Goal: Communication & Community: Answer question/provide support

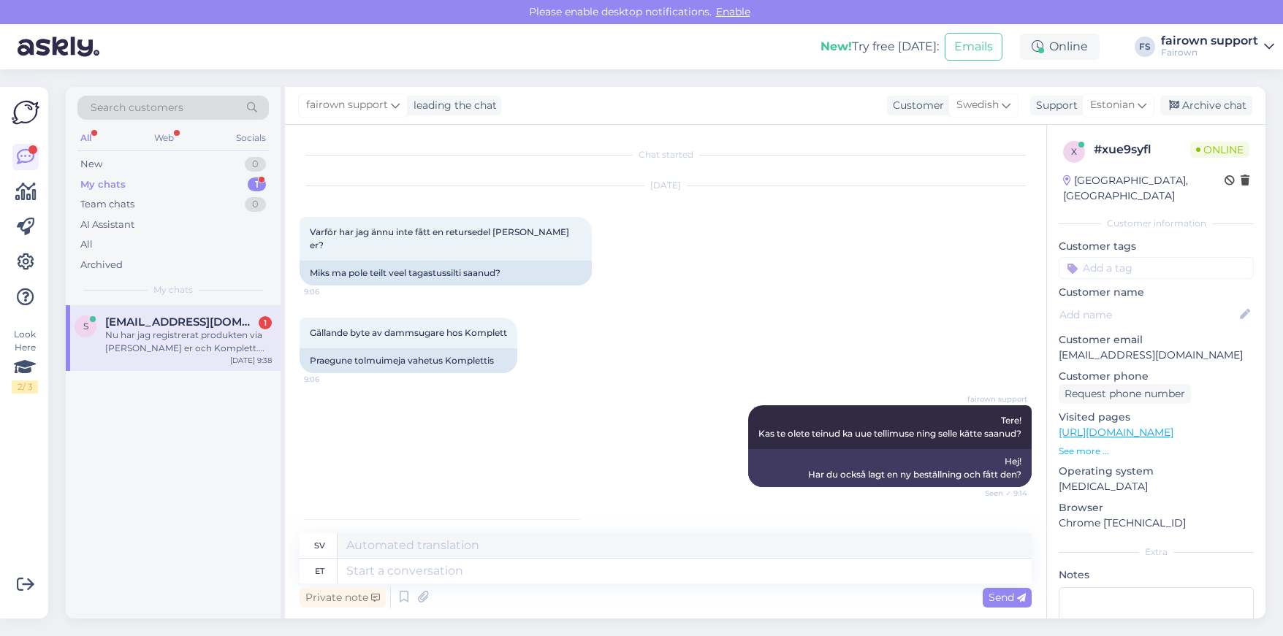
scroll to position [1101, 0]
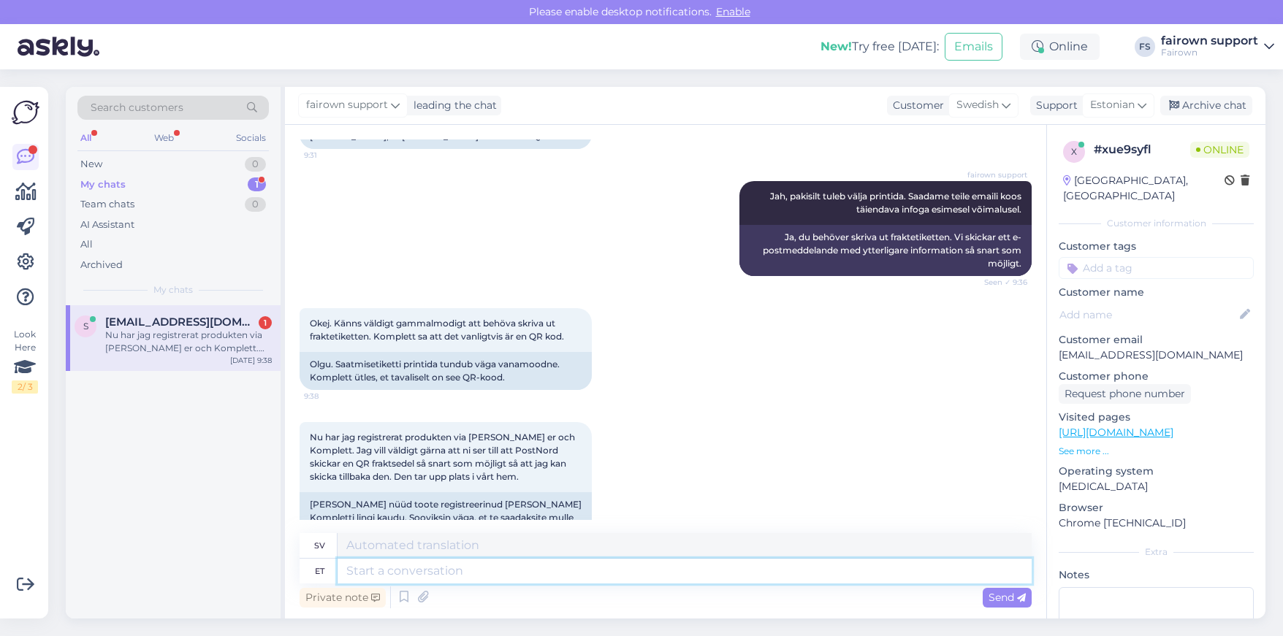
click at [476, 582] on textarea at bounding box center [685, 571] width 694 height 25
click at [394, 571] on textarea at bounding box center [685, 571] width 694 height 25
click at [411, 549] on textarea at bounding box center [685, 545] width 694 height 25
click at [399, 579] on textarea at bounding box center [685, 571] width 694 height 25
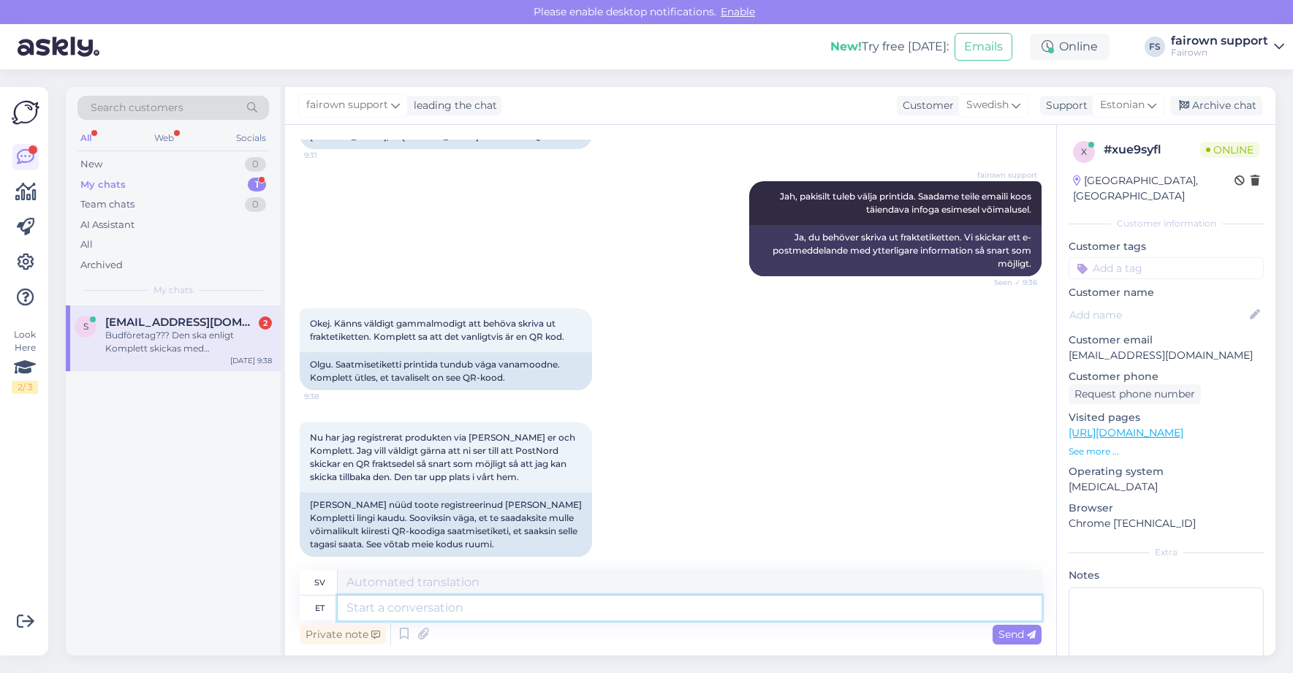
scroll to position [1293, 0]
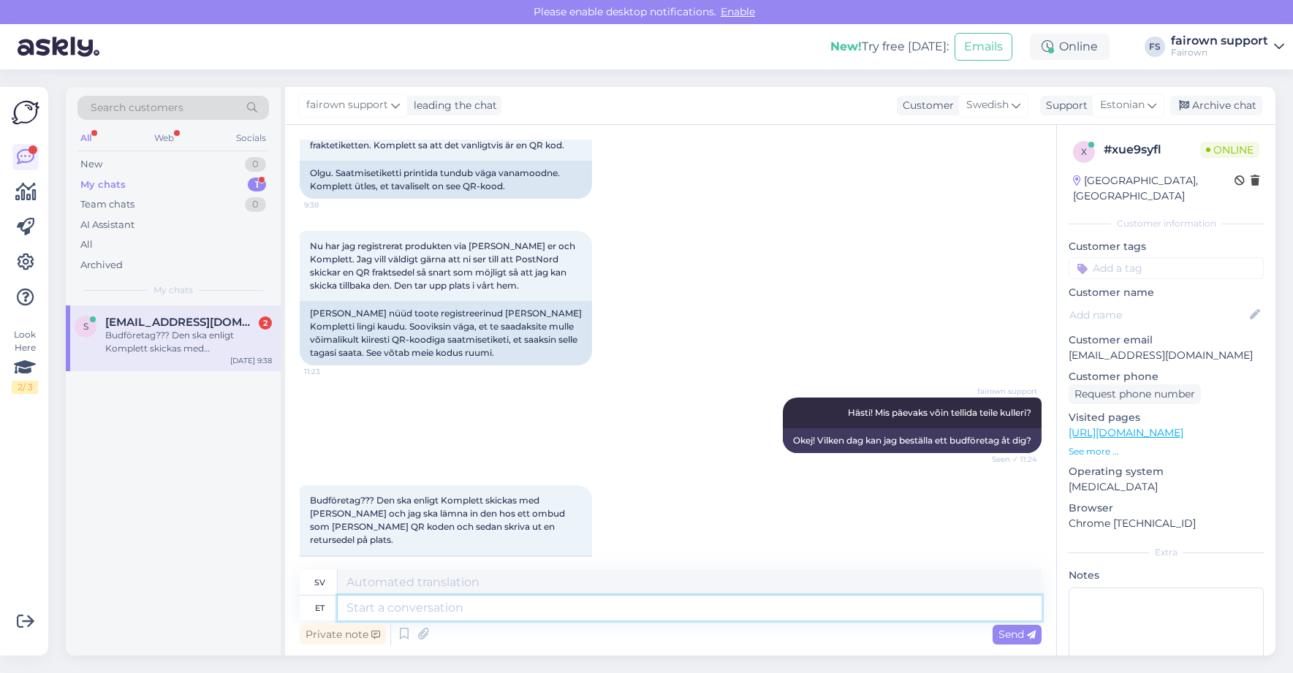
click at [587, 600] on textarea at bounding box center [690, 607] width 704 height 25
click at [578, 604] on textarea at bounding box center [690, 607] width 704 height 25
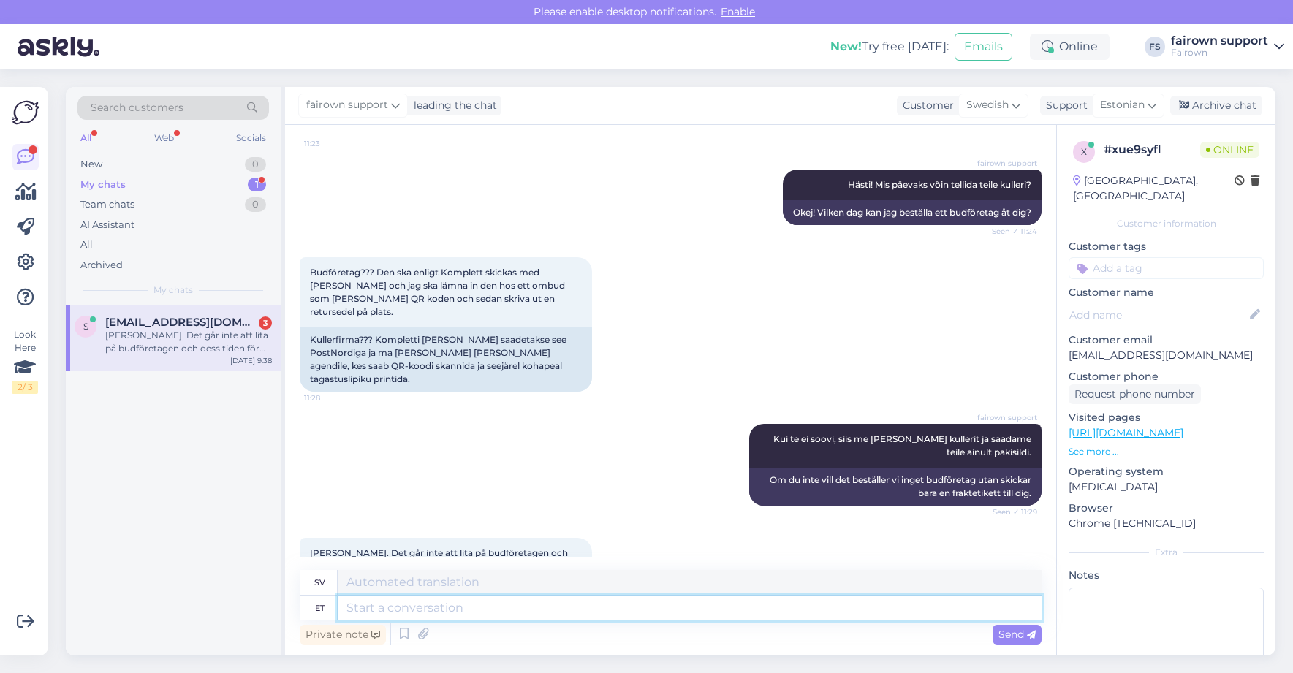
click at [504, 615] on textarea at bounding box center [690, 607] width 704 height 25
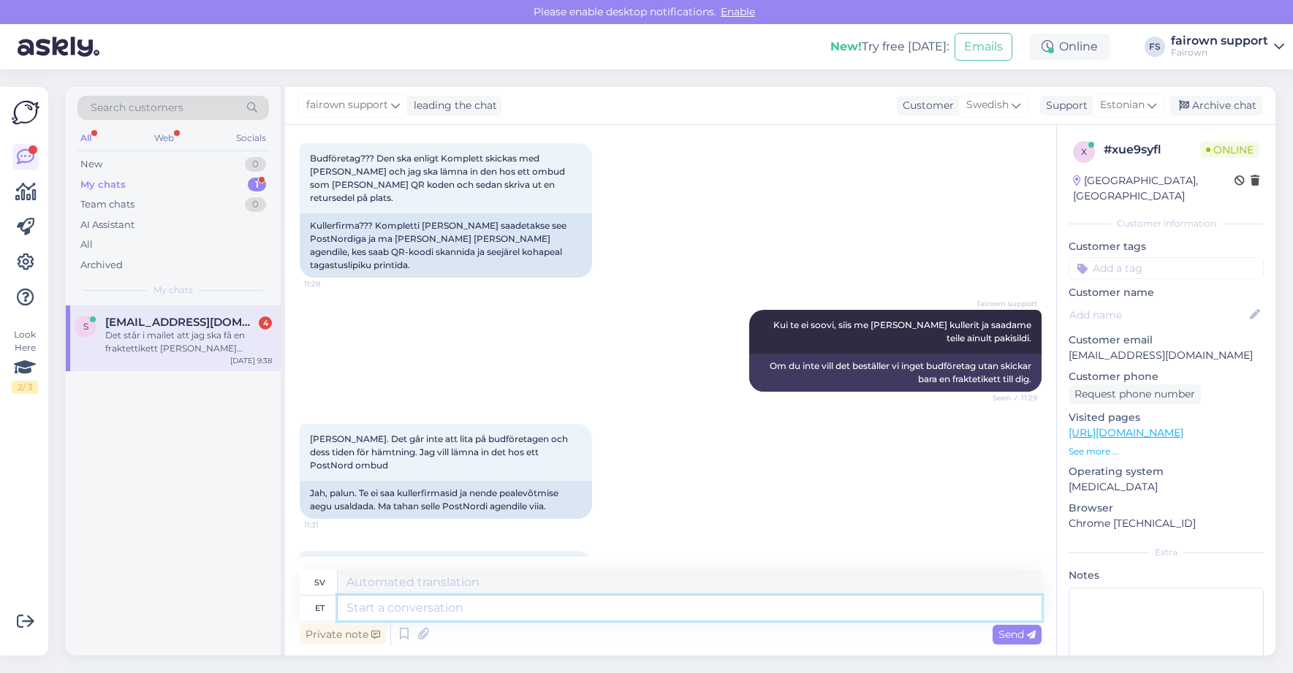
click at [419, 606] on textarea at bounding box center [690, 607] width 704 height 25
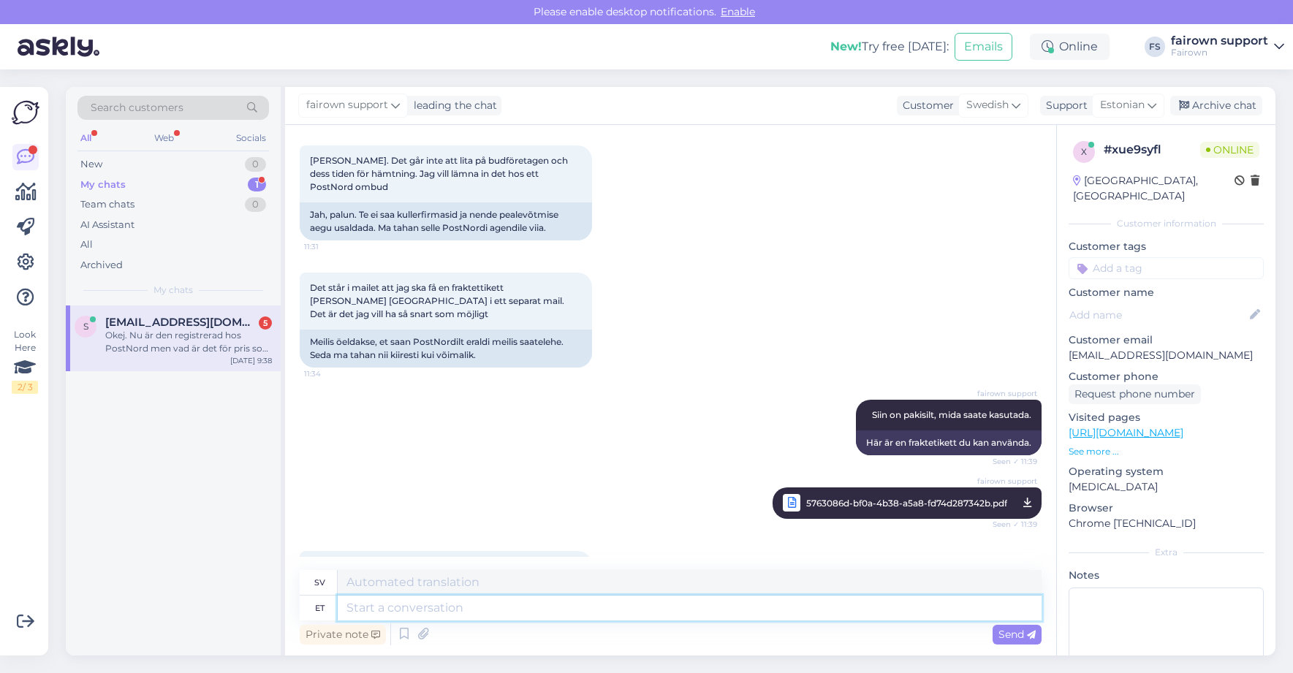
click at [545, 607] on textarea at bounding box center [690, 607] width 704 height 25
type textarea "Jah, meie maksame selle eest."
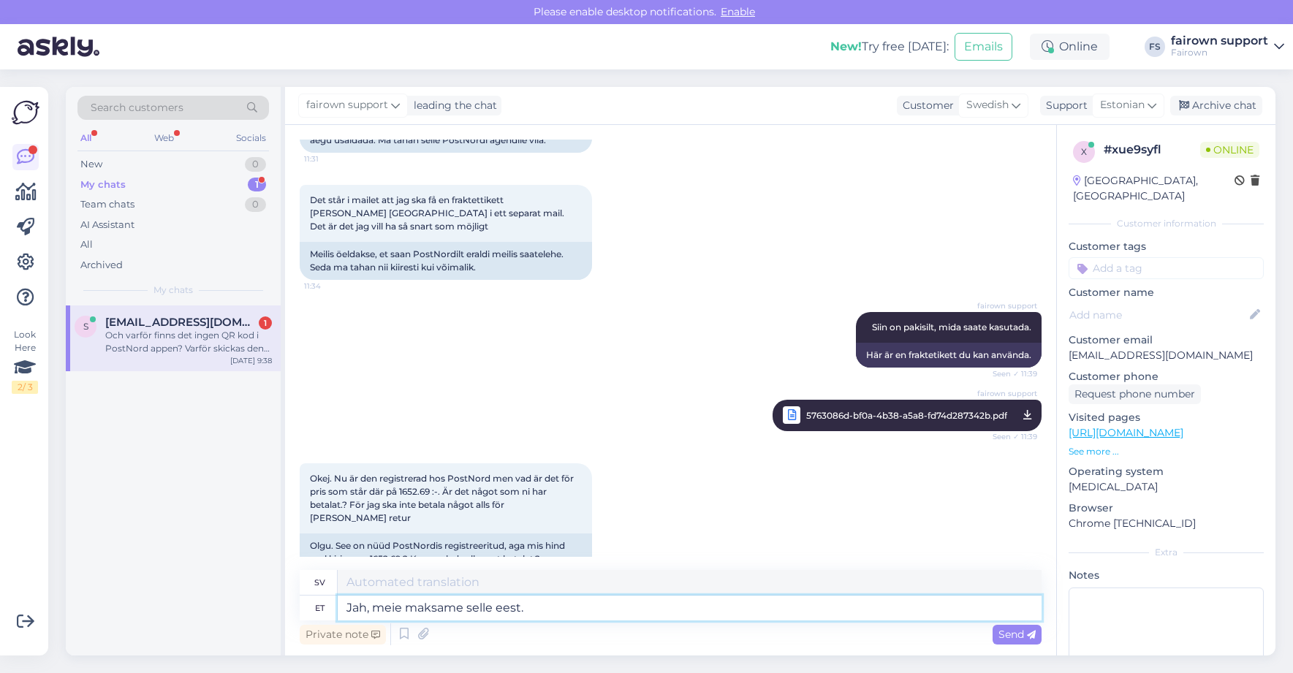
scroll to position [2141, 0]
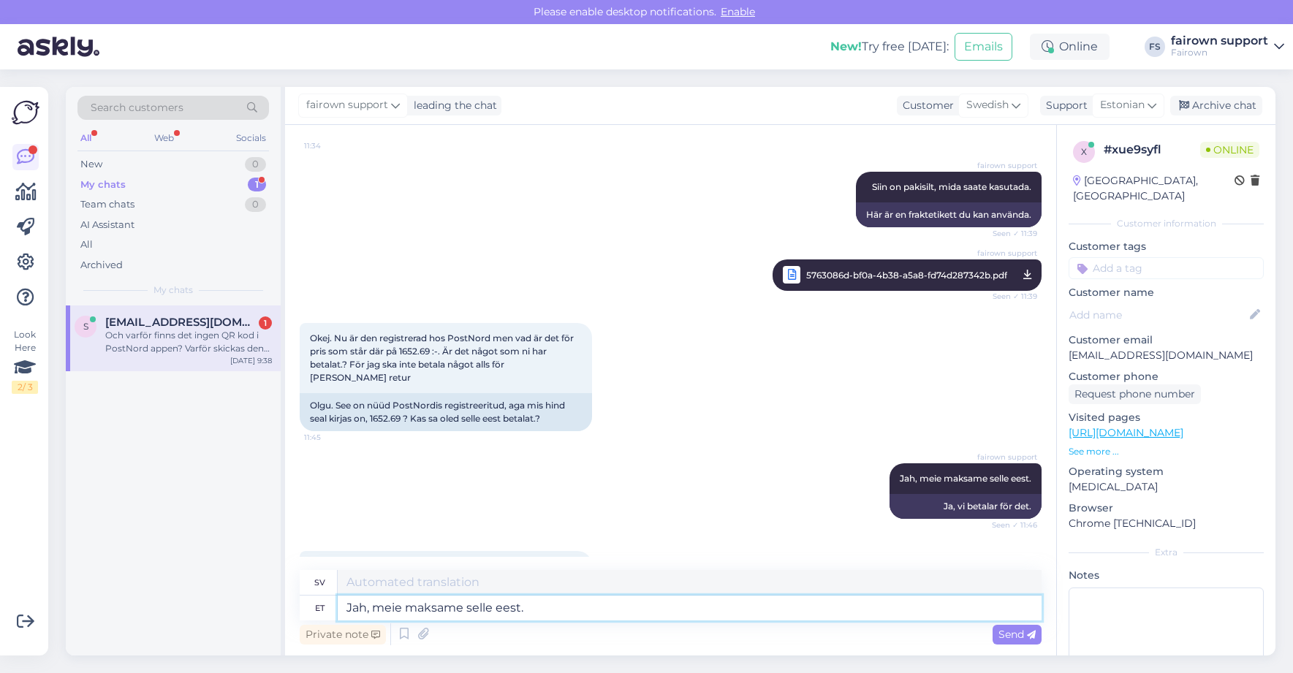
click at [546, 614] on textarea "Jah, meie maksame selle eest." at bounding box center [690, 607] width 704 height 25
type textarea "S"
type textarea "Kuna meie oleme ettevõte."
click at [522, 601] on textarea "Kuna meie oleme ettevõte." at bounding box center [690, 607] width 704 height 25
drag, startPoint x: 527, startPoint y: 615, endPoint x: 280, endPoint y: 615, distance: 247.0
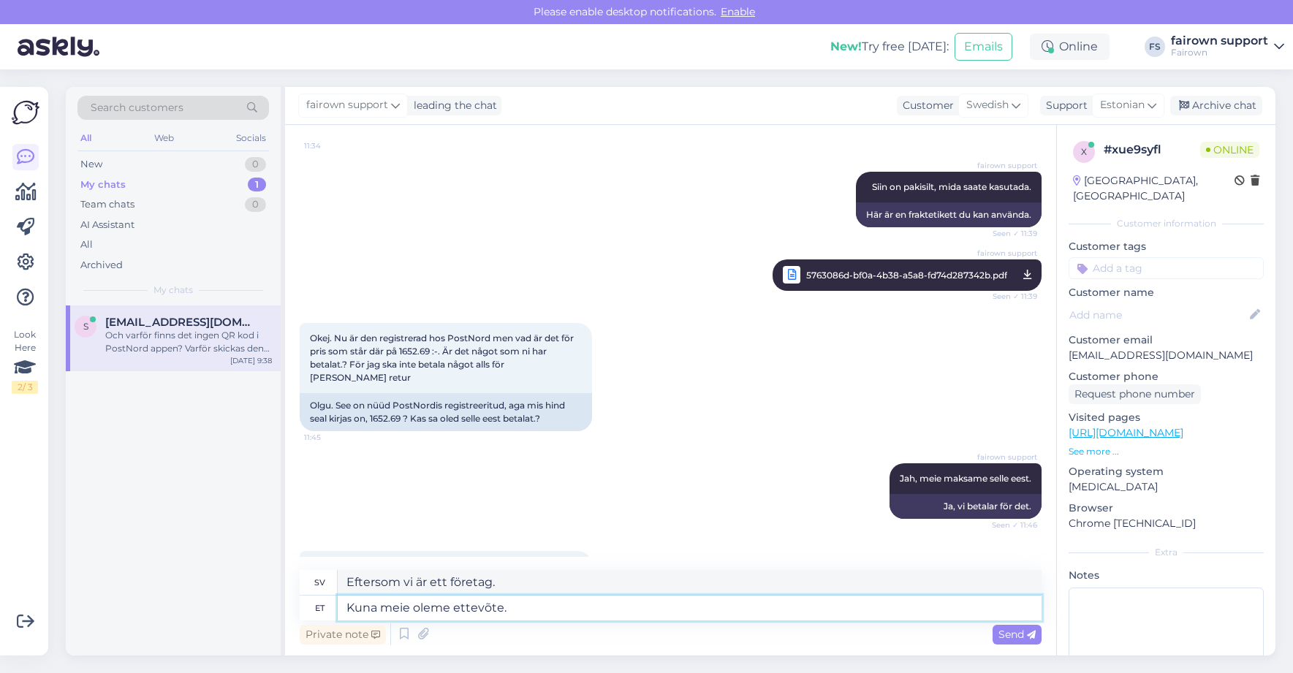
click at [280, 615] on div "Search customers All Web Socials New 0 My chats 1 Team chats 0 AI Assistant All…" at bounding box center [670, 371] width 1209 height 568
click at [417, 604] on textarea "Kuna meie oleme ettevõte." at bounding box center [690, 607] width 704 height 25
click at [486, 609] on textarea at bounding box center [690, 607] width 704 height 25
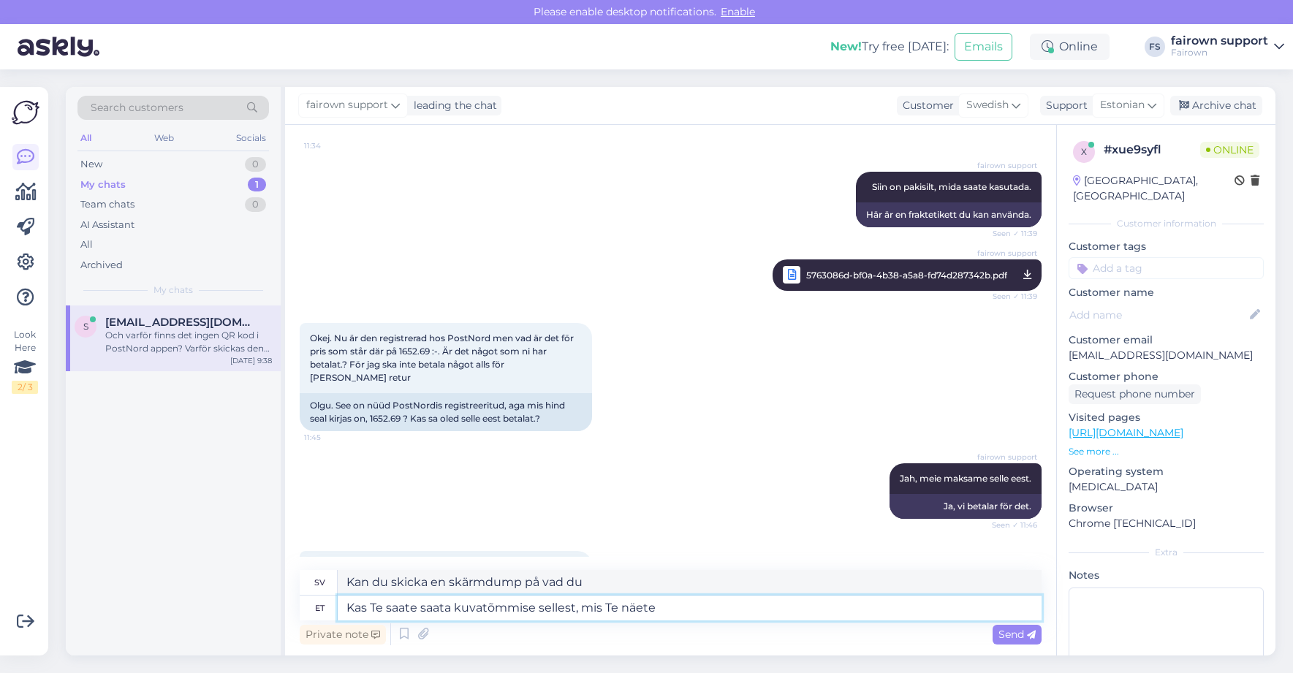
type textarea "Kas Te saate saata kuvatõmmise sellest, mis Te näete?"
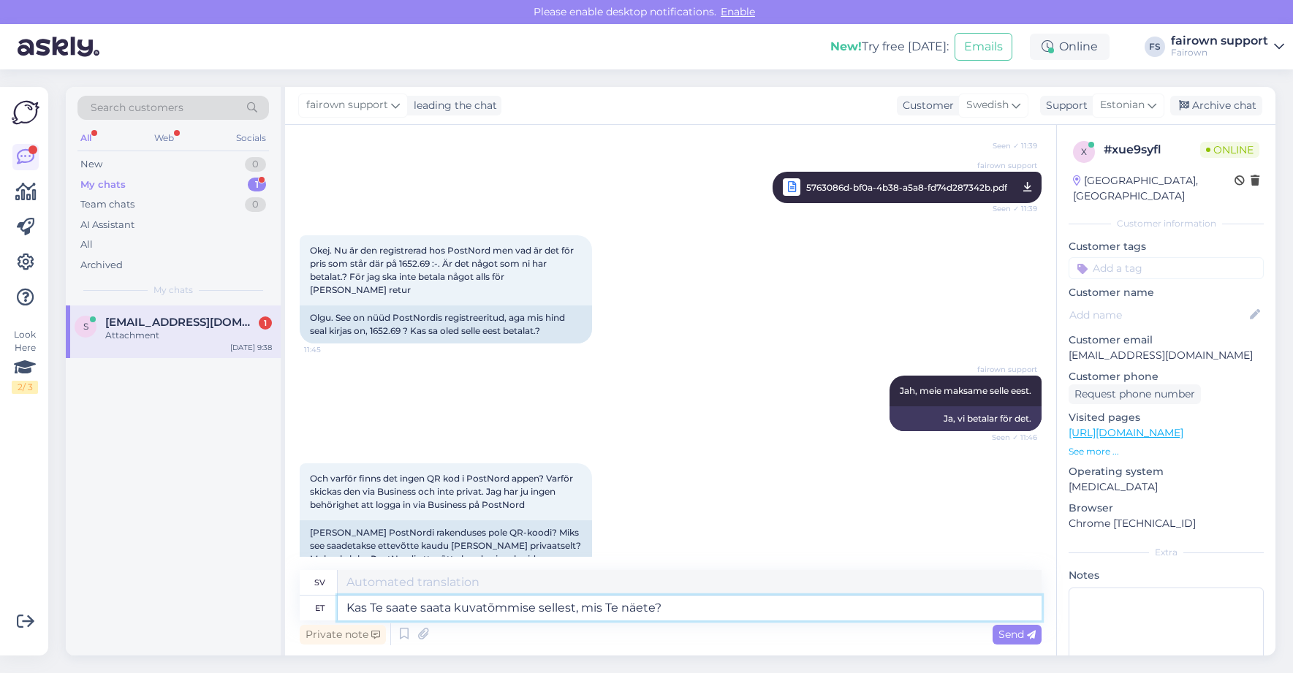
scroll to position [2321, 0]
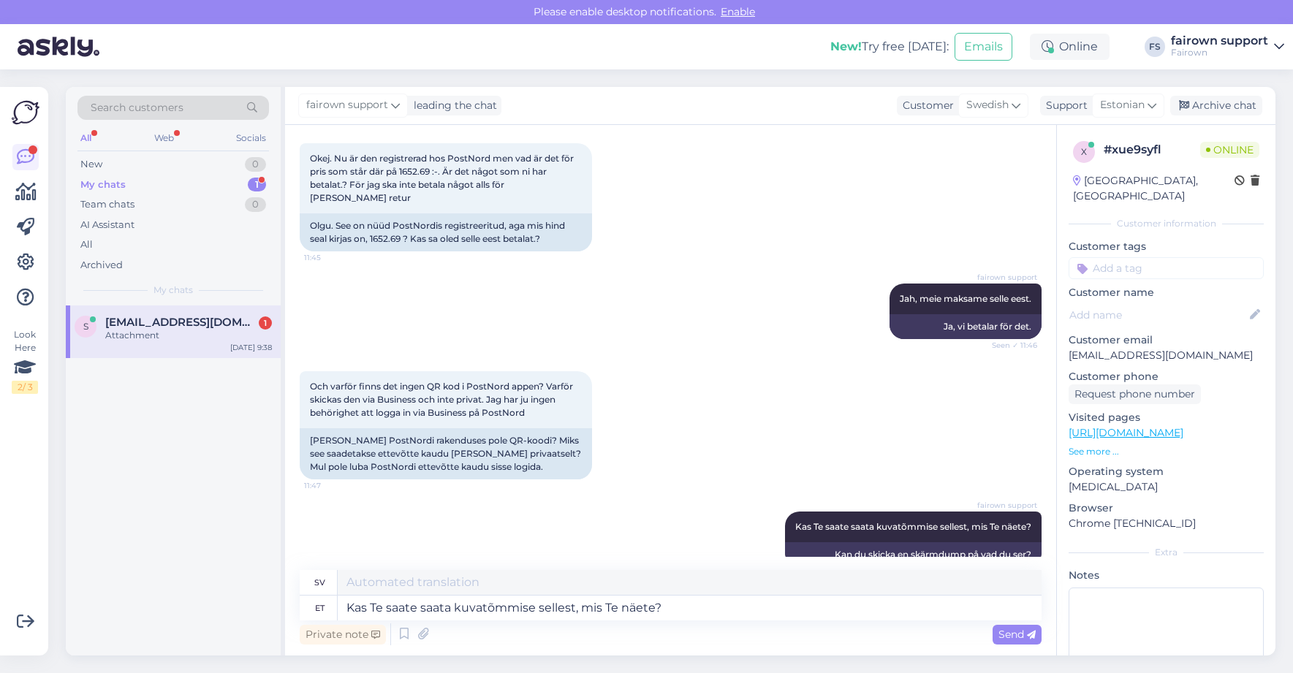
click at [336, 600] on img at bounding box center [329, 629] width 58 height 58
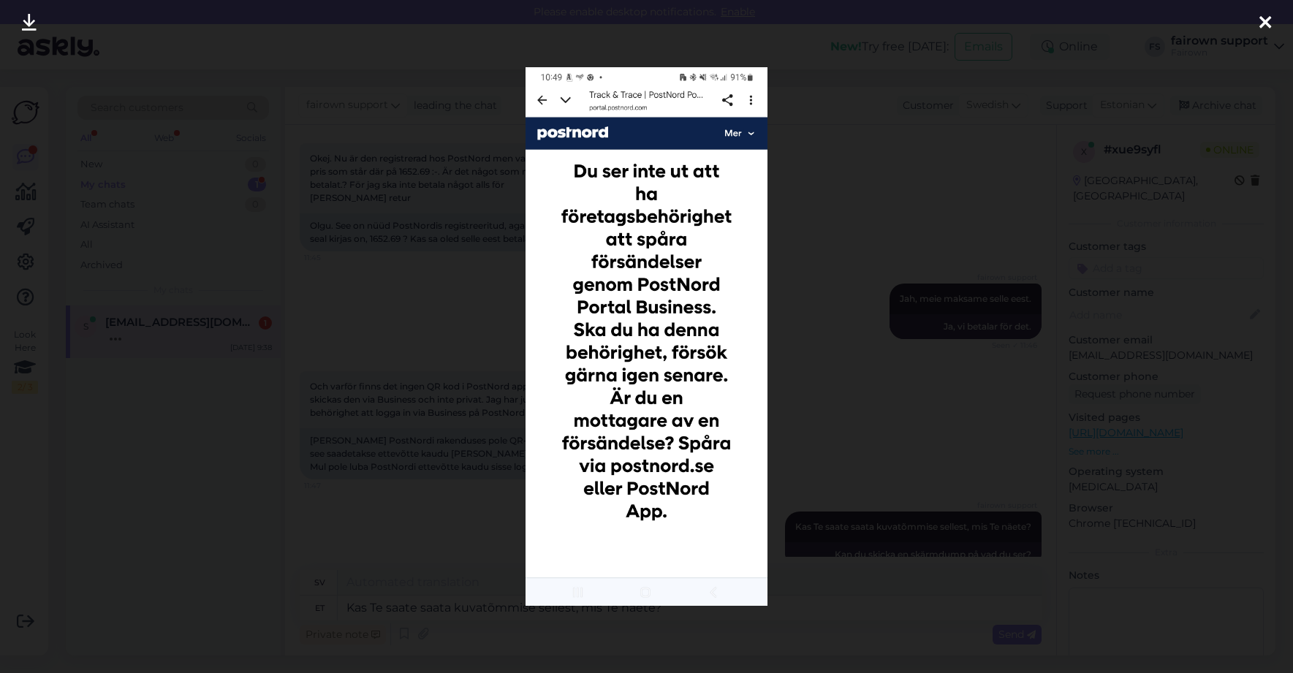
click at [1266, 27] on icon at bounding box center [1265, 23] width 12 height 19
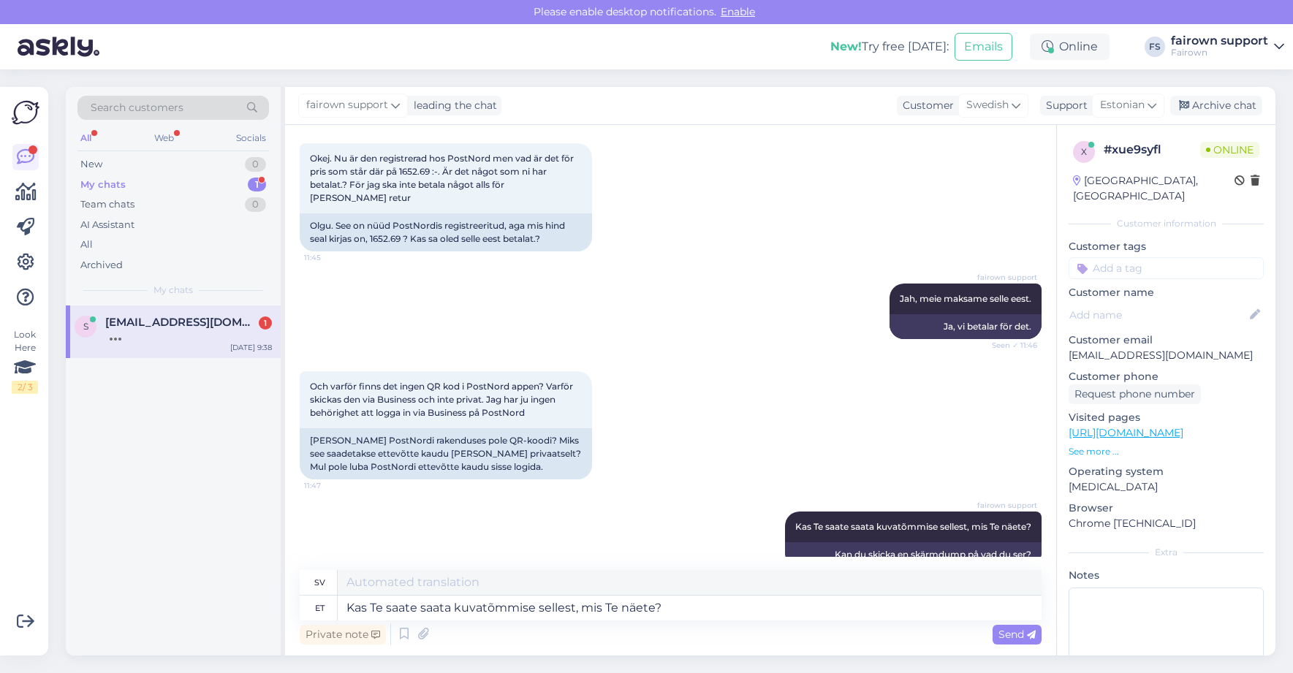
click at [463, 625] on div "Private note Send" at bounding box center [671, 634] width 742 height 28
click at [471, 599] on textarea "Kas Te saate saata kuvatõmmise sellest, mis Te näete?" at bounding box center [690, 607] width 704 height 25
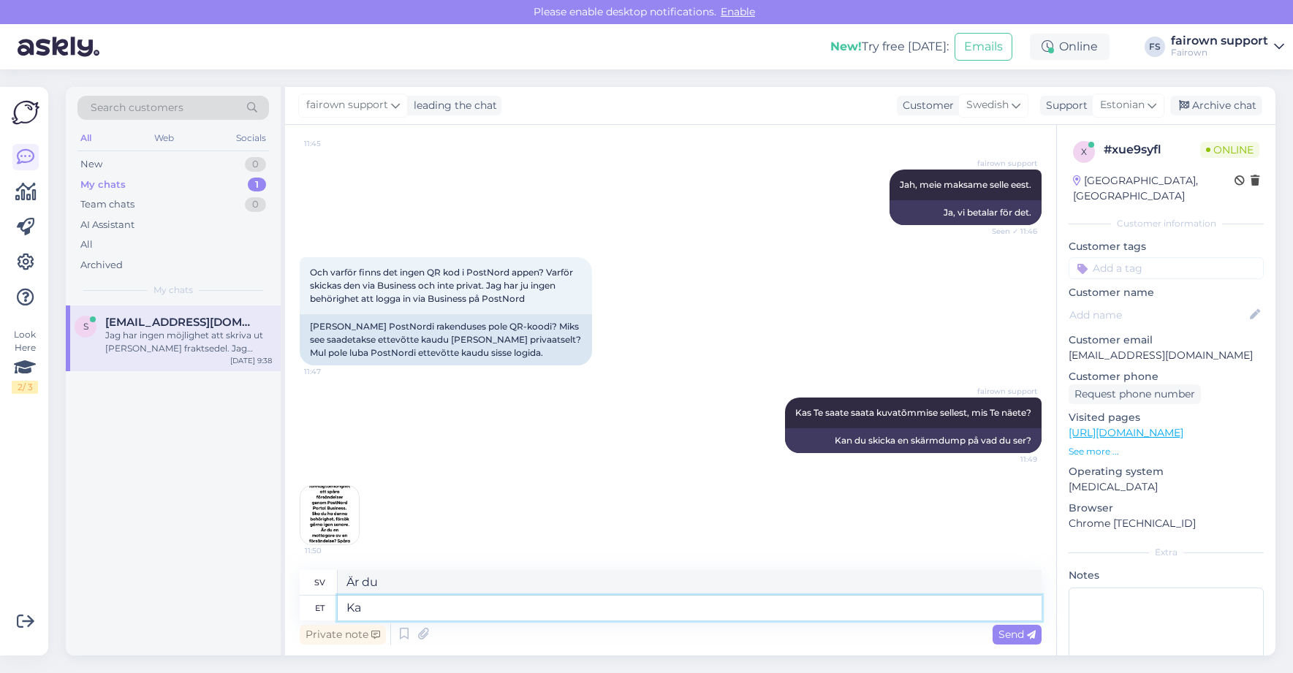
type textarea "K"
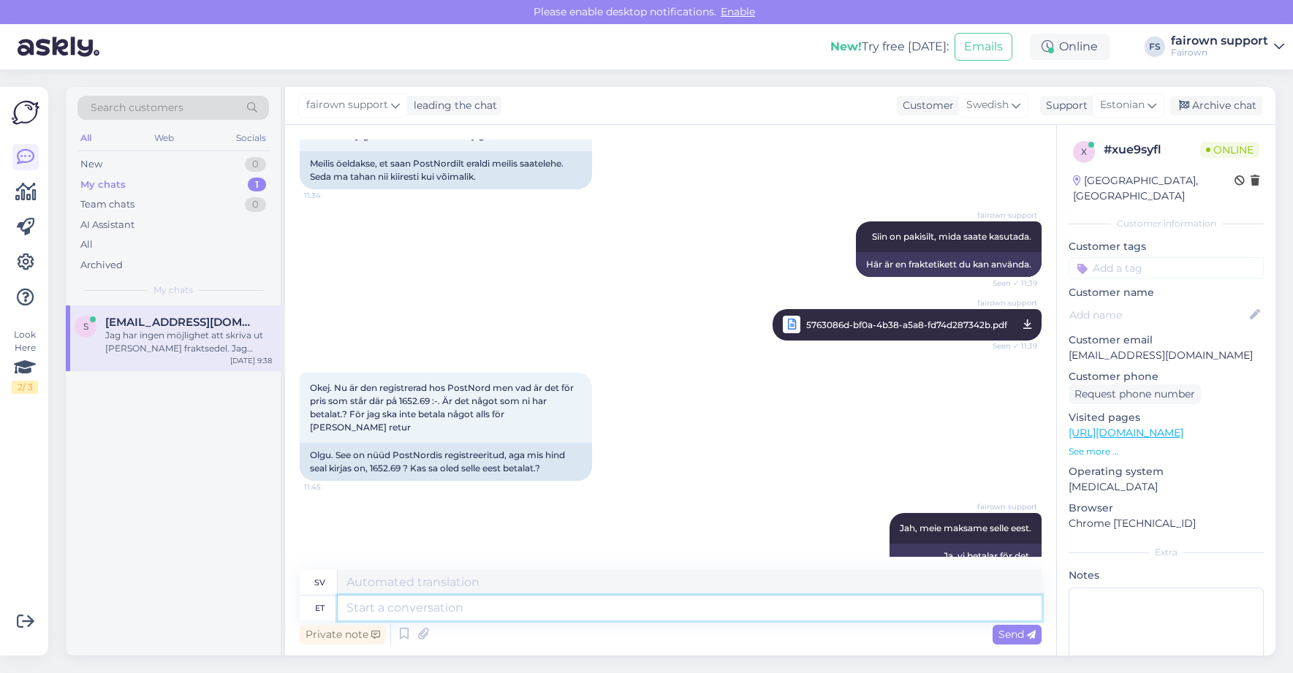
scroll to position [2025, 0]
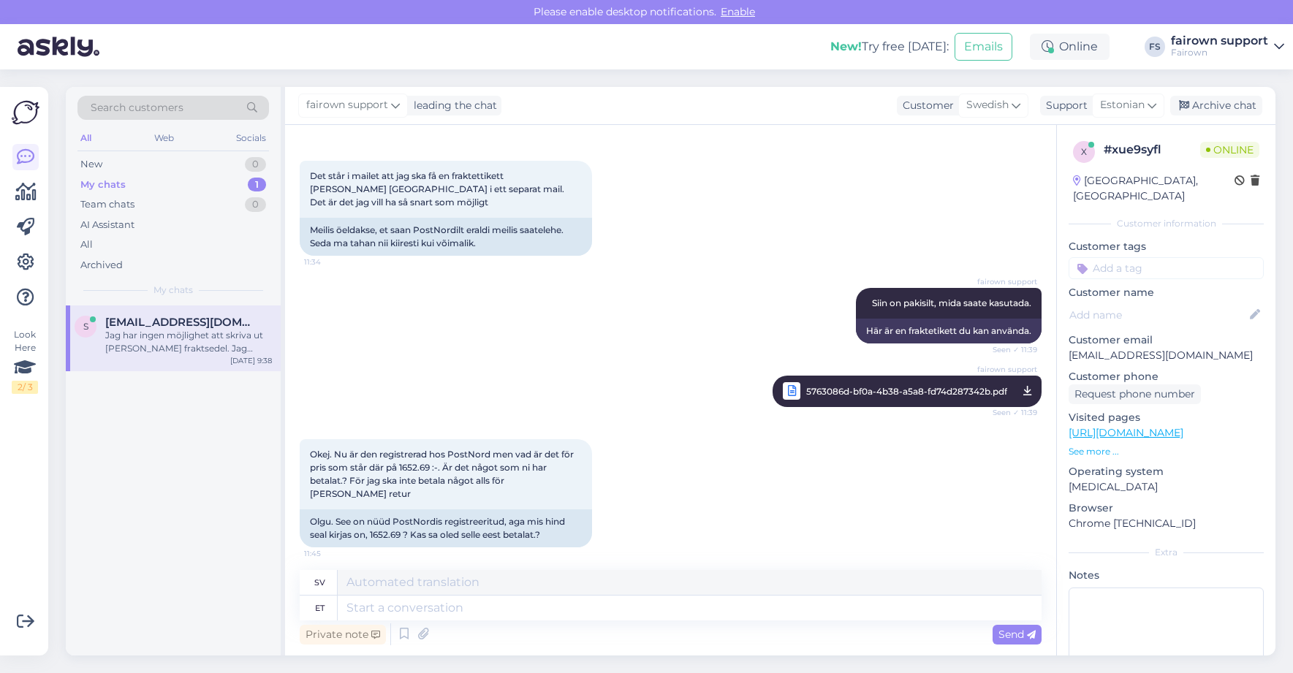
click at [836, 382] on span "5763086d-bf0a-4b38-a5a8-fd74d287342b.pdf" at bounding box center [906, 391] width 201 height 18
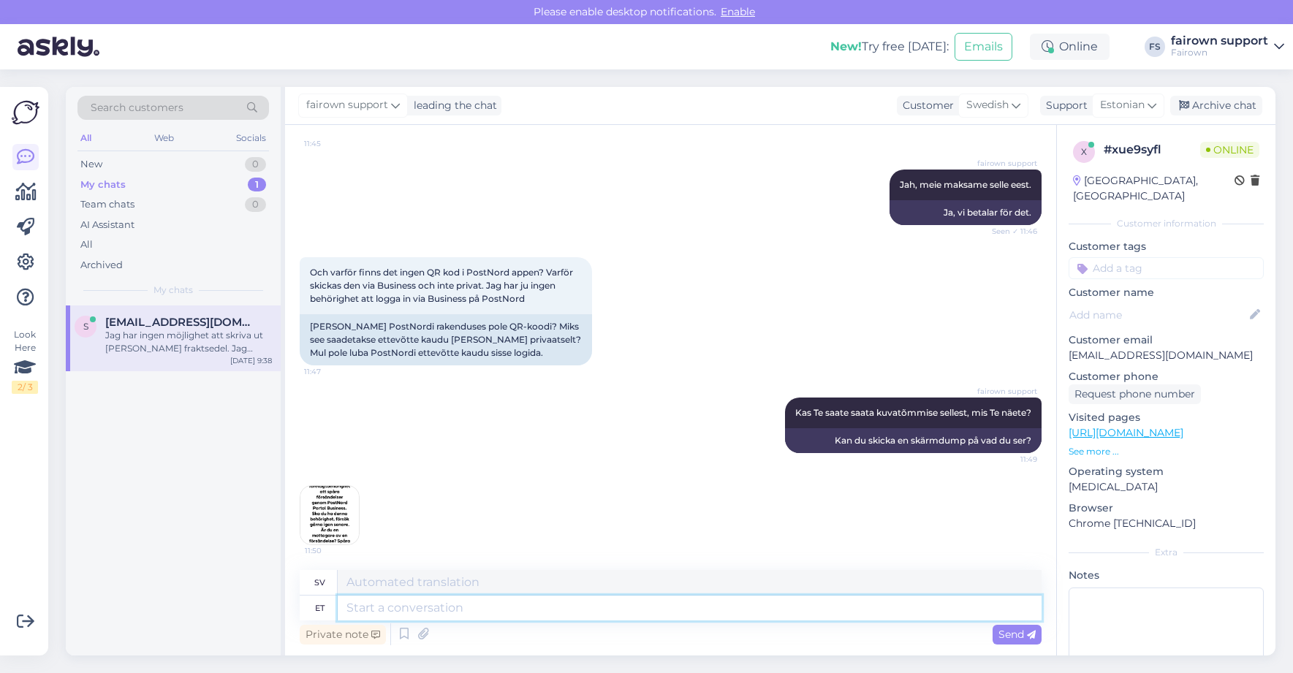
click at [422, 612] on textarea at bounding box center [690, 607] width 704 height 25
type textarea "Uurime."
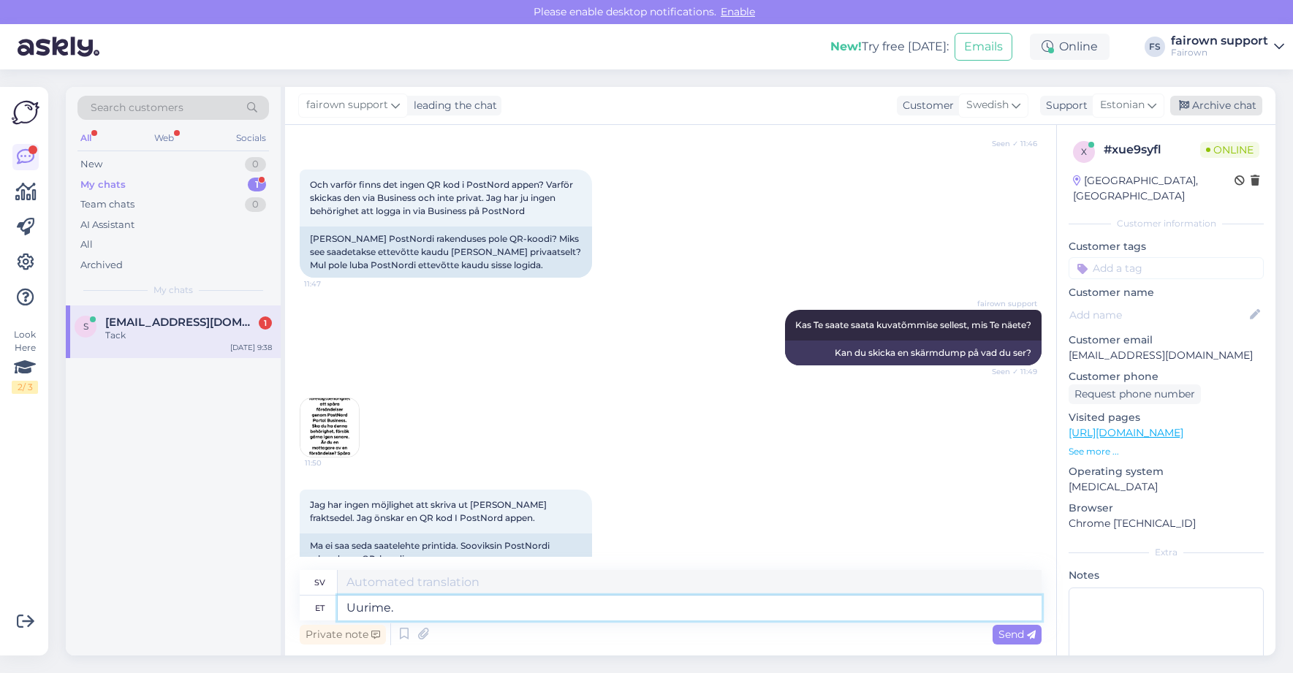
scroll to position [2610, 0]
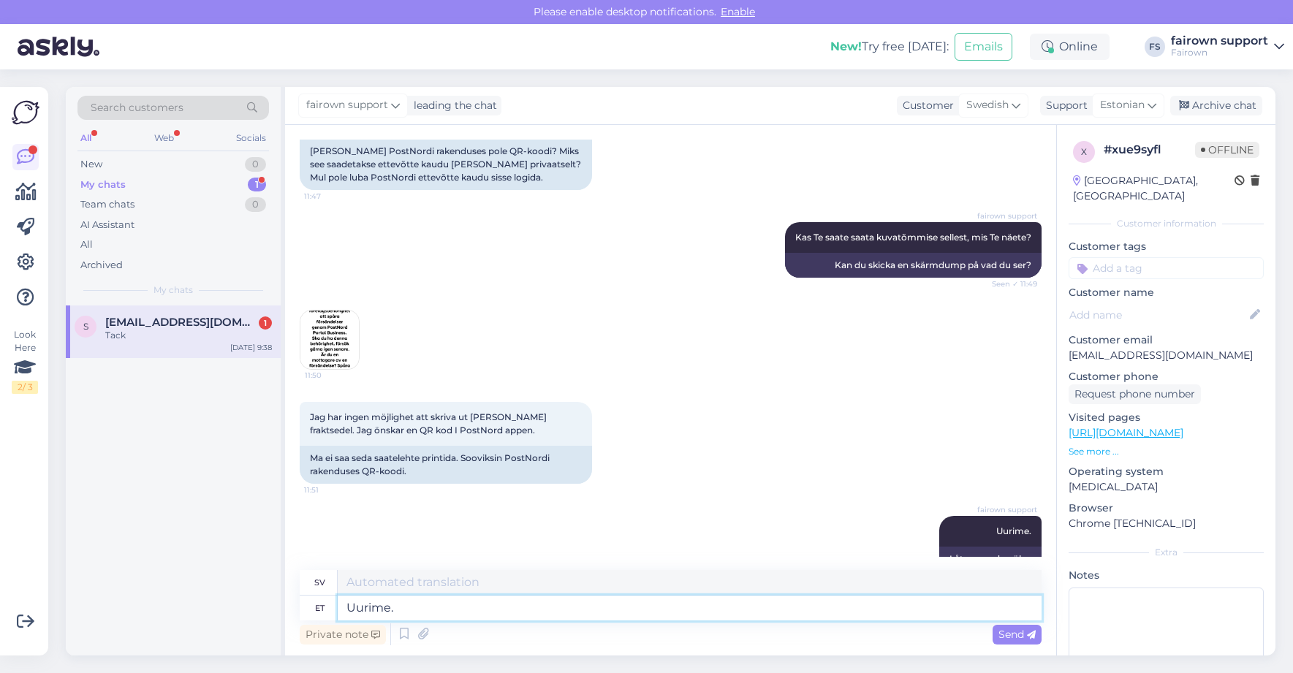
click at [434, 614] on textarea "Uurime." at bounding box center [690, 607] width 704 height 25
click at [528, 614] on textarea "Uurime." at bounding box center [690, 607] width 704 height 25
click at [392, 612] on textarea "Uurime." at bounding box center [690, 607] width 704 height 25
click at [434, 609] on textarea "Uurime." at bounding box center [690, 607] width 704 height 25
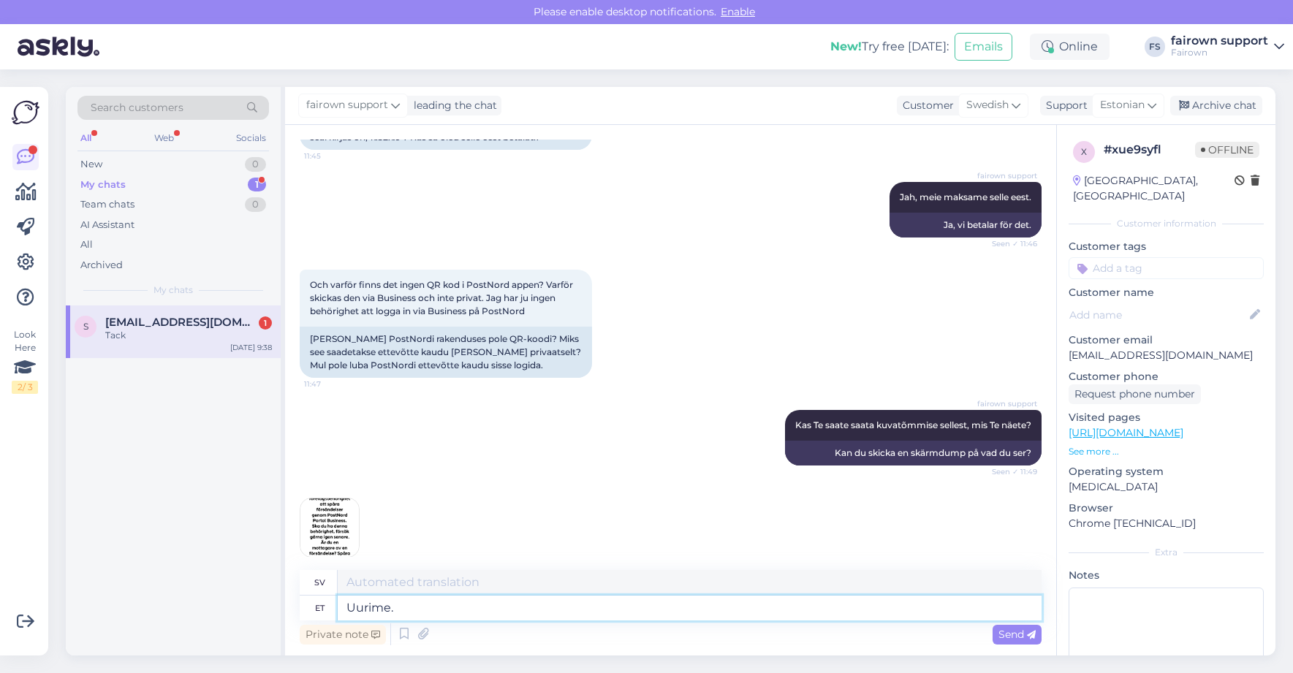
scroll to position [2413, 0]
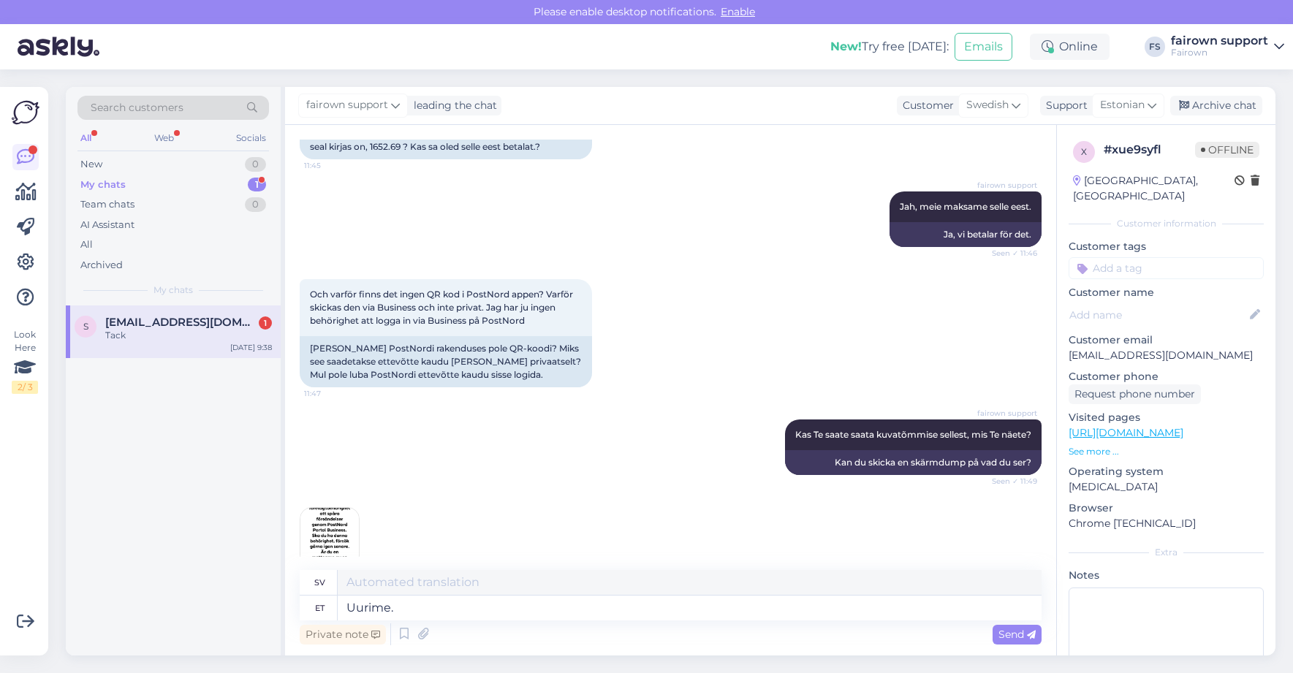
click at [330, 508] on img at bounding box center [329, 537] width 58 height 58
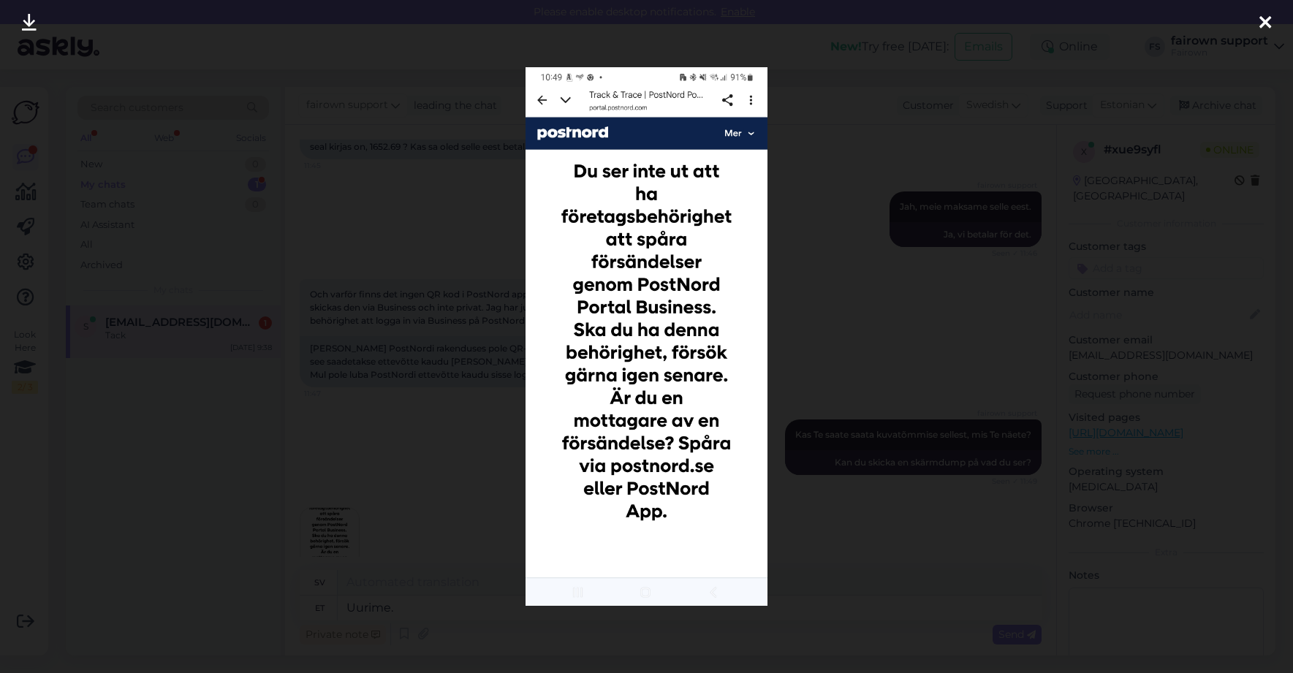
click at [1260, 26] on icon at bounding box center [1265, 23] width 12 height 19
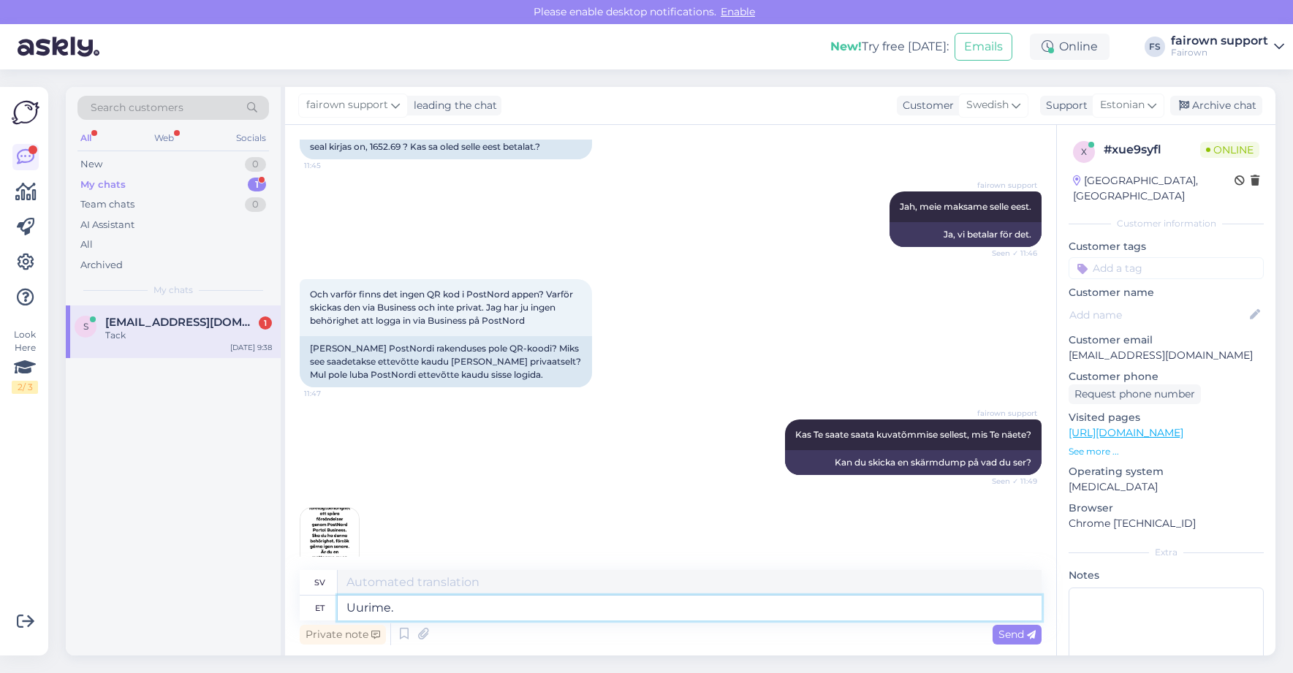
click at [410, 608] on textarea "Uurime." at bounding box center [690, 607] width 704 height 25
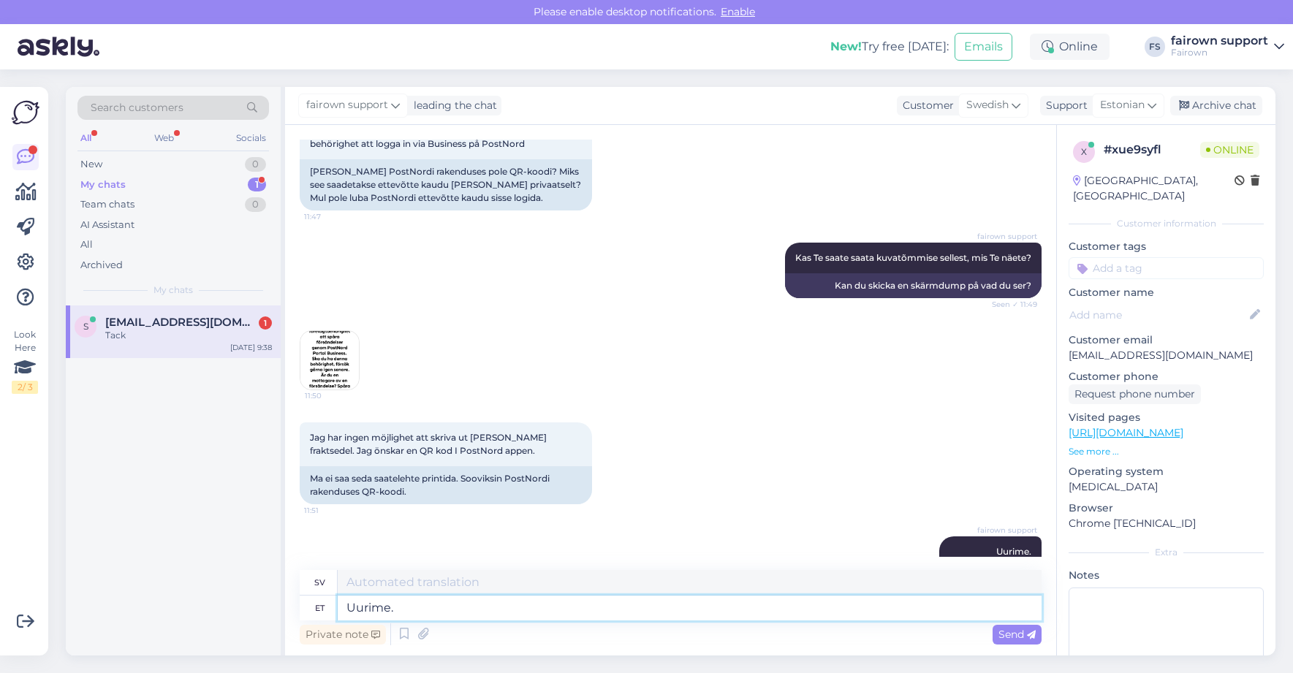
scroll to position [2610, 0]
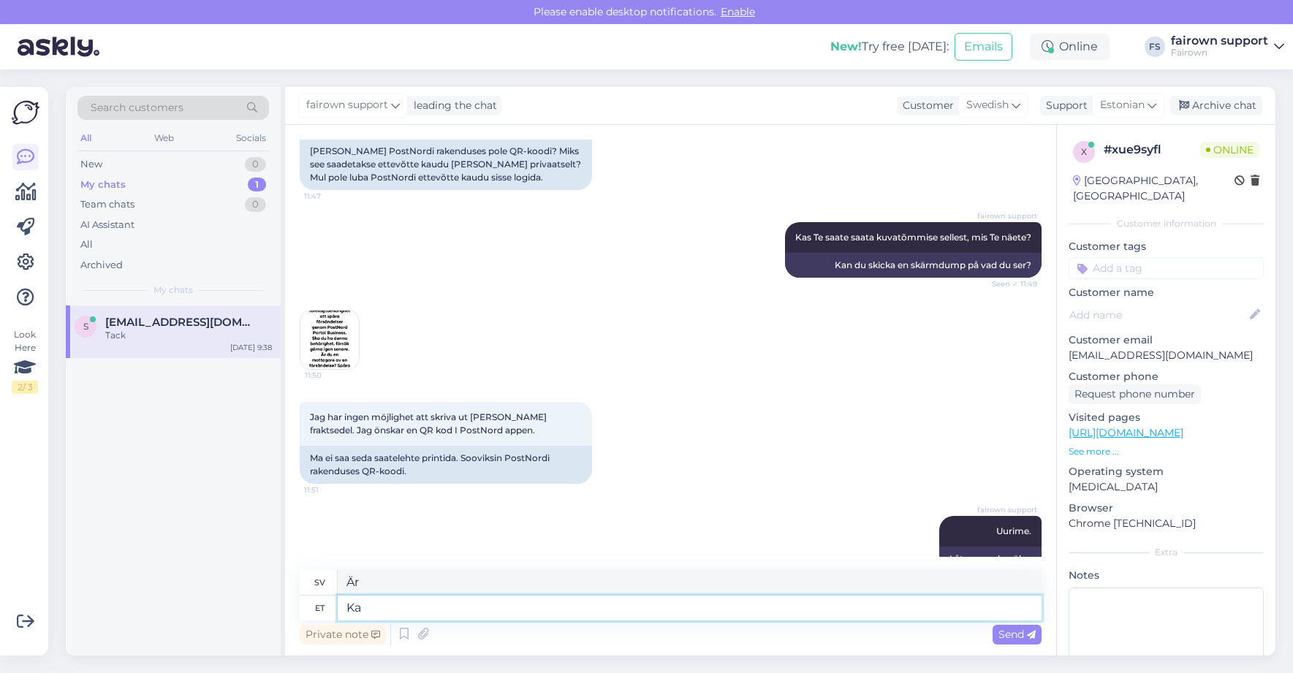
type textarea "K"
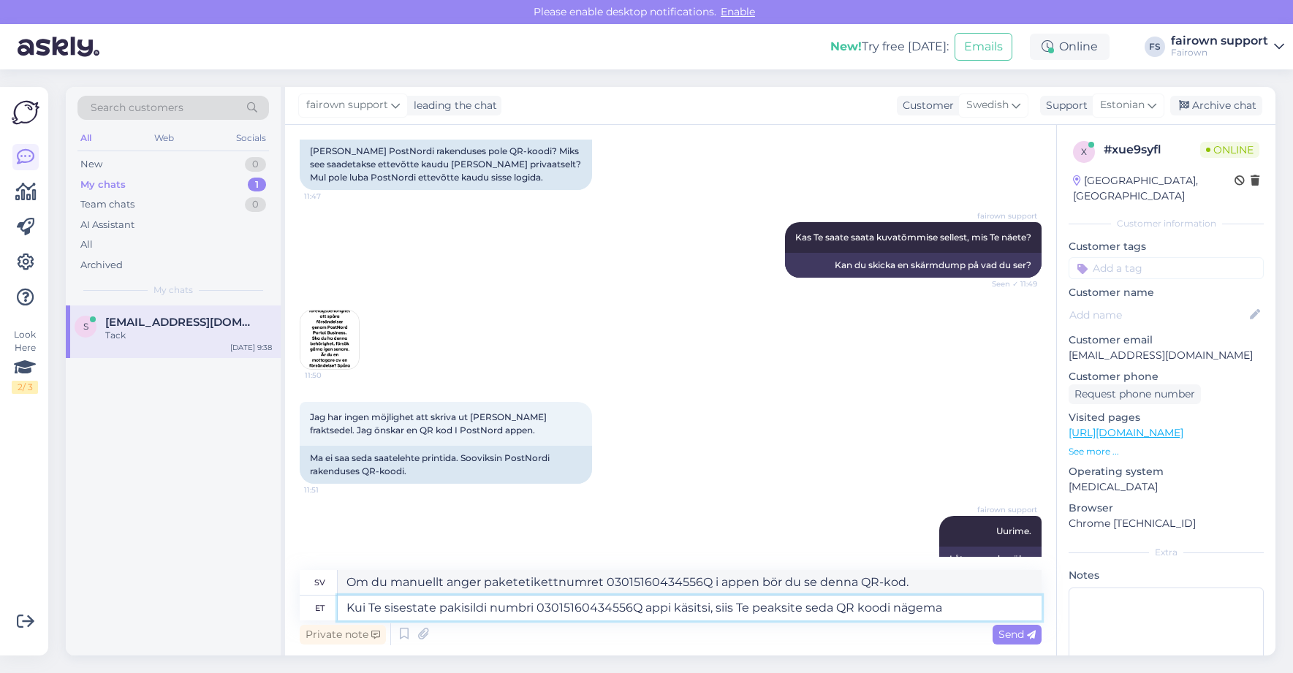
type textarea "Kui Te sisestate pakisildi numbri 03015160434556Q appi käsitsi, siis Te peaksit…"
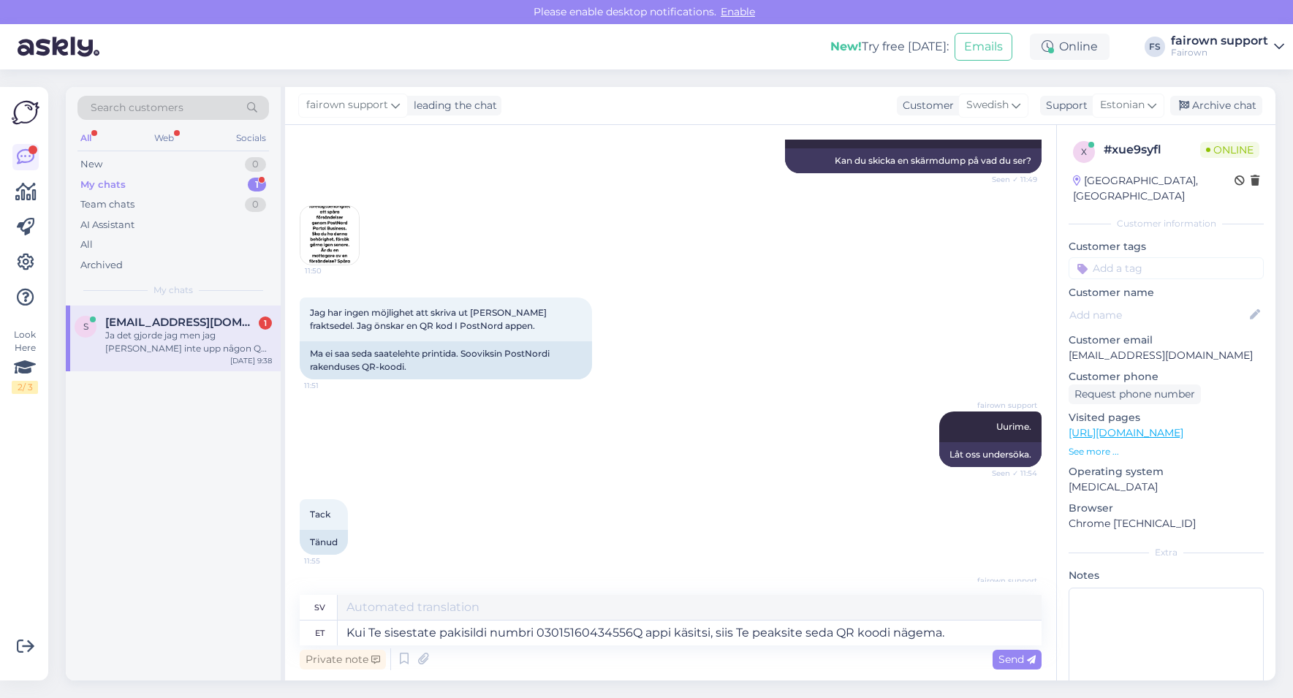
scroll to position [2839, 0]
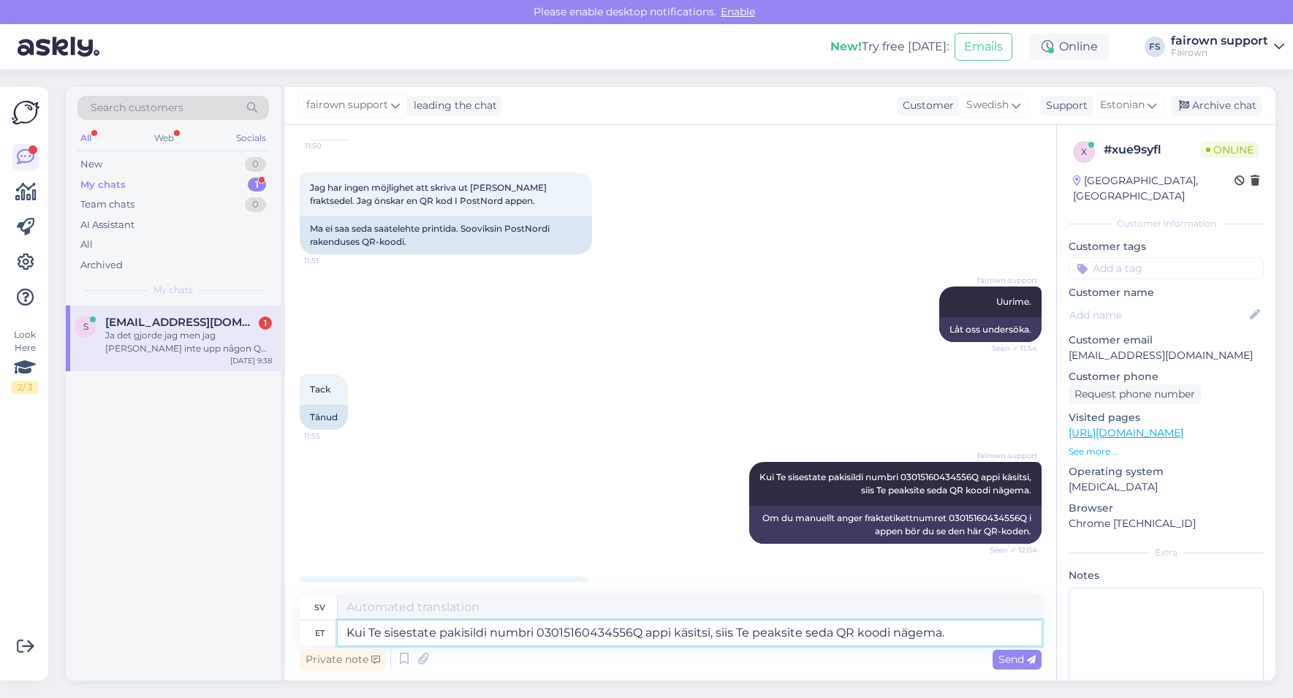
click at [397, 631] on textarea "Kui Te sisestate pakisildi numbri 03015160434556Q appi käsitsi, siis Te peaksit…" at bounding box center [690, 632] width 704 height 25
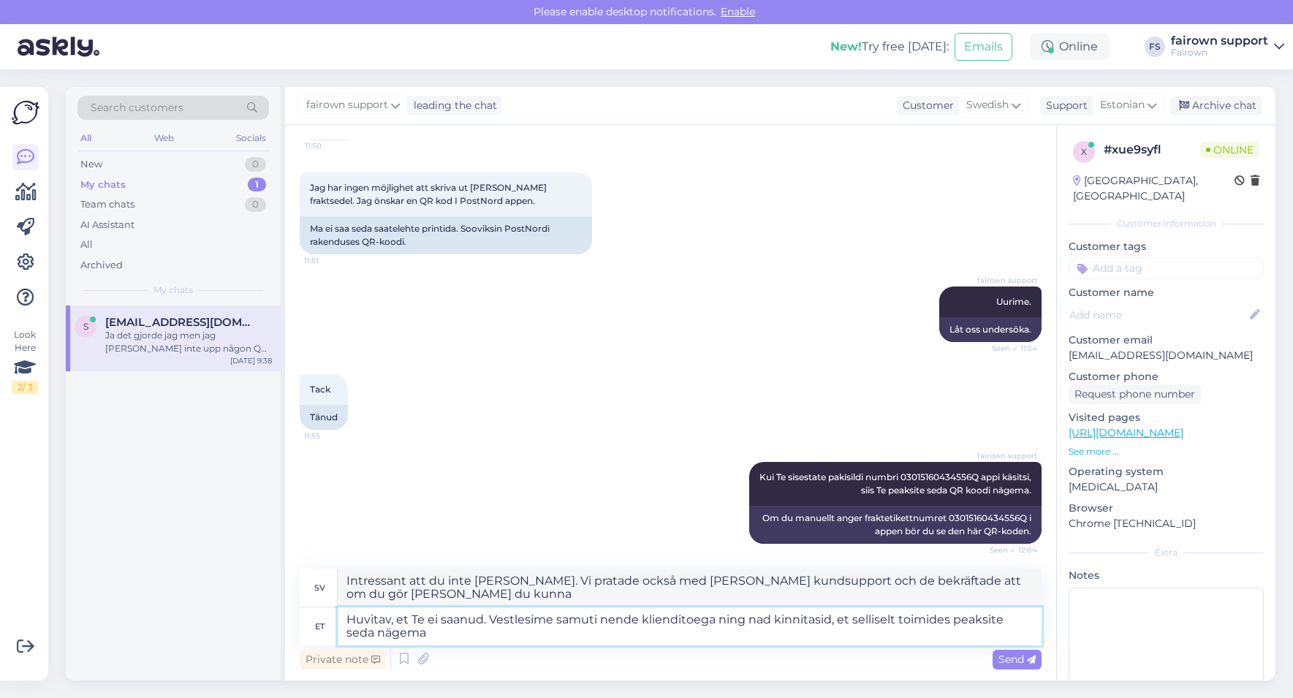
type textarea "Huvitav, et Te ei saanud. Vestlesime samuti nende klienditoega ning nad kinnita…"
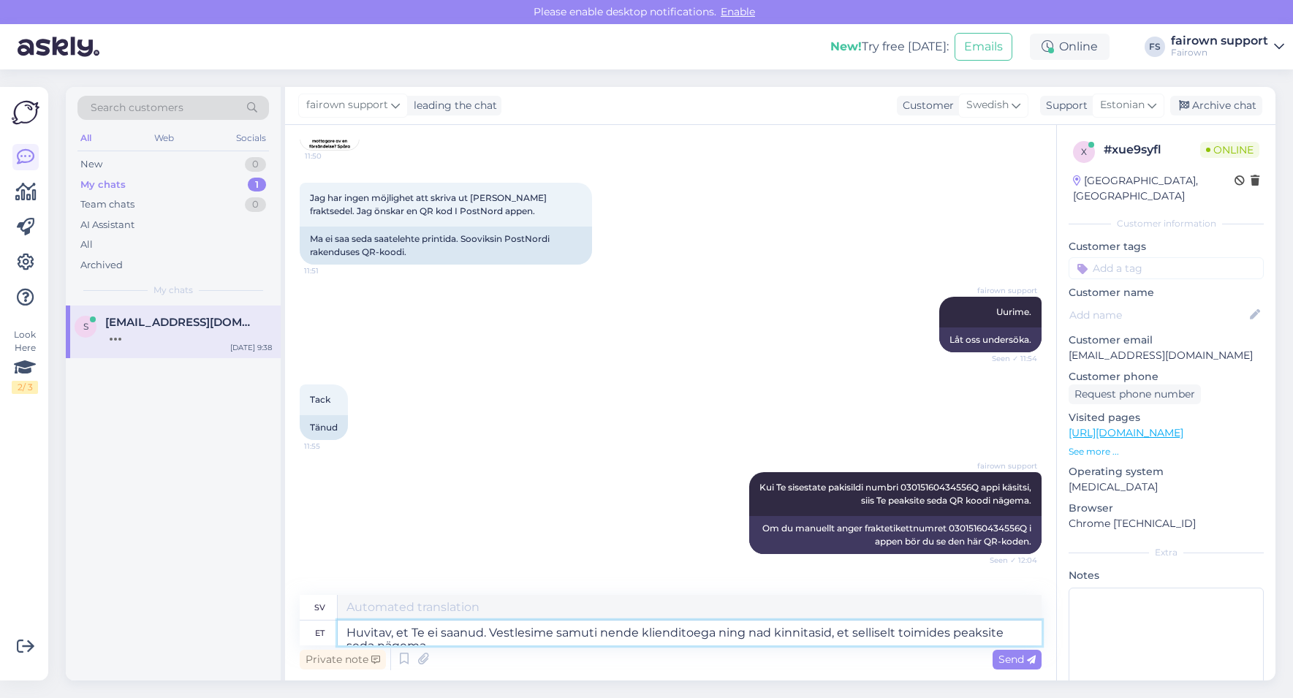
scroll to position [2980, 0]
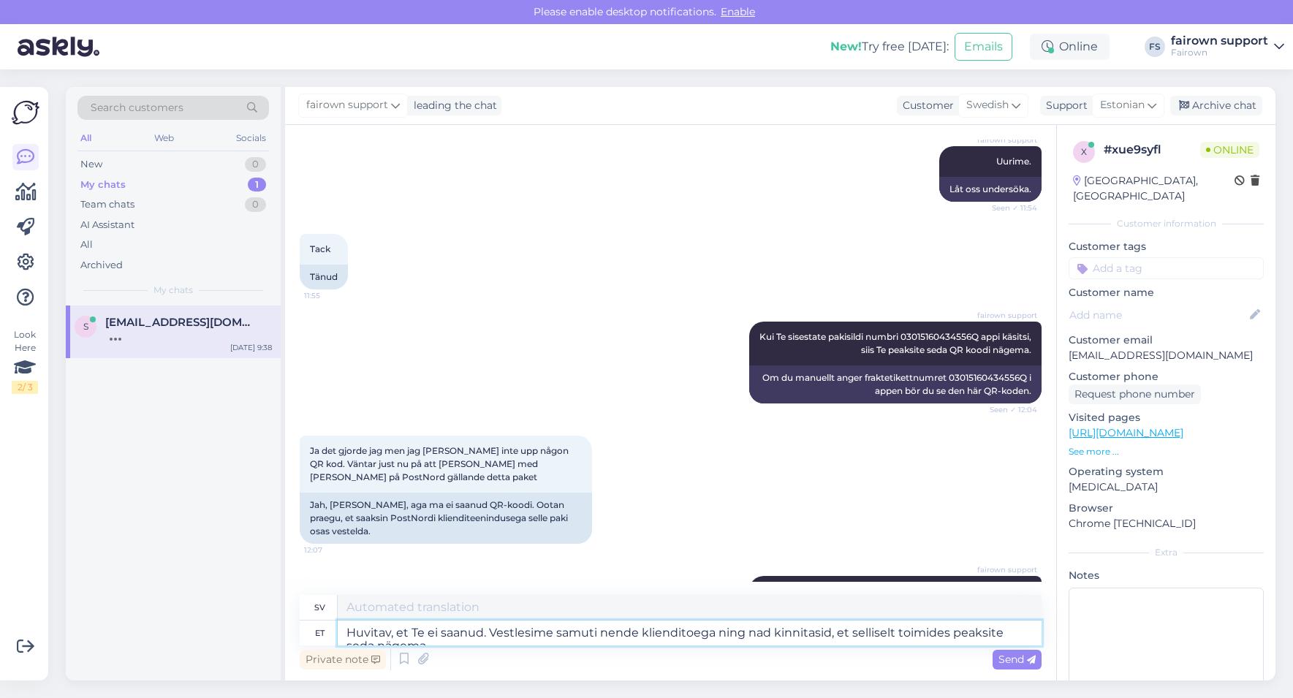
click at [448, 636] on textarea "Huvitav, et Te ei saanud. Vestlesime samuti nende klienditoega ning nad kinnita…" at bounding box center [690, 632] width 704 height 25
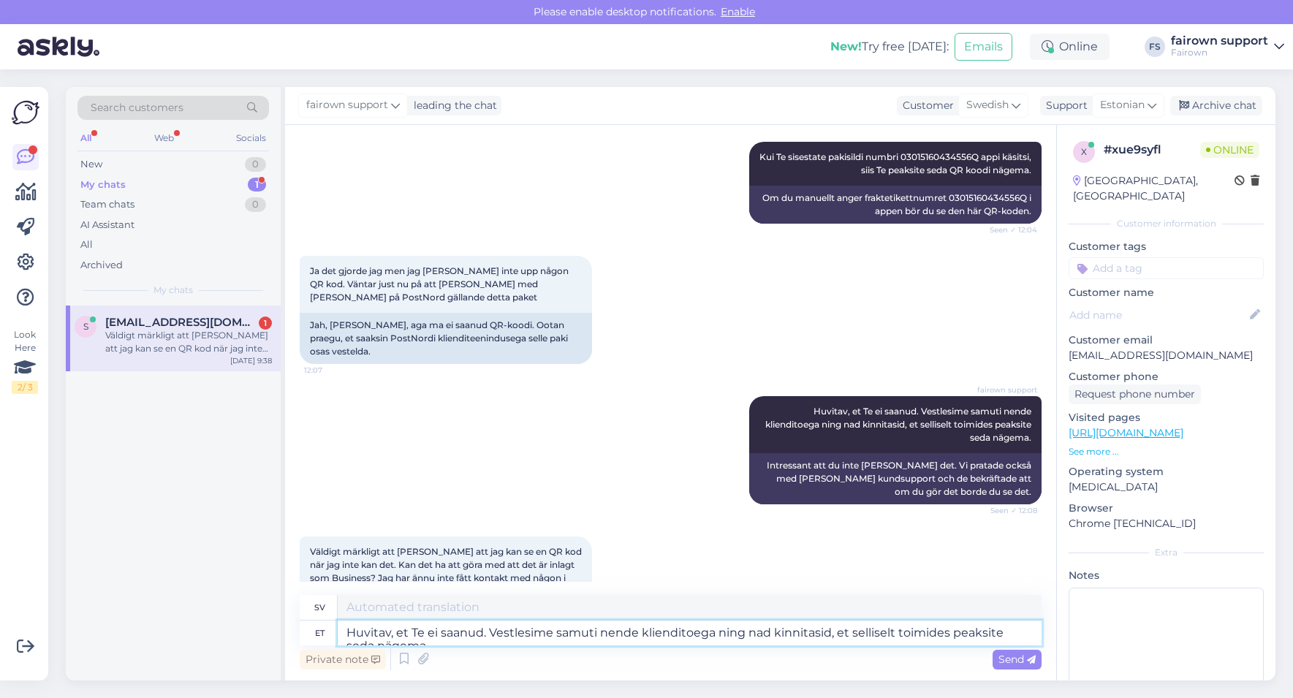
click at [549, 636] on textarea "Huvitav, et Te ei saanud. Vestlesime samuti nende klienditoega ning nad kinnita…" at bounding box center [690, 632] width 704 height 25
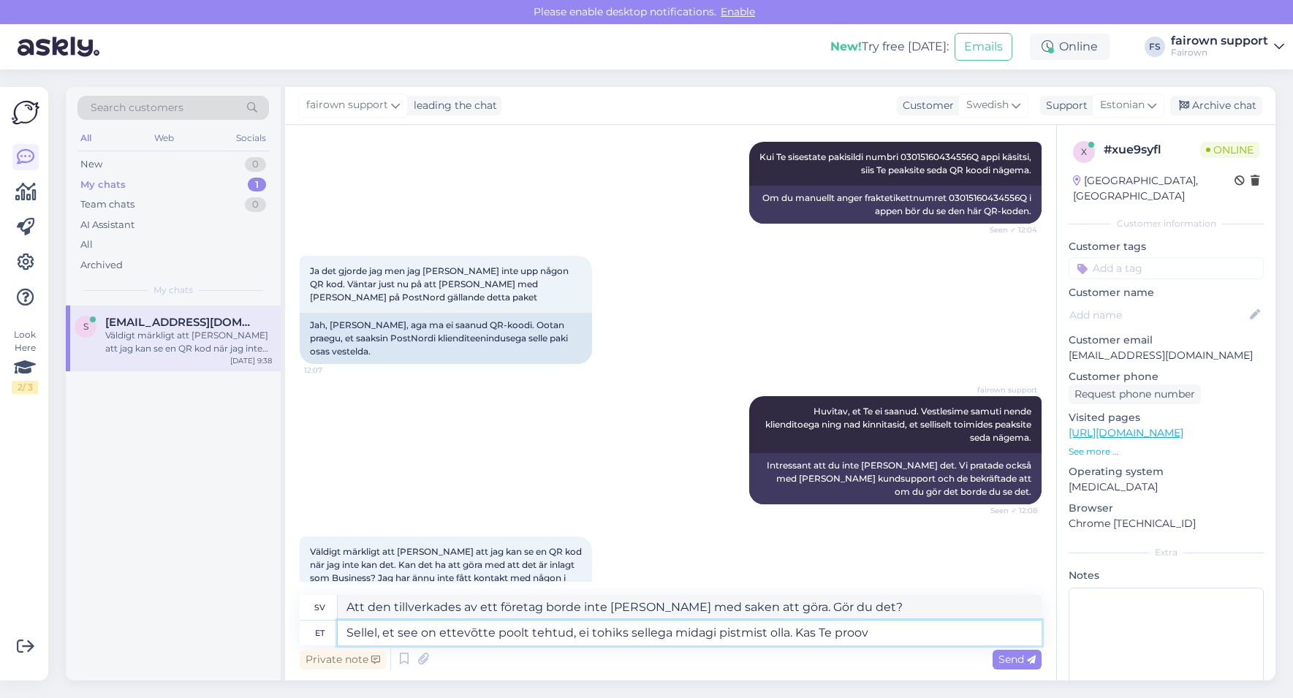
scroll to position [3251, 0]
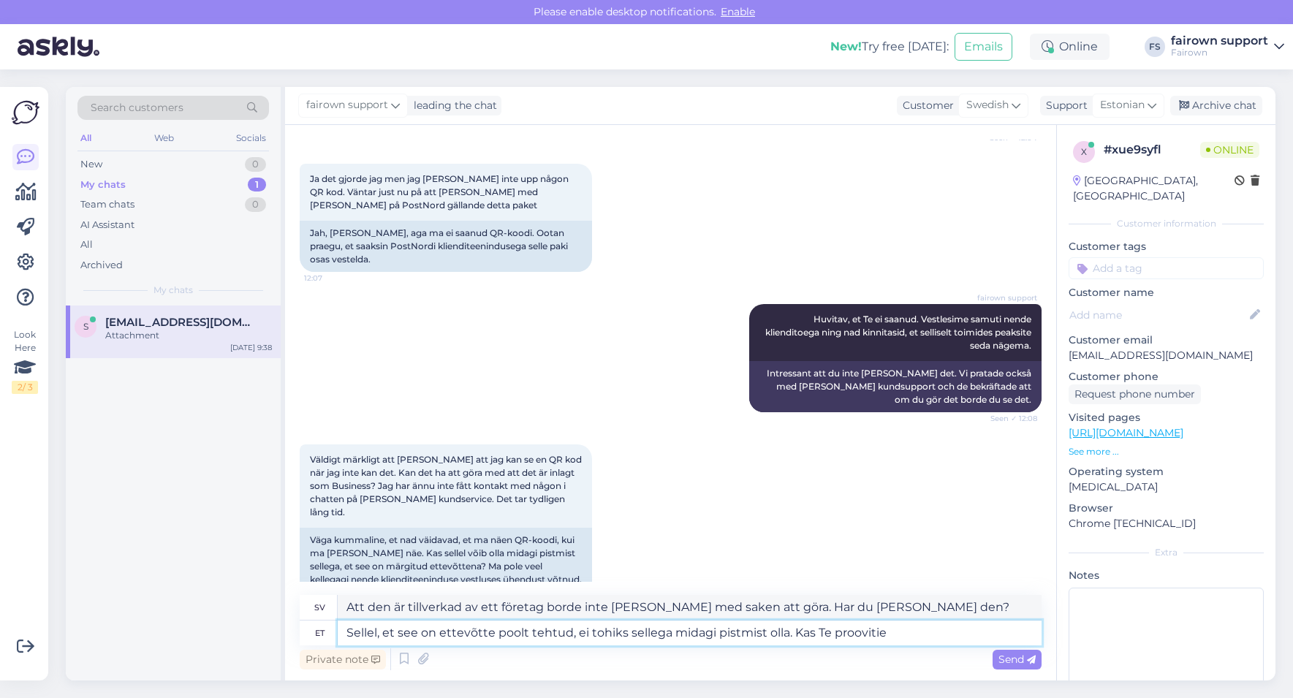
type textarea "Sellel, et see on ettevõtte poolt tehtud, ei tohiks sellega midagi pistmist oll…"
click at [328, 636] on img at bounding box center [329, 667] width 58 height 58
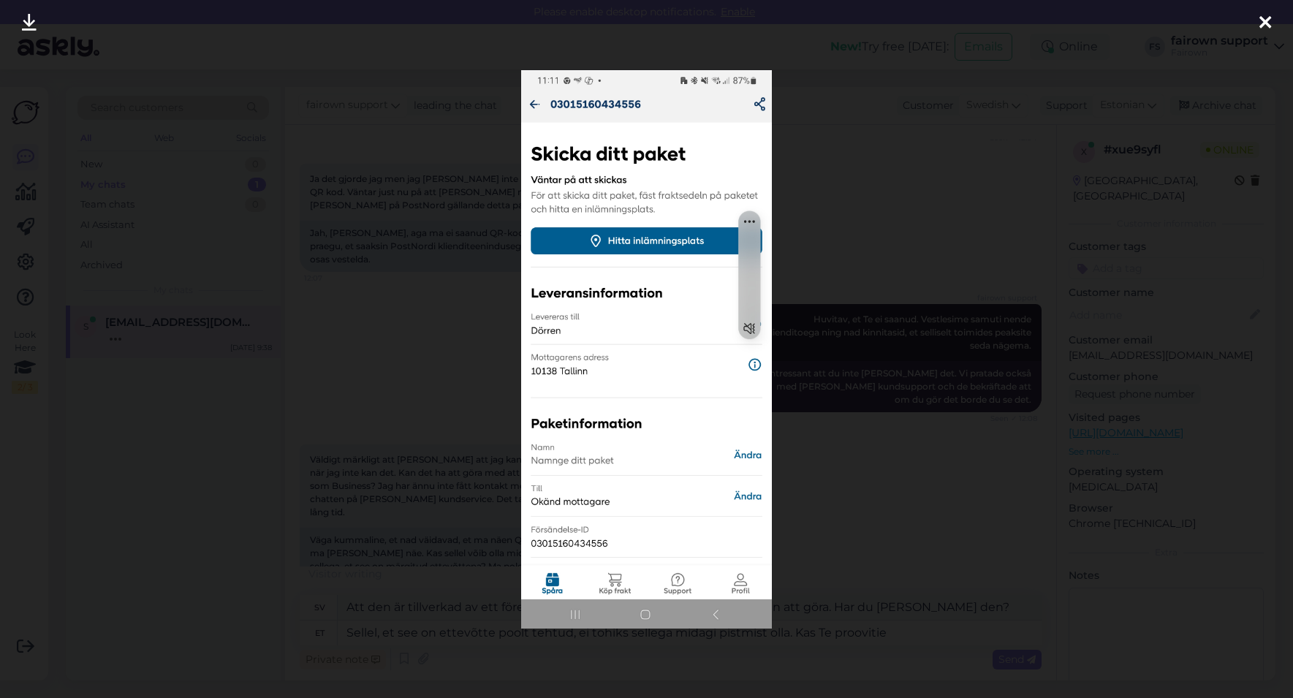
click at [1140, 260] on div at bounding box center [646, 349] width 1293 height 698
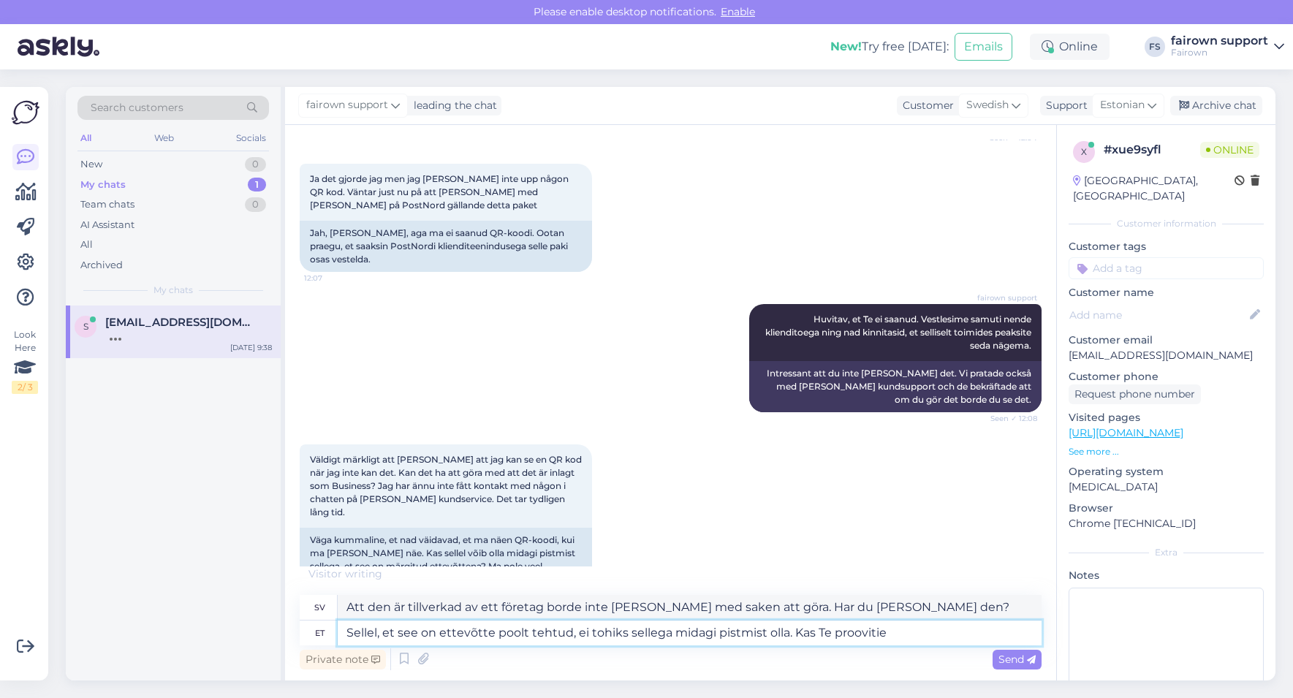
drag, startPoint x: 904, startPoint y: 639, endPoint x: 326, endPoint y: 588, distance: 580.2
click at [326, 587] on div "Chat started [DATE] Varför har jag ännu inte fått en retursedel [PERSON_NAME] e…" at bounding box center [670, 402] width 771 height 555
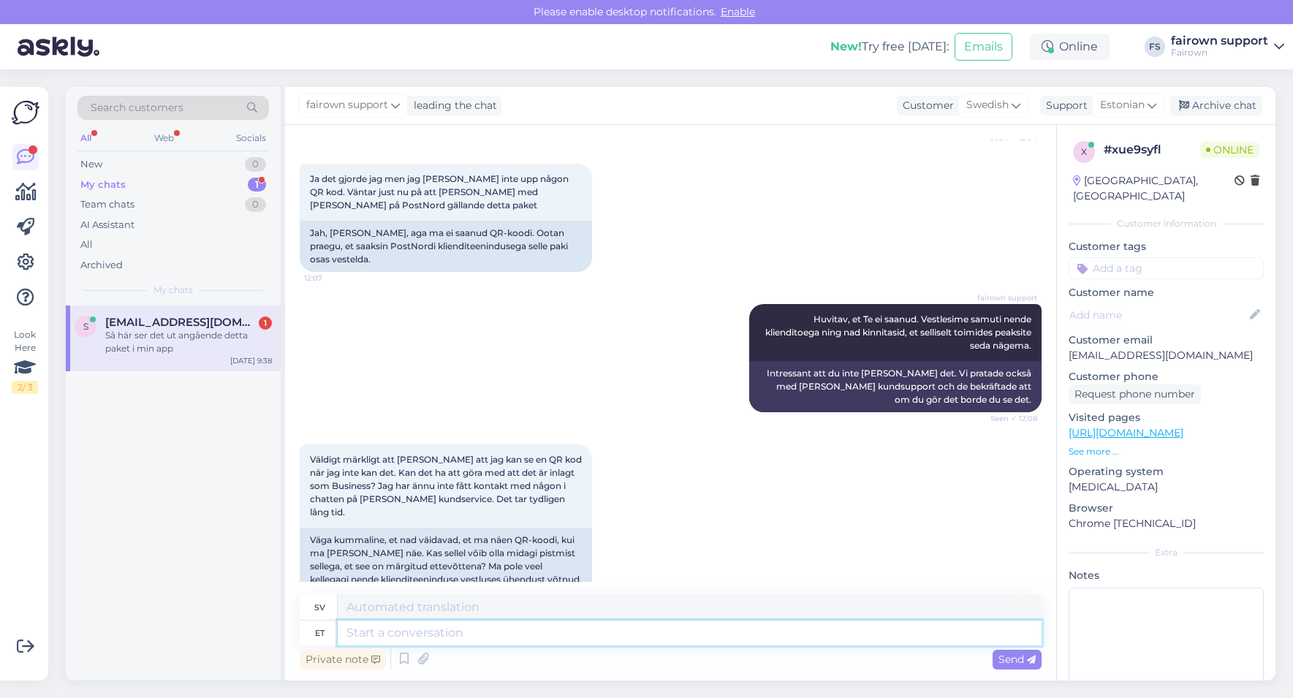
scroll to position [3339, 0]
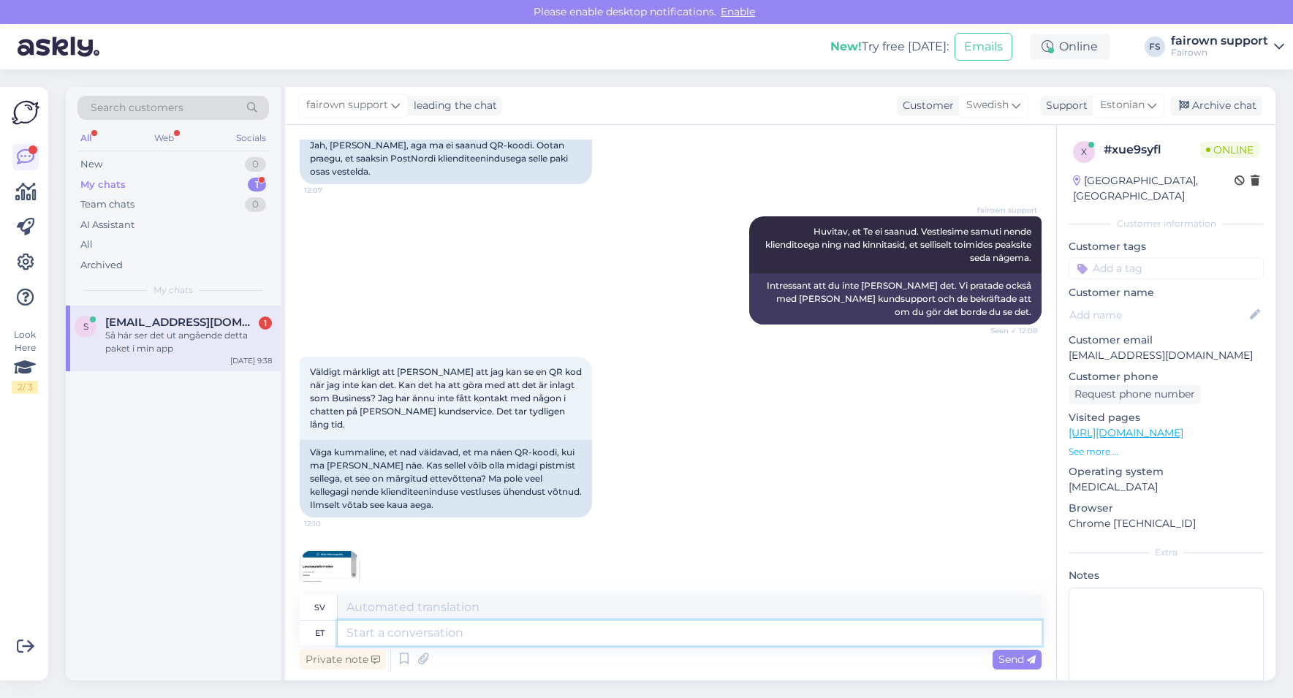
click at [606, 636] on textarea at bounding box center [690, 632] width 704 height 25
click at [348, 550] on img at bounding box center [329, 579] width 58 height 58
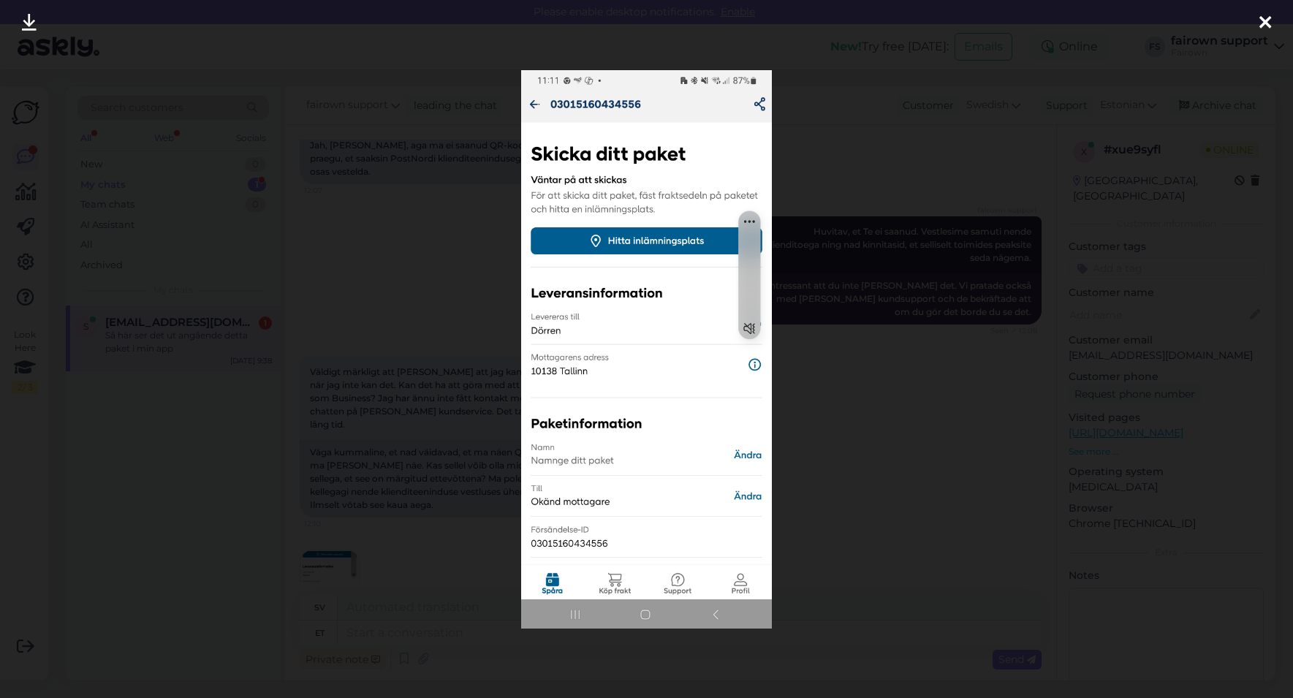
click at [1263, 27] on icon at bounding box center [1265, 23] width 12 height 19
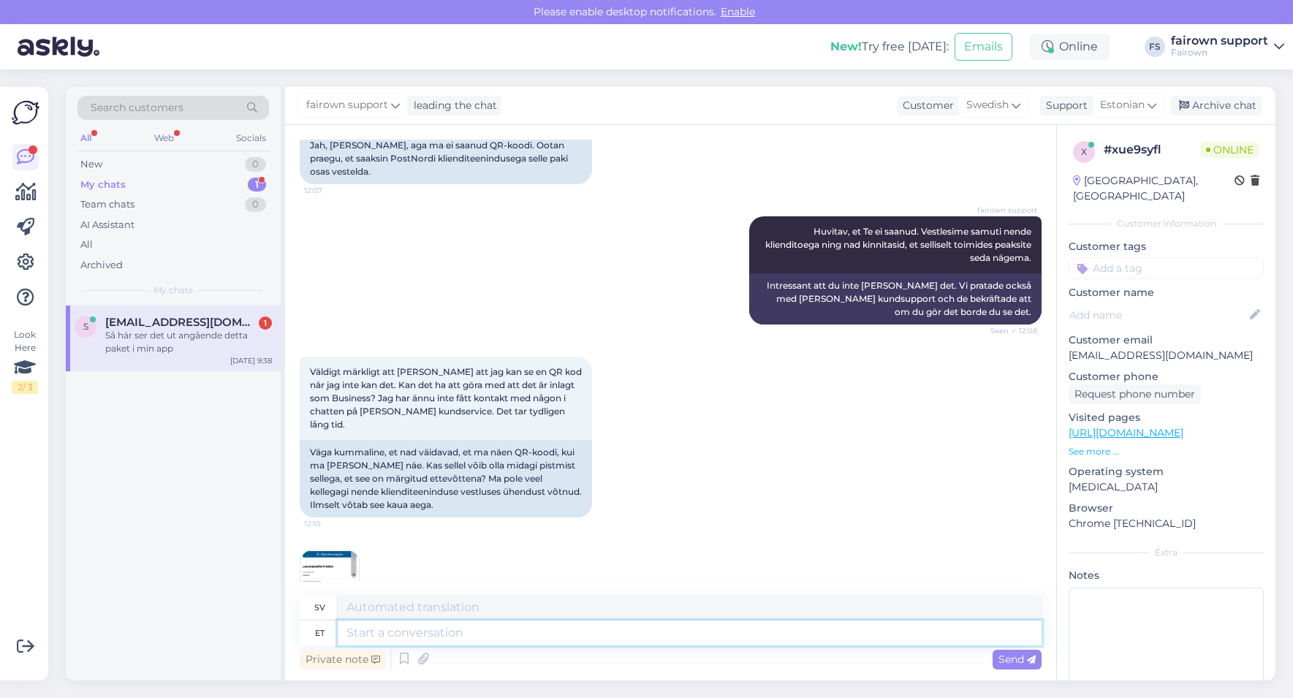
click at [373, 625] on textarea at bounding box center [690, 632] width 704 height 25
type textarea "Kui Te [PERSON_NAME] lõppu ka Q tähe?"
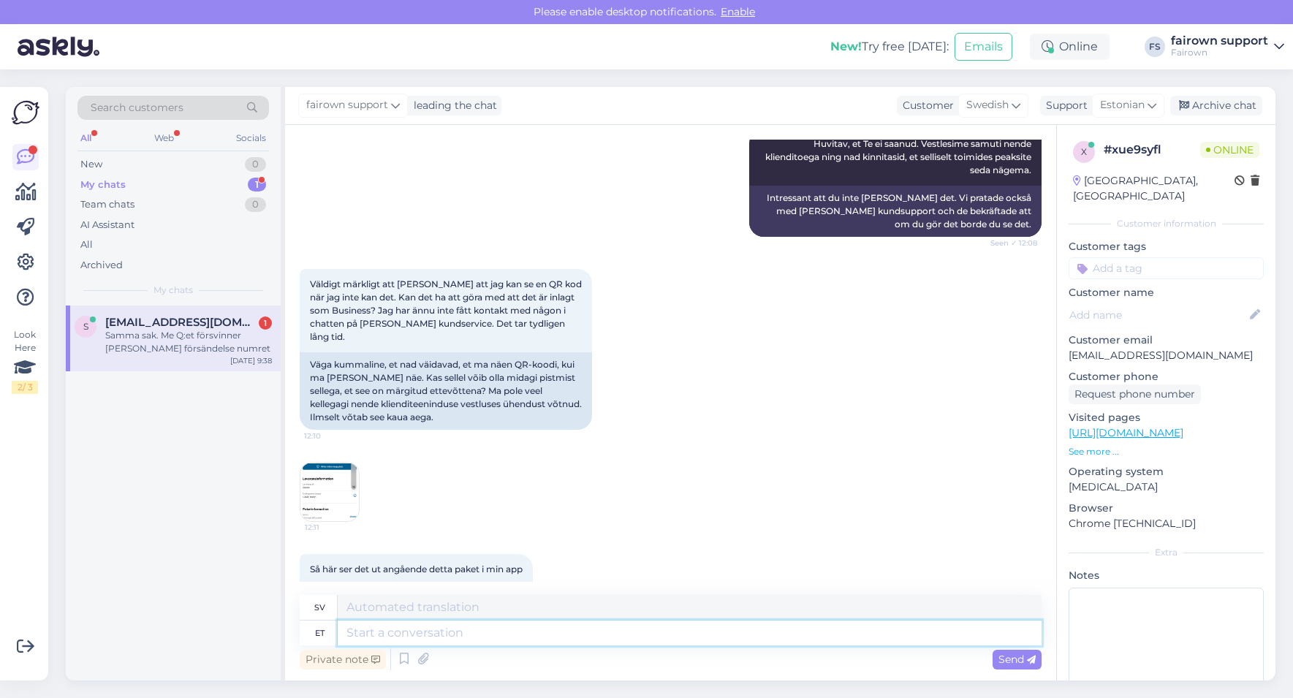
scroll to position [3514, 0]
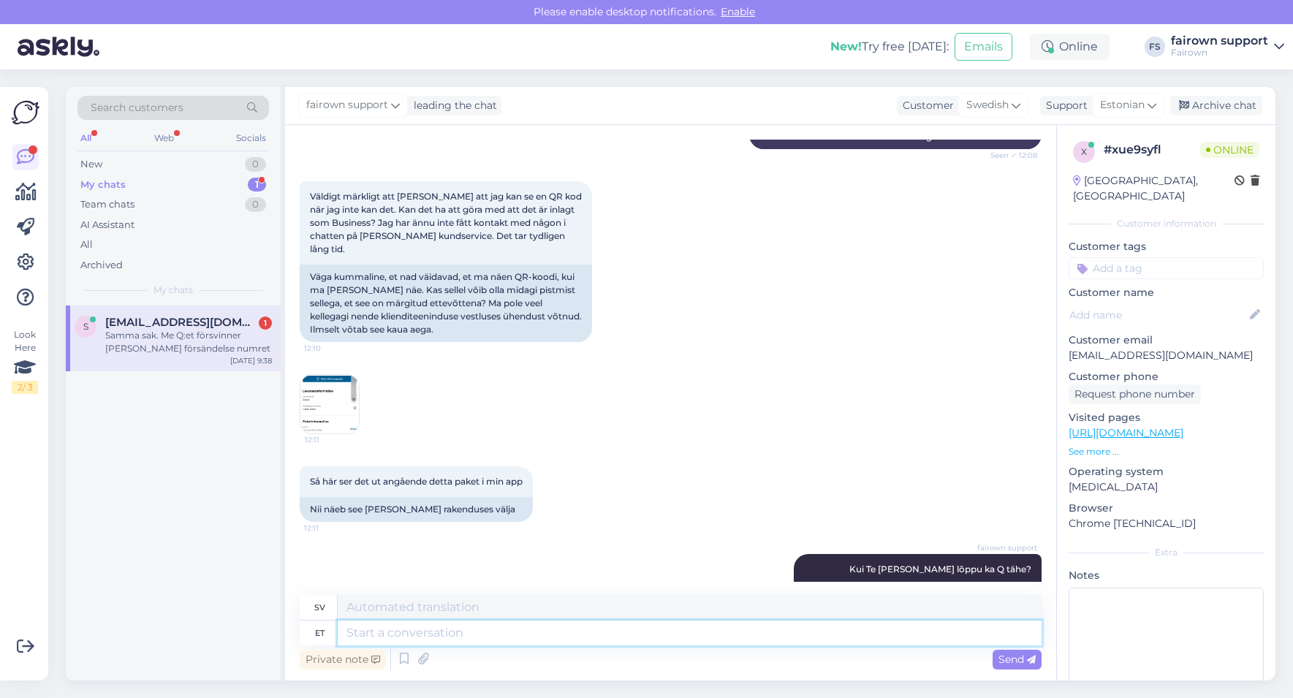
click at [536, 636] on textarea at bounding box center [690, 632] width 704 height 25
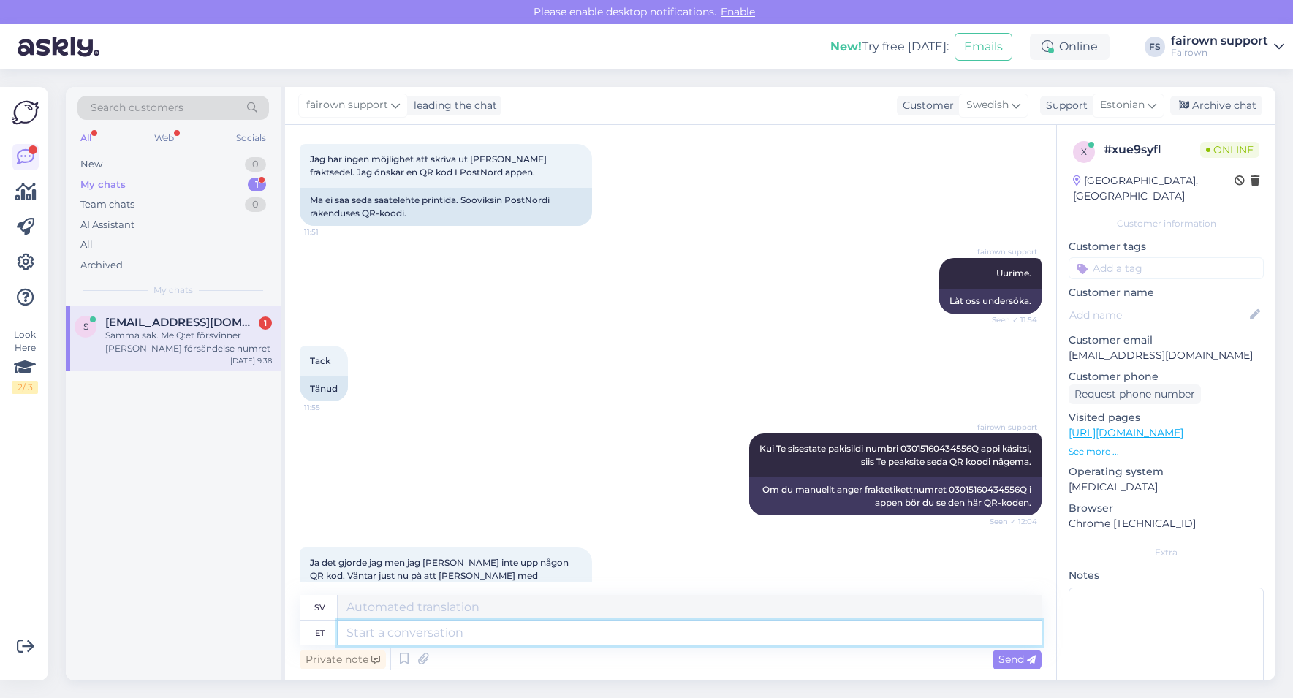
scroll to position [2855, 0]
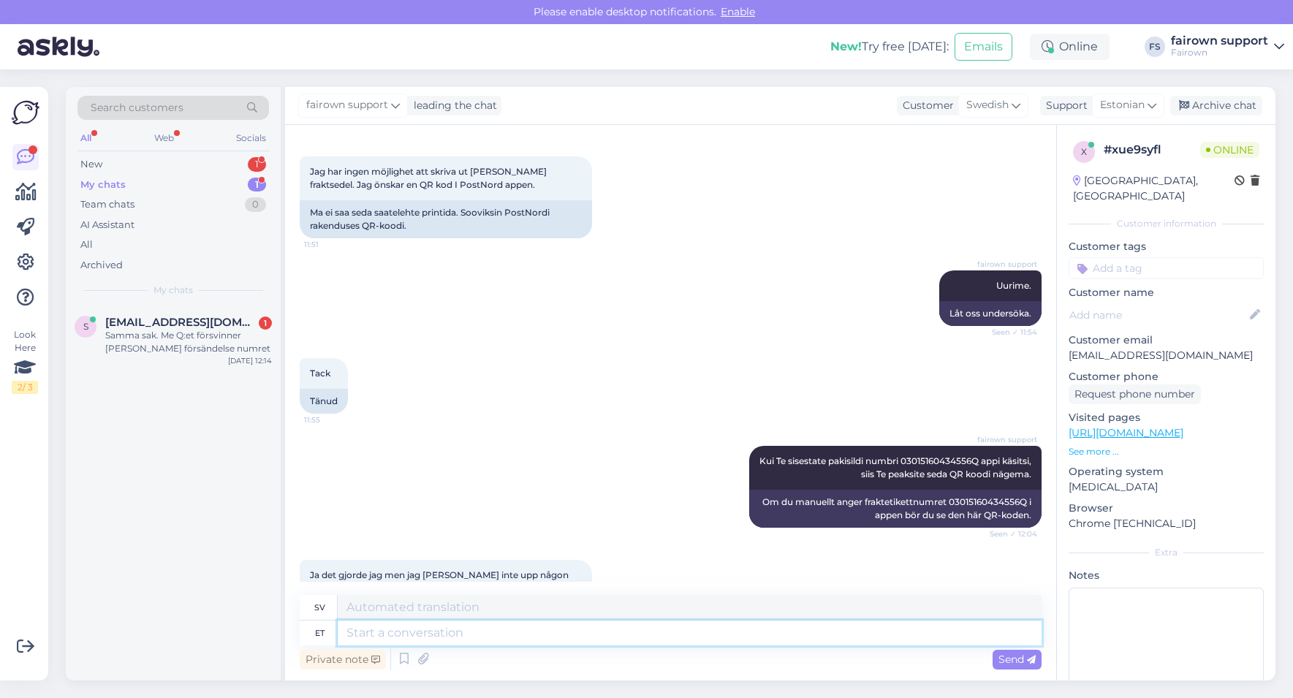
click at [456, 636] on textarea at bounding box center [690, 632] width 704 height 25
type textarea "Proovin ka nendega veel rääkida."
click at [1021, 636] on span "Send" at bounding box center [1016, 658] width 37 height 13
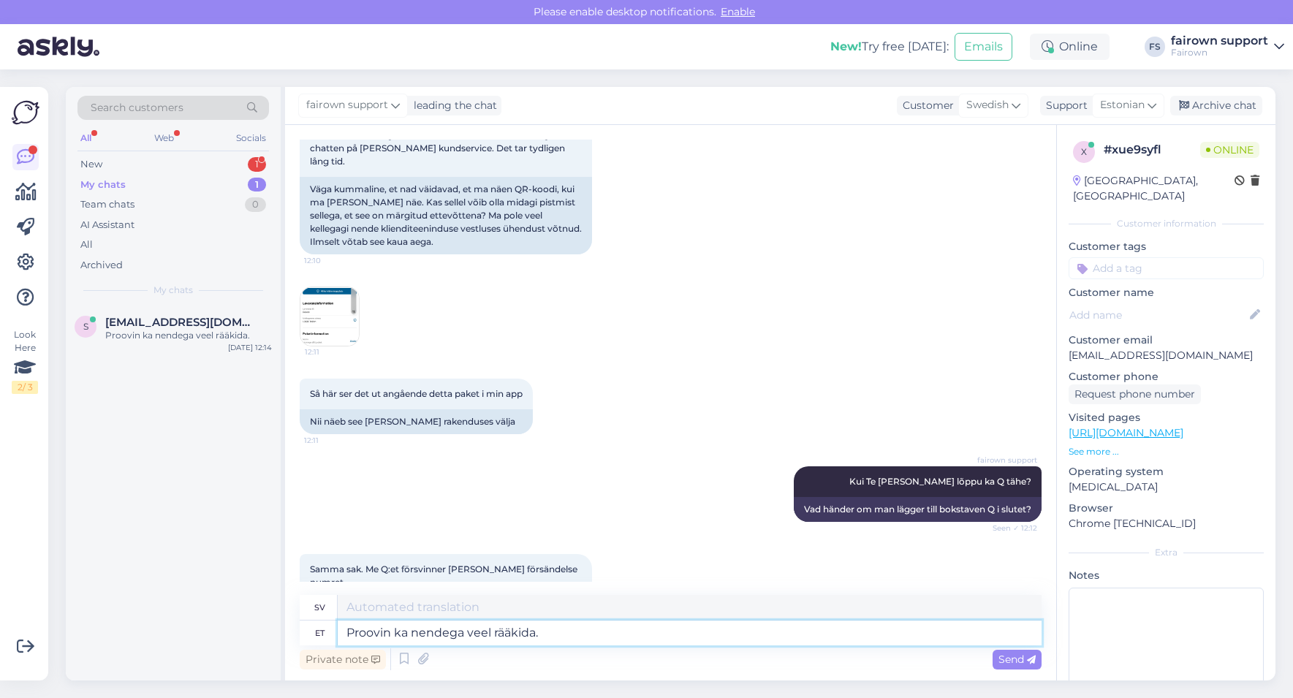
click at [450, 636] on textarea "Proovin ka nendega veel rääkida." at bounding box center [690, 632] width 704 height 25
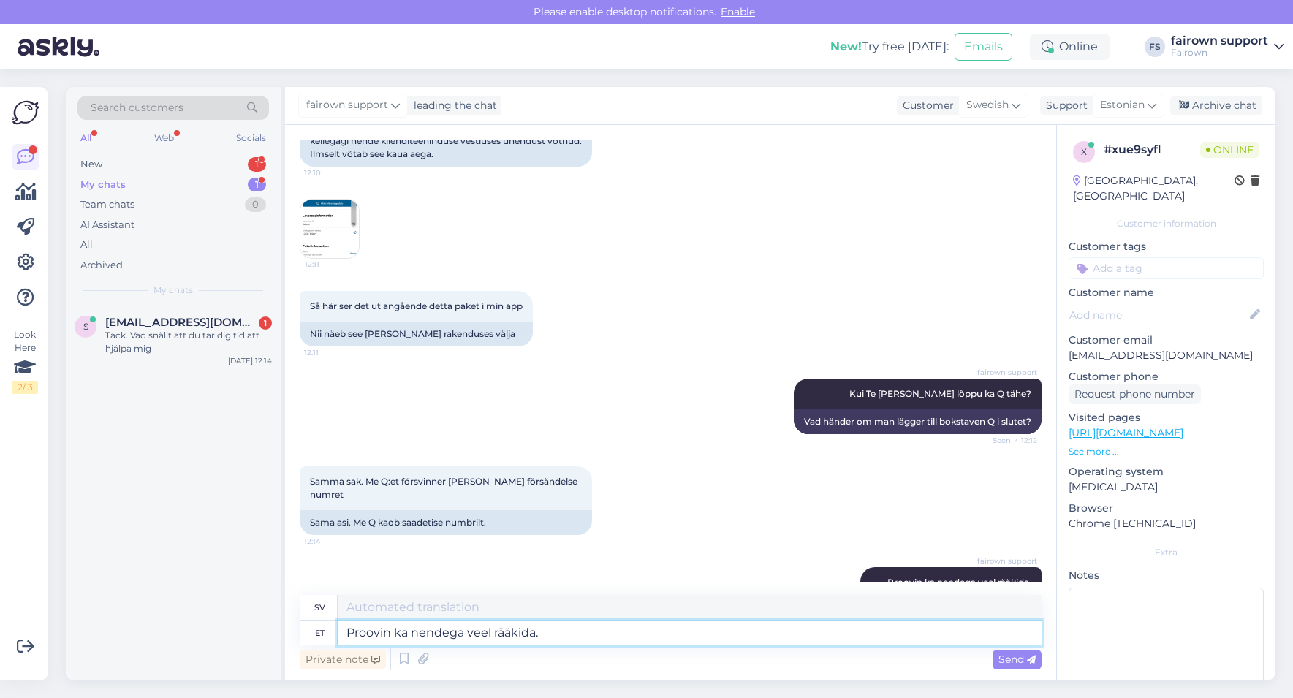
click at [571, 627] on textarea "Proovin ka nendega veel rääkida." at bounding box center [690, 632] width 704 height 25
type textarea "Muidugi."
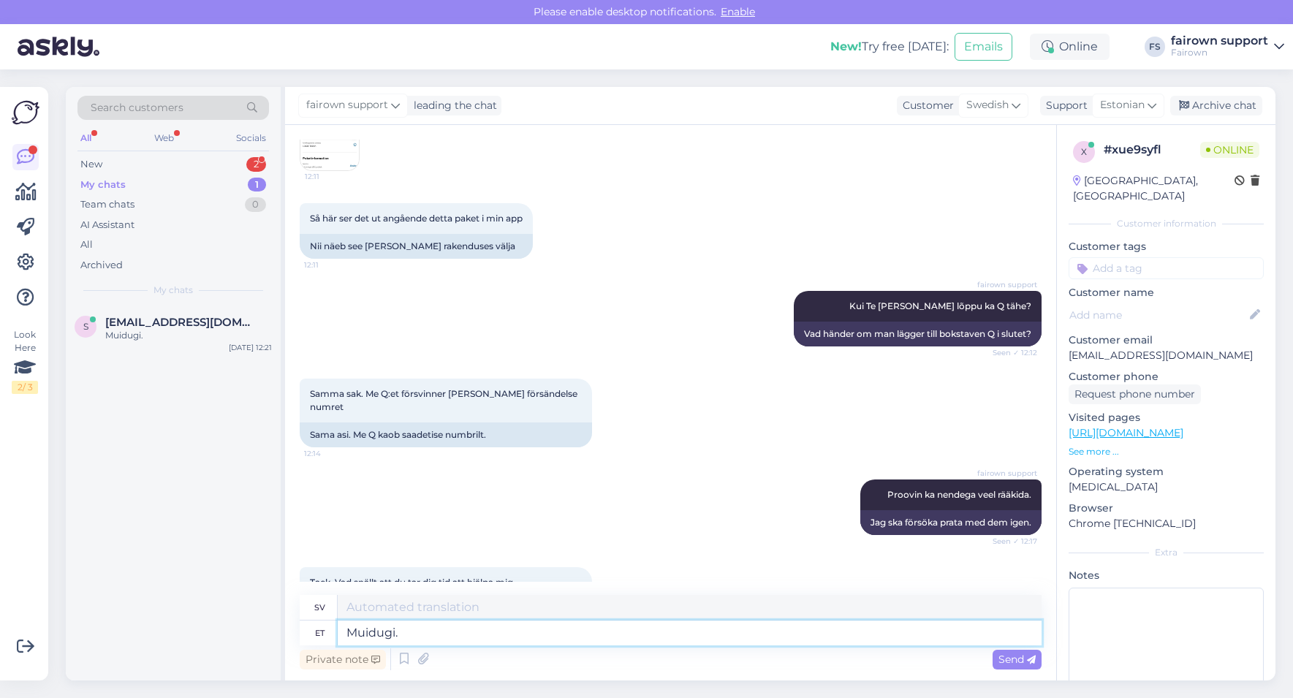
scroll to position [3777, 0]
click at [198, 164] on div "New 2" at bounding box center [172, 164] width 191 height 20
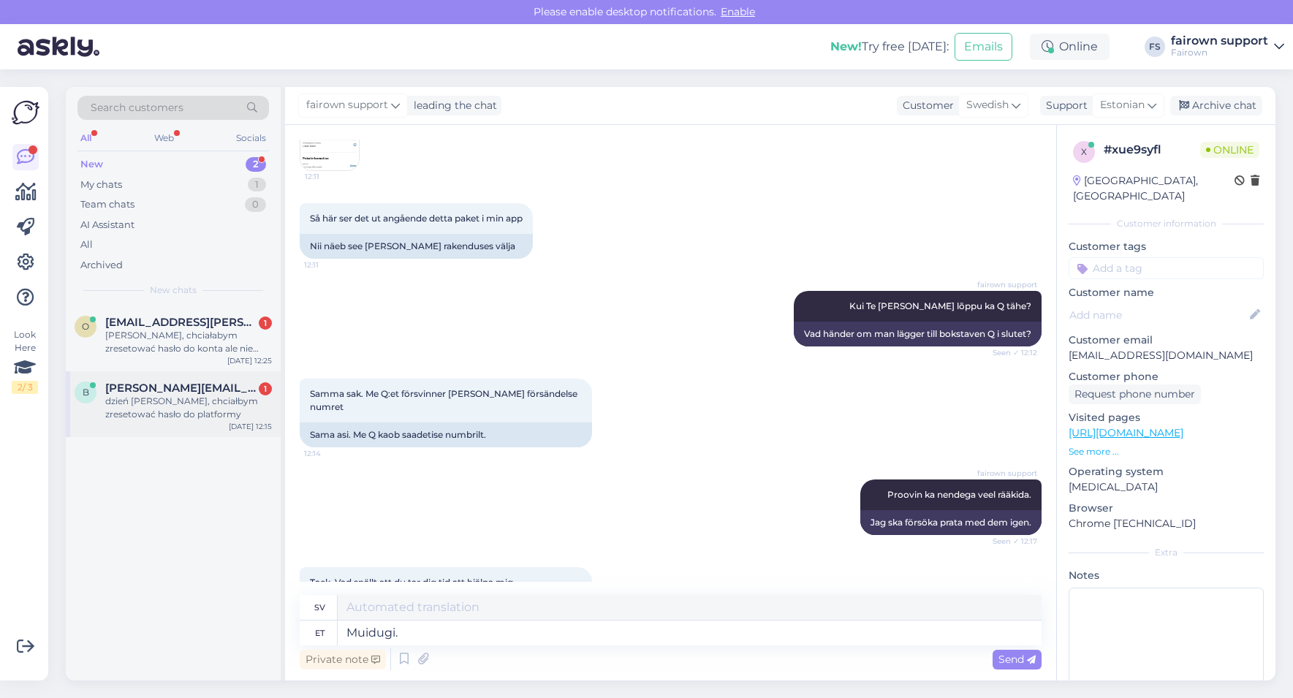
click at [179, 406] on div "dzień [PERSON_NAME], chciałbym zresetować hasło do platformy" at bounding box center [188, 408] width 167 height 26
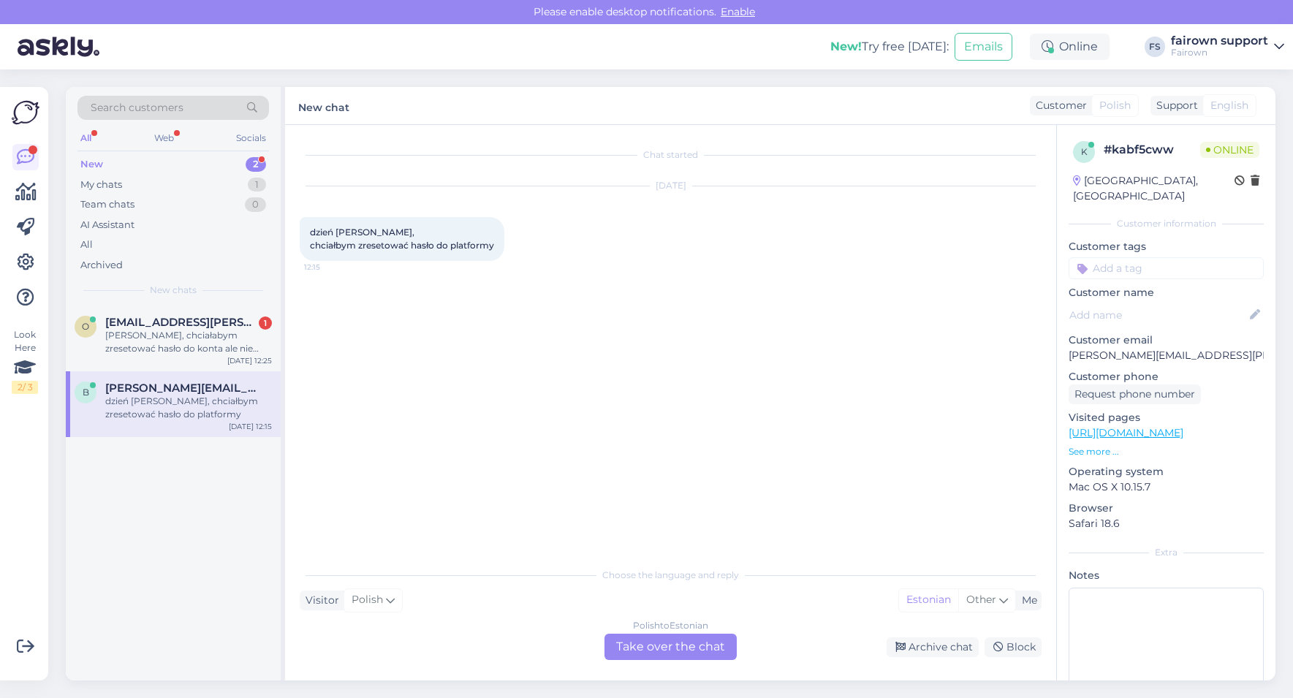
click at [647, 636] on div "Polish to Estonian Take over the chat" at bounding box center [670, 646] width 132 height 26
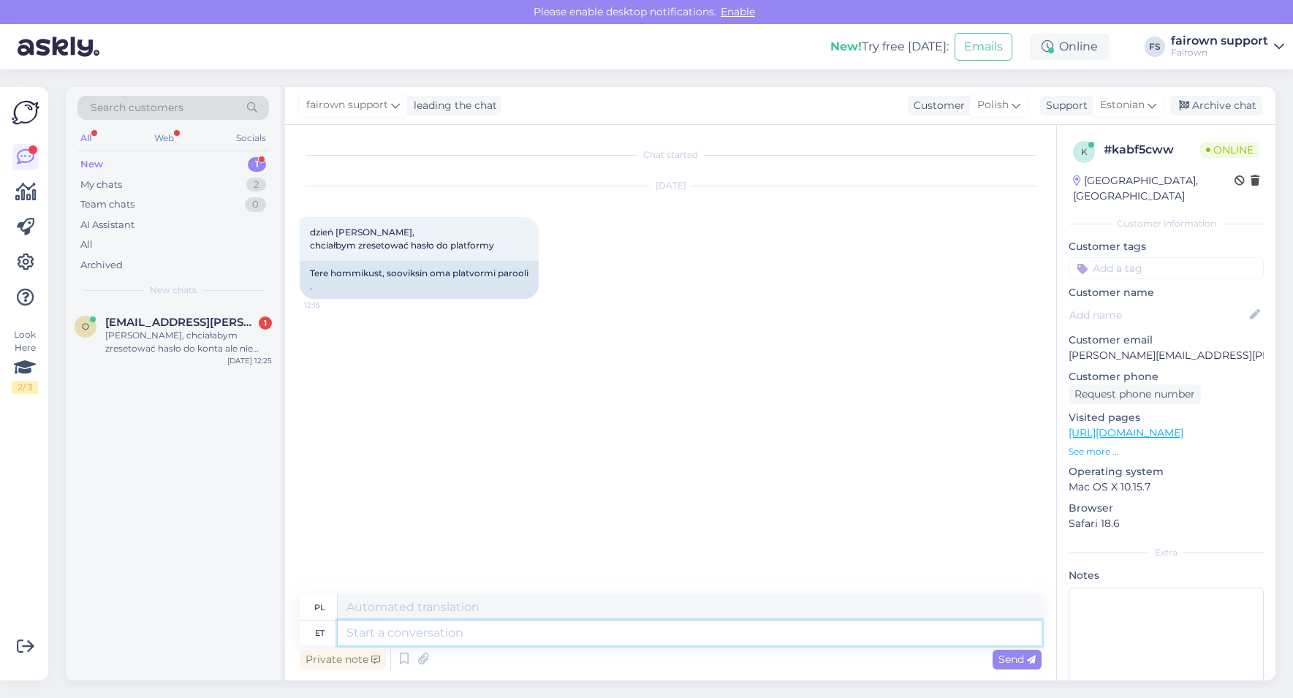
click at [617, 636] on textarea at bounding box center [690, 632] width 704 height 25
type textarea "Tere!"
type textarea "Cześć!"
type textarea "Tere! Kohe"
type textarea "Cześć! [GEOGRAPHIC_DATA]"
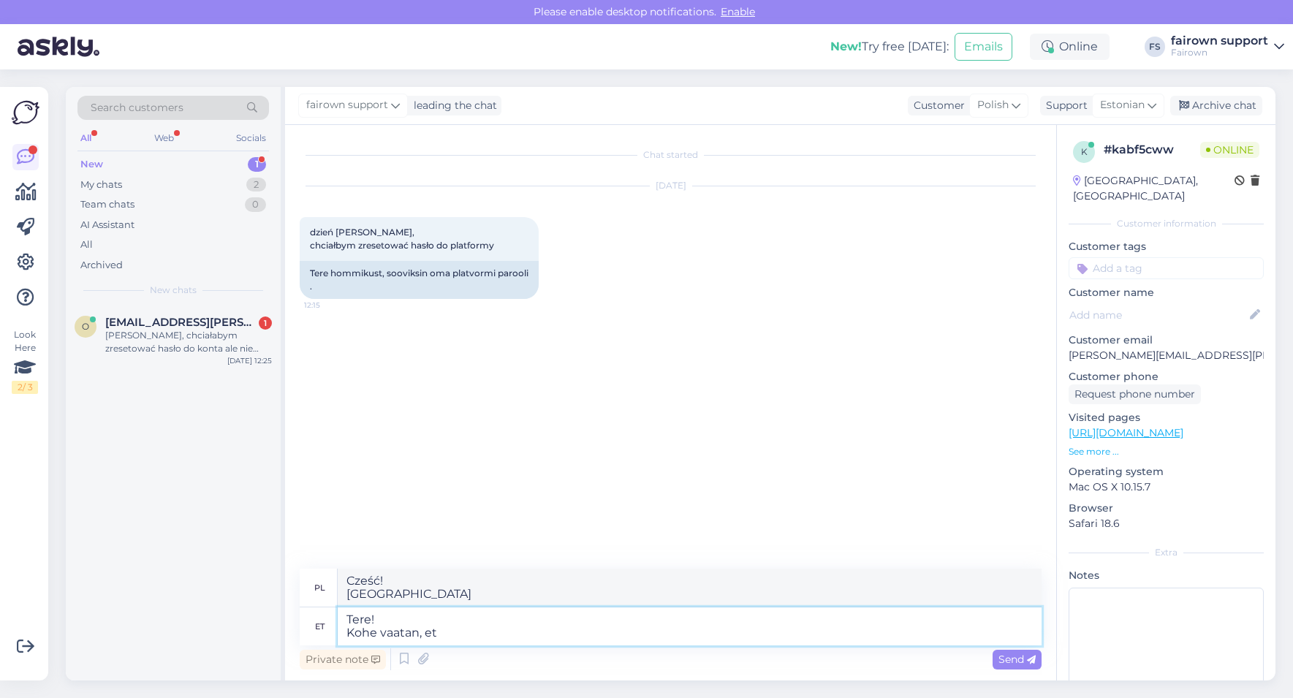
type textarea "Tere! Kohe vaatan, et"
type textarea "Cześć! Zaraz to sprawdzę,"
type textarea "Tere! Kohe vaatan, et ka"
type textarea "Cześć! Zaraz to sprawdzę."
type textarea "Tere! Kohe vaatan, et kas"
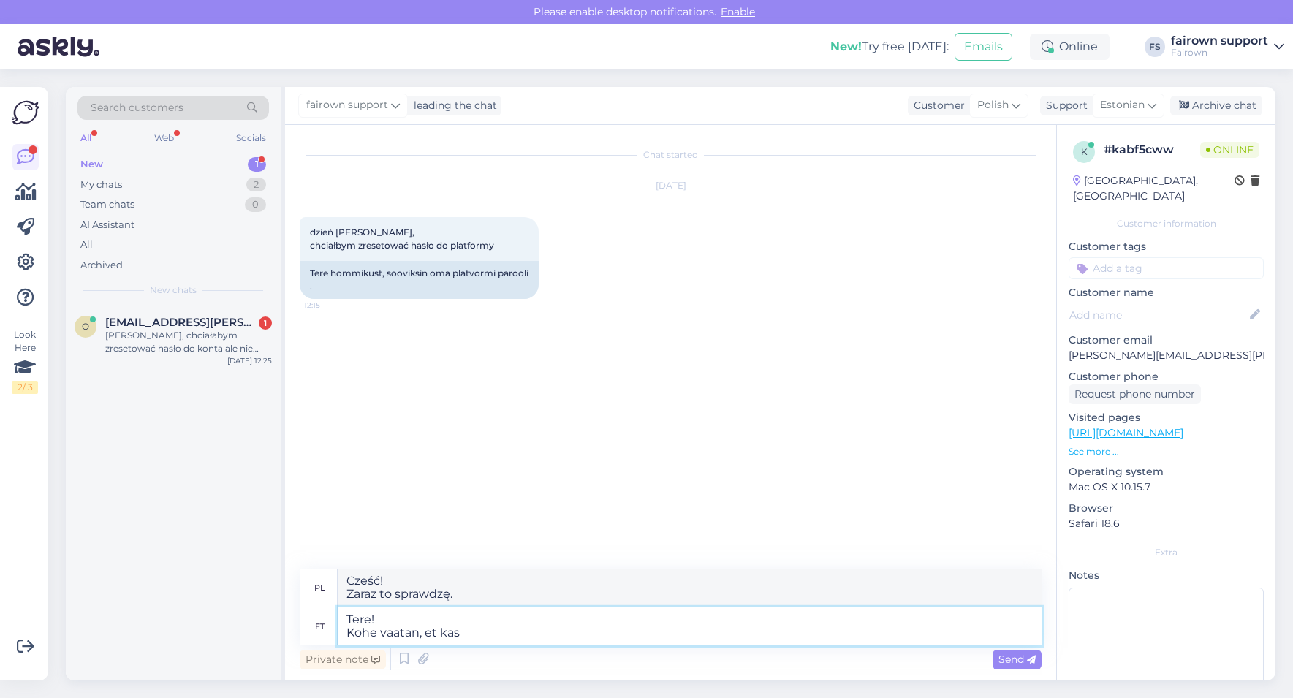
type textarea "Cześć! Zaraz sprawdzę, czy"
type textarea "Tere! Kohe vaatan, et kas Te ole"
type textarea "Cześć! Zaraz sprawdzę, czy jesteś"
type textarea "Tere! Kohe vaatan, et kas Te olete"
type textarea "Cześć! Sprawdzę, czy [PERSON_NAME]."
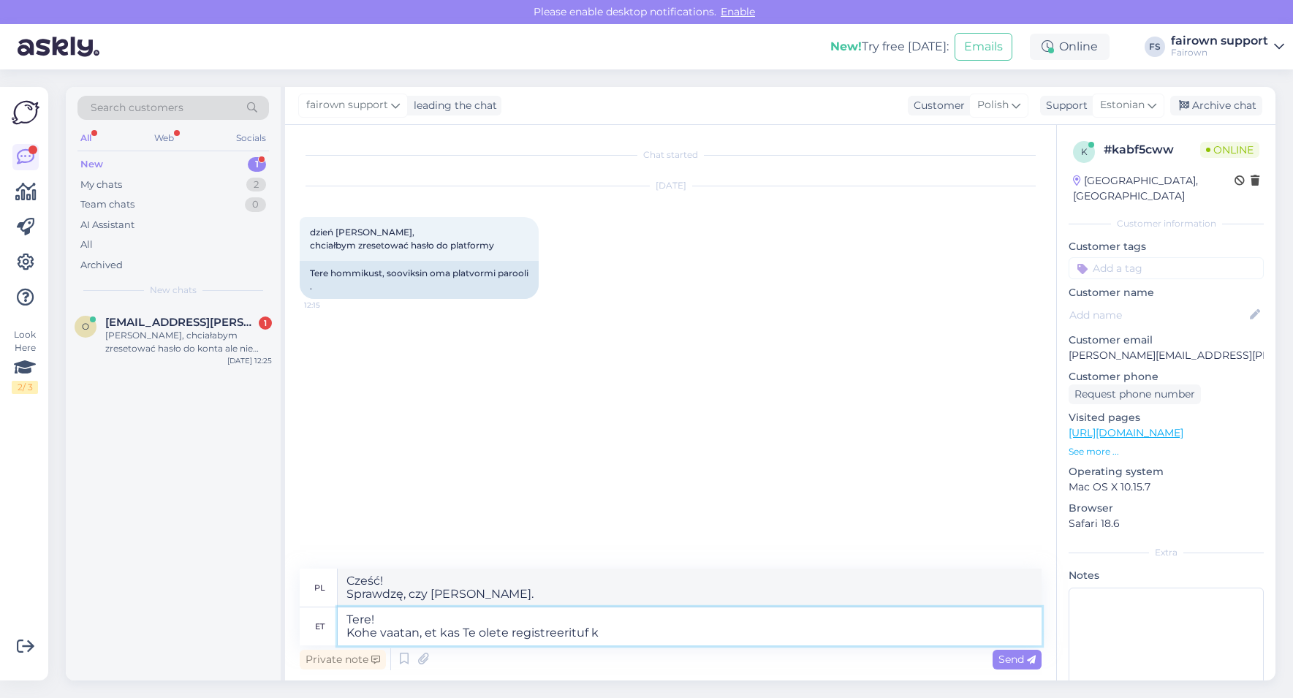
type textarea "Tere! Kohe vaatan, et kas Te olete registreerituf ka"
type textarea "Cześć! Sprawdzę czy jesteś zarejestrowany."
type textarea "Tere! Kohe vaatan, et kas Te olete registreeritud kasutajaks."
type textarea "Cześć! Zaraz sprawdzę, czy jesteś zarejestrowanym użytkownikiem."
type textarea "Tere! Kohe vaatan, et kas Te olete registreeritud kasutajaks."
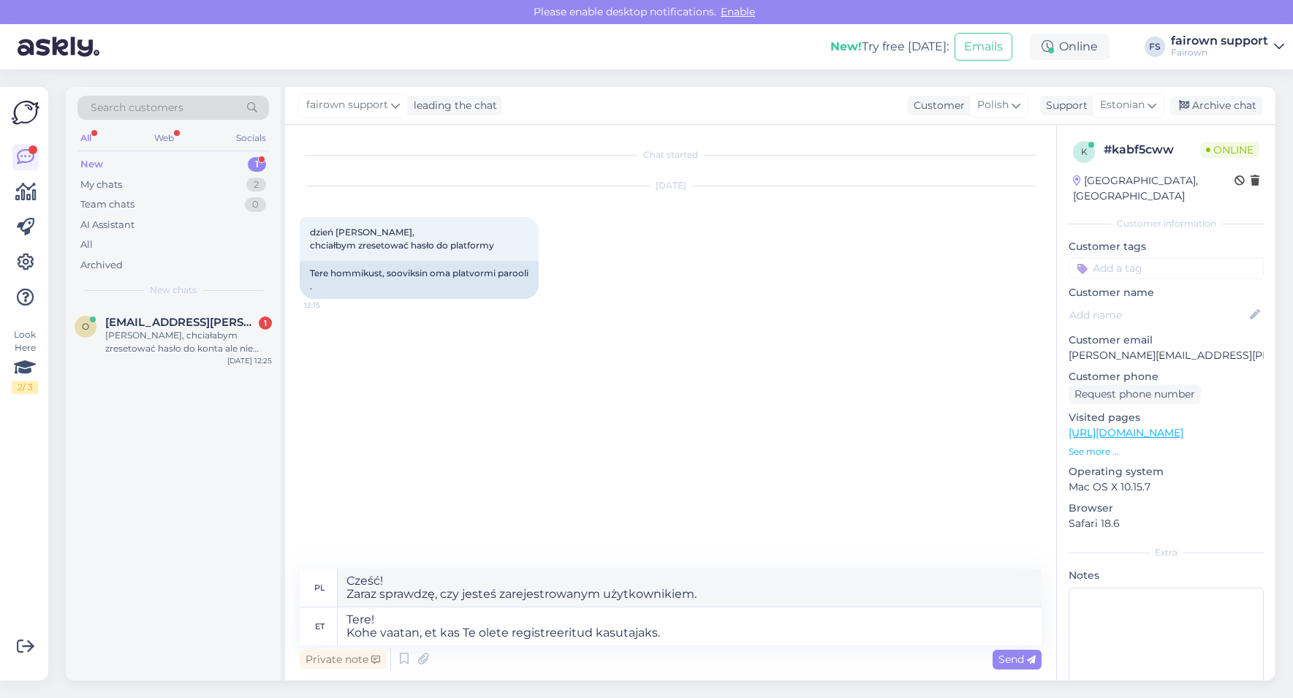
click at [1004, 636] on span "Send" at bounding box center [1016, 658] width 37 height 13
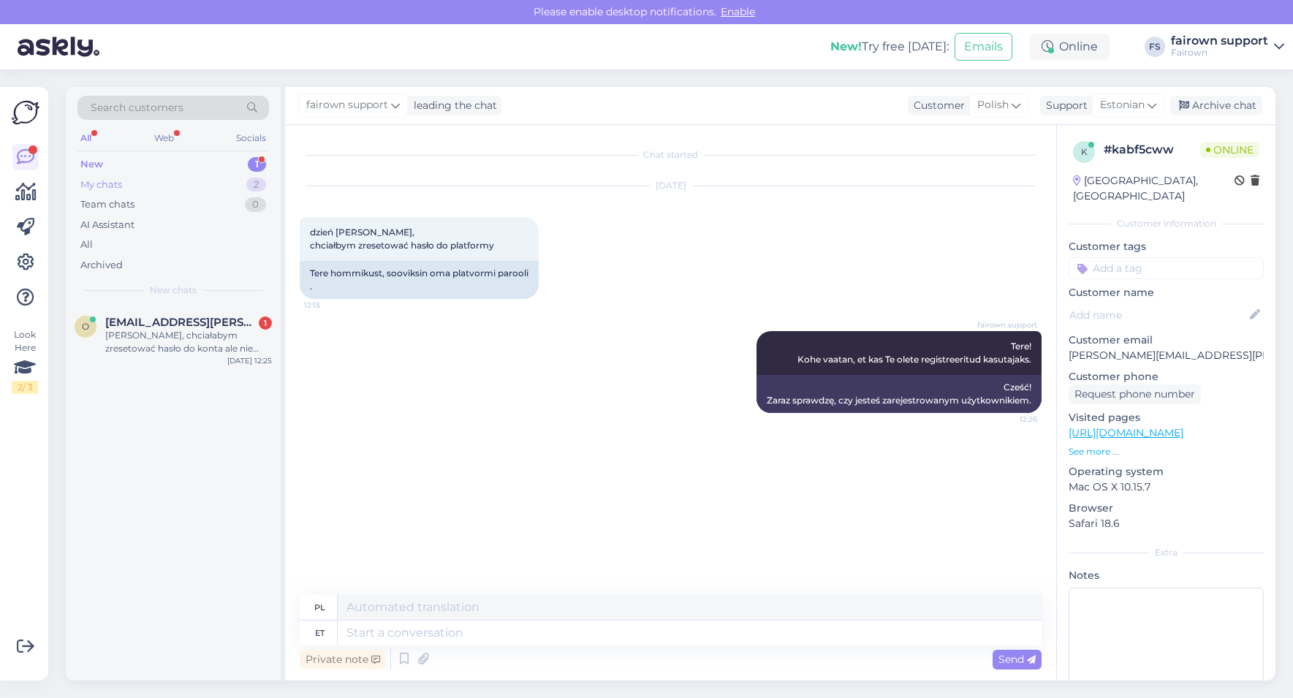
click at [179, 186] on div "My chats 2" at bounding box center [172, 185] width 191 height 20
click at [189, 400] on div "Muidugi." at bounding box center [188, 401] width 167 height 13
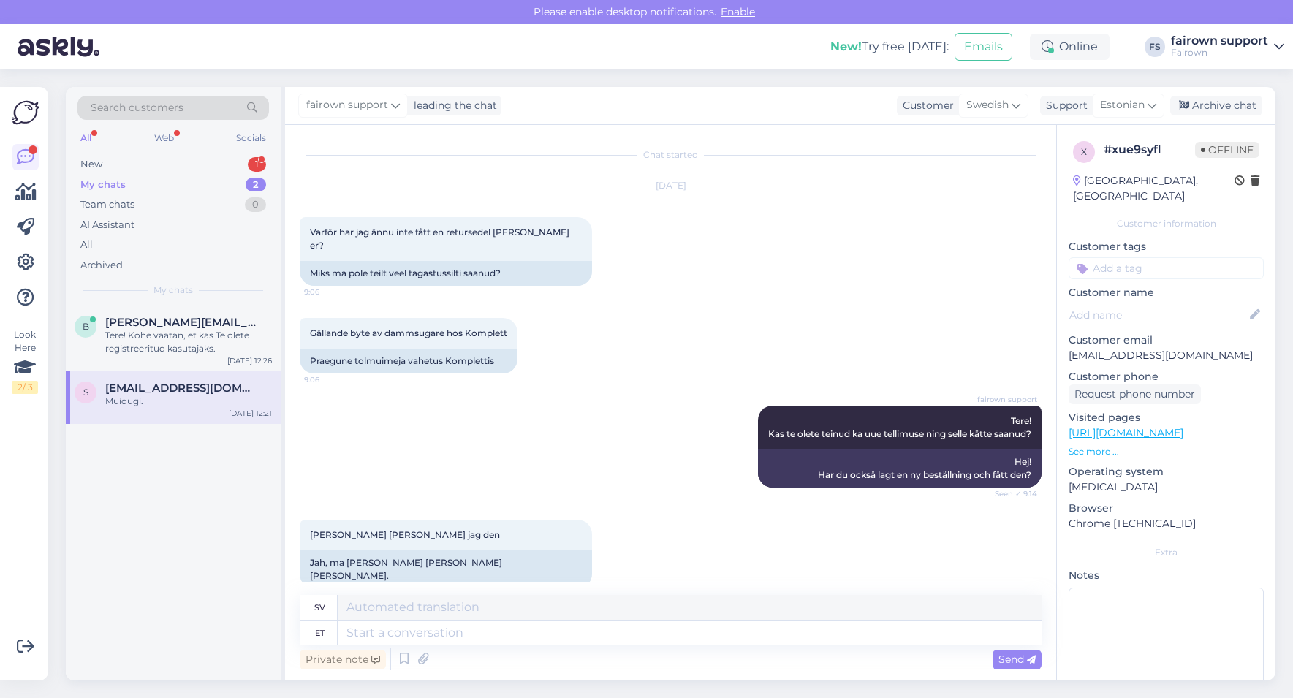
scroll to position [3593, 0]
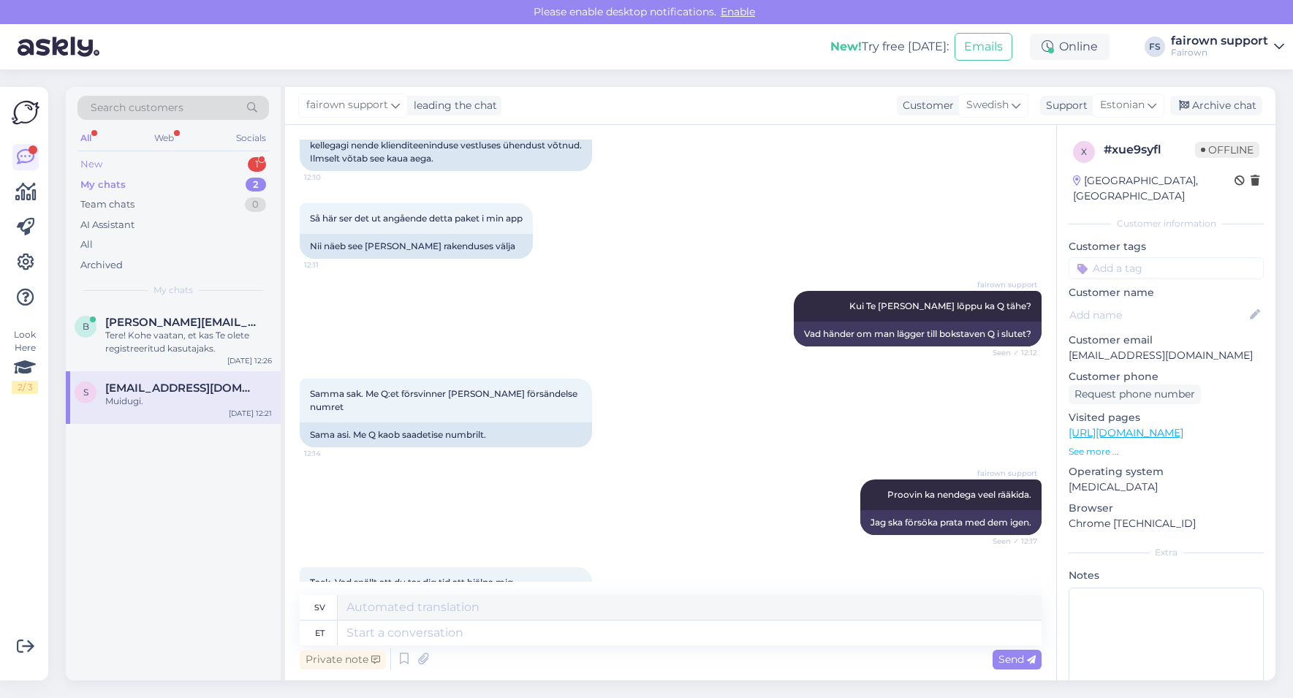
click at [173, 157] on div "New 1" at bounding box center [172, 164] width 191 height 20
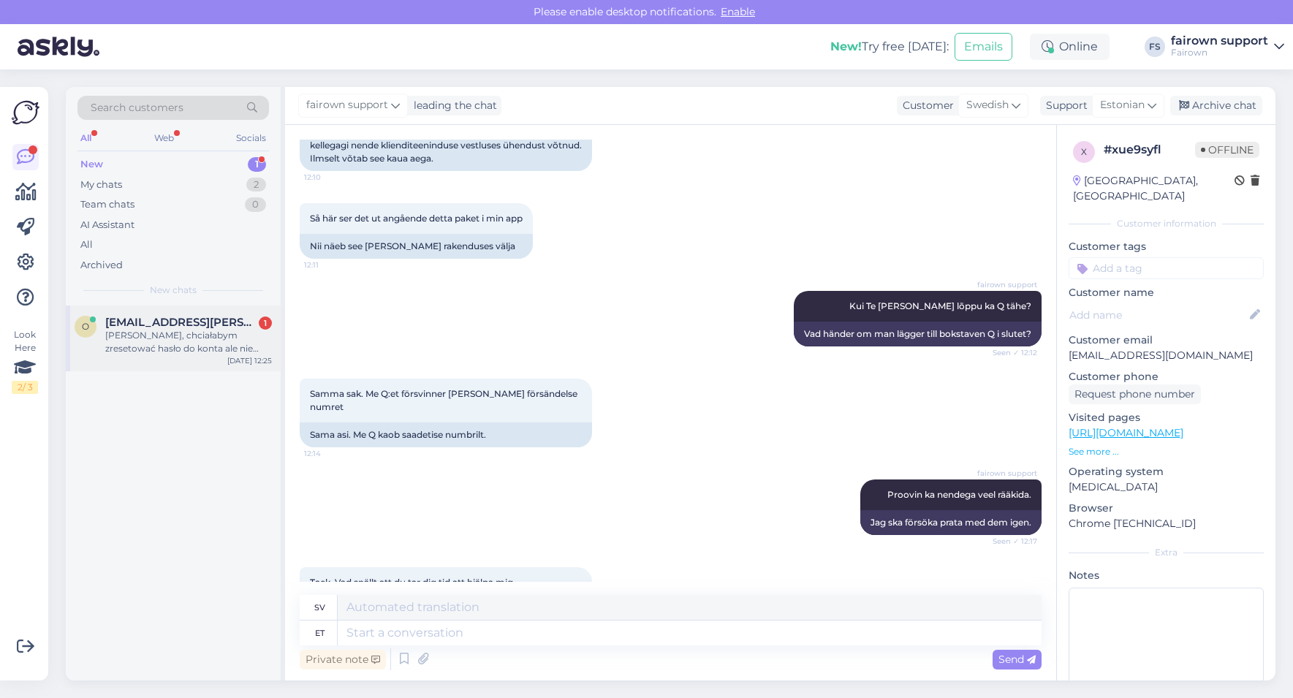
click at [230, 338] on div "[PERSON_NAME], chciałabym zresetować hasło do konta ale nie przychodzi mi żaden…" at bounding box center [188, 342] width 167 height 26
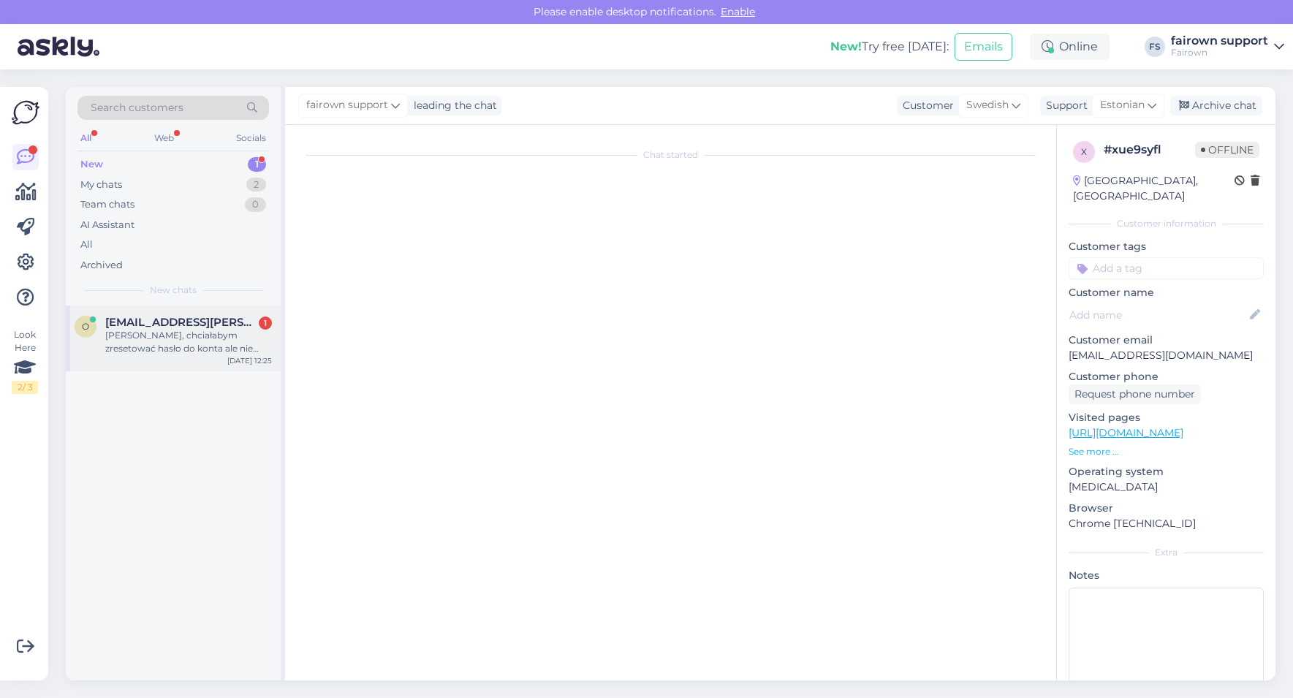
scroll to position [0, 0]
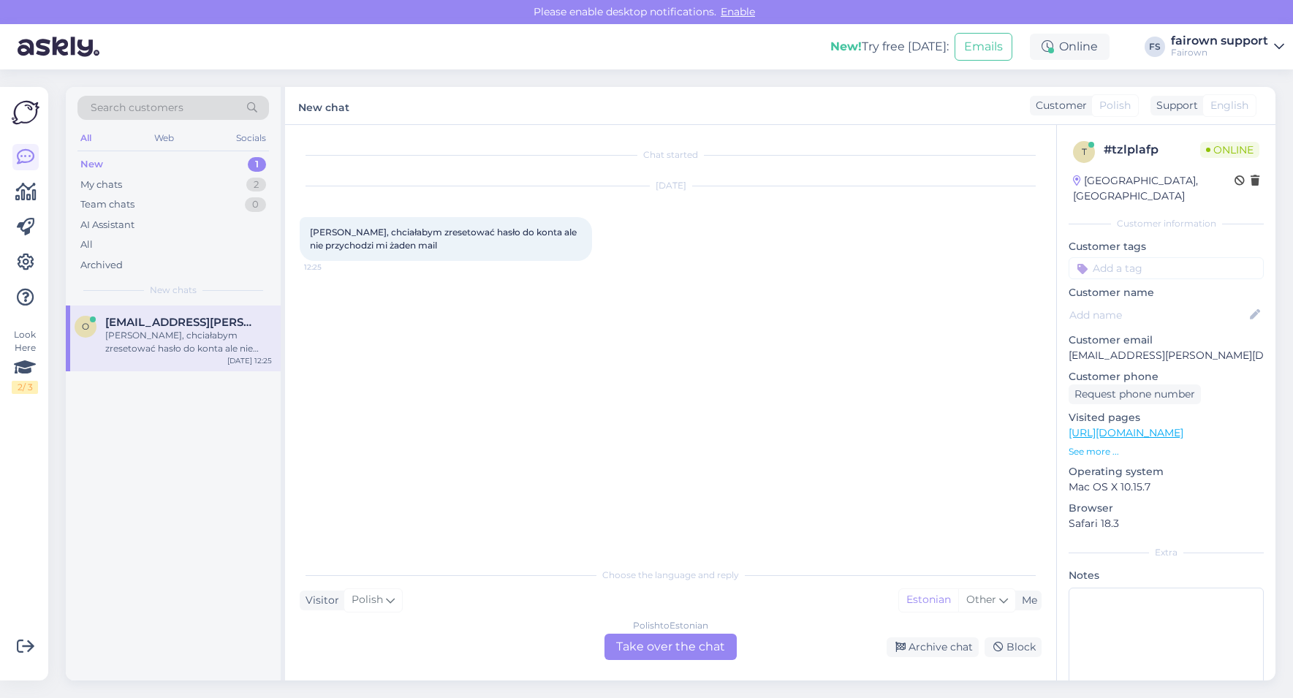
click at [685, 636] on div "Polish to Estonian Take over the chat" at bounding box center [670, 646] width 132 height 26
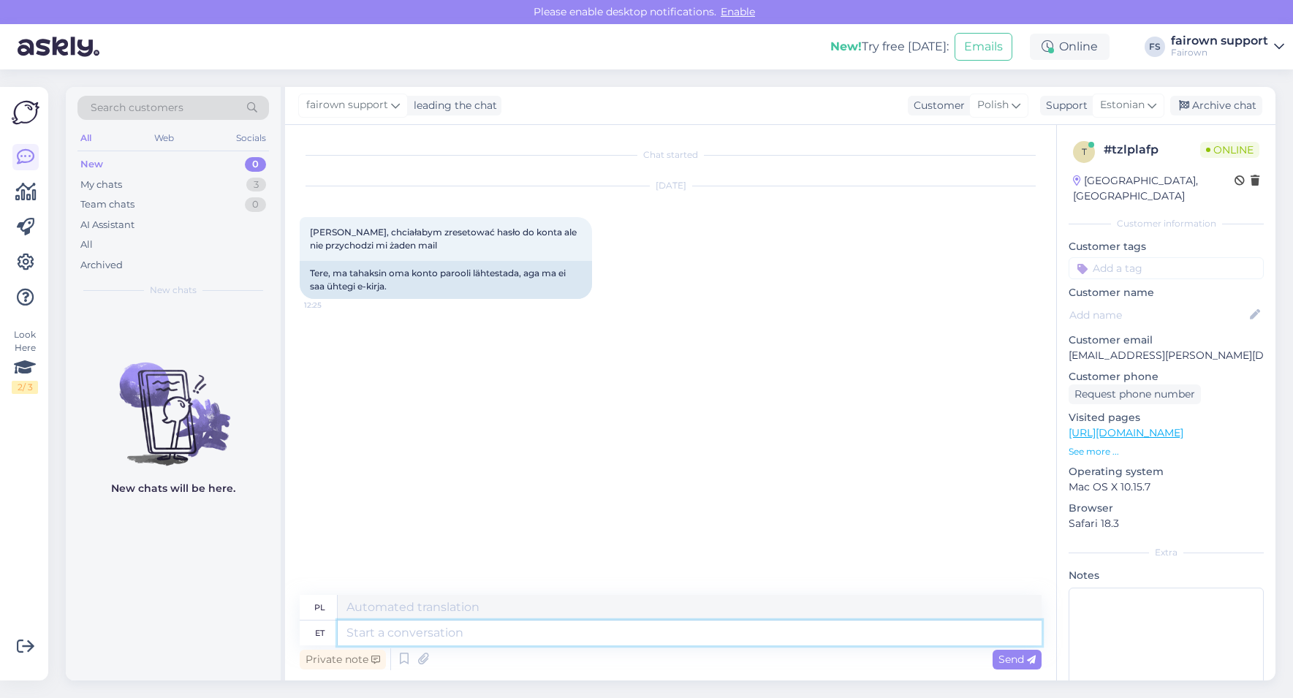
click at [665, 634] on textarea at bounding box center [690, 632] width 704 height 25
type textarea "[PERSON_NAME]"
type textarea "Tere Kohe v"
type textarea "[PERSON_NAME] vaatan, et"
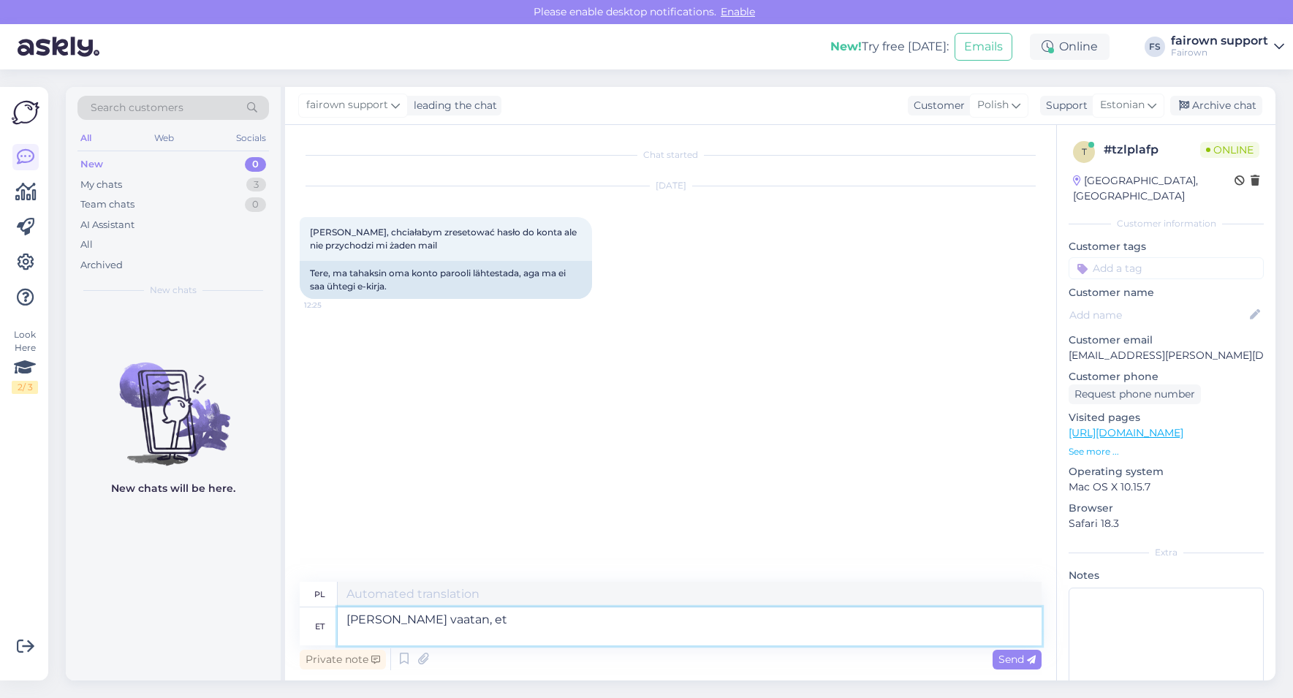
type textarea "Cześć Sprawdzę to od razu,"
type textarea "[PERSON_NAME] vaatan, et kas"
type textarea "Cześć Sprawdzę to zaraz."
type textarea "[PERSON_NAME] vaatan, et kas"
type textarea "Cześć Zaraz sprawdzę, czy"
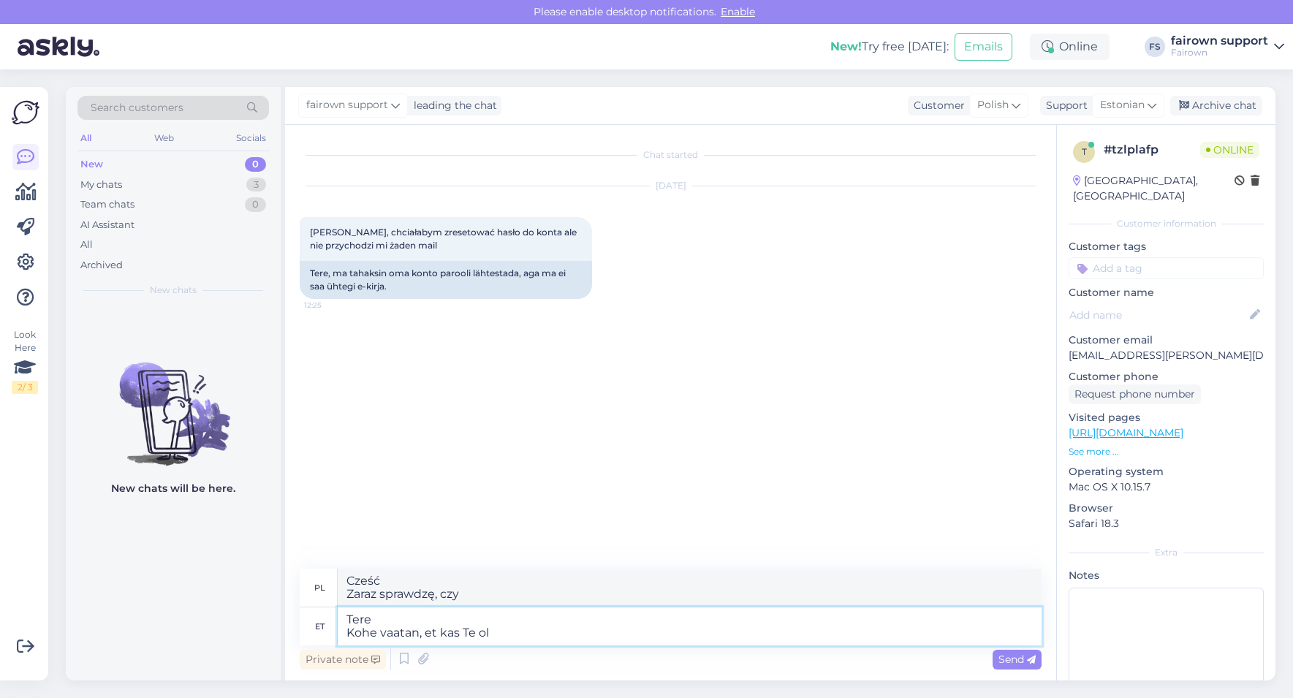
type textarea "[PERSON_NAME] vaatan, et kas Te ole"
type textarea "Cześć Zaraz sprawdzę, czy jesteś"
type textarea "[PERSON_NAME] vaatan, et kas Te olete"
type textarea "Cześć Sprawdzę, czy jesteś"
type textarea "[PERSON_NAME] vaatan, et kas Te olete kasutajaks re"
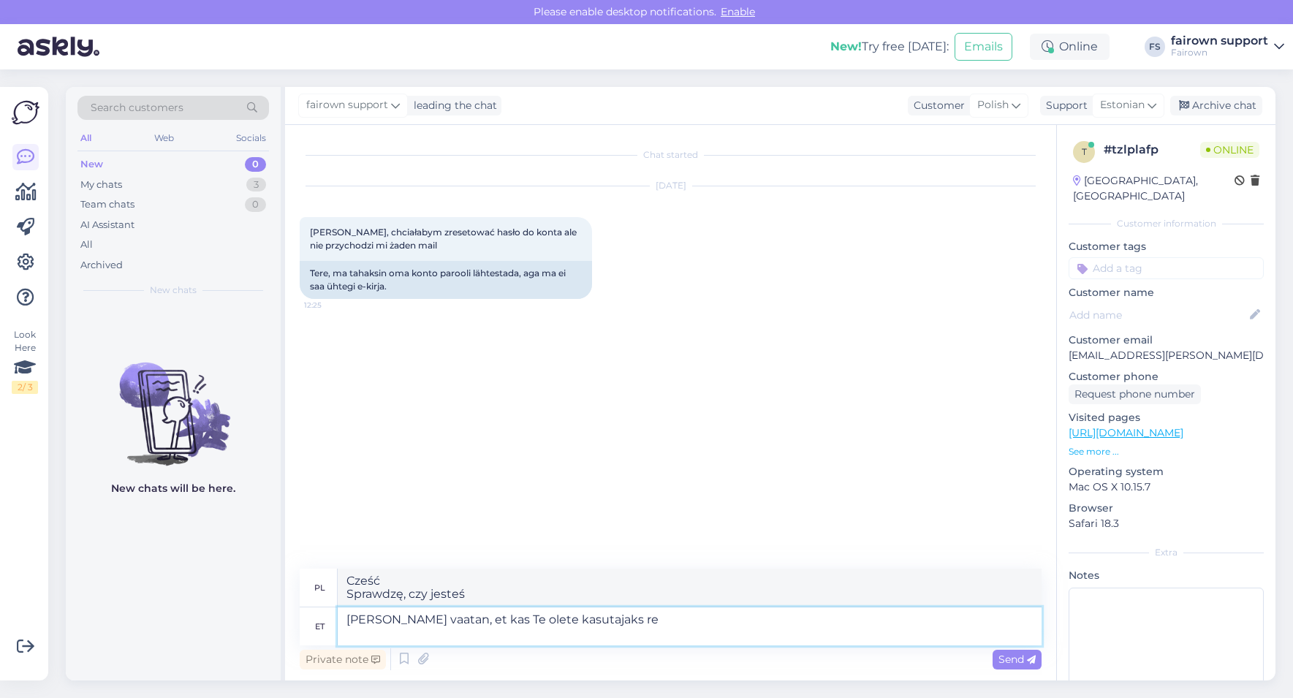
type textarea "Cześć Sprawdzę czy jesteś użytkownikiem."
type textarea "[PERSON_NAME] vaatan, et kas Te olete kasutajaks registreeritud."
type textarea "Cześć Sprawdzę zaraz, czy jesteś zarejestrowany jako użytkownik."
type textarea "[PERSON_NAME] vaatan, et kas Te olete kasutajaks registreeritud."
click at [1005, 636] on span "Send" at bounding box center [1016, 658] width 37 height 13
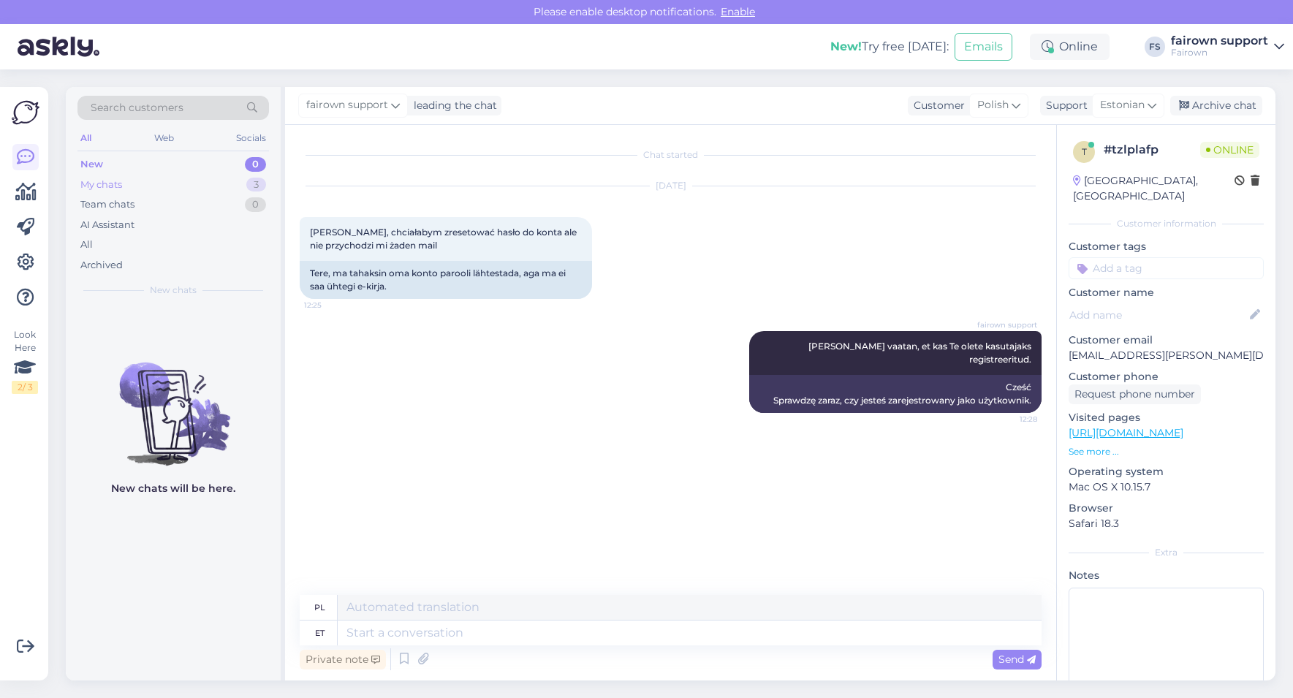
click at [175, 175] on div "My chats 3" at bounding box center [172, 185] width 191 height 20
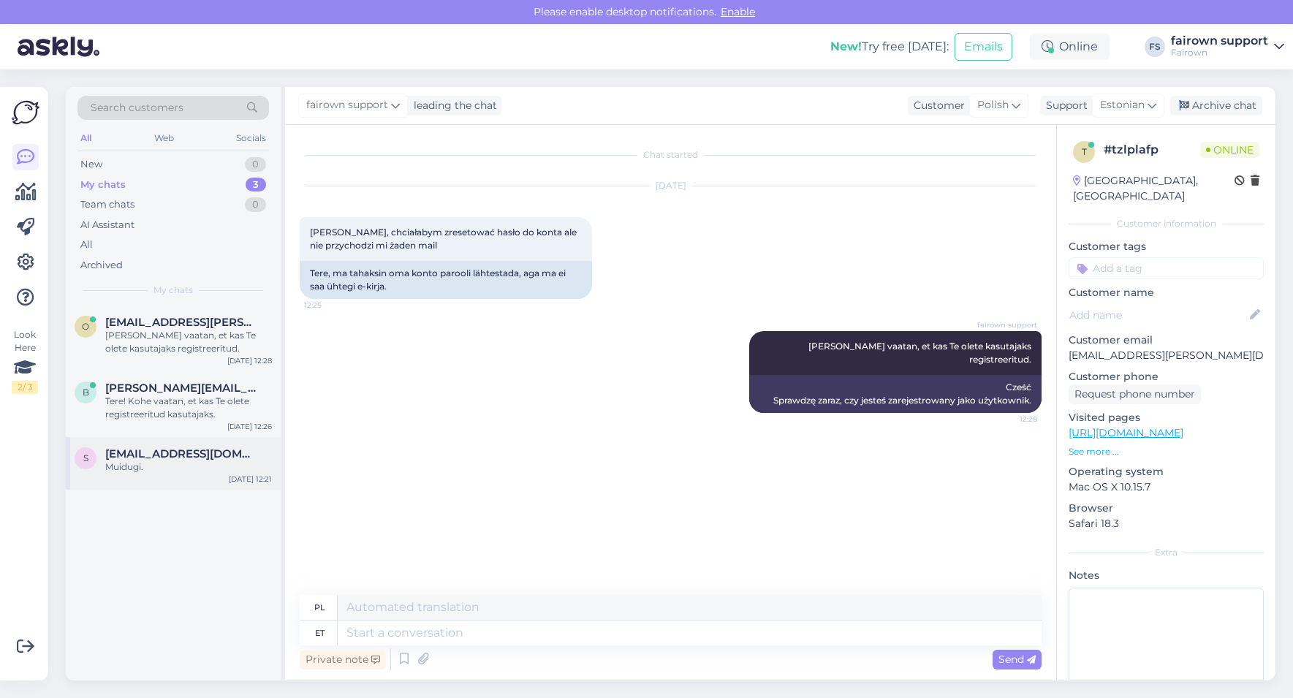
click at [133, 468] on div "Muidugi." at bounding box center [188, 466] width 167 height 13
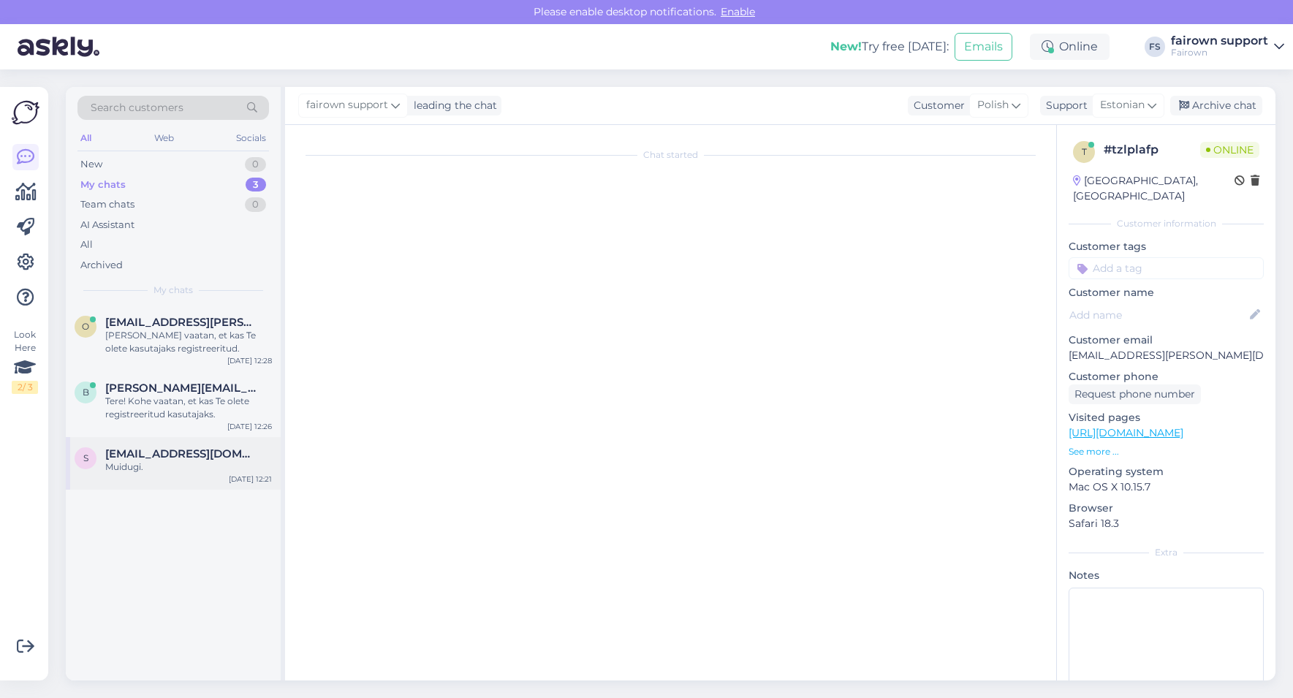
scroll to position [3593, 0]
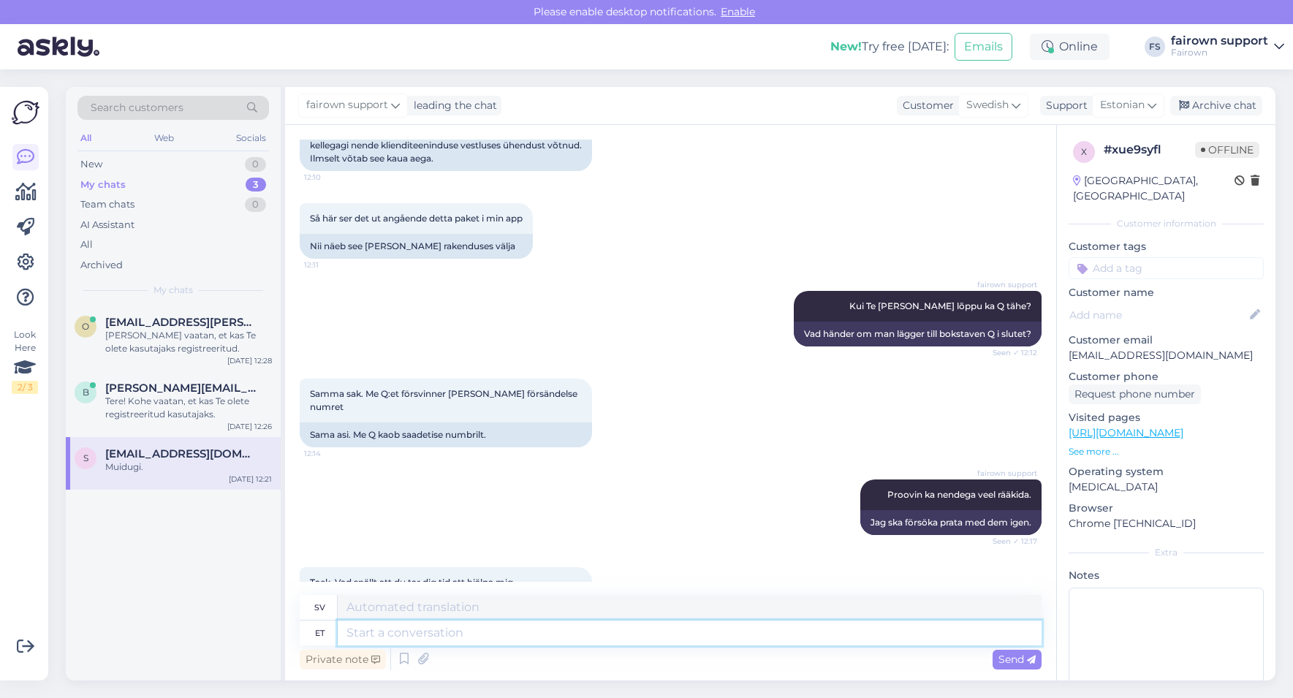
click at [410, 636] on textarea at bounding box center [690, 632] width 704 height 25
type textarea "Kas"
type textarea "Är"
type textarea "K"
click at [213, 392] on span "[PERSON_NAME][EMAIL_ADDRESS][PERSON_NAME][DOMAIN_NAME]" at bounding box center [181, 387] width 152 height 13
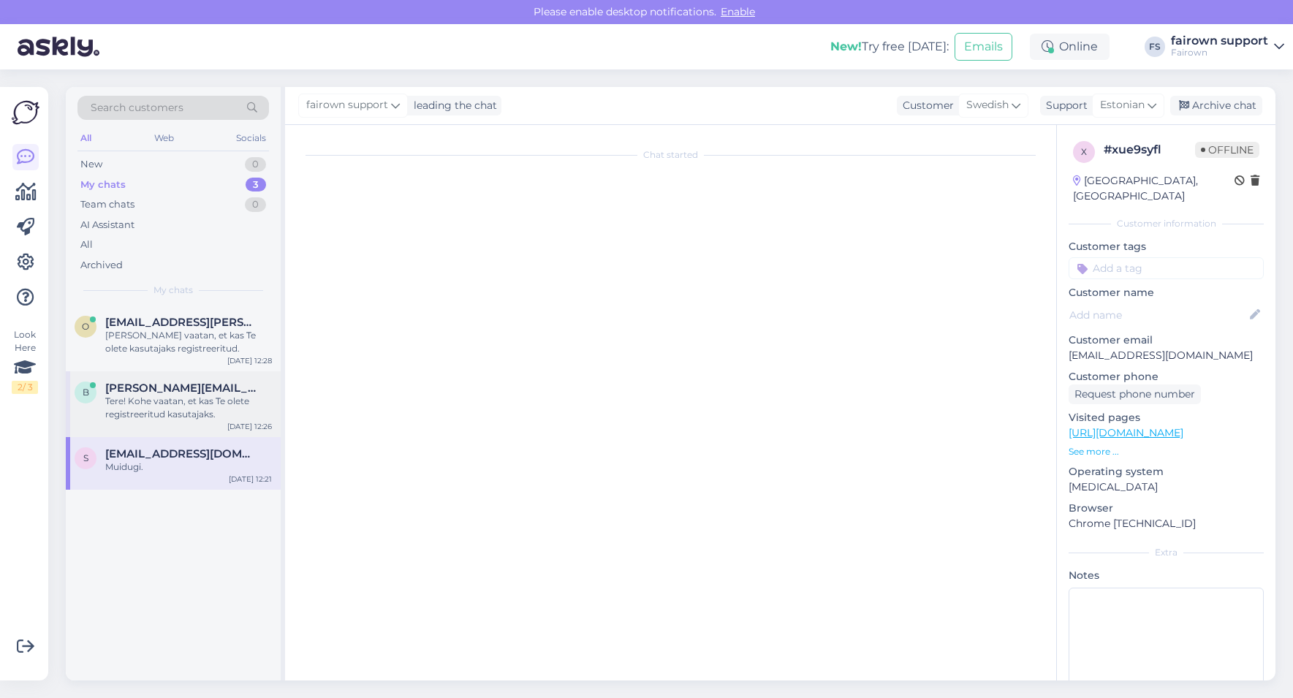
scroll to position [0, 0]
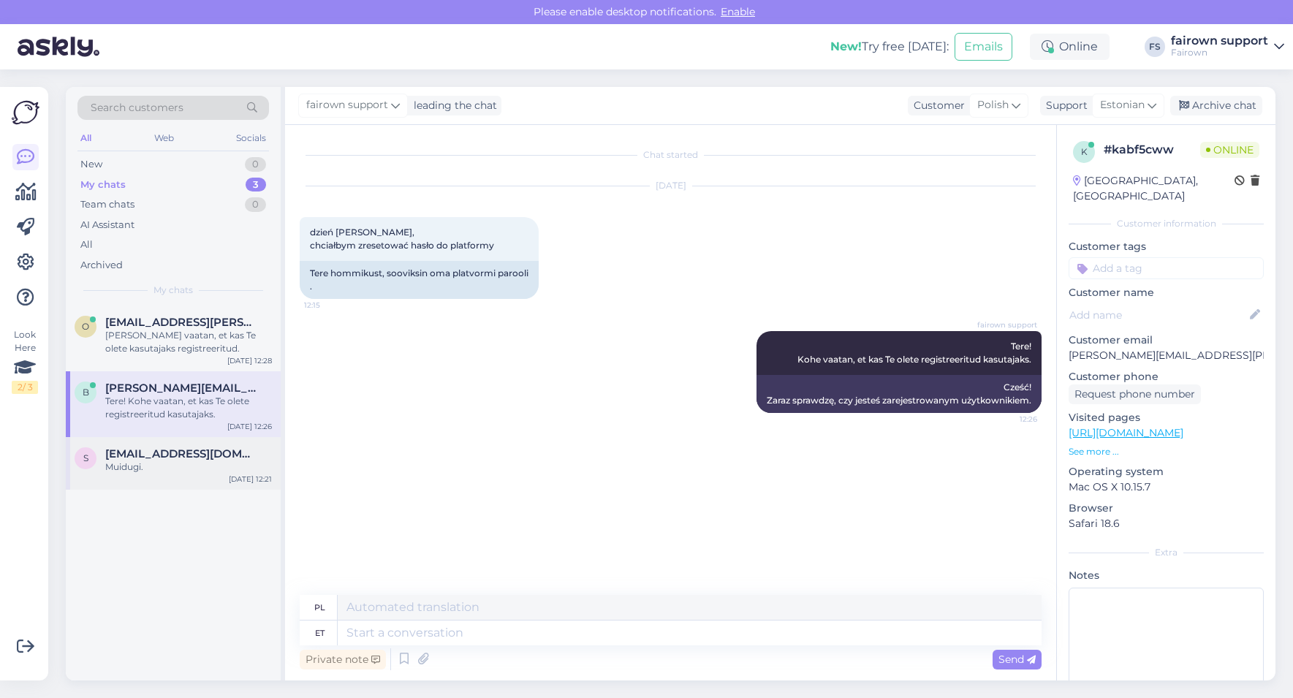
click at [133, 455] on span "[EMAIL_ADDRESS][DOMAIN_NAME]" at bounding box center [181, 453] width 152 height 13
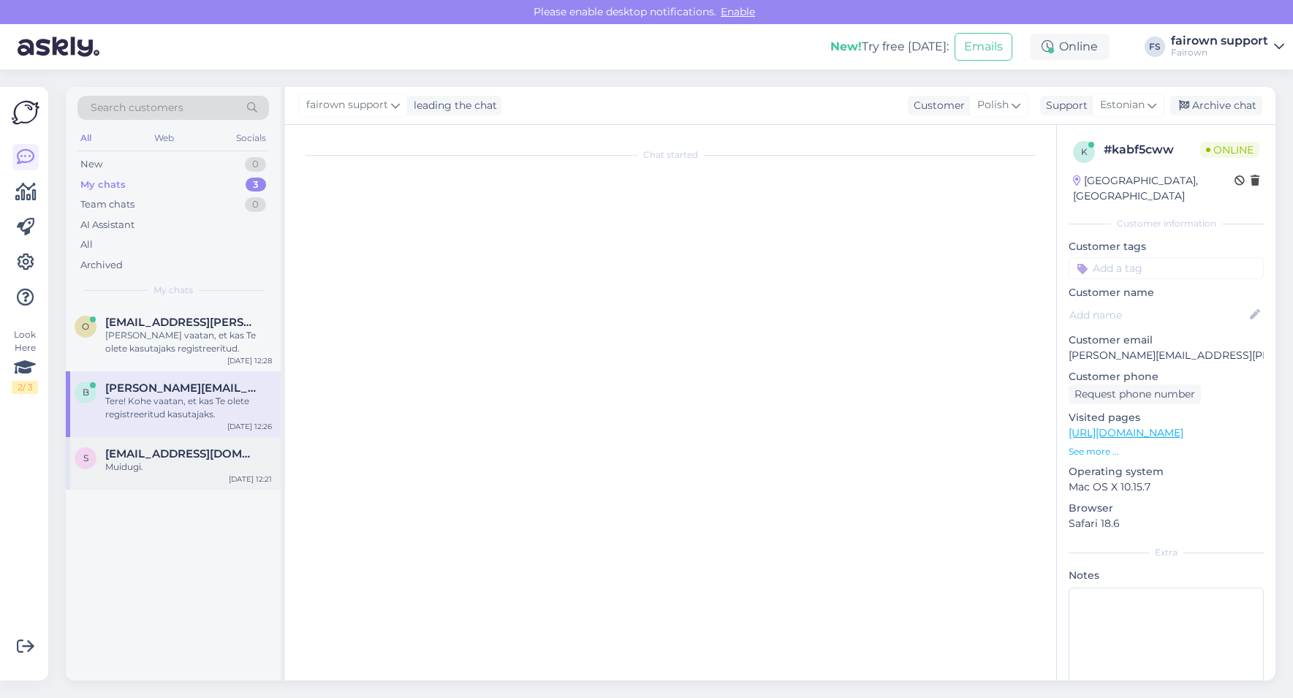
scroll to position [3593, 0]
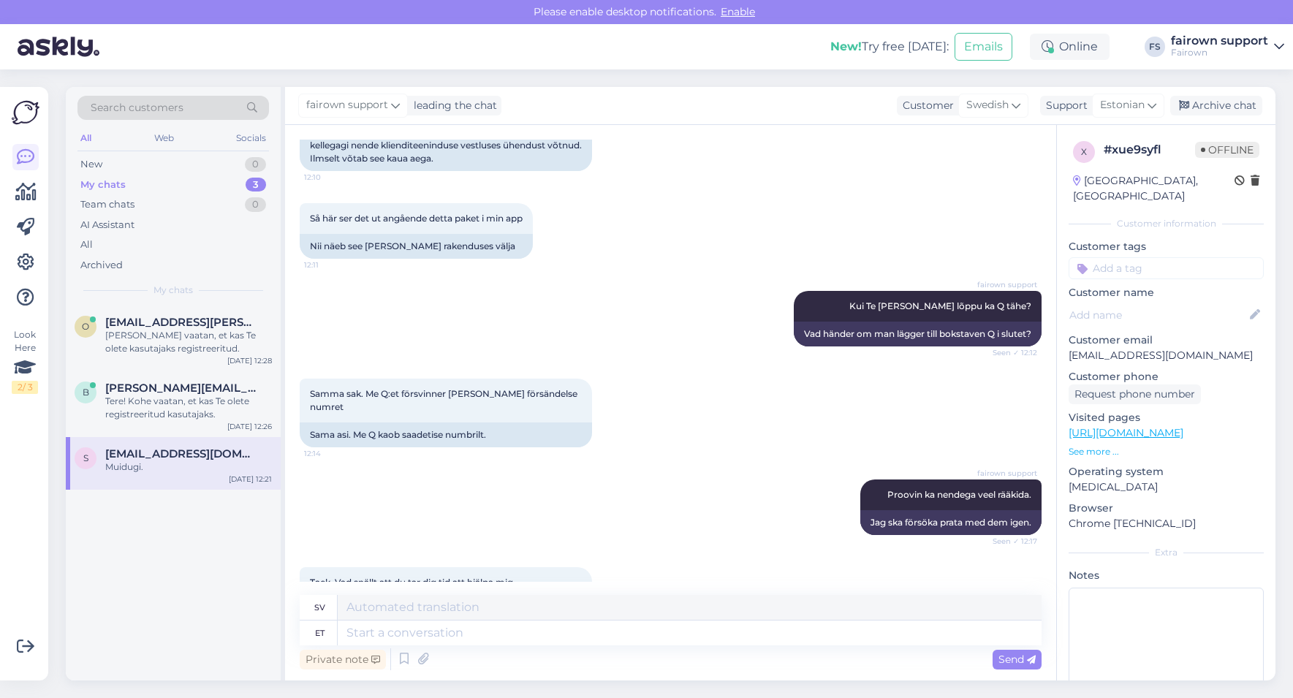
click at [640, 636] on div "Private note Send" at bounding box center [671, 659] width 742 height 28
click at [631, 636] on textarea at bounding box center [690, 632] width 704 height 25
click at [151, 416] on div "Tere! Kohe vaatan, et kas Te olete registreeritud kasutajaks." at bounding box center [188, 408] width 167 height 26
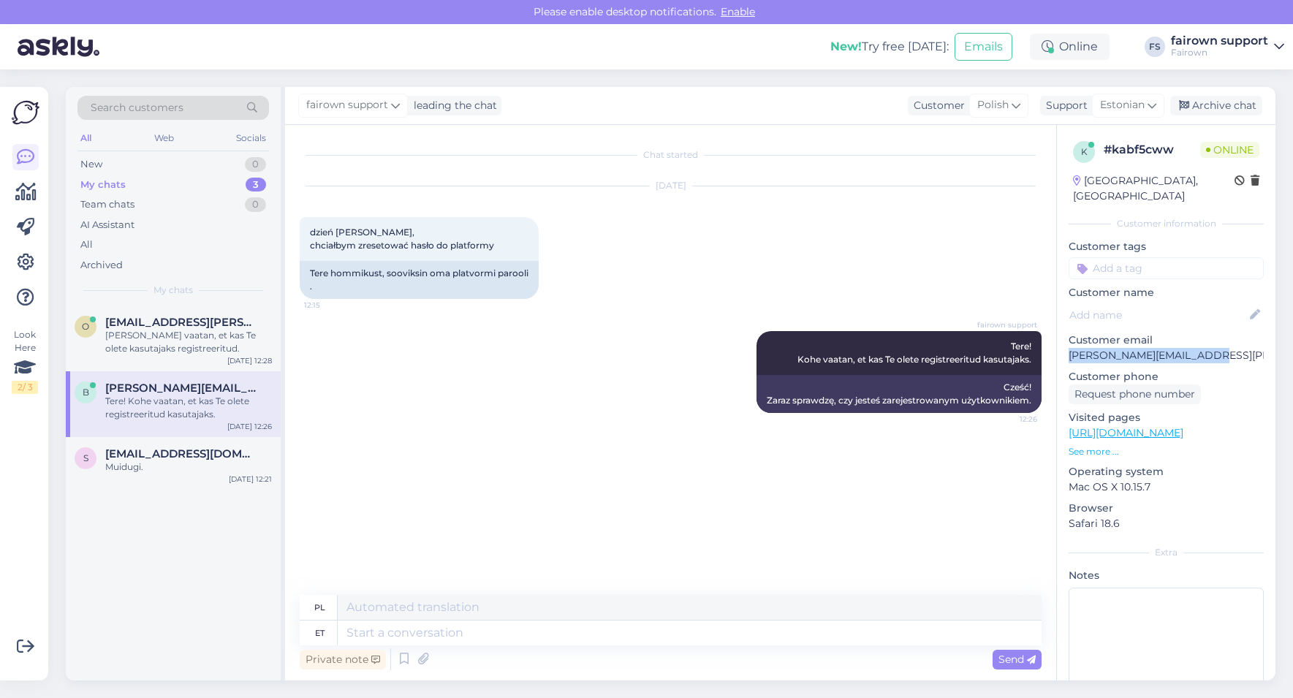
drag, startPoint x: 1201, startPoint y: 340, endPoint x: 1067, endPoint y: 340, distance: 133.7
click at [1068, 348] on p "[PERSON_NAME][EMAIL_ADDRESS][PERSON_NAME][DOMAIN_NAME]" at bounding box center [1165, 355] width 195 height 15
copy p "[PERSON_NAME][EMAIL_ADDRESS][PERSON_NAME][DOMAIN_NAME]"
click at [189, 470] on div "Muidugi." at bounding box center [188, 466] width 167 height 13
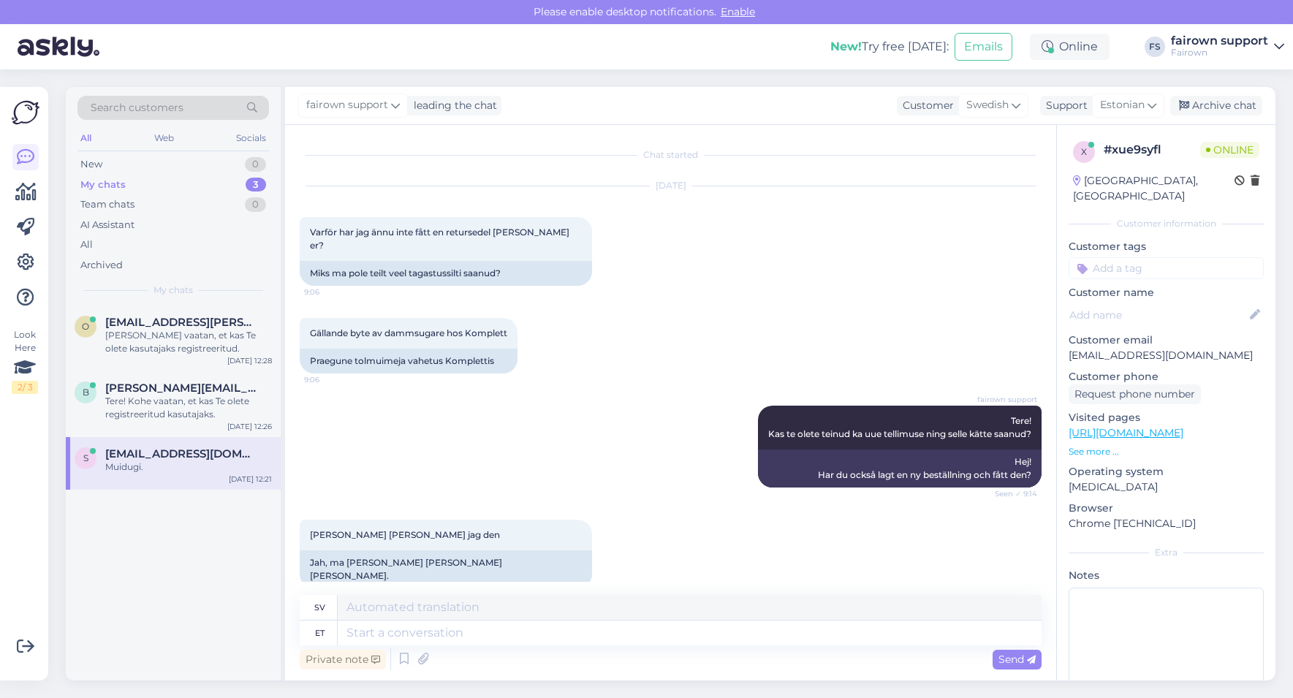
scroll to position [3593, 0]
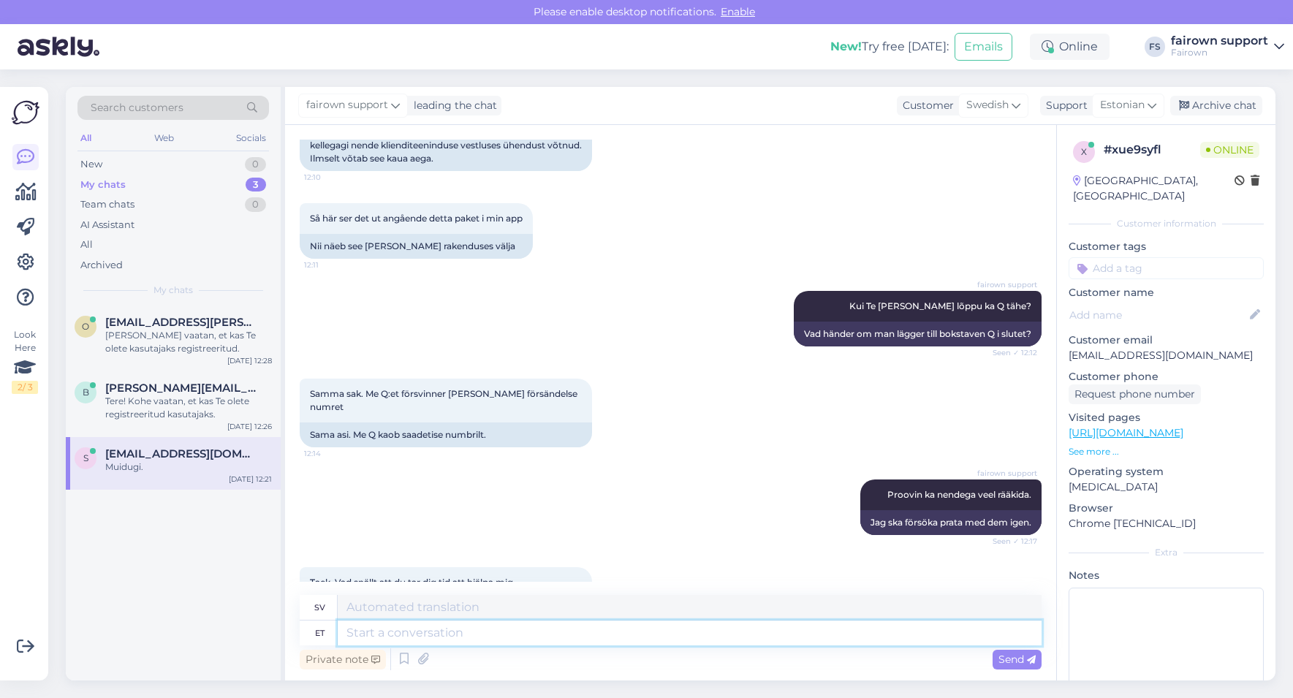
click at [434, 636] on textarea at bounding box center [690, 632] width 704 height 25
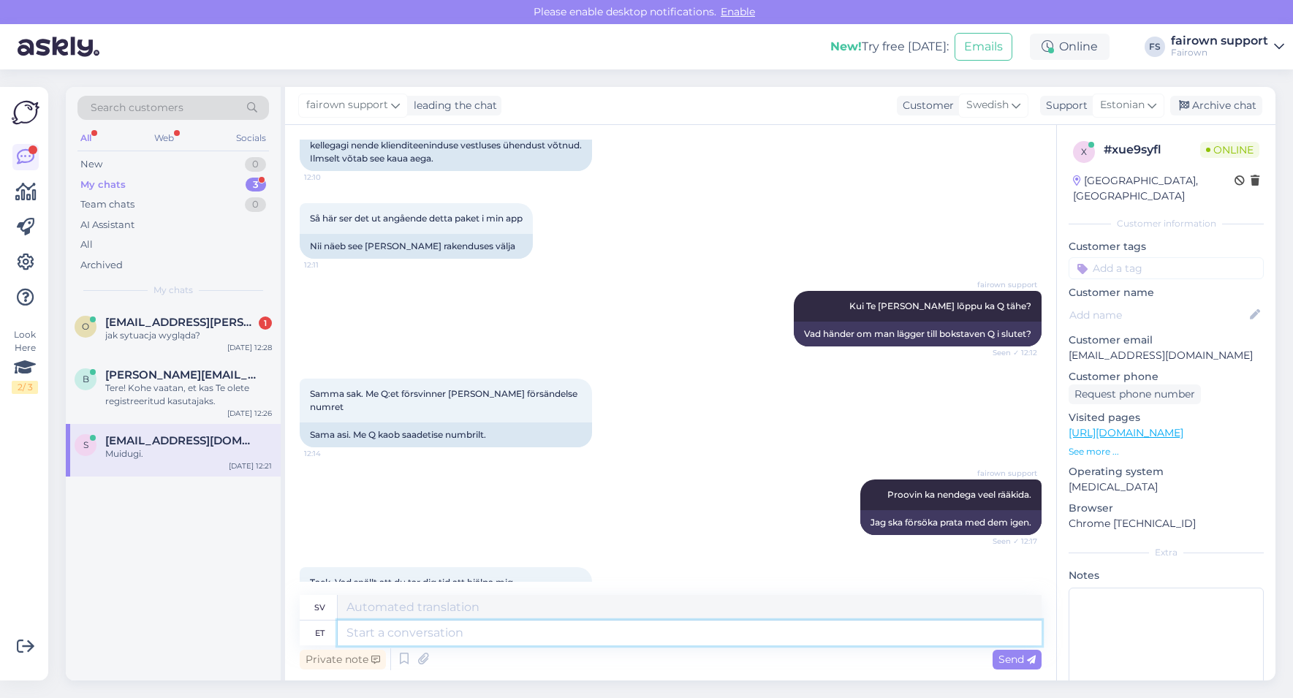
click at [555, 629] on textarea at bounding box center [690, 632] width 704 height 25
type textarea "Talking"
type textarea "Talande"
type textarea "Talking with t"
type textarea "Att prata med"
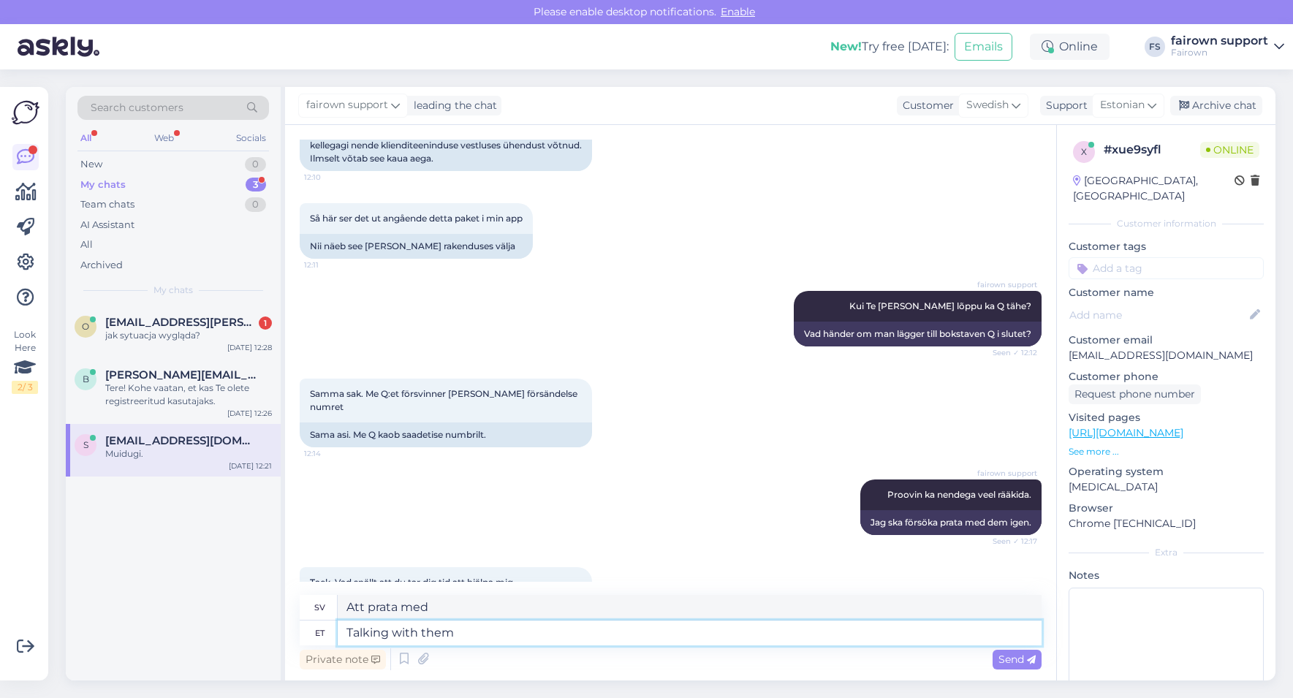
type textarea "Talking with them n"
type textarea "Att prata med dem"
type textarea "Talking with them now"
type textarea "Pratar med dem nu"
type textarea "Talking with the"
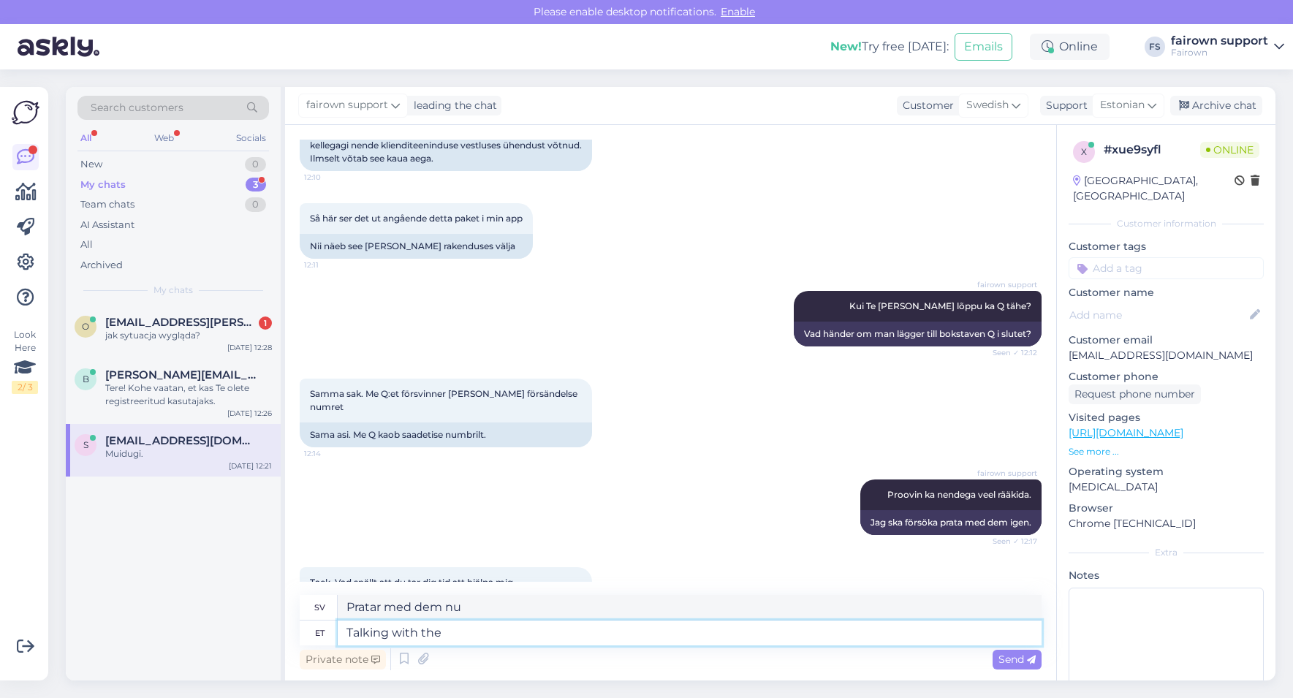
type textarea "Att prata med dem"
type textarea "Talking wit"
type textarea "Att prata med"
type textarea "Talk"
type textarea "Talande"
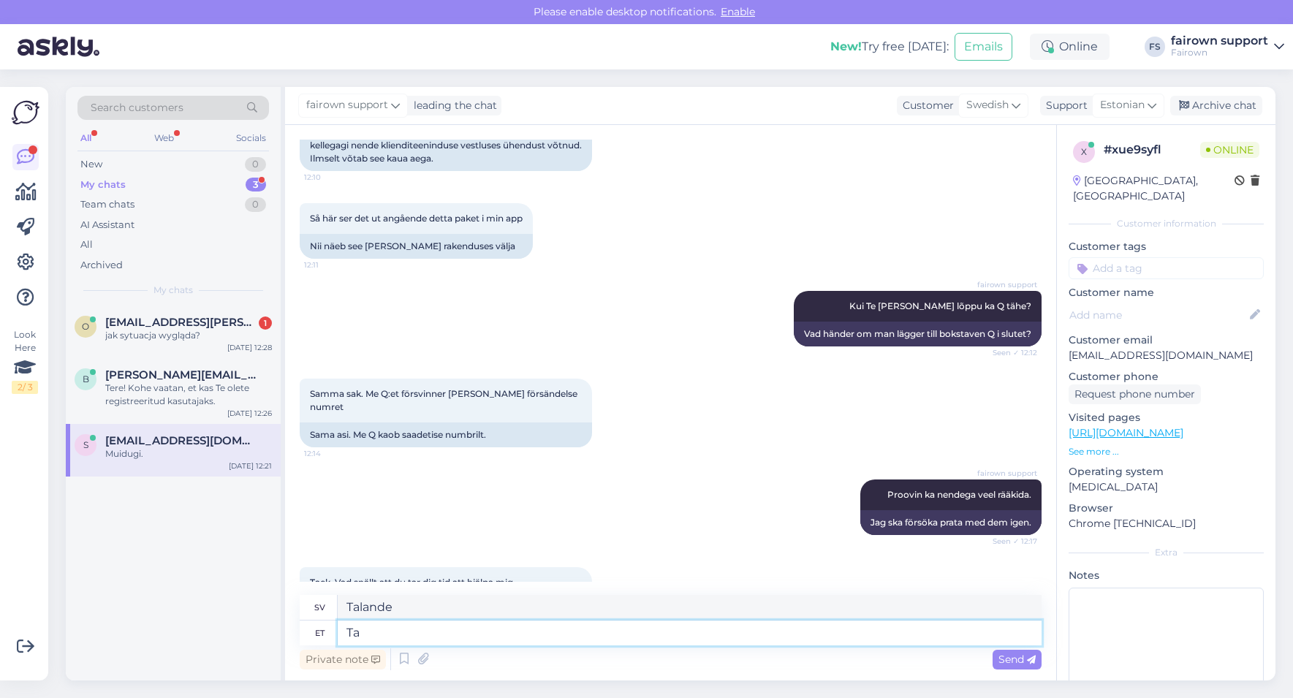
type textarea "T"
click at [164, 393] on div "Tere! Kohe vaatan, et kas Te olete registreeritud kasutajaks." at bounding box center [188, 394] width 167 height 26
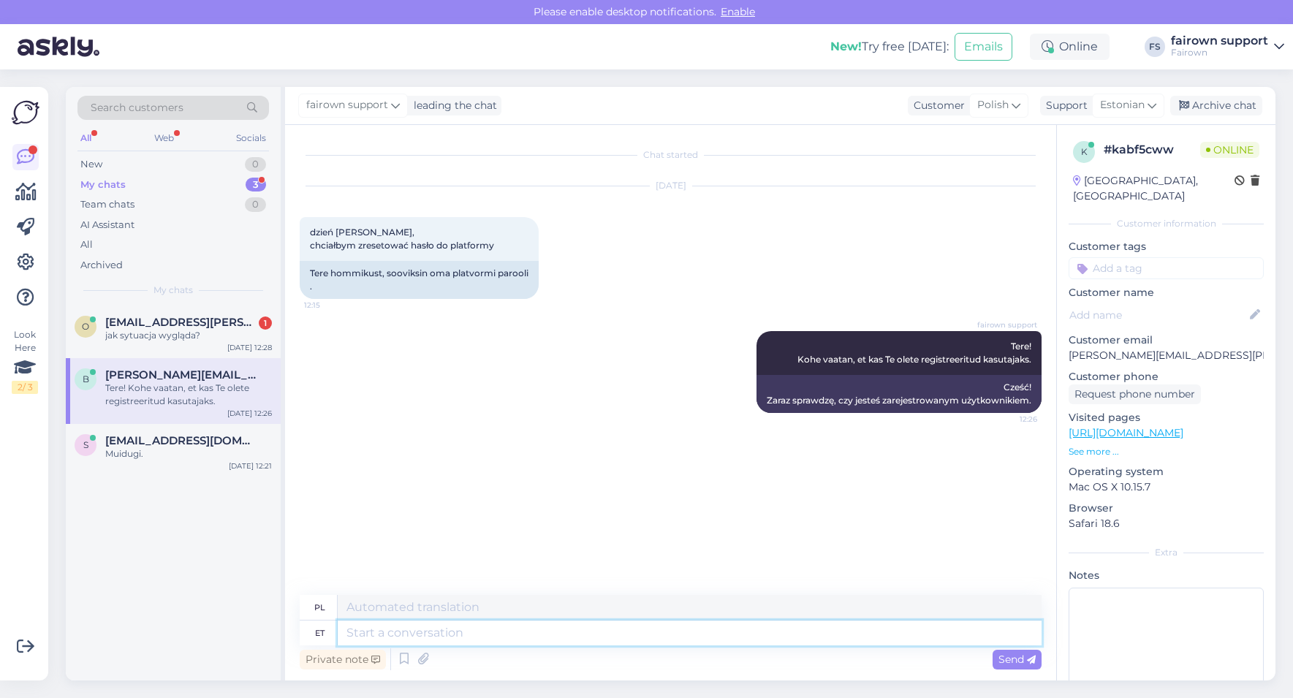
click at [640, 625] on textarea at bounding box center [690, 632] width 704 height 25
type textarea "Kas"
type textarea "Jest"
type textarea "Kas Te o"
type textarea "Czy jesteś"
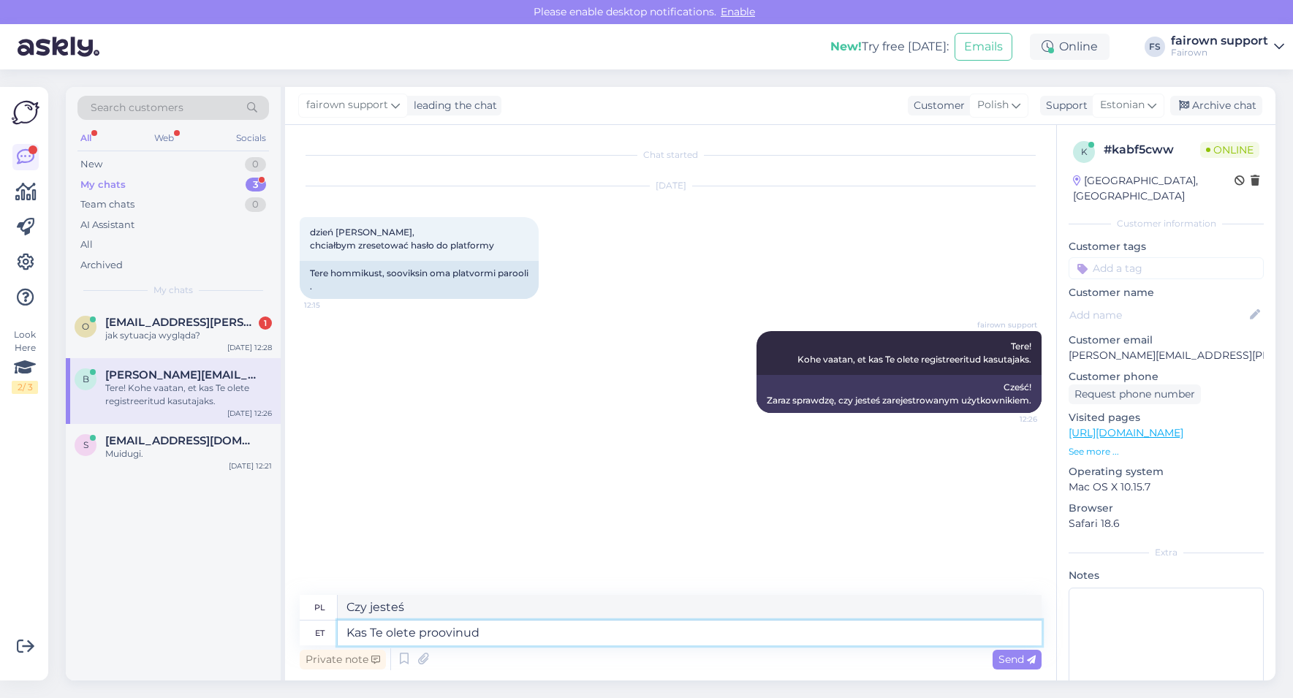
type textarea "Kas Te olete proovinud"
type textarea "Próbowałeś?"
type textarea "Kas Te olete proovinud parooli"
type textarea "Czy próbowałeś hasła?"
type textarea "Kas Te olete proovinud parooli taastada?"
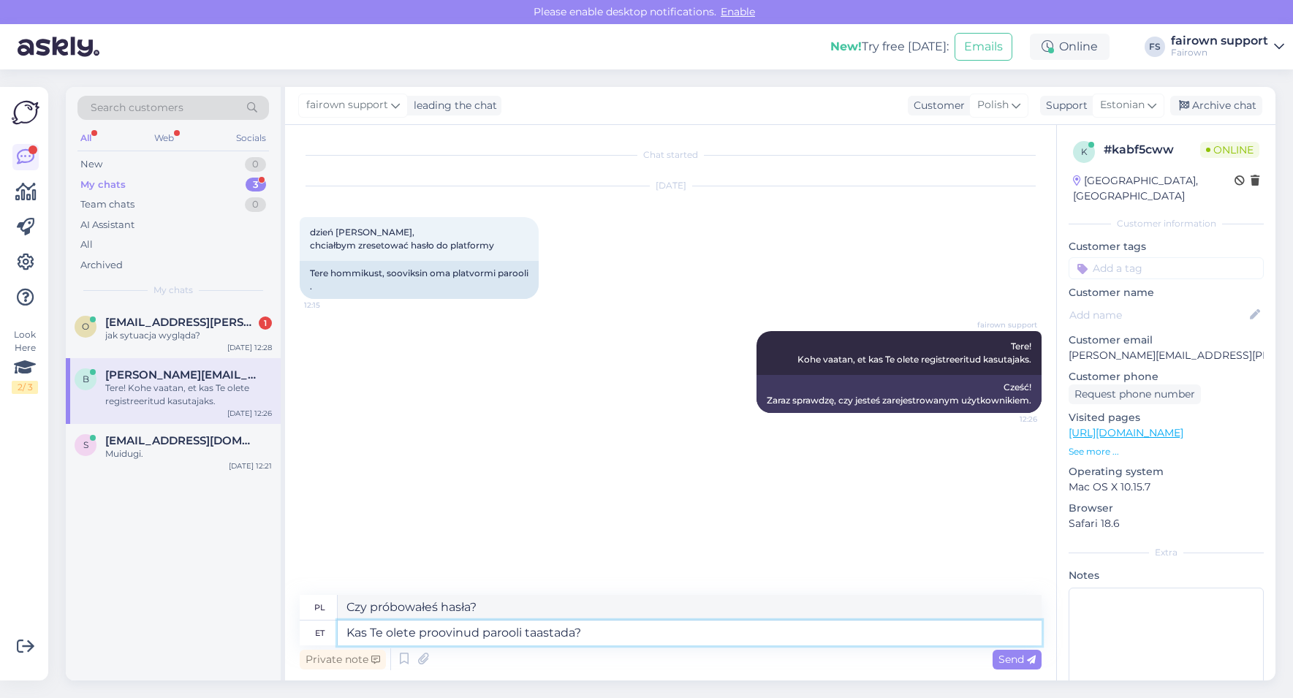
type textarea "Czy próbowałeś zresetować hasło?"
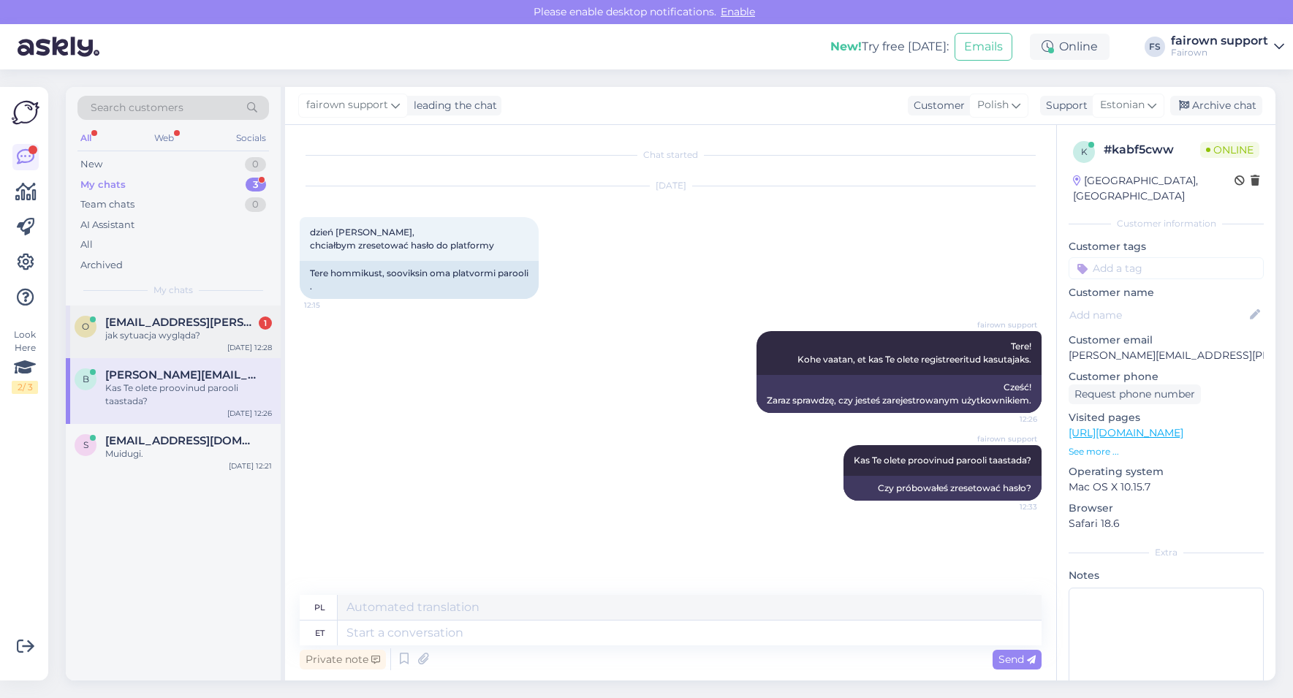
click at [162, 329] on div "jak sytuacja wygląda?" at bounding box center [188, 335] width 167 height 13
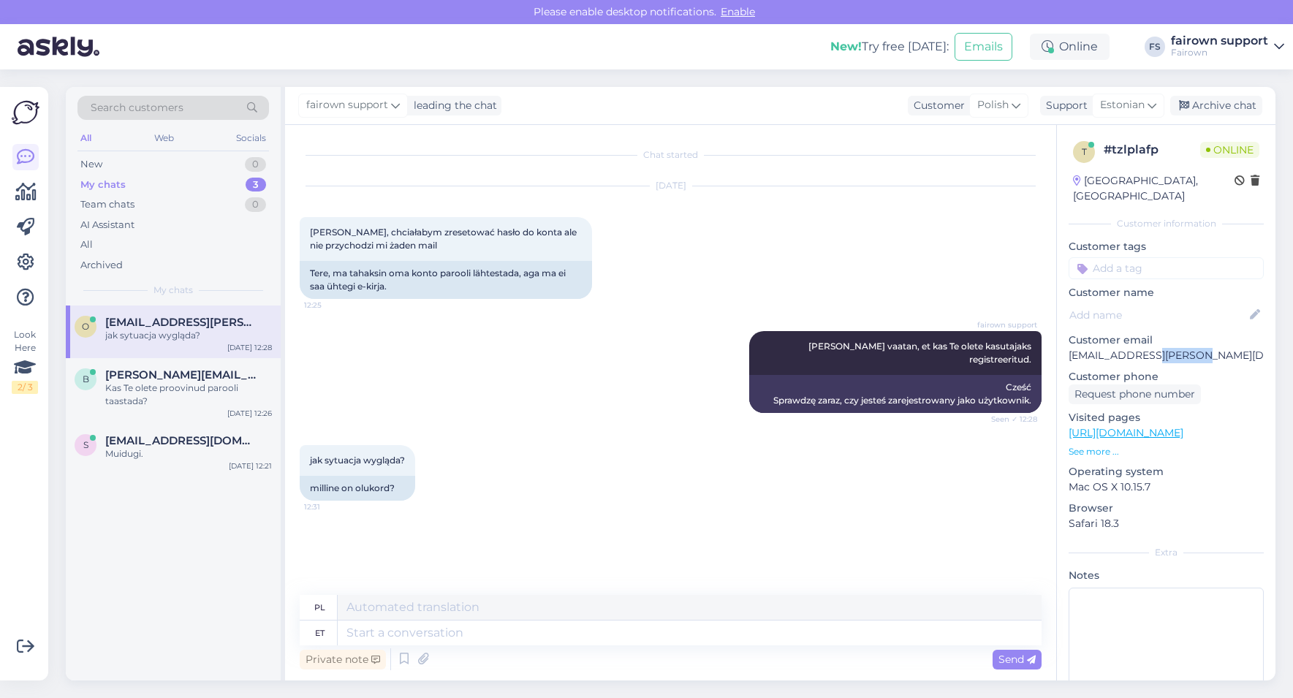
drag, startPoint x: 1190, startPoint y: 341, endPoint x: 1137, endPoint y: 341, distance: 53.3
click at [1137, 348] on p "[EMAIL_ADDRESS][PERSON_NAME][DOMAIN_NAME]" at bounding box center [1165, 355] width 195 height 15
click at [1195, 348] on p "[EMAIL_ADDRESS][PERSON_NAME][DOMAIN_NAME]" at bounding box center [1165, 355] width 195 height 15
drag, startPoint x: 1184, startPoint y: 340, endPoint x: 1067, endPoint y: 342, distance: 116.9
click at [1067, 342] on div "t # tzlplafp Online [GEOGRAPHIC_DATA], [GEOGRAPHIC_DATA] Customer information C…" at bounding box center [1166, 433] width 218 height 616
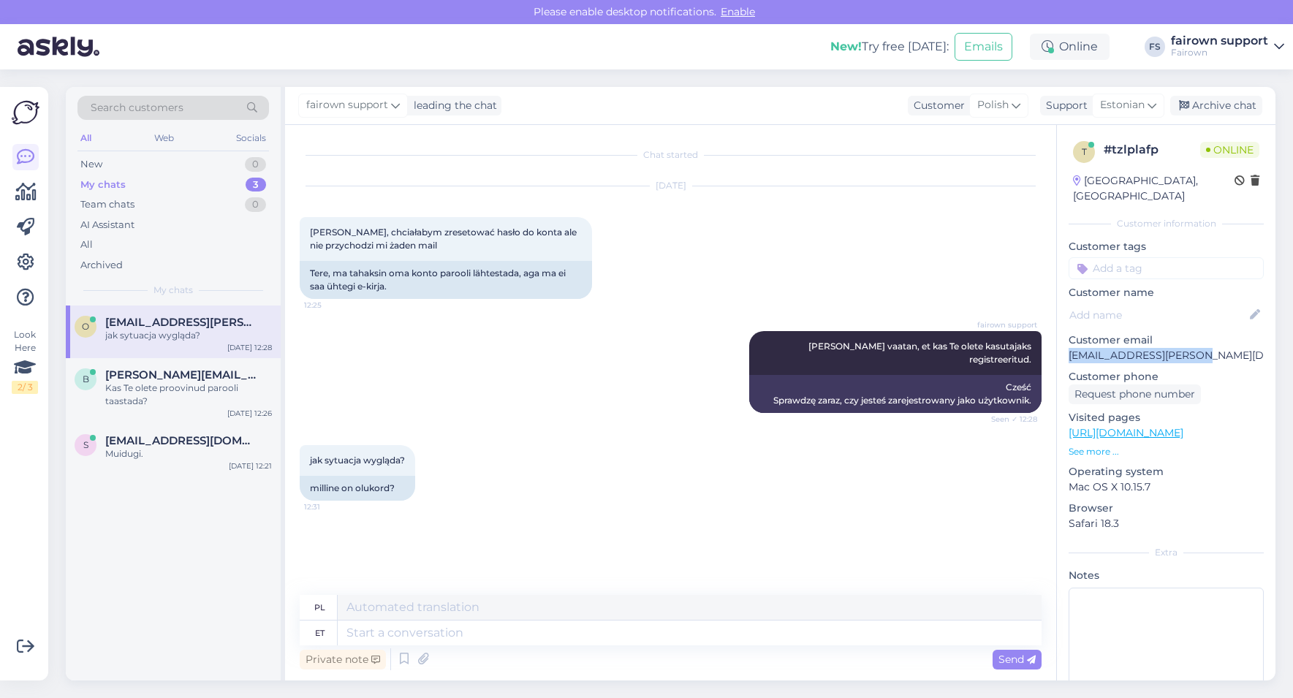
copy p "[EMAIL_ADDRESS][PERSON_NAME][DOMAIN_NAME]"
click at [142, 455] on div "Muidugi." at bounding box center [188, 453] width 167 height 13
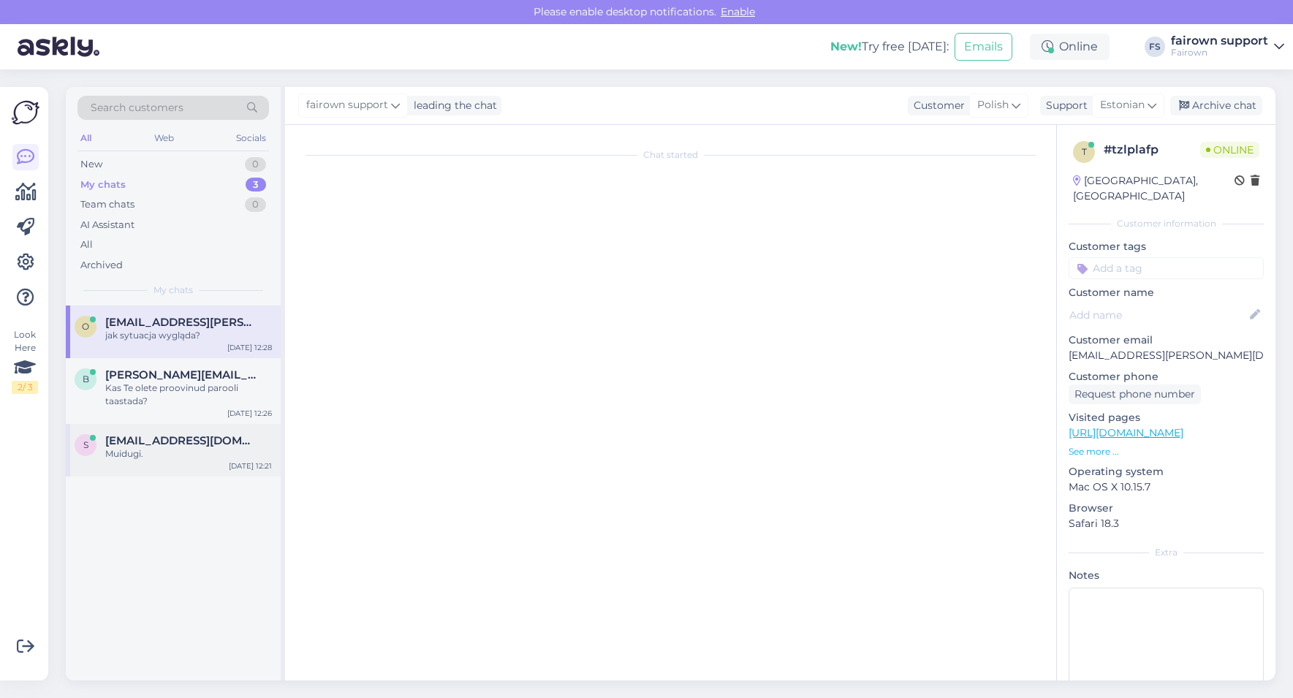
scroll to position [3593, 0]
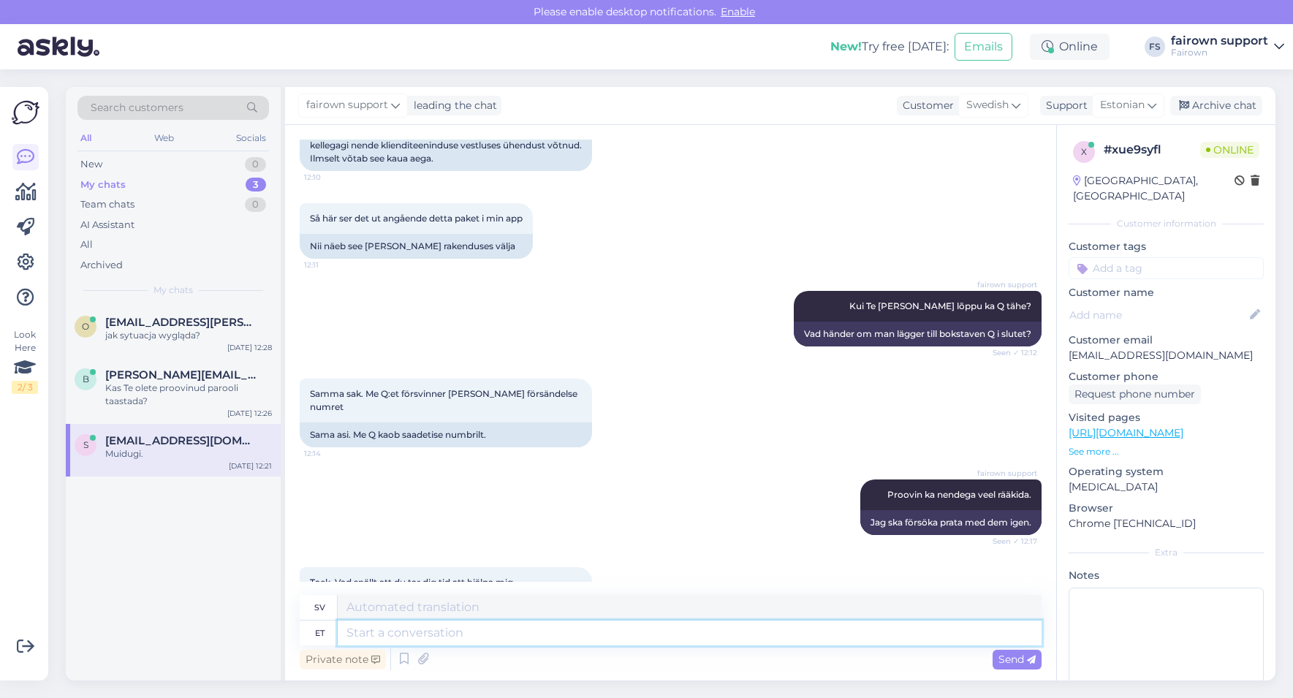
click at [396, 633] on textarea at bounding box center [690, 632] width 704 height 25
click at [155, 394] on div "Kas Te olete proovinud parooli taastada?" at bounding box center [188, 394] width 167 height 26
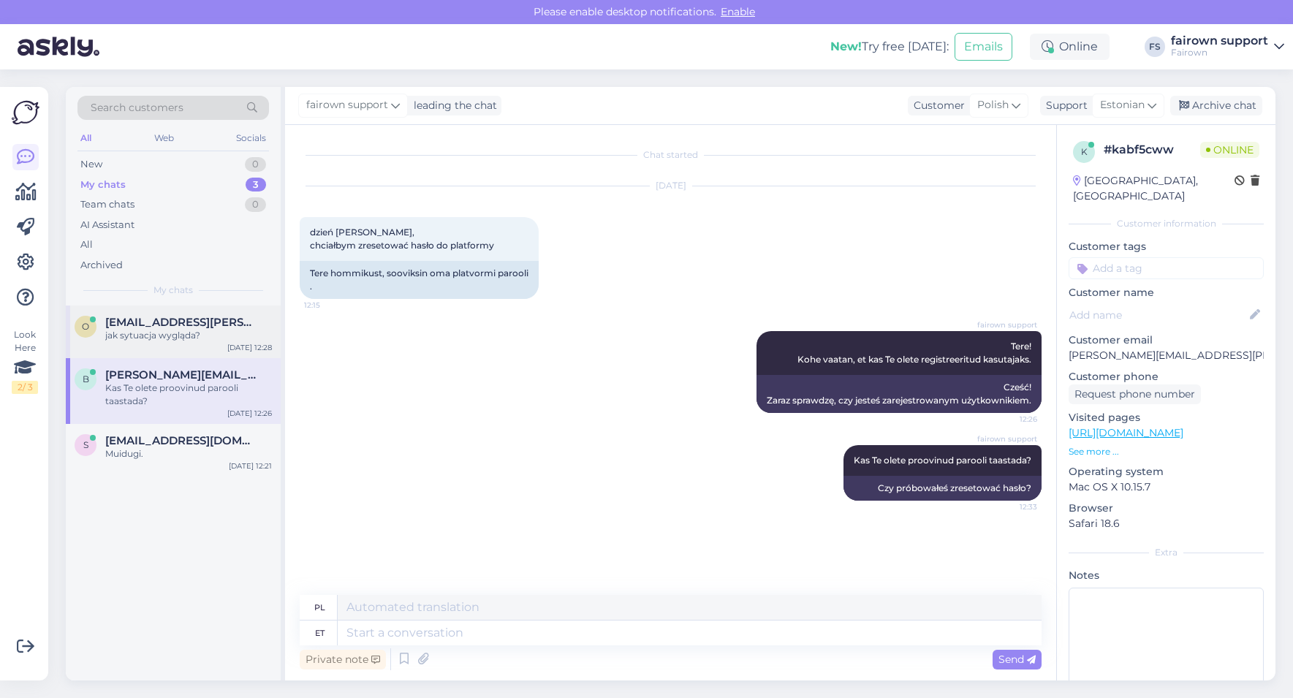
click at [178, 330] on div "jak sytuacja wygląda?" at bounding box center [188, 335] width 167 height 13
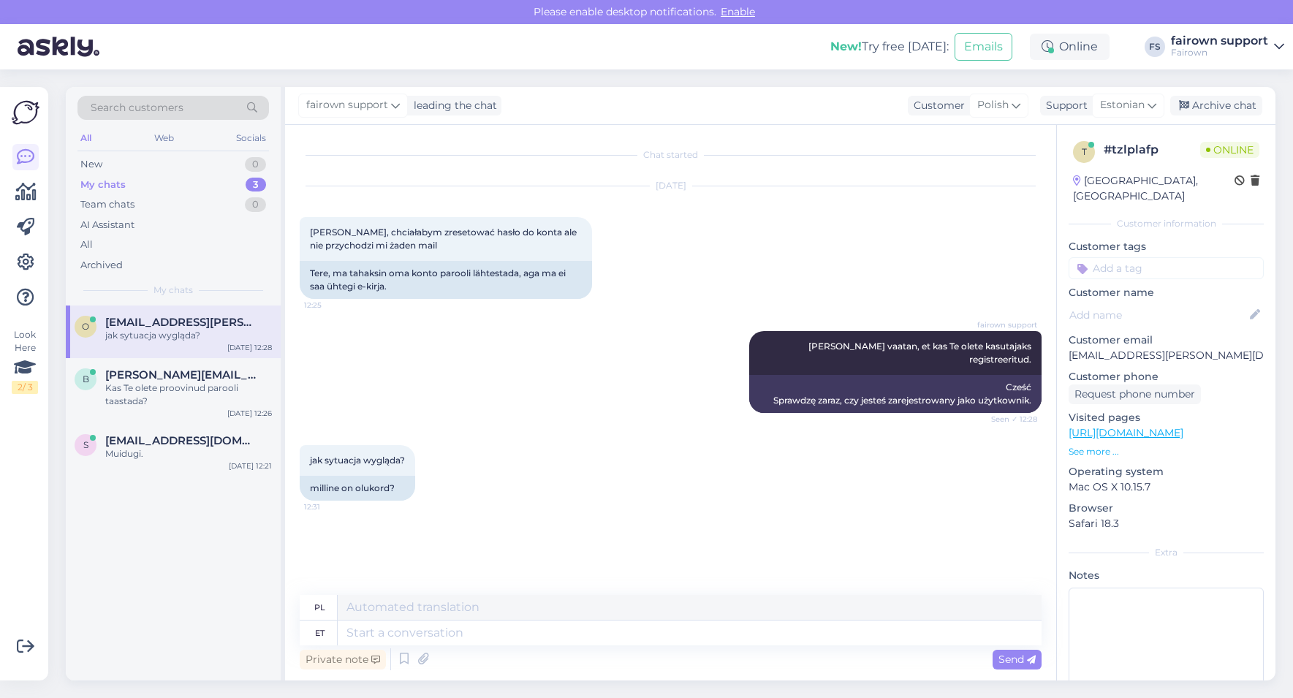
click at [1192, 348] on p "[EMAIL_ADDRESS][PERSON_NAME][DOMAIN_NAME]" at bounding box center [1165, 355] width 195 height 15
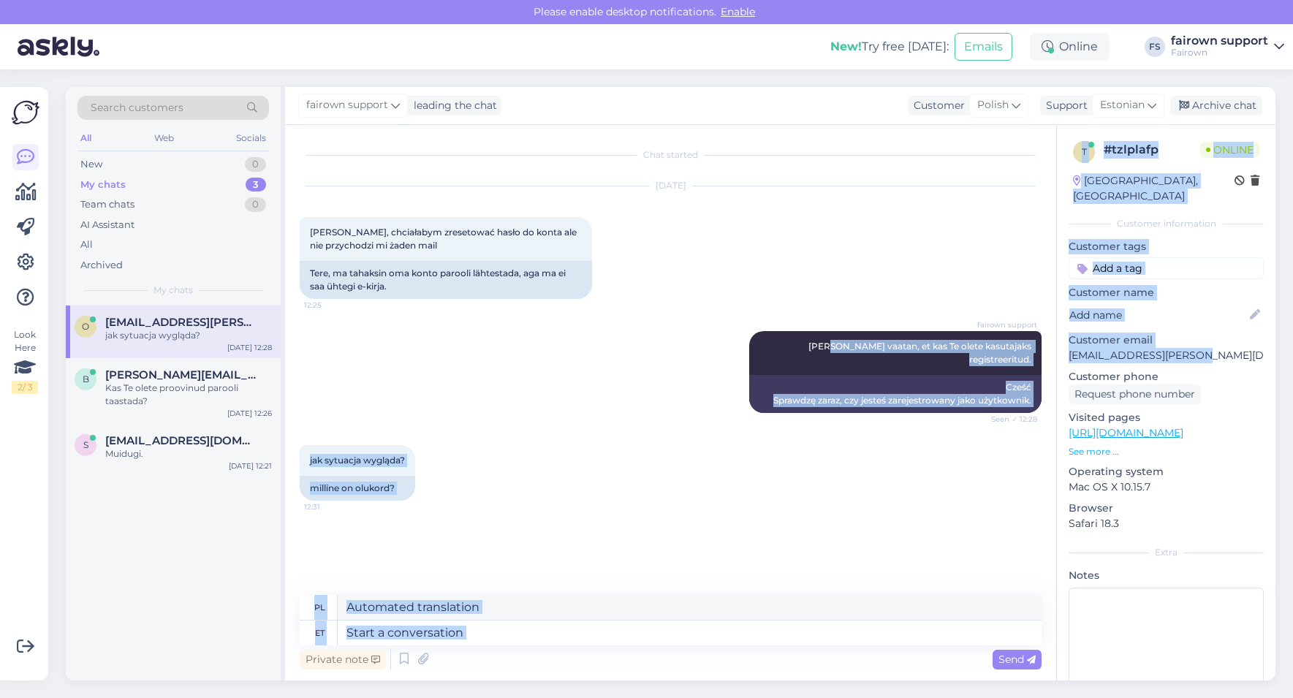
drag, startPoint x: 1188, startPoint y: 336, endPoint x: 1055, endPoint y: 340, distance: 133.0
click at [1056, 340] on div "t # tzlplafp Online [GEOGRAPHIC_DATA], [GEOGRAPHIC_DATA] Customer information C…" at bounding box center [1165, 402] width 219 height 555
click at [1211, 332] on p "Customer email" at bounding box center [1165, 339] width 195 height 15
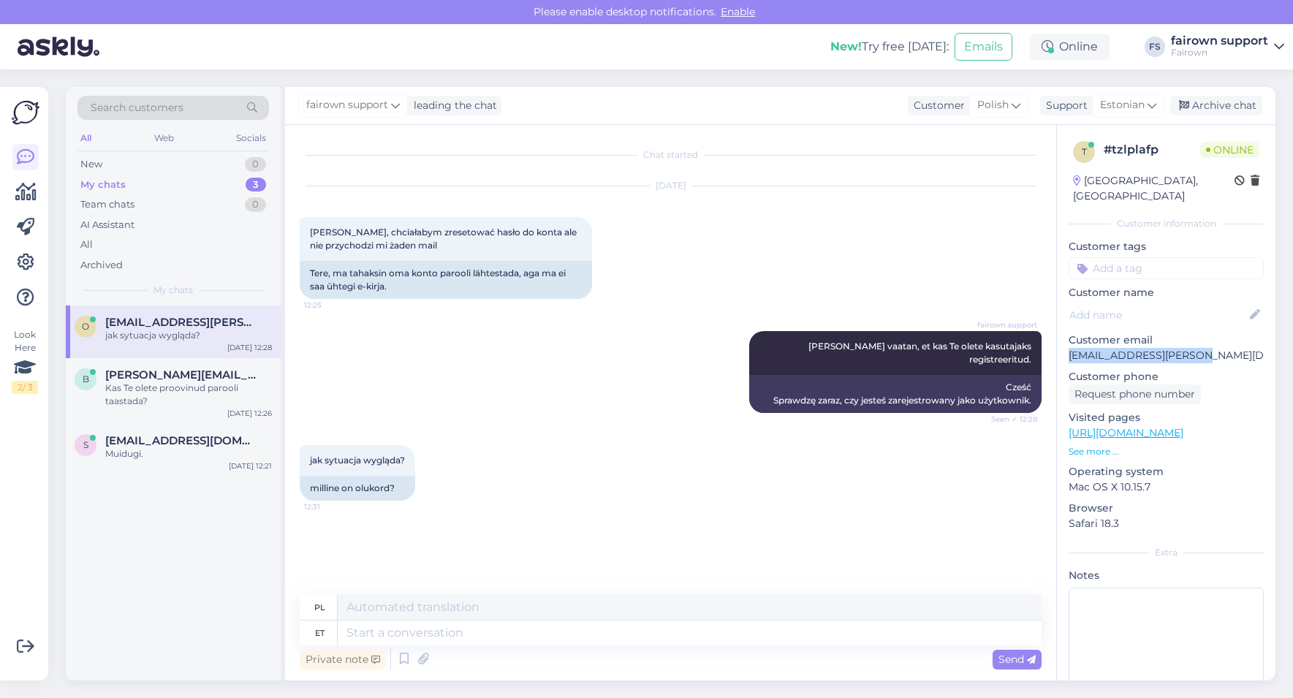
drag, startPoint x: 1185, startPoint y: 335, endPoint x: 1062, endPoint y: 335, distance: 123.5
click at [1062, 335] on div "t # tzlplafp Online [GEOGRAPHIC_DATA], [GEOGRAPHIC_DATA] Customer information C…" at bounding box center [1166, 433] width 218 height 616
copy p "[EMAIL_ADDRESS][PERSON_NAME][DOMAIN_NAME]"
click at [162, 398] on div "Kas Te olete proovinud parooli taastada?" at bounding box center [188, 394] width 167 height 26
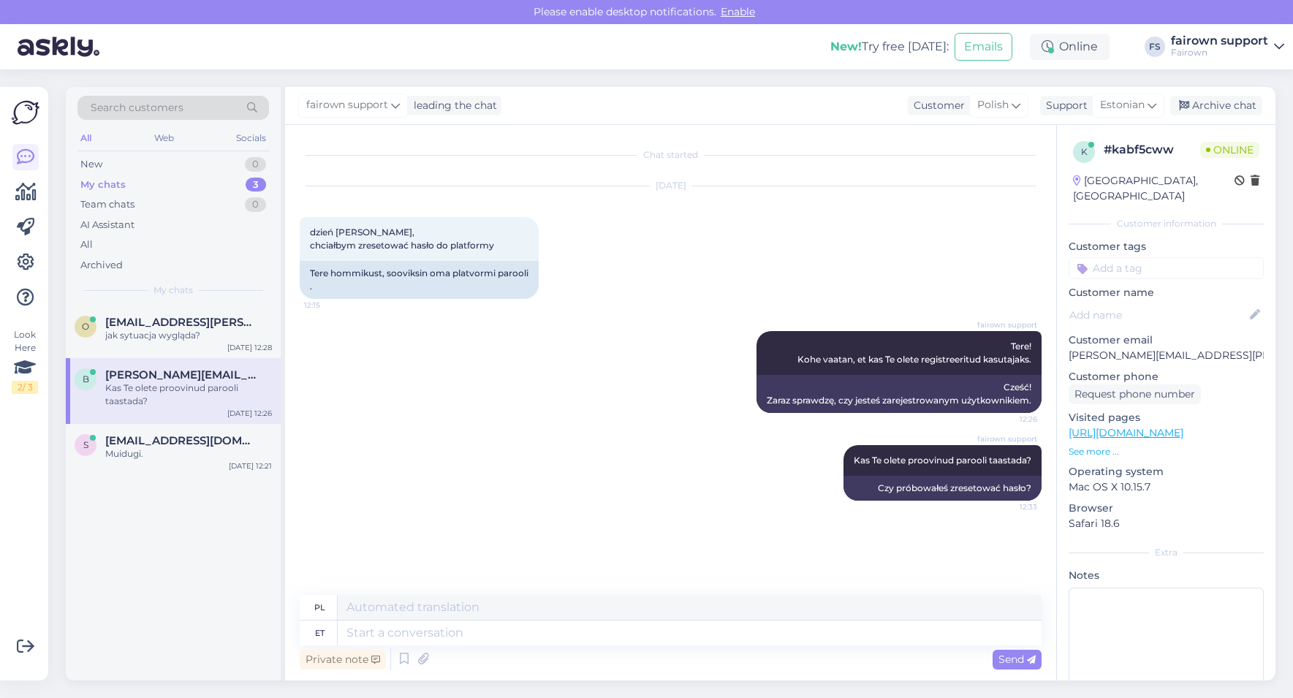
click at [1188, 332] on p "Customer email" at bounding box center [1165, 339] width 195 height 15
drag, startPoint x: 1207, startPoint y: 338, endPoint x: 1066, endPoint y: 338, distance: 141.0
click at [1066, 338] on div "k # kabf5cww Online [GEOGRAPHIC_DATA], [GEOGRAPHIC_DATA] Customer information C…" at bounding box center [1166, 433] width 218 height 616
copy p "[PERSON_NAME][EMAIL_ADDRESS][PERSON_NAME][DOMAIN_NAME]"
click at [153, 346] on div "o [EMAIL_ADDRESS][PERSON_NAME][DOMAIN_NAME] jak sytuacja wygląda? [DATE] 12:28" at bounding box center [173, 331] width 215 height 53
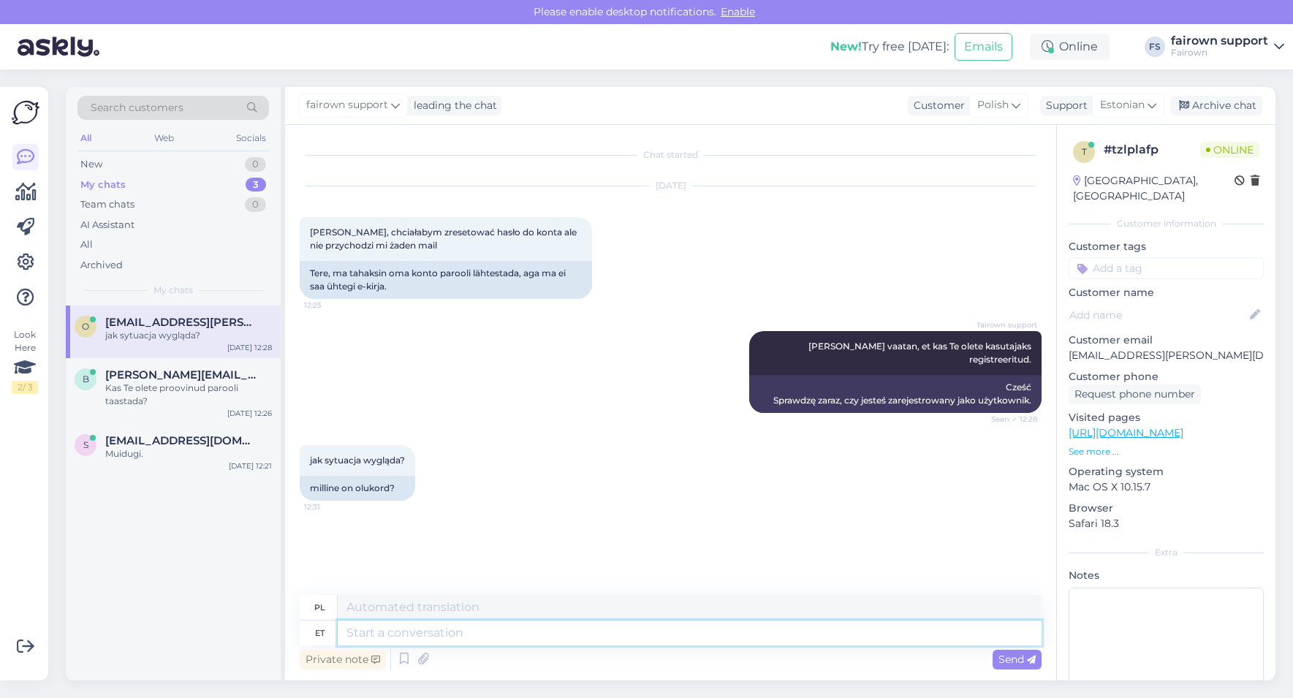
click at [413, 628] on textarea at bounding box center [690, 632] width 704 height 25
type textarea "Uurime."
type textarea "Zbadajmy to."
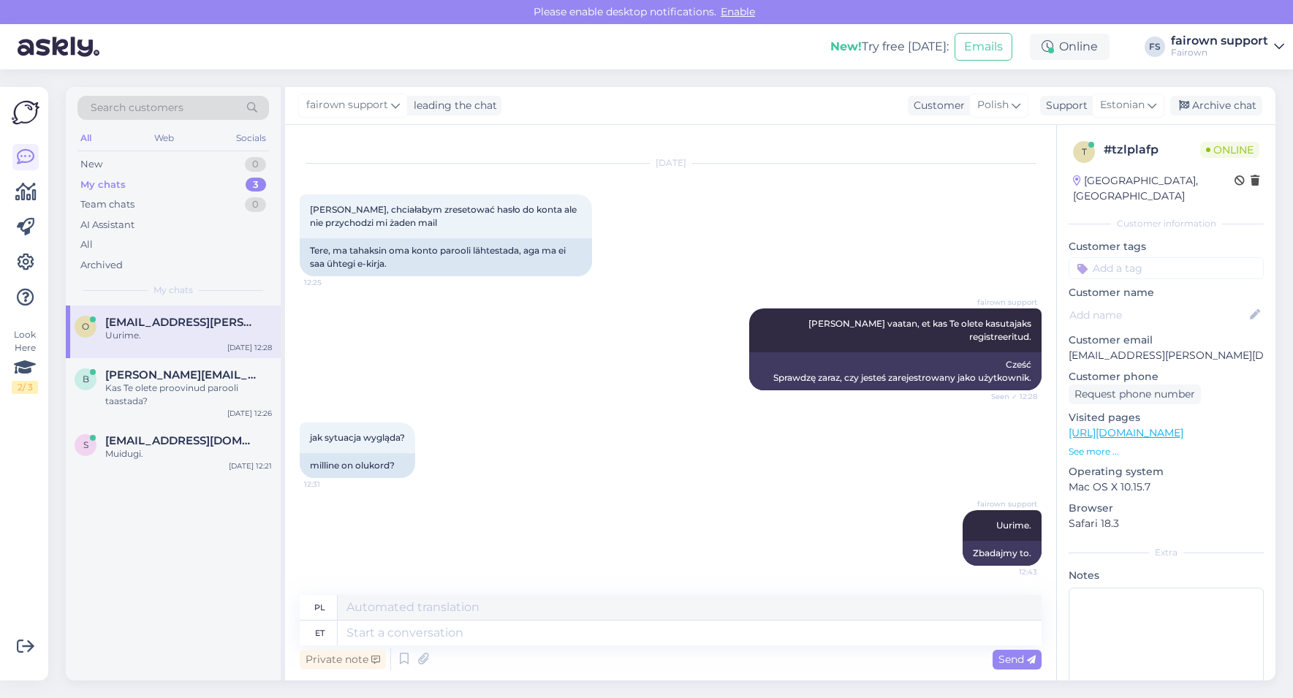
click at [1195, 348] on p "[EMAIL_ADDRESS][PERSON_NAME][DOMAIN_NAME]" at bounding box center [1165, 355] width 195 height 15
drag, startPoint x: 1195, startPoint y: 345, endPoint x: 1065, endPoint y: 344, distance: 130.8
click at [1065, 344] on div "t # tzlplafp Online [GEOGRAPHIC_DATA], [GEOGRAPHIC_DATA] Customer information C…" at bounding box center [1166, 433] width 218 height 616
copy p "[EMAIL_ADDRESS][PERSON_NAME][DOMAIN_NAME]"
click at [184, 457] on div "Muidugi." at bounding box center [188, 453] width 167 height 13
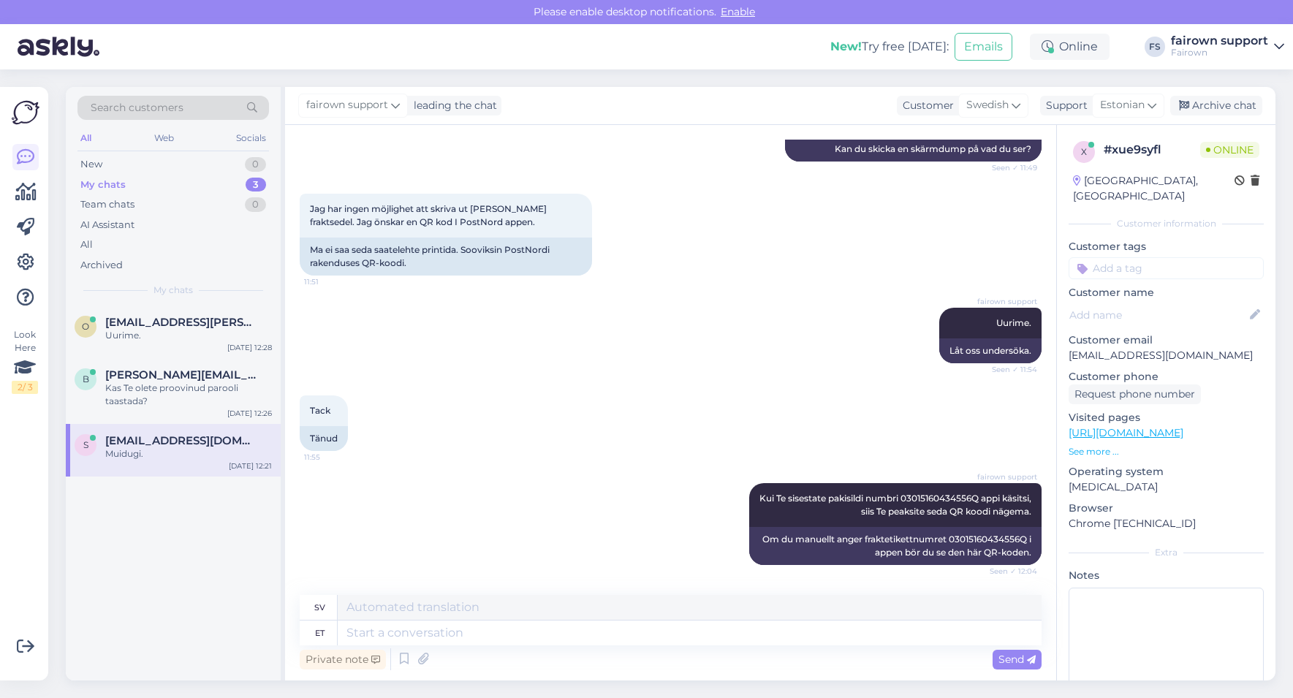
scroll to position [3593, 0]
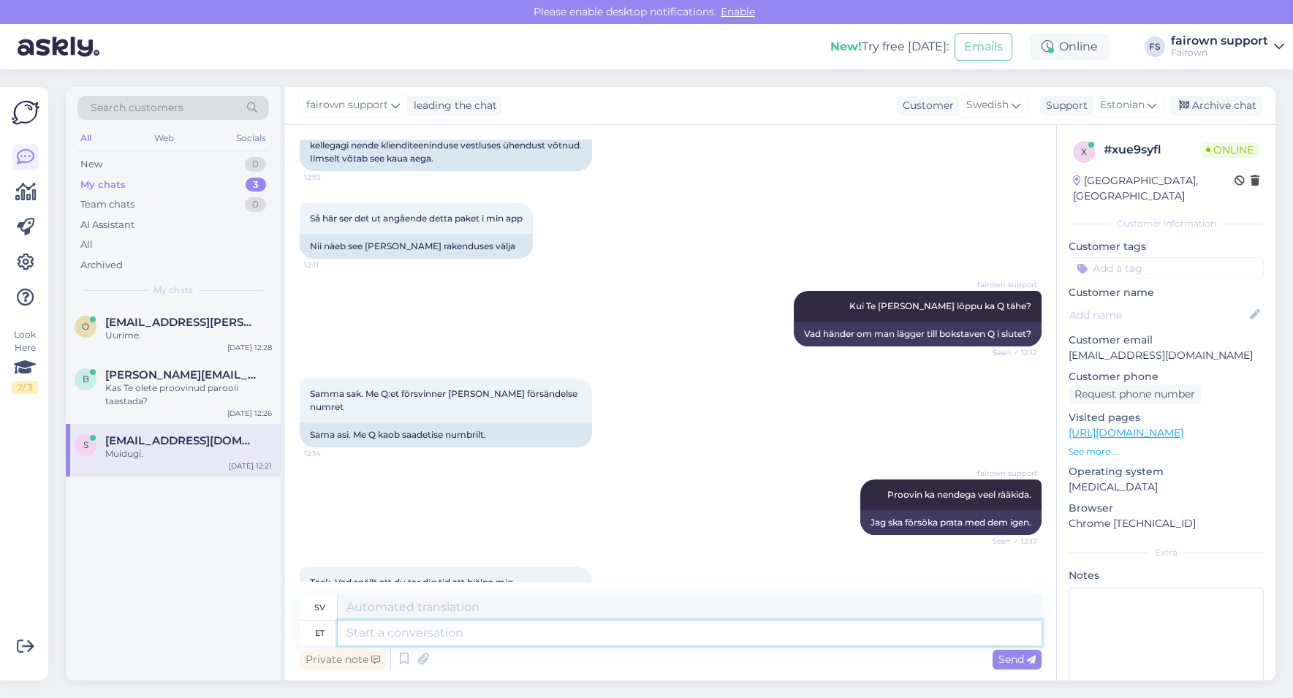
click at [430, 634] on textarea at bounding box center [690, 632] width 704 height 25
click at [423, 633] on textarea at bounding box center [690, 632] width 704 height 25
type textarea "Saime"
type textarea "Vi [PERSON_NAME]"
type textarea "Saime ingi"
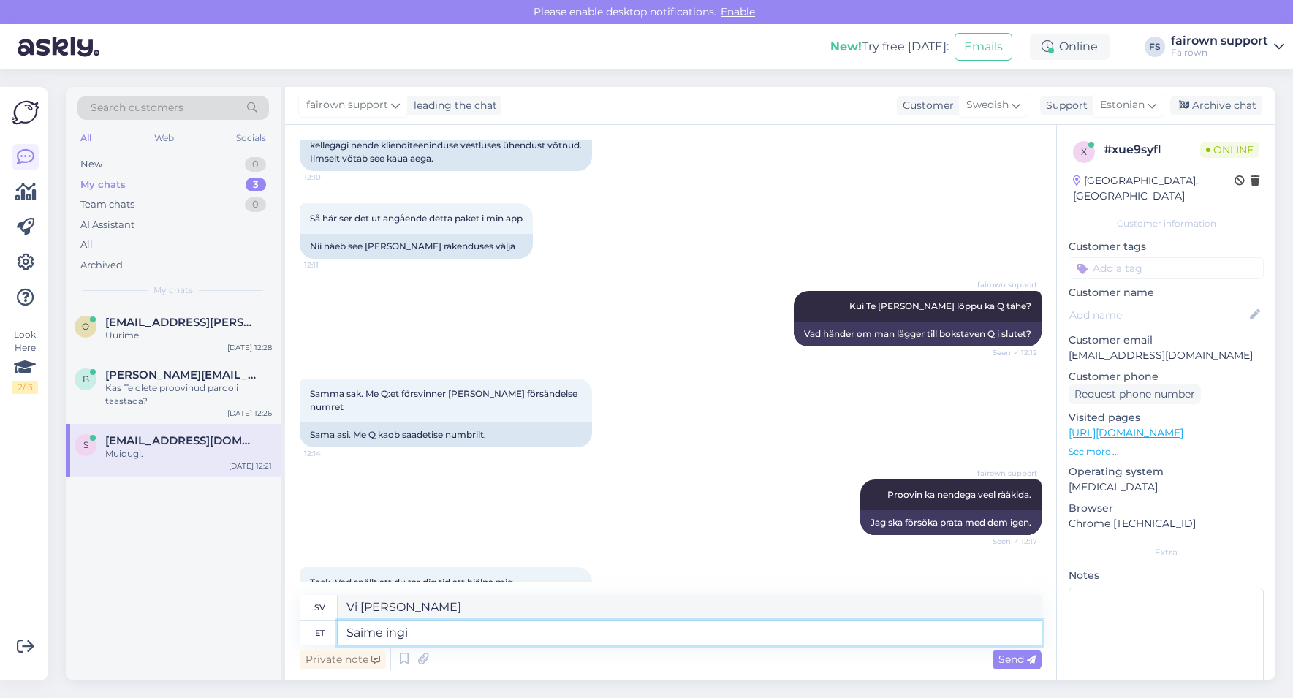
type textarea "Vi [PERSON_NAME] det."
type textarea "Saime info, et"
type textarea "Vi [PERSON_NAME] information om att"
type textarea "Saime info, et kui"
type textarea "Vi [PERSON_NAME] information om att om"
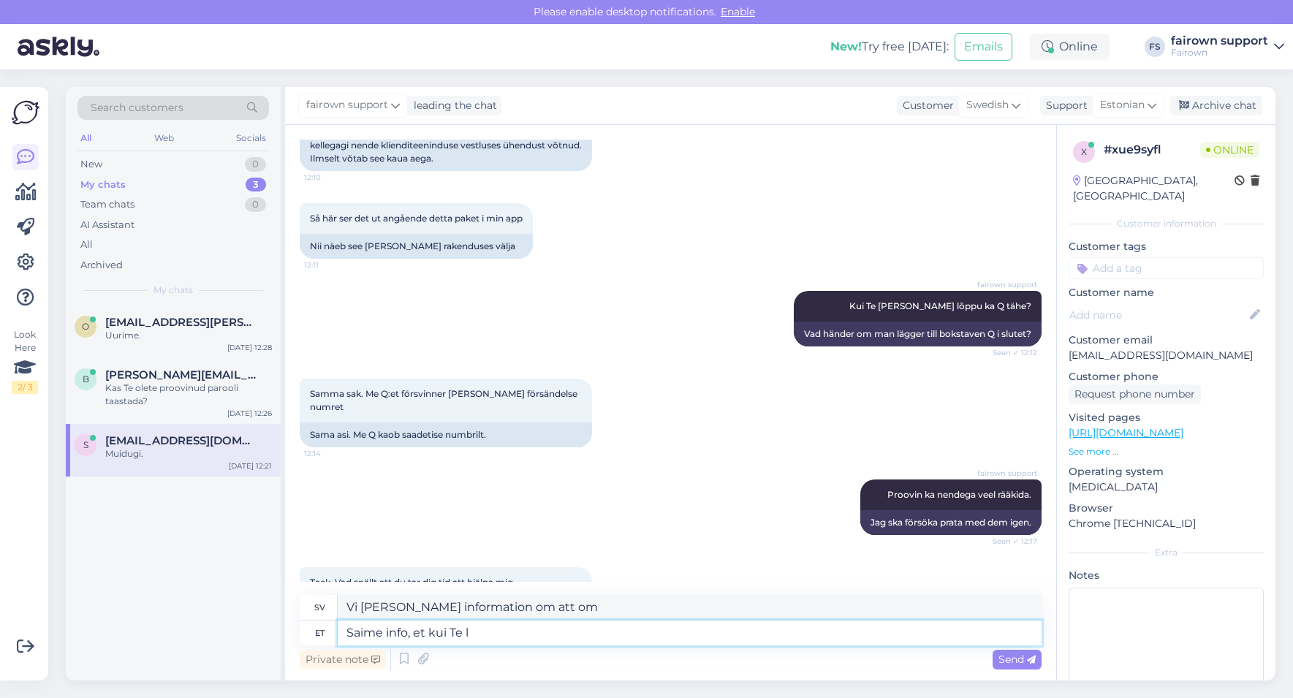
type textarea "Saime info, et kui Te lä"
type textarea "Vi [PERSON_NAME] information om att om du"
type textarea "Saime info, et kui Te lähete"
type textarea "Vi [PERSON_NAME] information om att om du [PERSON_NAME]"
type textarea "Saime info, et kui Te lähete service o"
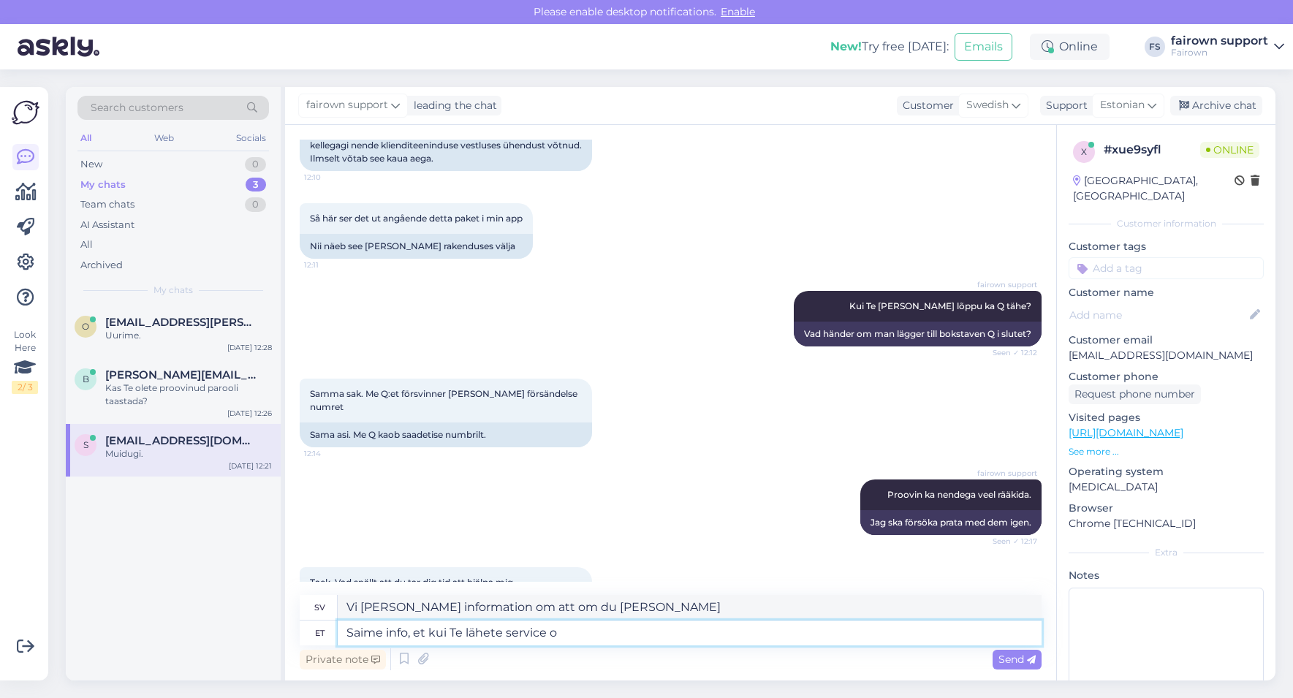
type textarea "Vi [PERSON_NAME] information om att om du går till service"
type textarea "Saime info, et kui Te lähete service pointi, s"
type textarea "Vi [PERSON_NAME] information om att om du går till servicestället,"
type textarea "Saime info, et kui Te lähete service pointi, siis sealt"
type textarea "Vi [PERSON_NAME] information om att om man går till en serviceverkstad,"
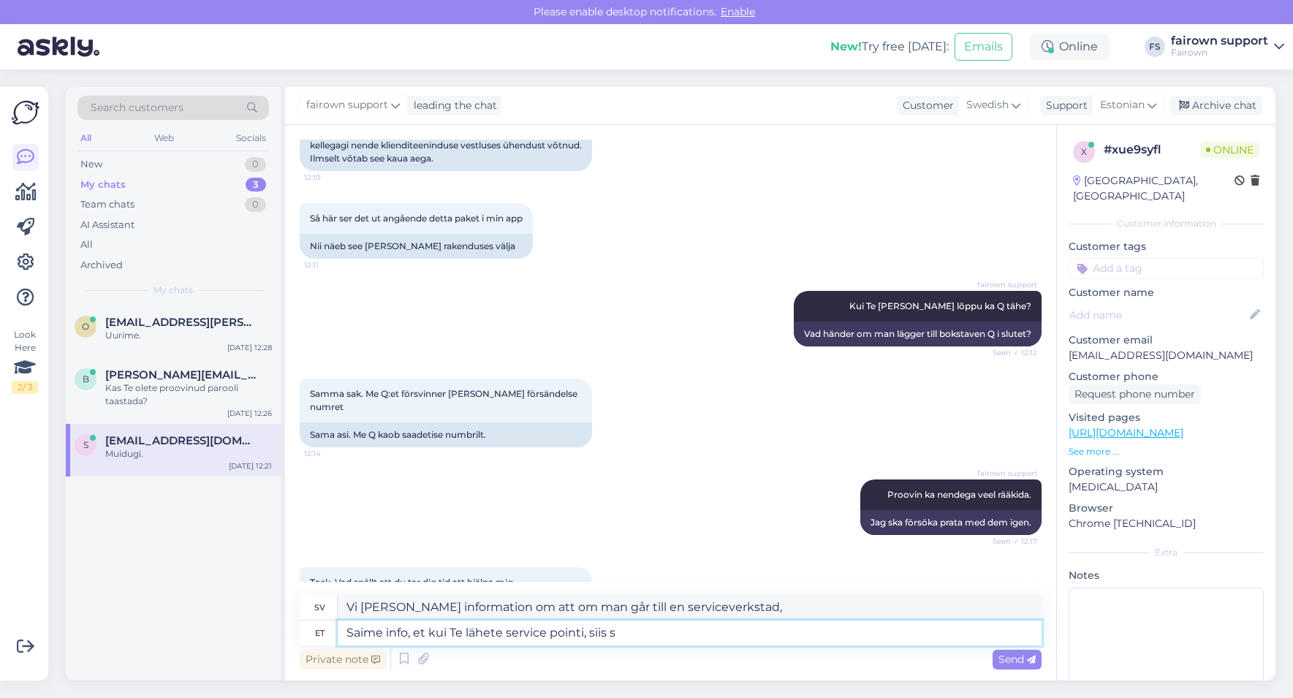
type textarea "Saime info, et kui Te lähete service pointi, siis"
type textarea "Vi [PERSON_NAME] information om att om du går till servicestället,"
type textarea "Saime info, et kui Te lähete service pointi, siis Te saate"
type textarea "Vi [PERSON_NAME] information om att om du går till servicestället kommer du att…"
type textarea "Saime info, et kui Te lähete service pointi, siis Te saate seal ka"
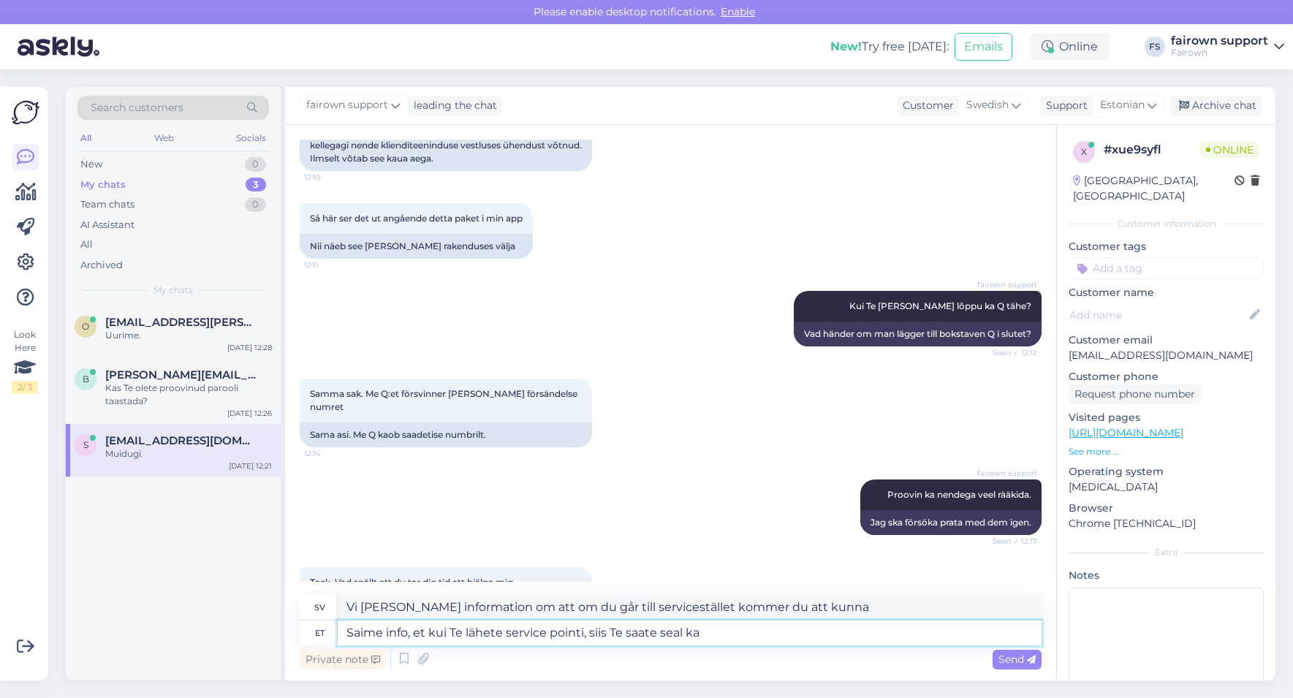
type textarea "Vi [PERSON_NAME] information om att om man går till en serviceverkstad kan man …"
type textarea "Saime info, et kui Te lähete service pointi, siis Te saate seal ka s"
type textarea "Vi [PERSON_NAME] information om att om man går till en serviceverkstad kan man …"
type textarea "Saime info, et kui Te lähete service pointi, siis Te saate seal [PERSON_NAME]"
type textarea "Vi [PERSON_NAME] information om att om man går till en servicepunkt kan man [PE…"
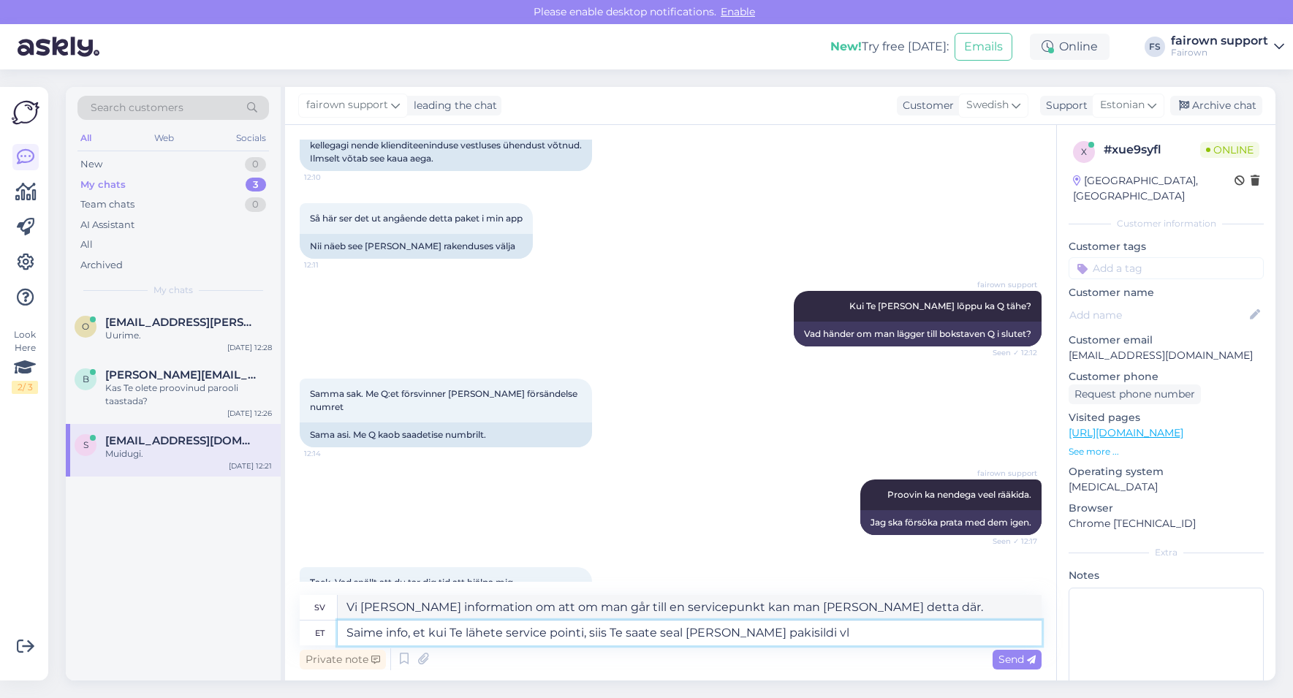
type textarea "Saime info, et kui Te lähete service pointi, siis Te saate seal [PERSON_NAME] p…"
type textarea "Vi [PERSON_NAME] information om att om du går till en servicestation får du [PE…"
type textarea "Saime info, et kui Te lähete service pointi, siis Te saate seal [PERSON_NAME] p…"
type textarea "Vi [PERSON_NAME] information om att om man går till en servicestation kan man ä…"
type textarea "Saime info, et kui Te lähete service pointi, siis Te saate seal [PERSON_NAME] p…"
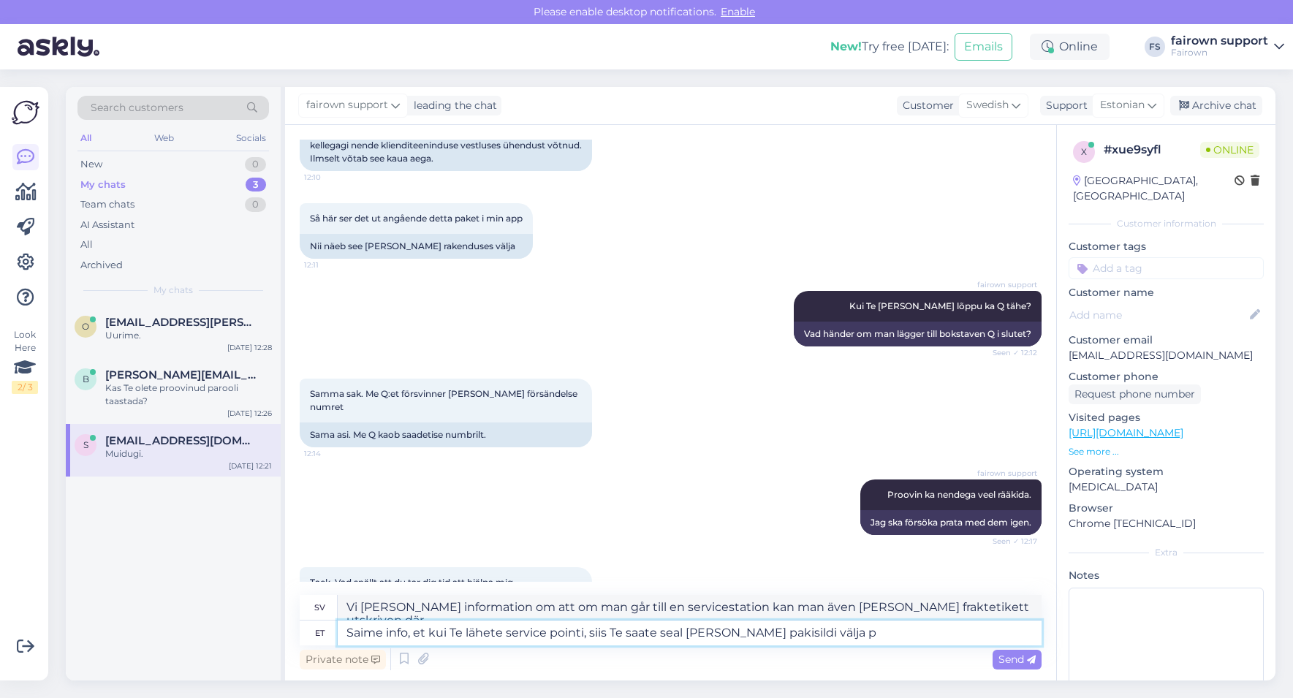
type textarea "Vi [PERSON_NAME] information om att om man går till en servicestation kan man ä…"
type textarea "Saime info, et kui Te lähete service pointi, siis Te saate seal [PERSON_NAME] p…"
type textarea "Vi [PERSON_NAME] information om att om man går till en servicestation kan man ä…"
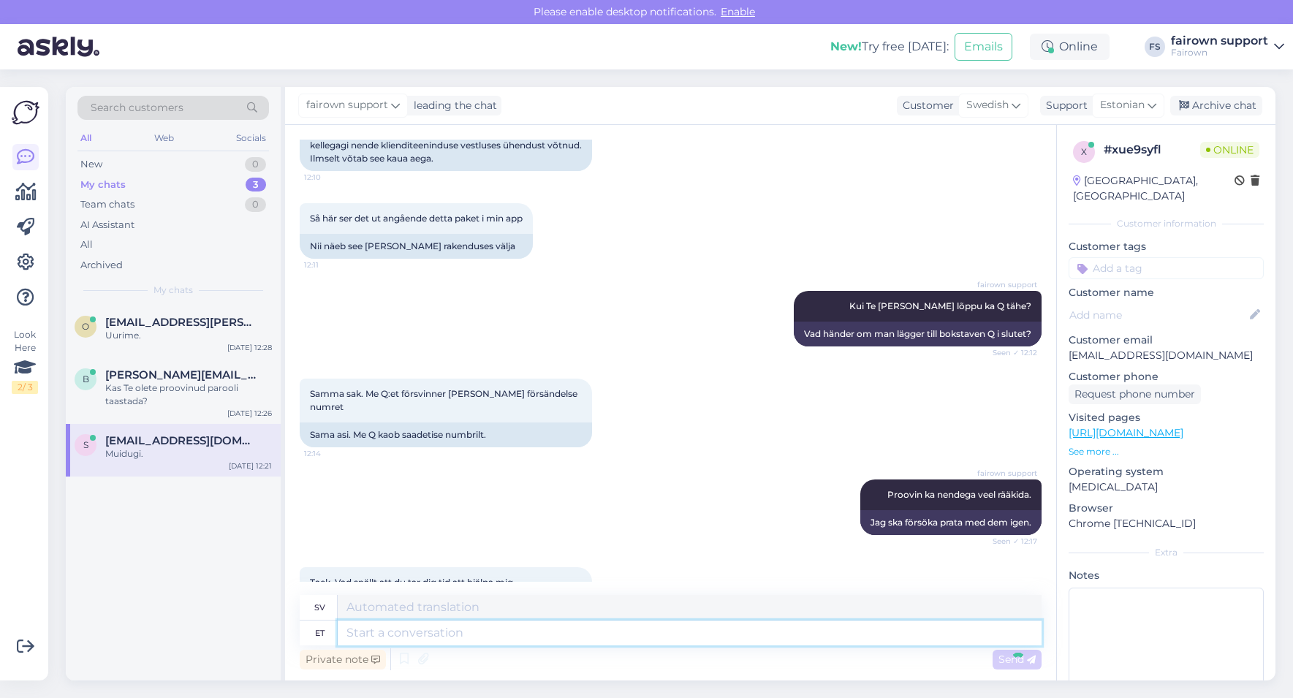
scroll to position [3707, 0]
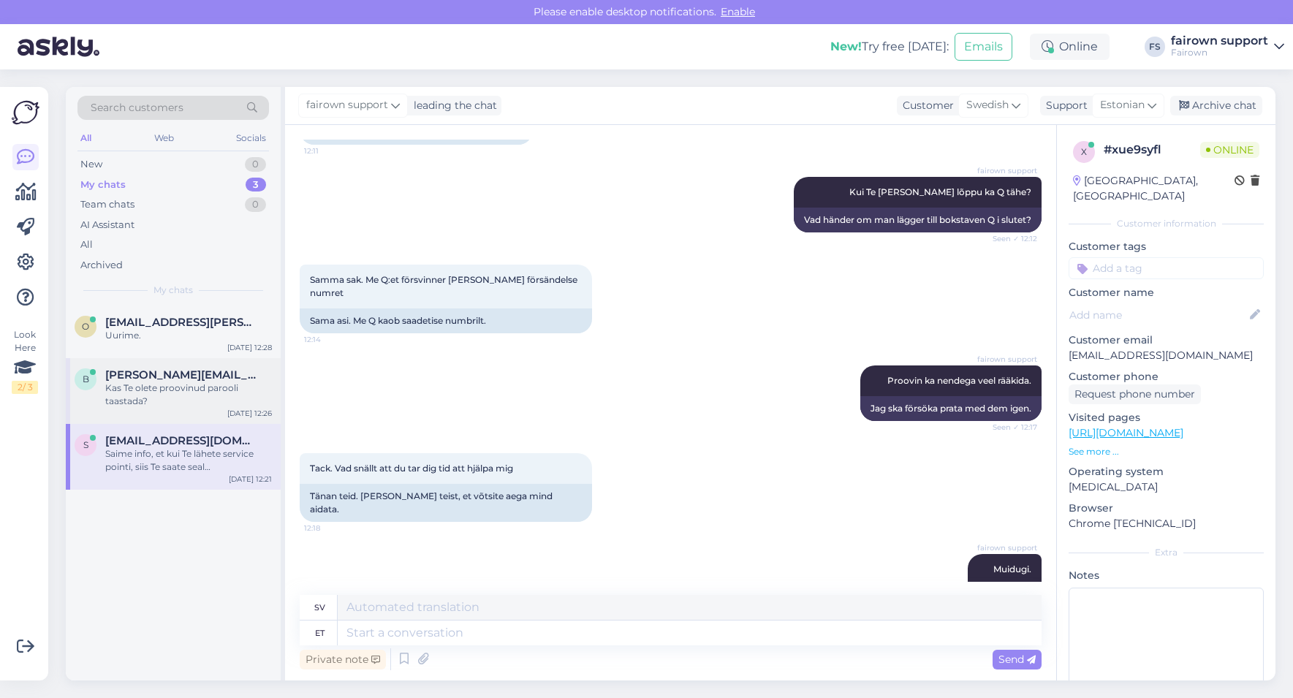
click at [163, 397] on div "Kas Te olete proovinud parooli taastada?" at bounding box center [188, 394] width 167 height 26
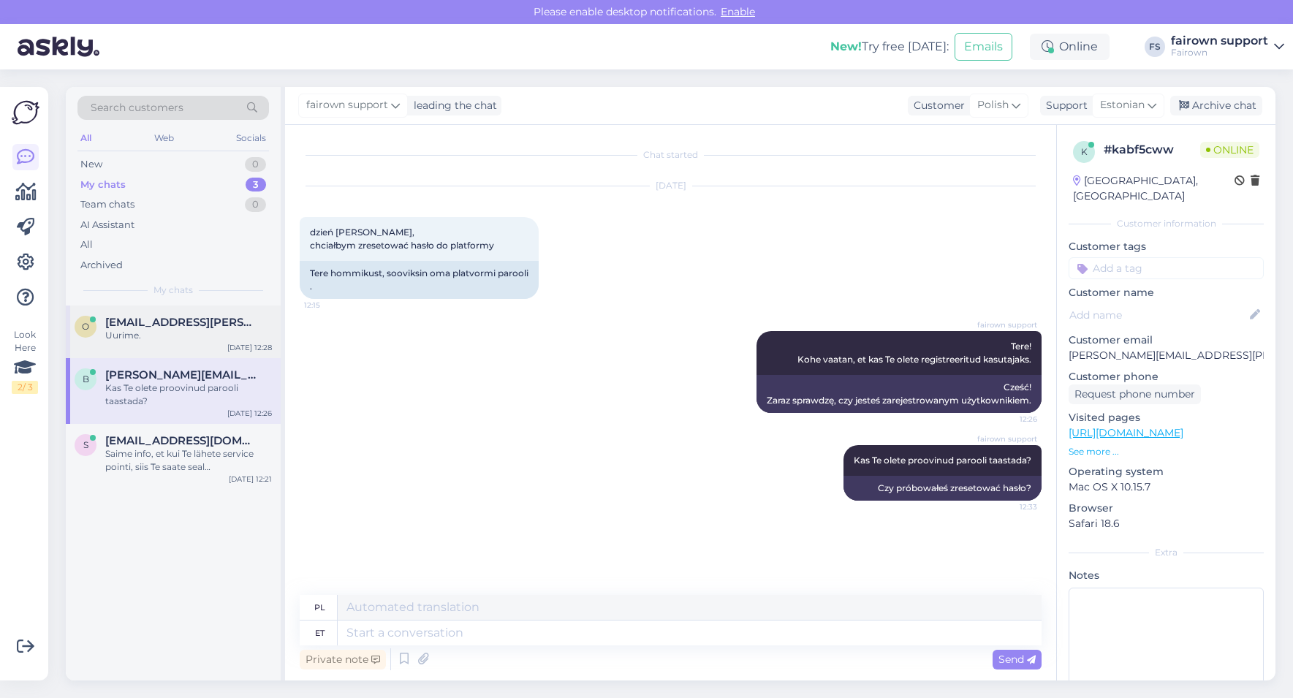
click at [173, 346] on div "o [EMAIL_ADDRESS][PERSON_NAME][DOMAIN_NAME] Uurime. [DATE] 12:28" at bounding box center [173, 331] width 215 height 53
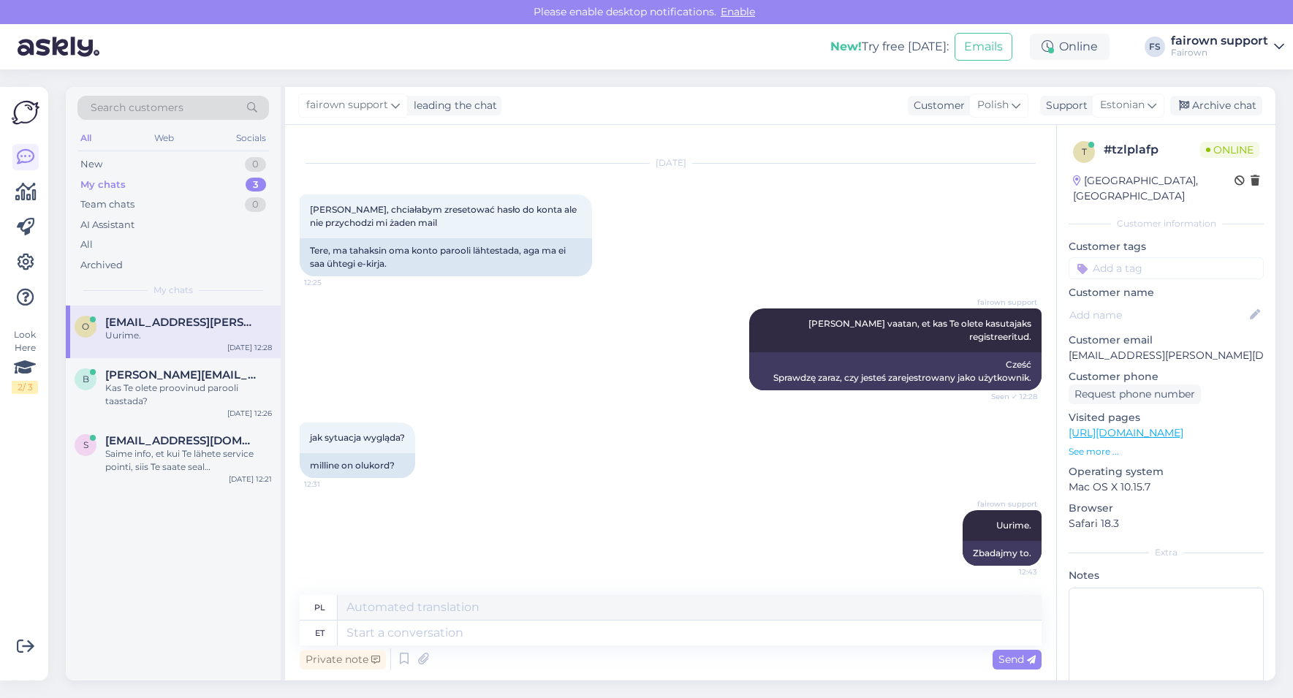
click at [1184, 348] on p "[EMAIL_ADDRESS][PERSON_NAME][DOMAIN_NAME]" at bounding box center [1165, 355] width 195 height 15
drag, startPoint x: 1184, startPoint y: 337, endPoint x: 1059, endPoint y: 338, distance: 124.9
click at [1059, 338] on div "t # tzlplafp Online [GEOGRAPHIC_DATA], [GEOGRAPHIC_DATA] Customer information C…" at bounding box center [1166, 433] width 218 height 616
copy p "[EMAIL_ADDRESS][PERSON_NAME][DOMAIN_NAME]"
click at [172, 458] on div "Ska jag bara ange försändelse numret då?" at bounding box center [188, 460] width 167 height 26
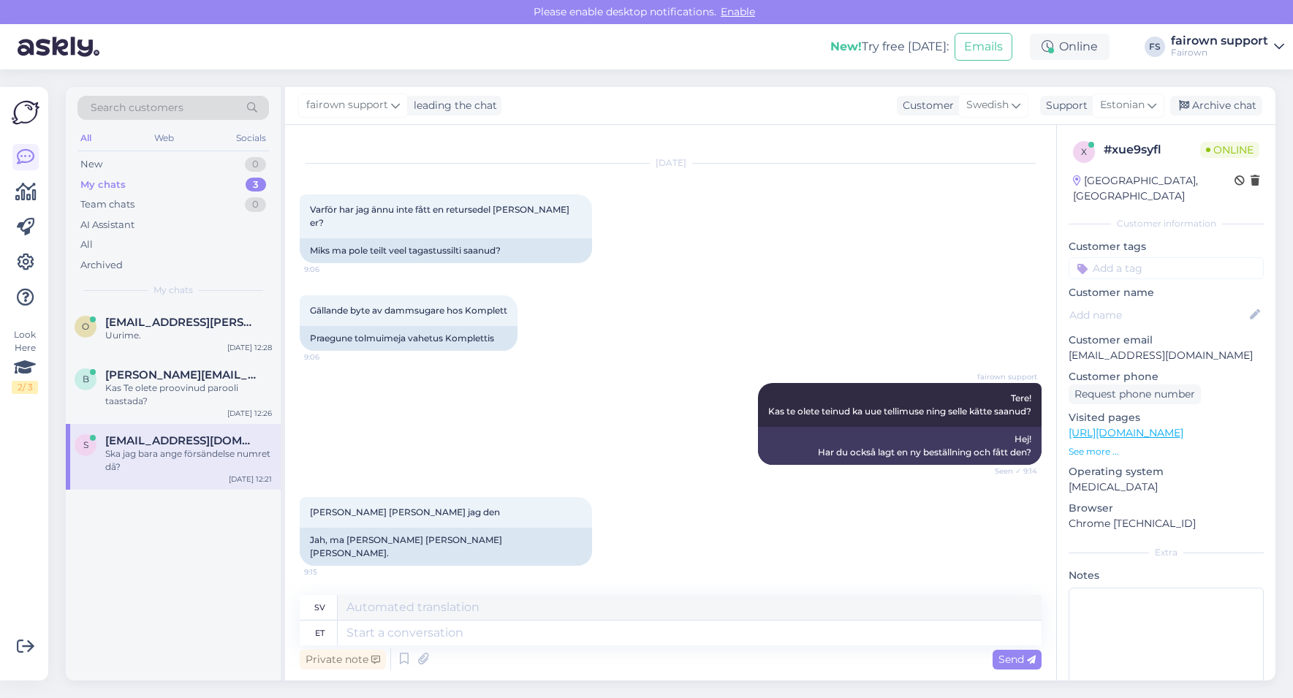
scroll to position [3795, 0]
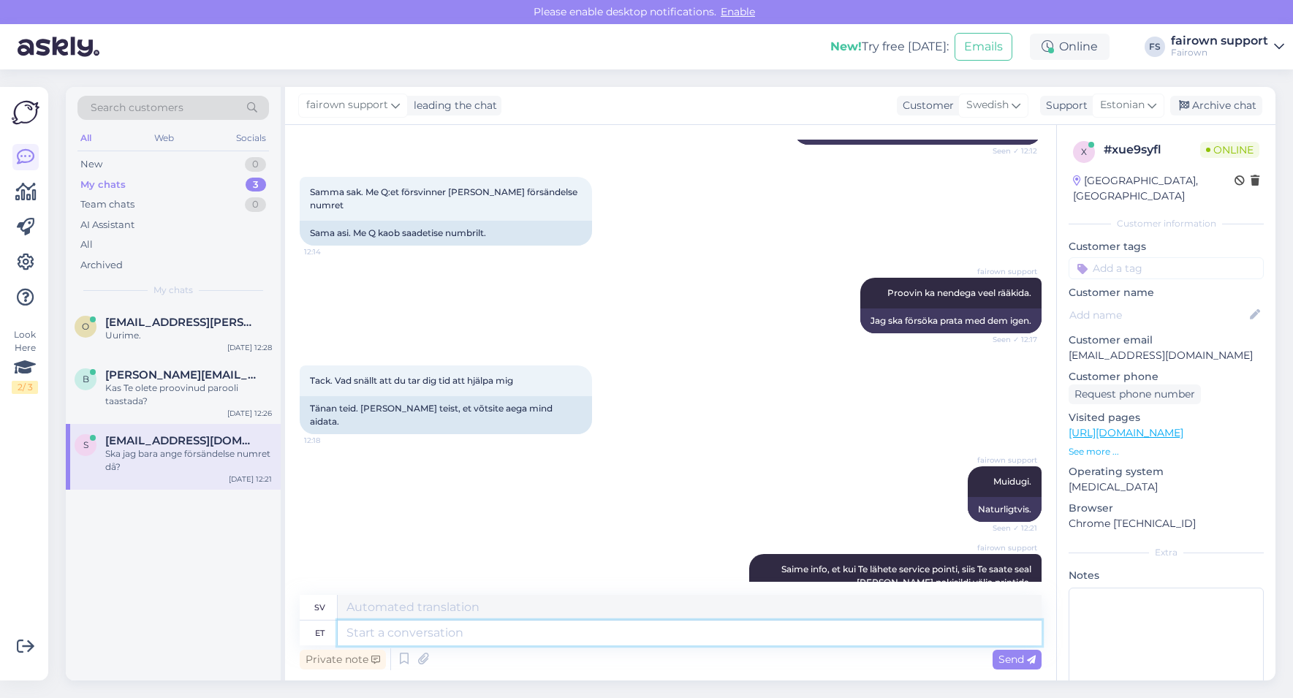
click at [560, 628] on textarea at bounding box center [690, 632] width 704 height 25
type textarea "K"
type textarea "Võtke"
type textarea "Ta"
type textarea "Võtke palun"
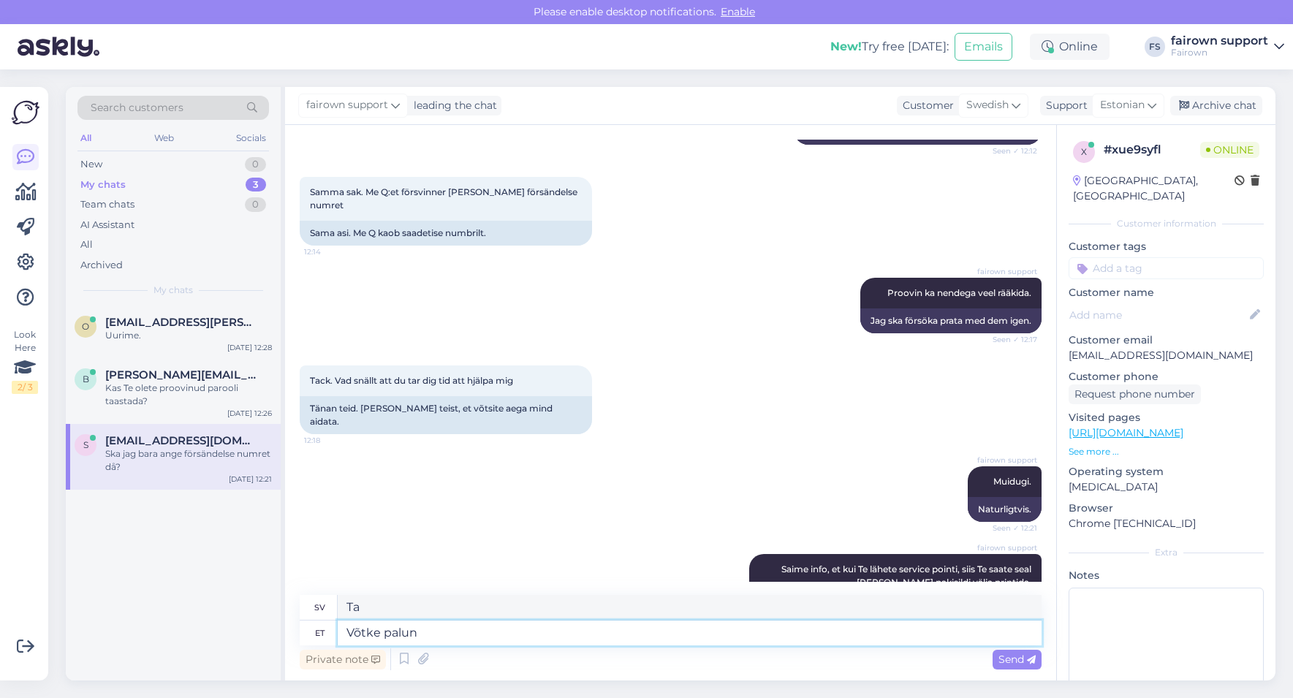
type textarea "Var snäll och ta det."
type textarea "Võtke palun pakisilt ka"
type textarea "Var vänlig och ta med paketetiketten."
type textarea "Võtke palun pakisilt kaada."
type textarea "Var vänlig och ta emot paketet."
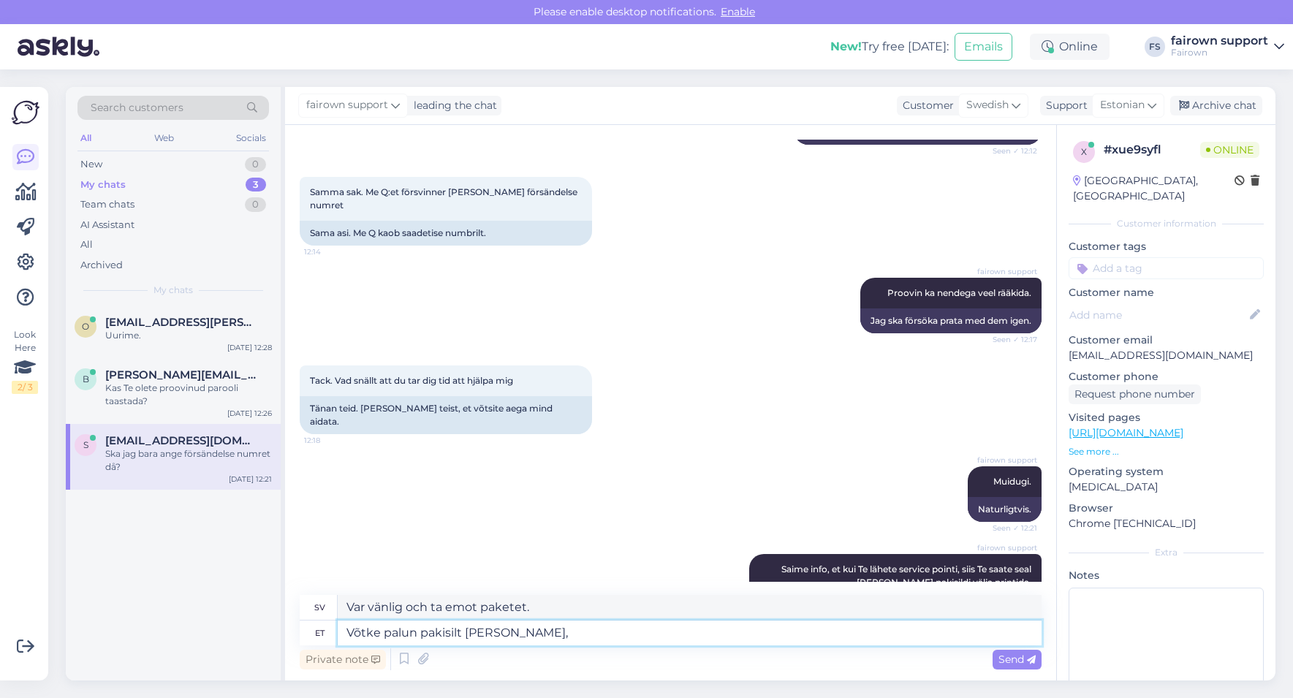
type textarea "Võtke palun pakisilt [PERSON_NAME],"
type textarea "Var vänlig och ta med dig paketet,"
type textarea "Võtke palun pakisilt [PERSON_NAME]. Me"
type textarea "Var vänlig och ta med dig paketet."
type textarea "Võtke palun pakisilt [PERSON_NAME]. Me sa"
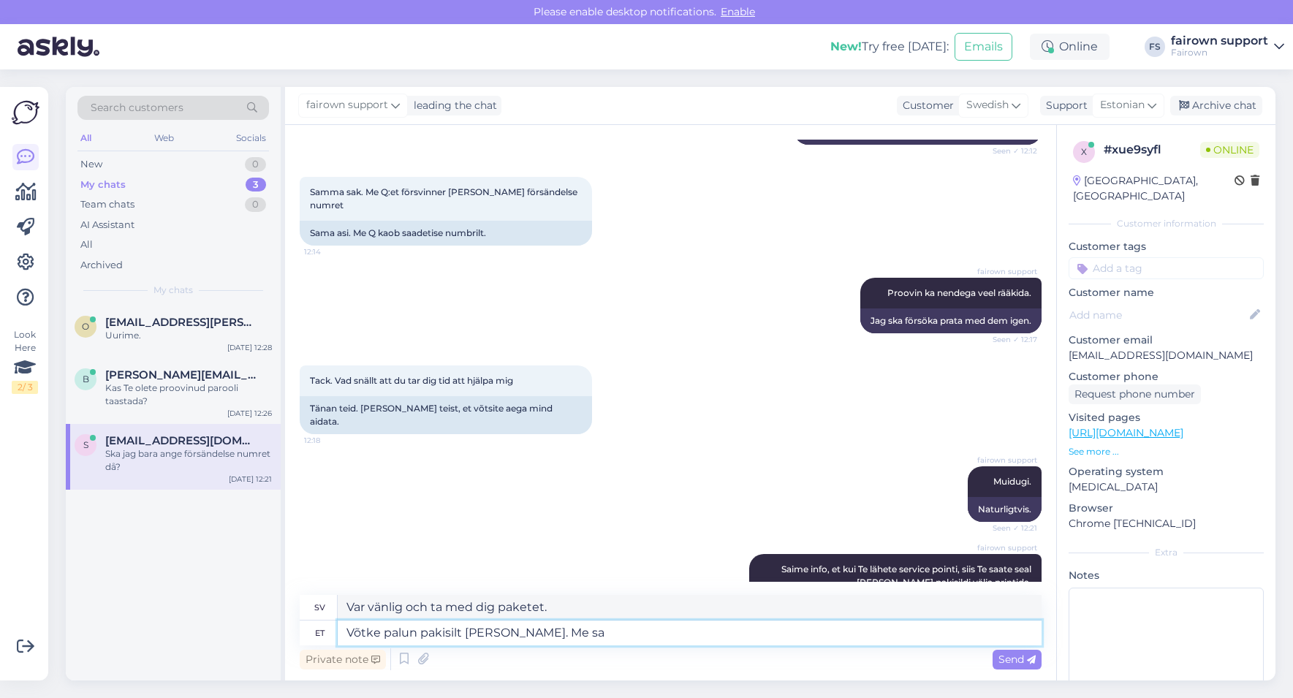
type textarea "Var vänlig och ta med dig paketet. Vi"
type textarea "Võtke palun pakisilt [PERSON_NAME]. Me [PERSON_NAME]"
type textarea "Vänligen ta med paketetiketten. Vi kan"
type textarea "Võtke palun pakisilt [PERSON_NAME]. Me [PERSON_NAME] Teile sell"
type textarea "Ta med din paketetikett så fixar vi den åt dig."
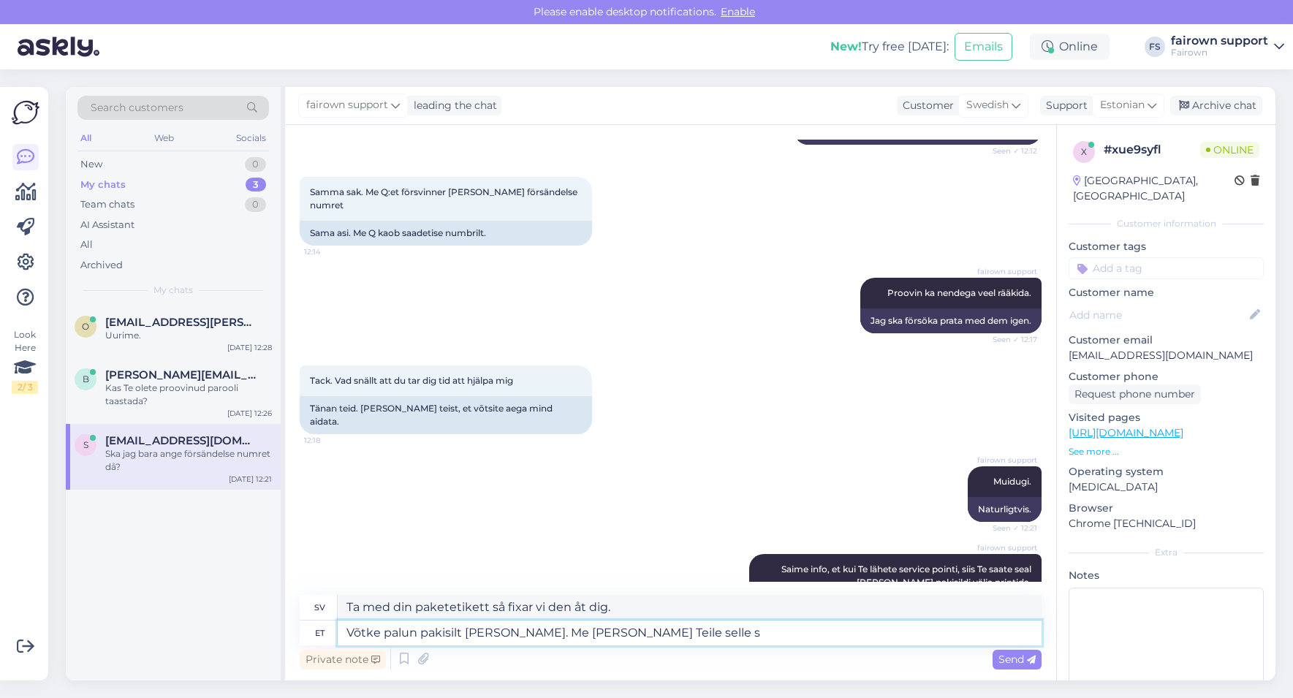
type textarea "Võtke palun pakisilt [PERSON_NAME]. Me [PERSON_NAME] Teile [PERSON_NAME]"
type textarea "Ta med paketetiketten så hämtar vi den åt dig."
type textarea "Võtke palun pakisilt [PERSON_NAME]. Me [PERSON_NAME] Teile selle saata ka"
type textarea "Ta med paketetiketten. Vi kan skicka den till dig."
type textarea "Võtke palun pakisilt [PERSON_NAME]. Me [PERSON_NAME] Teile selle saata ka e"
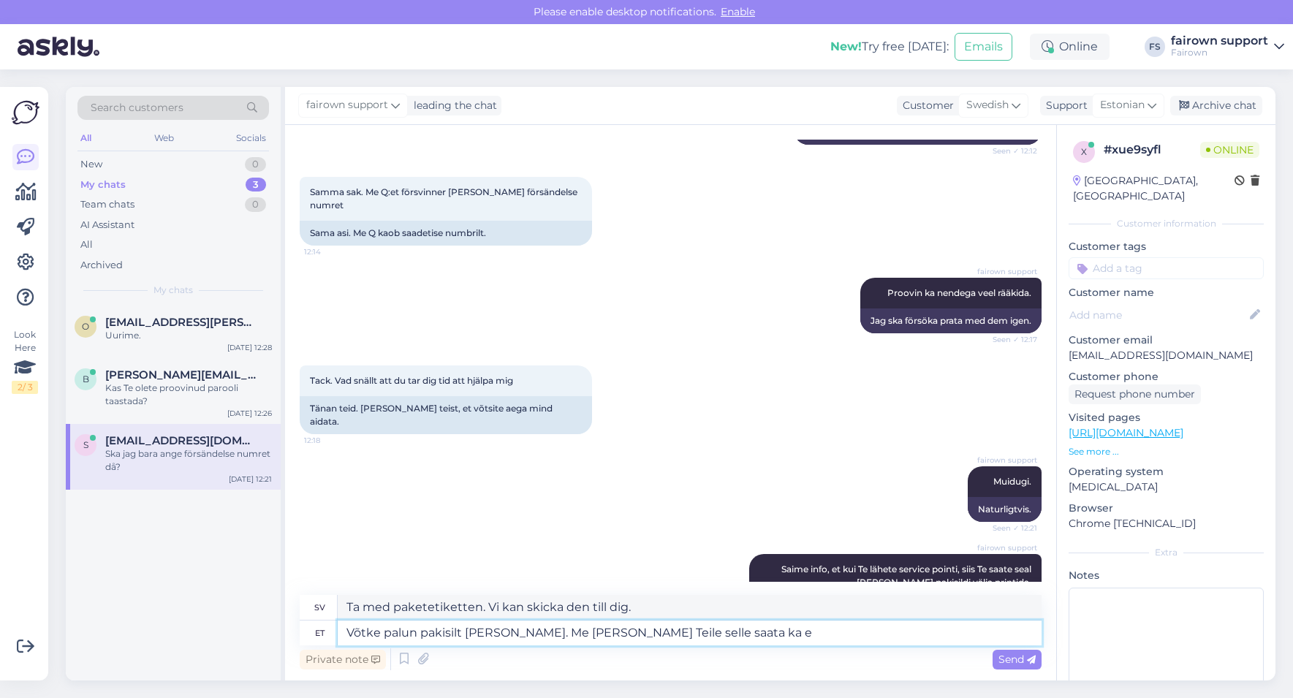
type textarea "Ta med paketetiketten. Vi kan även skicka den till dig."
type textarea "Võtke palun pakisilt [PERSON_NAME]. Me [PERSON_NAME] Teile selle saata ka e-mai…"
type textarea "Vänligen ta med paketetiketten. Vi kan också skicka den till dig via e-post."
type textarea "Võtke palun pakisilt [PERSON_NAME]. Me [PERSON_NAME] Teile selle saata ka e-mai…"
type textarea "Ta med paketetiketten. Vi kan även skicka den till dig via e-post."
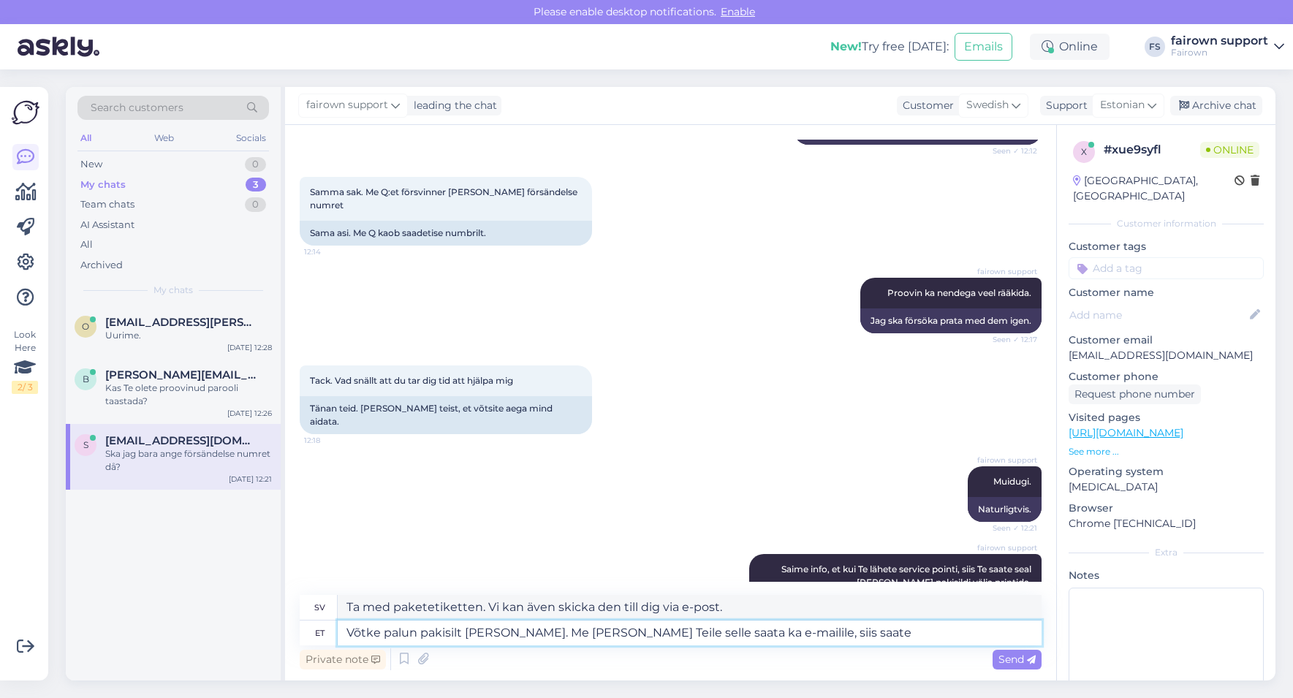
type textarea "Võtke palun pakisilt [PERSON_NAME]. Me [PERSON_NAME] Teile selle saata ka e-mai…"
type textarea "Ta med paketetiketten. Vi kan också skicka den till dig via e-post, så att du k…"
type textarea "Võtke palun pakisilt [PERSON_NAME]. Me [PERSON_NAME] Teile selle saata ka e-mai…"
type textarea "Vänligen ta med paketetiketten. Vi kan också skicka den till din e-postadress s…"
type textarea "Võtke palun pakisilt [PERSON_NAME]. Me [PERSON_NAME] Teile selle saata ka e-mai…"
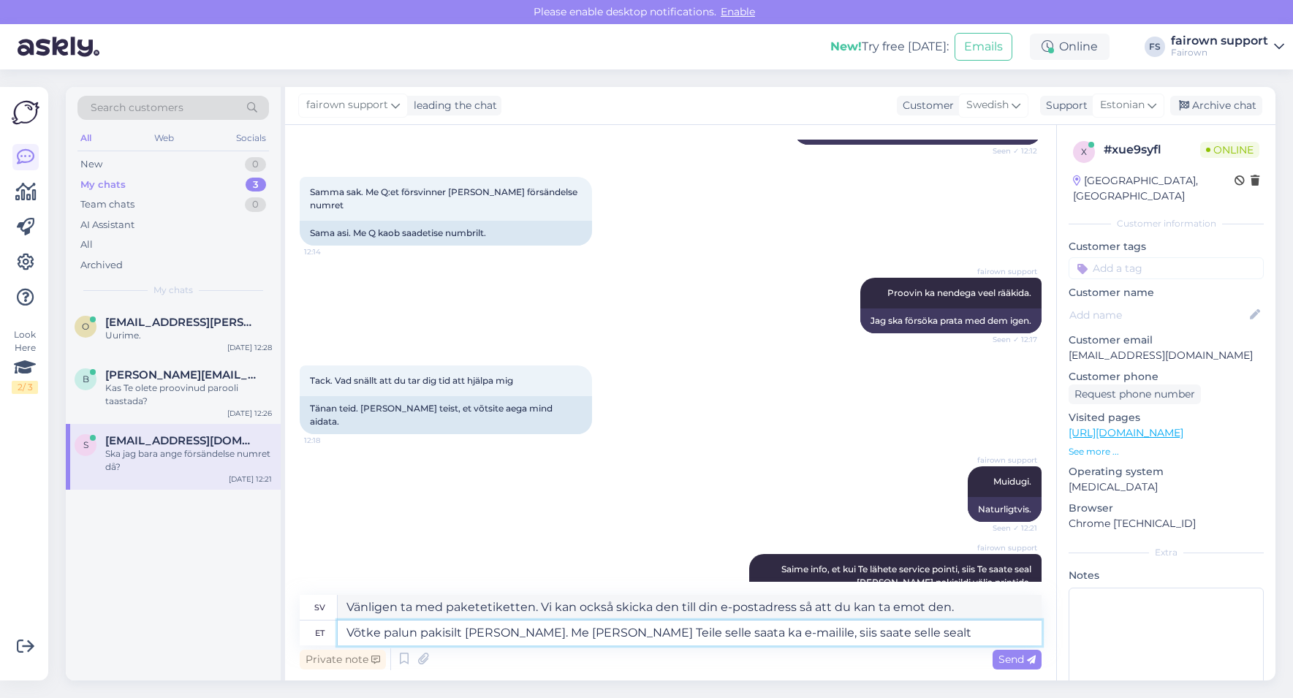
type textarea "Ta med paketetiketten. Vi kan också skicka den till din e-postadress så att du …"
type textarea "Võtke palun pakisilt [PERSON_NAME]. Me [PERSON_NAME] Teile selle saata ka e-mai…"
type textarea "Ta med paketetiketten. Vi kan också skicka den till din e-postadress, så får du…"
type textarea "Võtke palun pakisilt [PERSON_NAME]. Me [PERSON_NAME] Teile selle saata ka e-mai…"
type textarea "Vänligen ta med paketetiketten. Vi kan också skicka den till din e-postadress s…"
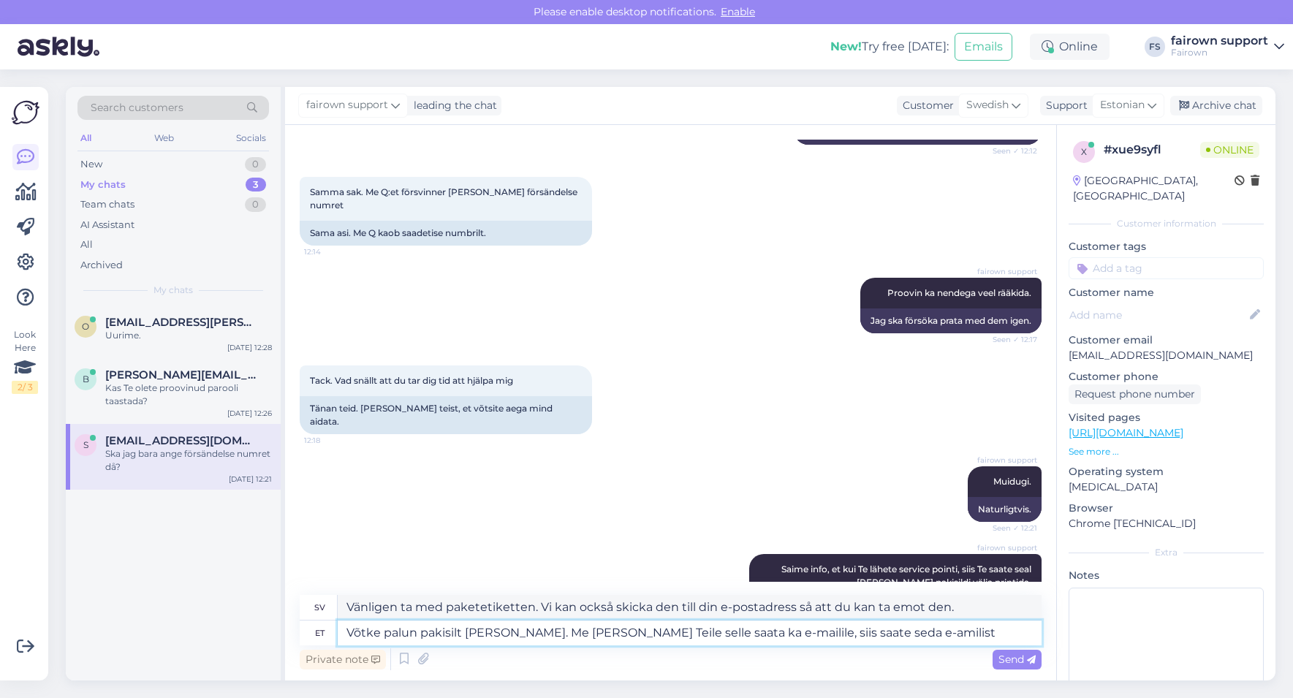
type textarea "Võtke palun pakisilt [PERSON_NAME]. Me [PERSON_NAME] Teile selle saata ka e-mai…"
type textarea "Vänligen ta med paketetiketten. Vi kan också skicka den till din e-postadress, …"
type textarea "Võtke palun pakisilt [PERSON_NAME]. Me [PERSON_NAME] Teile selle saata ka e-mai…"
type textarea "Vänligen ta med paketetiketten. Vi kan också skicka den till din e-postadress, …"
type textarea "Võtke palun pakisilt [PERSON_NAME]. Me [PERSON_NAME] Teile selle saata ka e-mai…"
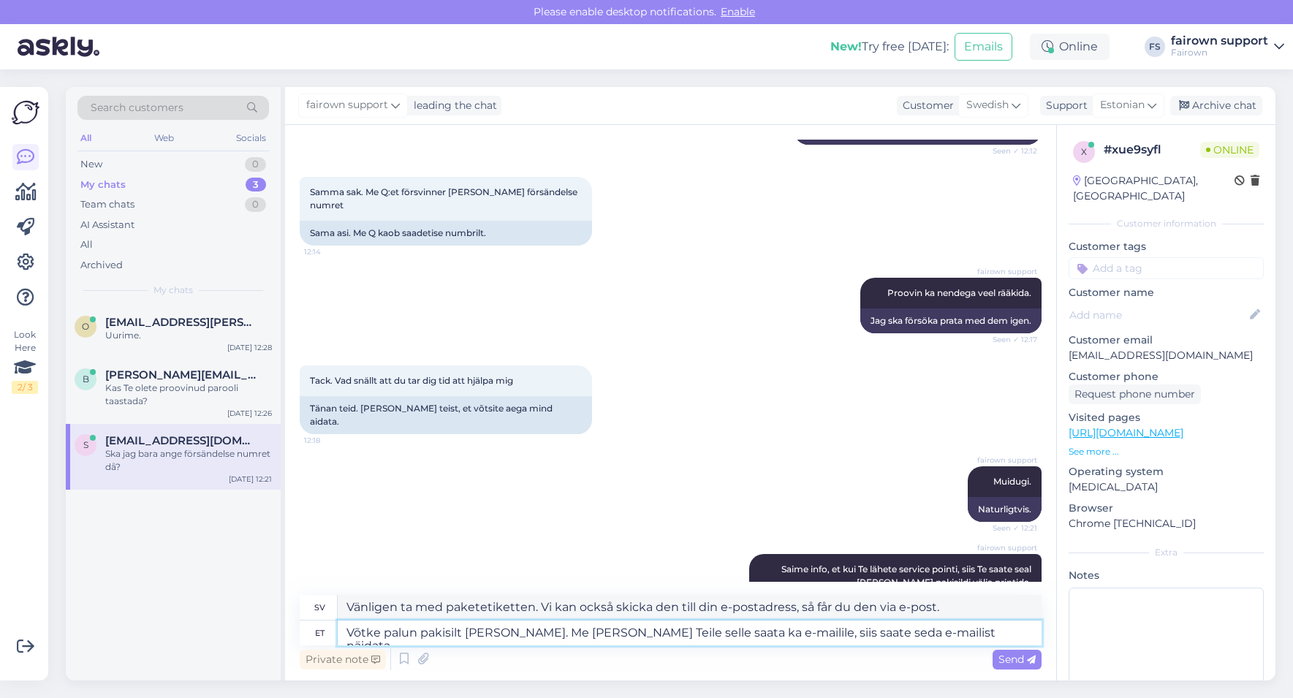
type textarea "Vänligen ta med paketetiketten. Vi kan också skicka den till dig via e-post, så…"
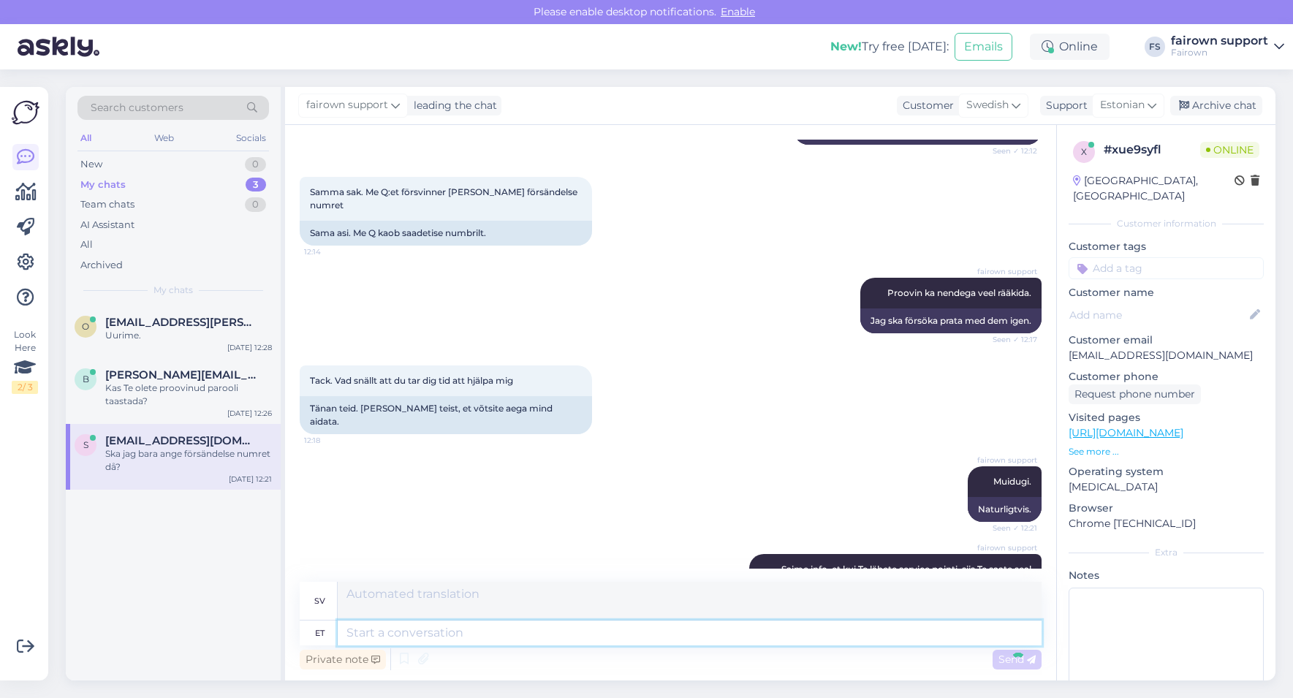
scroll to position [3909, 0]
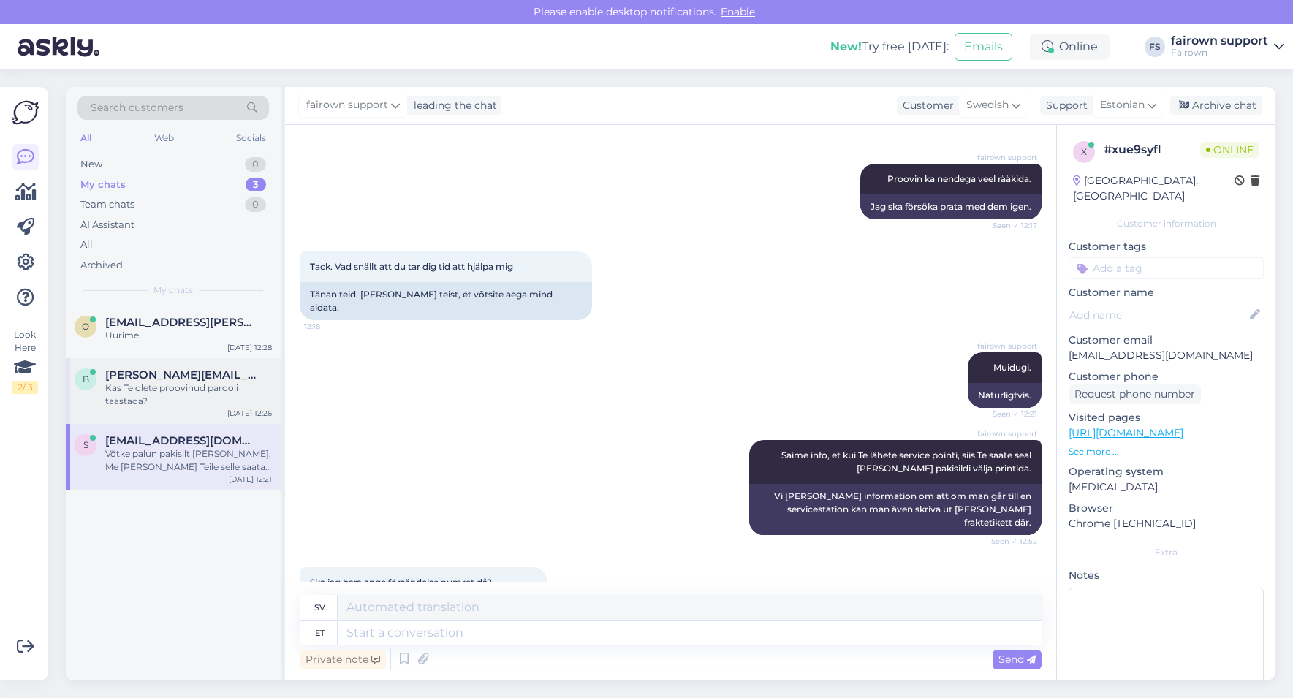
click at [183, 383] on div "Kas Te olete proovinud parooli taastada?" at bounding box center [188, 394] width 167 height 26
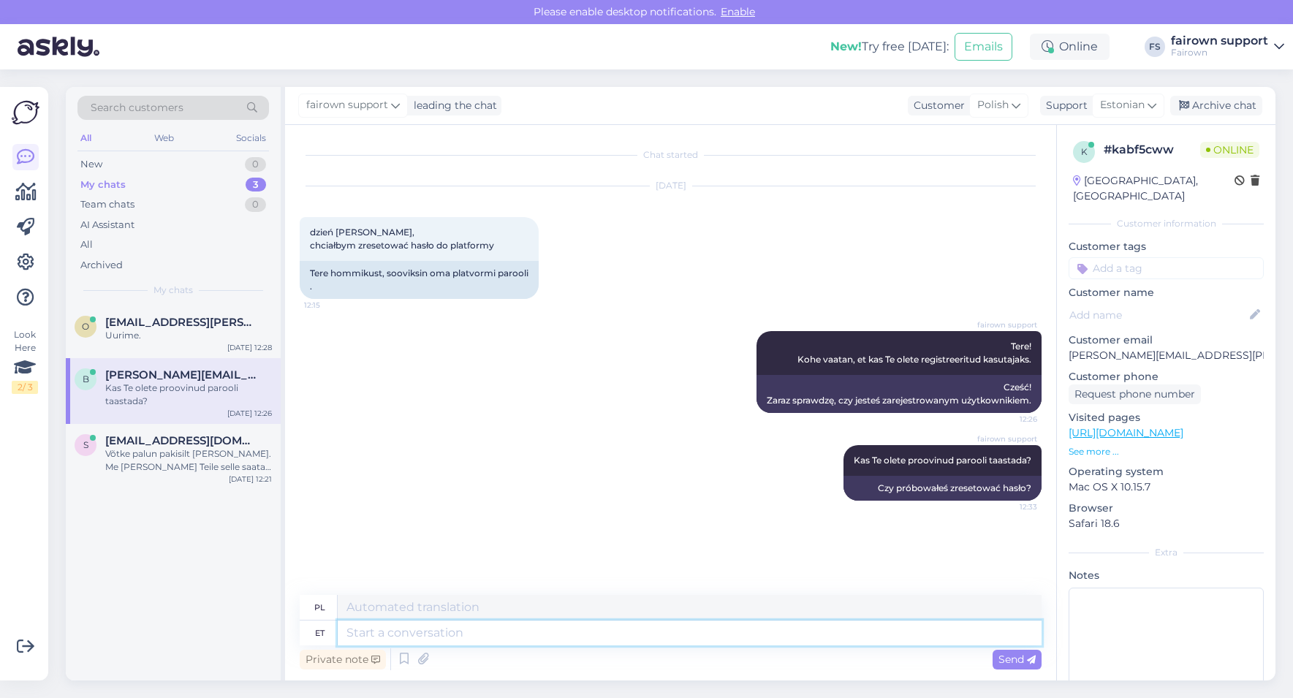
click at [449, 636] on textarea at bounding box center [690, 632] width 704 height 25
type textarea "See"
type textarea "Ten"
type textarea "S"
click at [156, 463] on div "Võtke palun pakisilt [PERSON_NAME]. Me [PERSON_NAME] Teile selle saata ka e-mai…" at bounding box center [188, 460] width 167 height 26
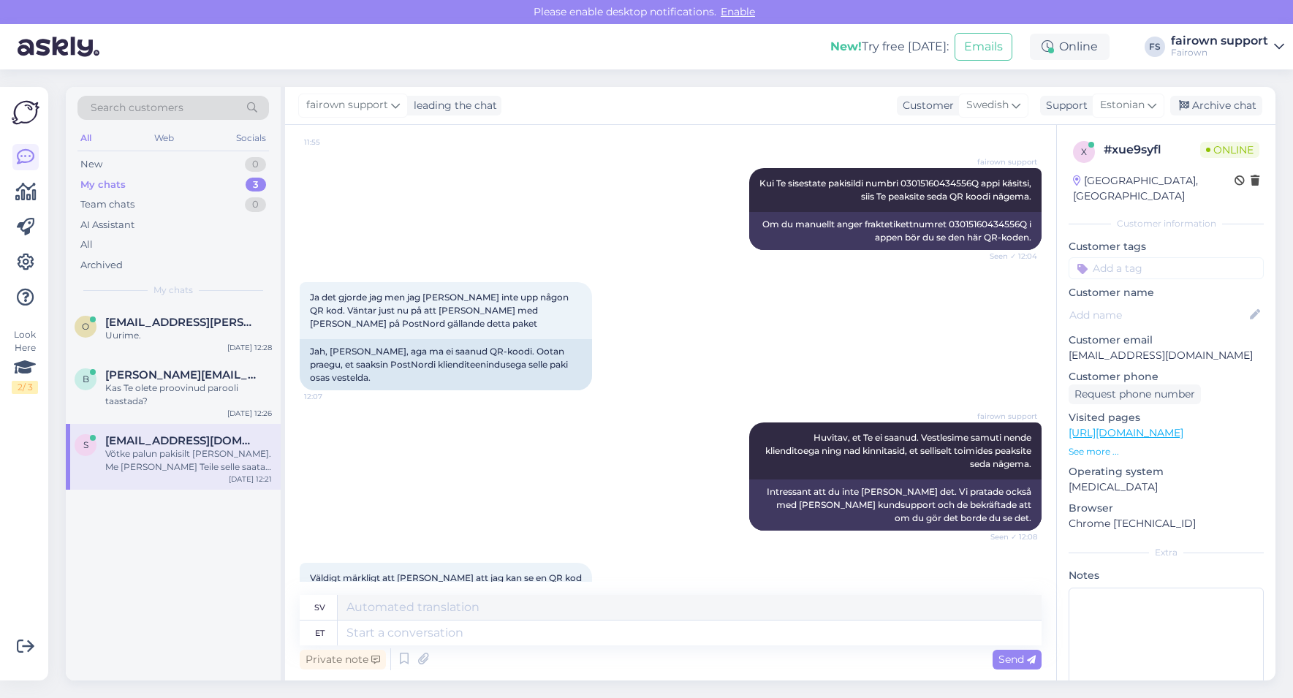
scroll to position [3909, 0]
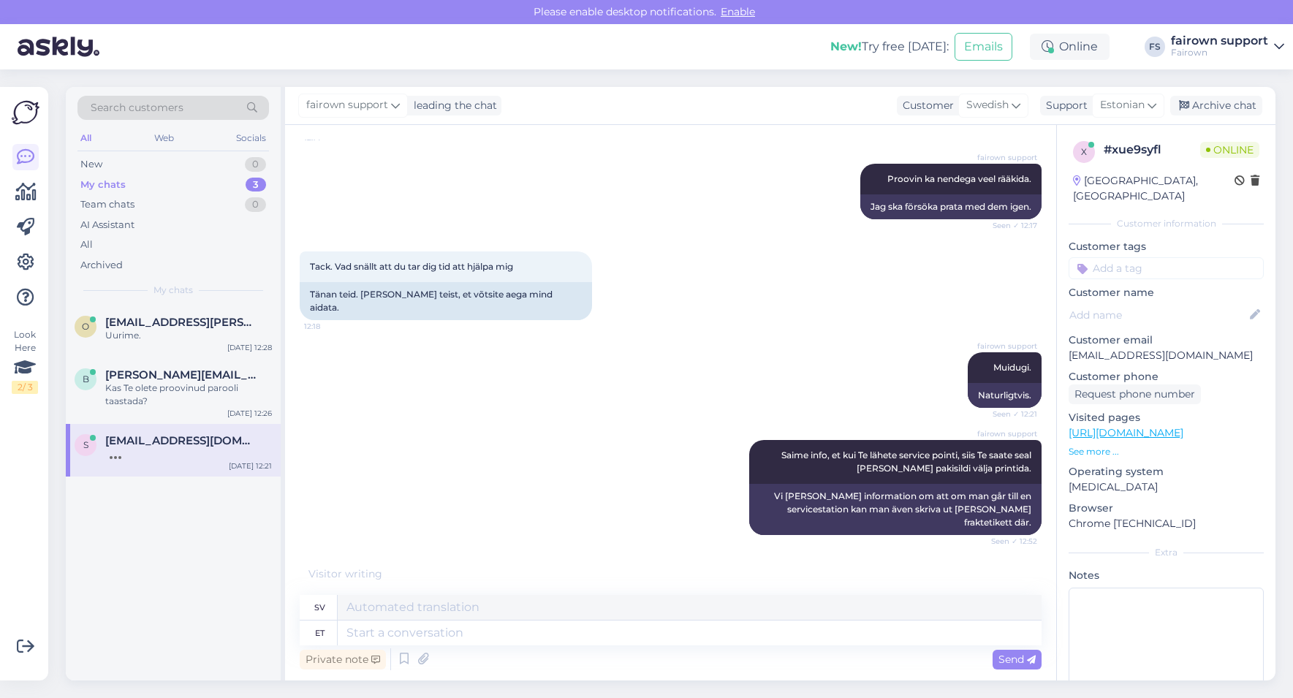
drag, startPoint x: 1238, startPoint y: 340, endPoint x: 1064, endPoint y: 340, distance: 174.6
click at [1064, 340] on div "x # xue9syfl Online [GEOGRAPHIC_DATA], Helsingborg Customer information Custome…" at bounding box center [1166, 433] width 218 height 616
click at [385, 636] on textarea at bounding box center [690, 632] width 704 height 25
click at [176, 386] on div "Kas Te olete proovinud parooli taastada?" at bounding box center [188, 394] width 167 height 26
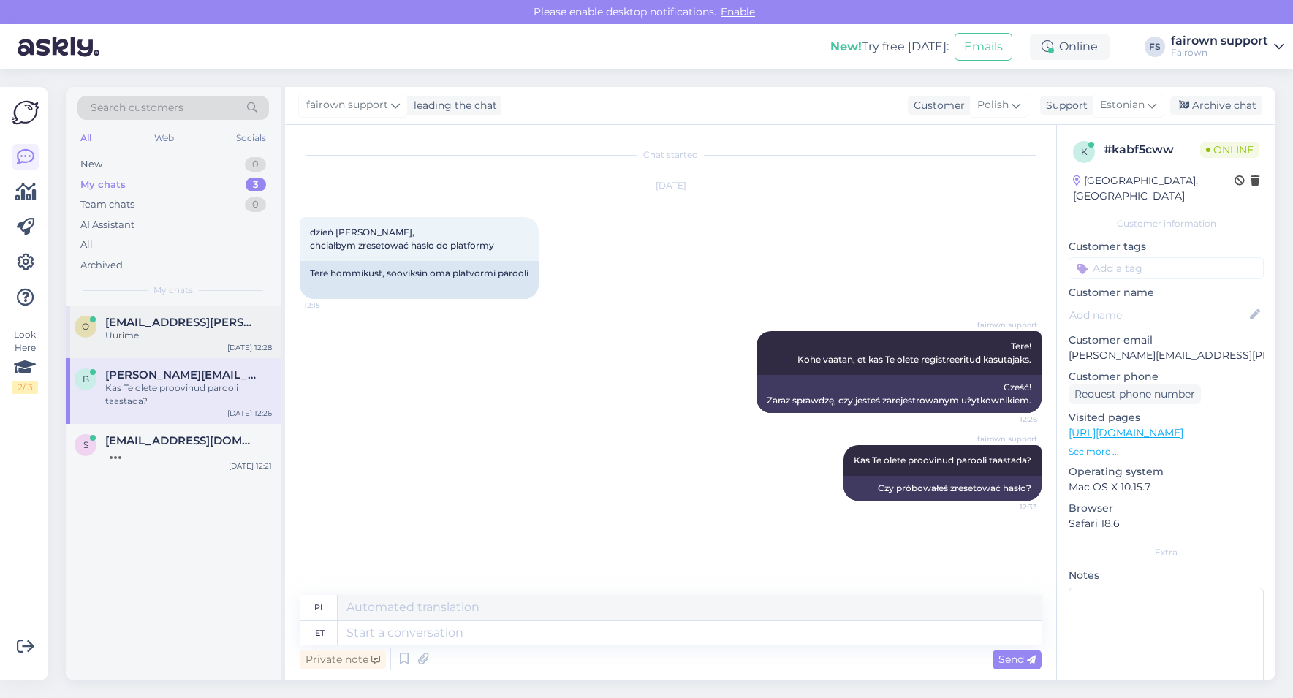
click at [170, 337] on div "Uurime." at bounding box center [188, 335] width 167 height 13
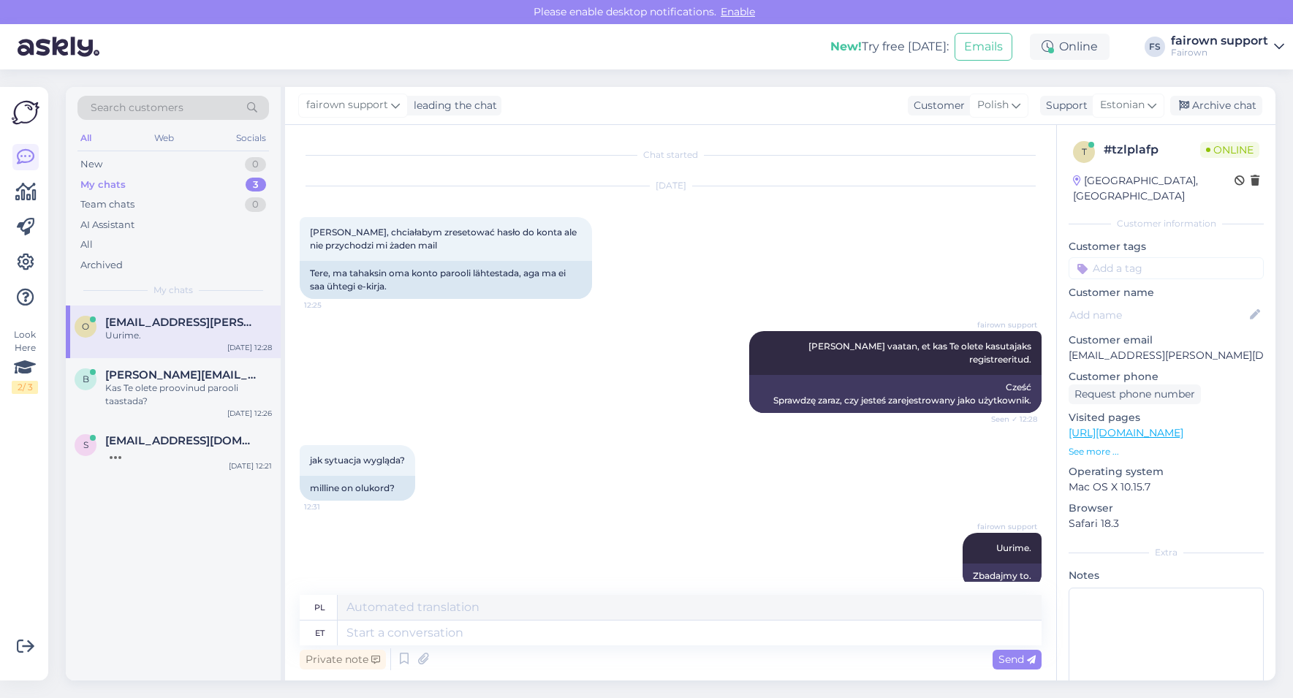
scroll to position [23, 0]
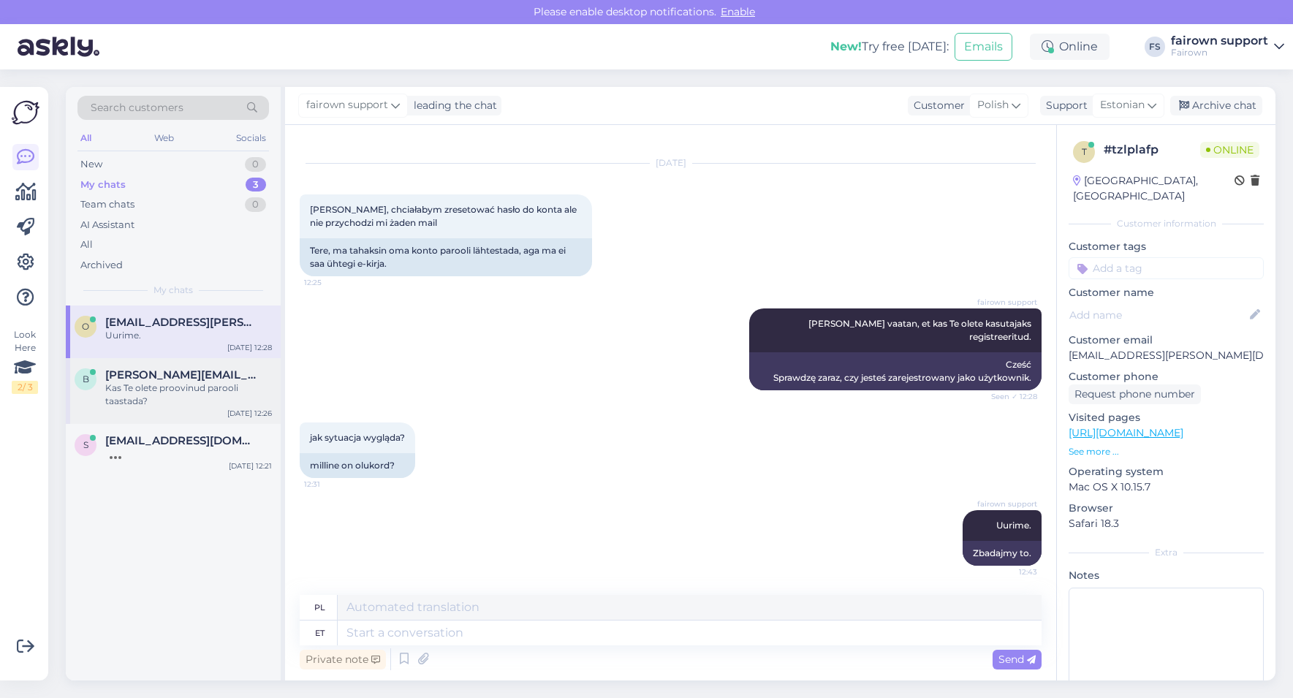
click at [137, 415] on div "B [PERSON_NAME][EMAIL_ADDRESS][PERSON_NAME][DOMAIN_NAME] Kas Te olete proovinud…" at bounding box center [173, 391] width 215 height 66
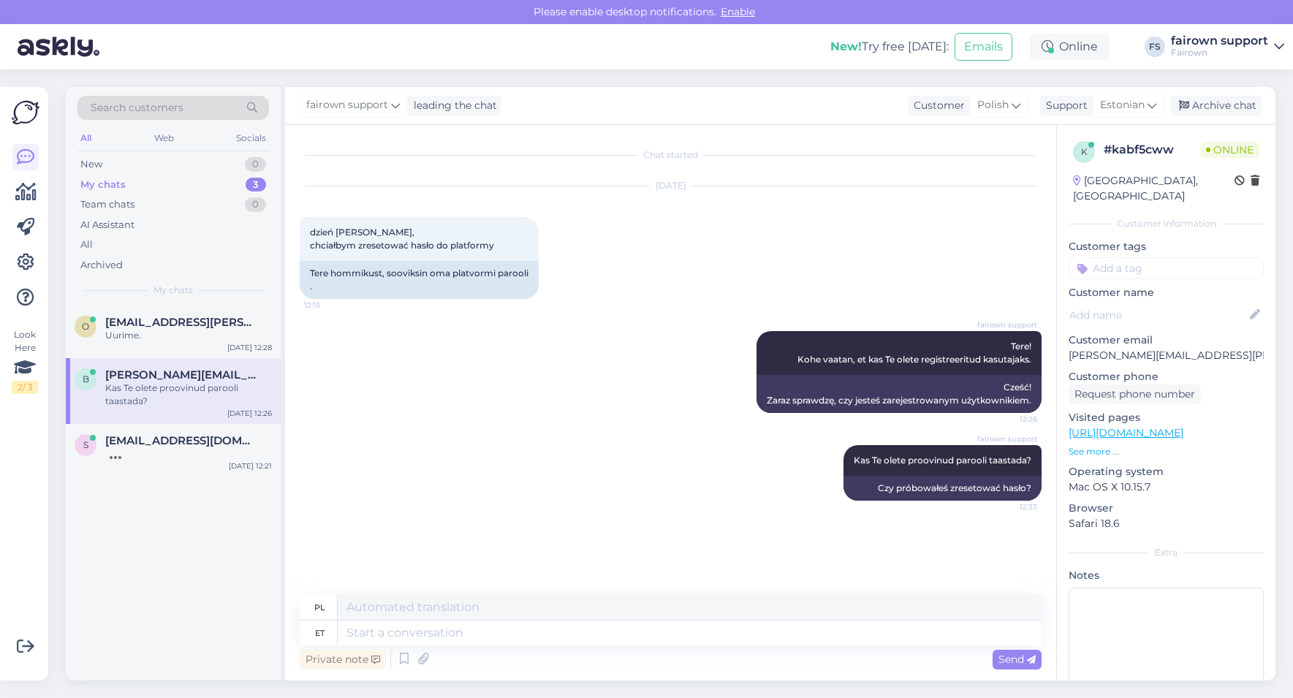
click at [446, 636] on div "Private note Send" at bounding box center [671, 659] width 742 height 28
click at [452, 631] on textarea at bounding box center [690, 632] width 704 height 25
type textarea "Võie"
type textarea "[PERSON_NAME]"
type textarea "V"
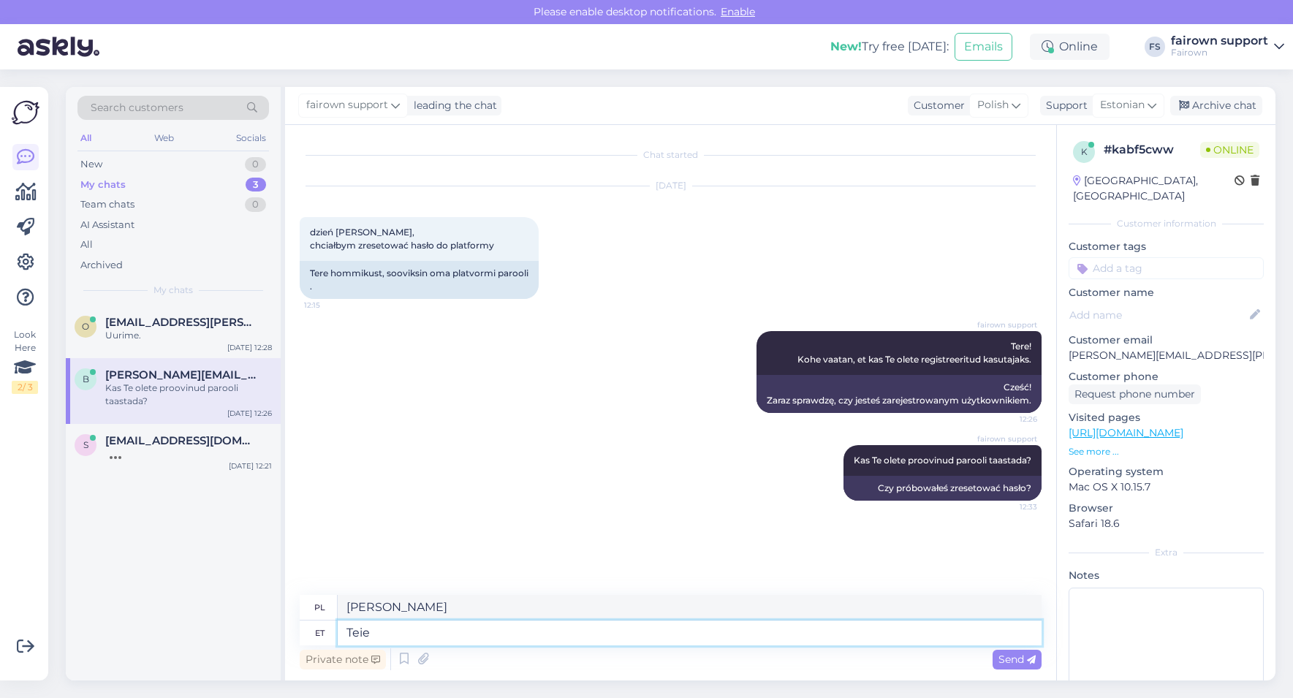
type textarea "Teie"
type textarea "Twój"
type textarea "Teie e-mailile o"
type textarea "Do Twojego e-maila"
type textarea "Teie e-mailile on tu"
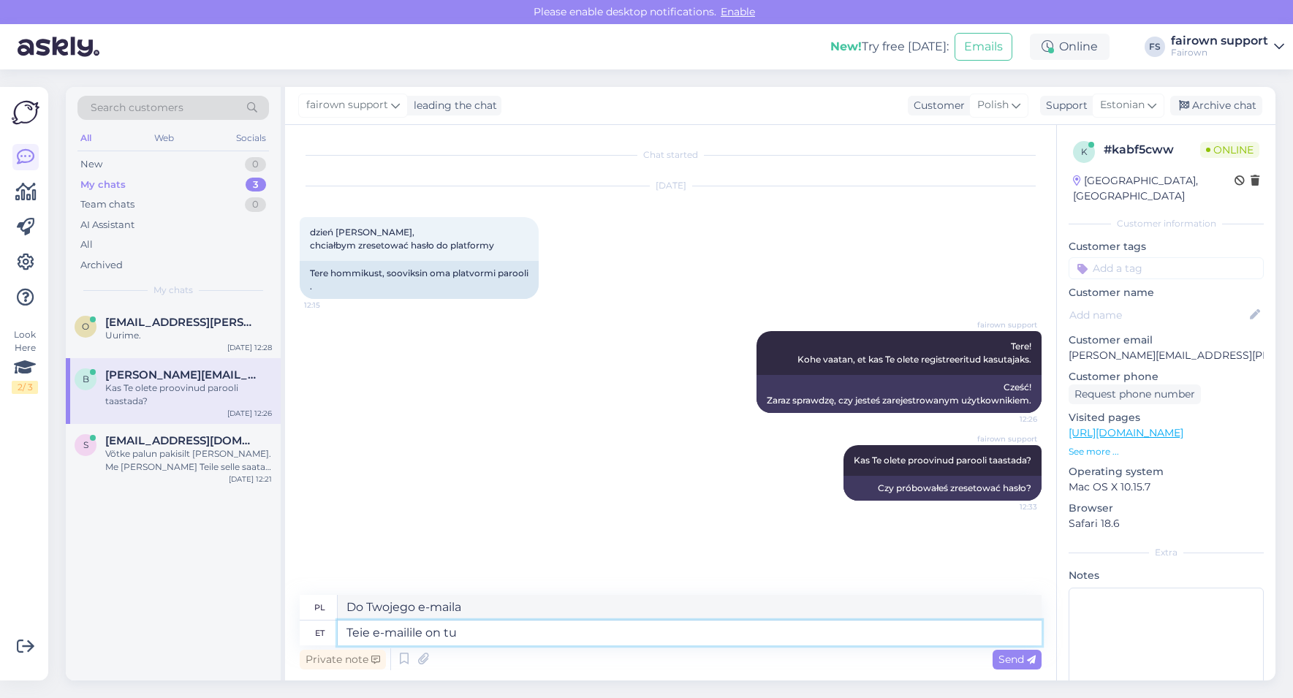
type textarea "Twój adres e-mail to"
type textarea "Teie e-mailile on tulnu"
type textarea "Twój e-mail został wysłany."
type textarea "Teie e-mailile on tulnud salasõna"
type textarea "Hasło zostało wysłane na Twój adres e-mail."
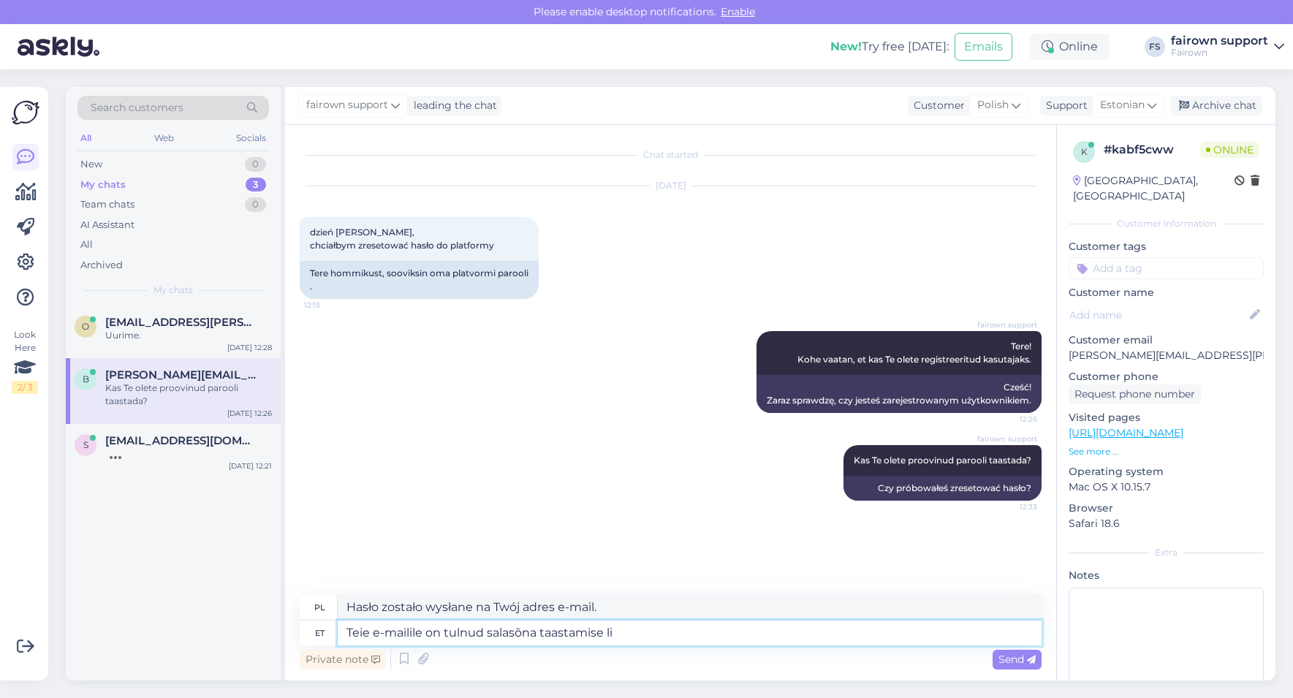
type textarea "Teie e-mailile on tulnud salasõna taastamise lin"
type textarea "Link umożliwiający odzyskanie hasła został wysłany na Twój adres e-mail."
type textarea "Teie e-mailile on tulnud salasõna taastamise link."
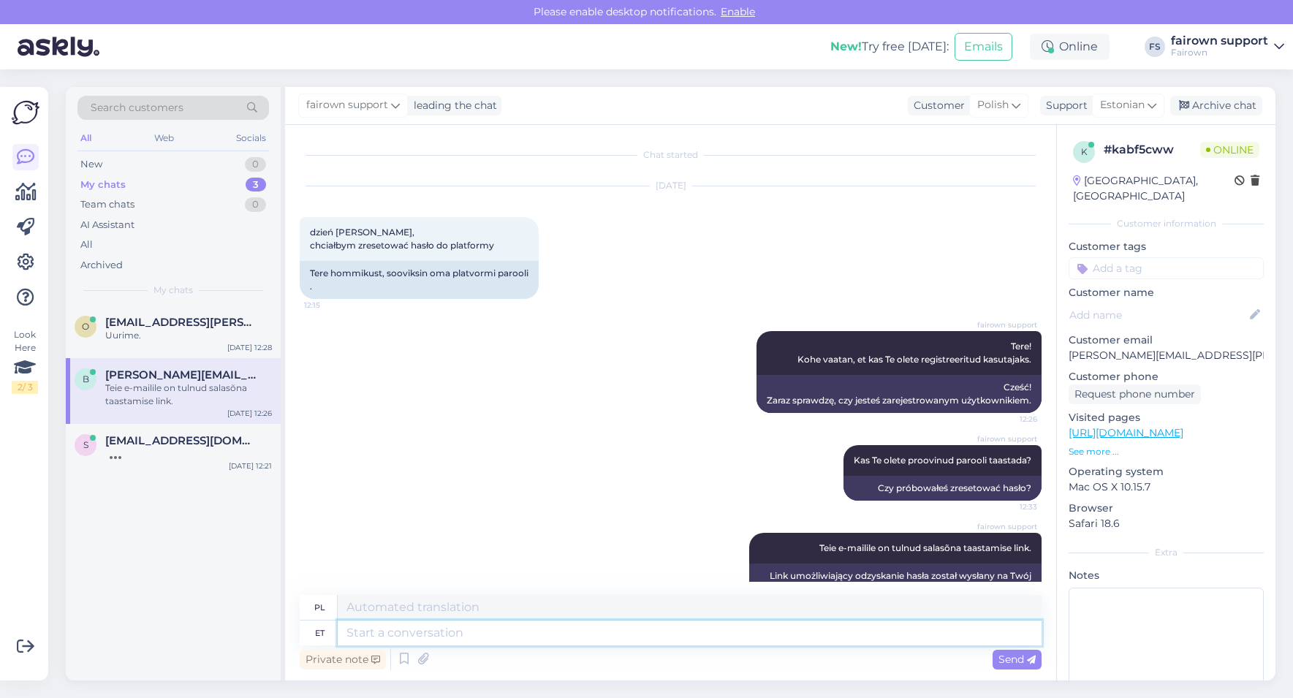
scroll to position [36, 0]
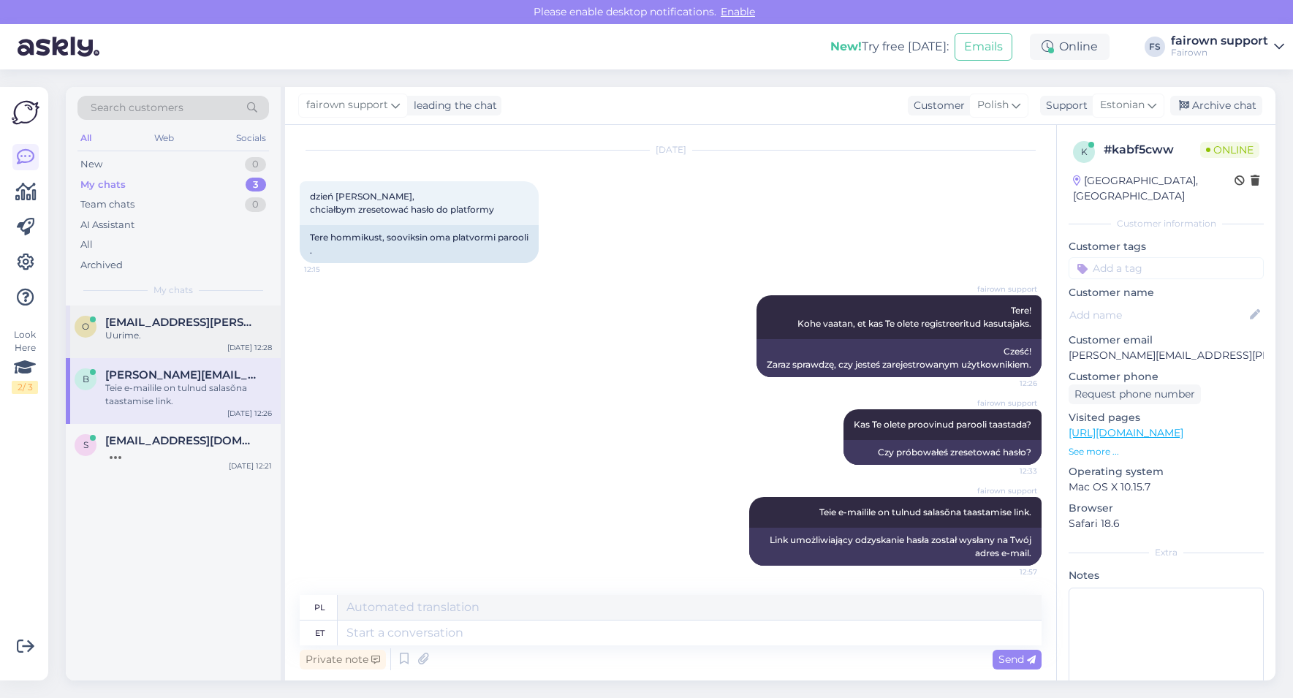
click at [206, 342] on div "o [EMAIL_ADDRESS][PERSON_NAME][DOMAIN_NAME] Uurime. [DATE] 12:28" at bounding box center [173, 331] width 215 height 53
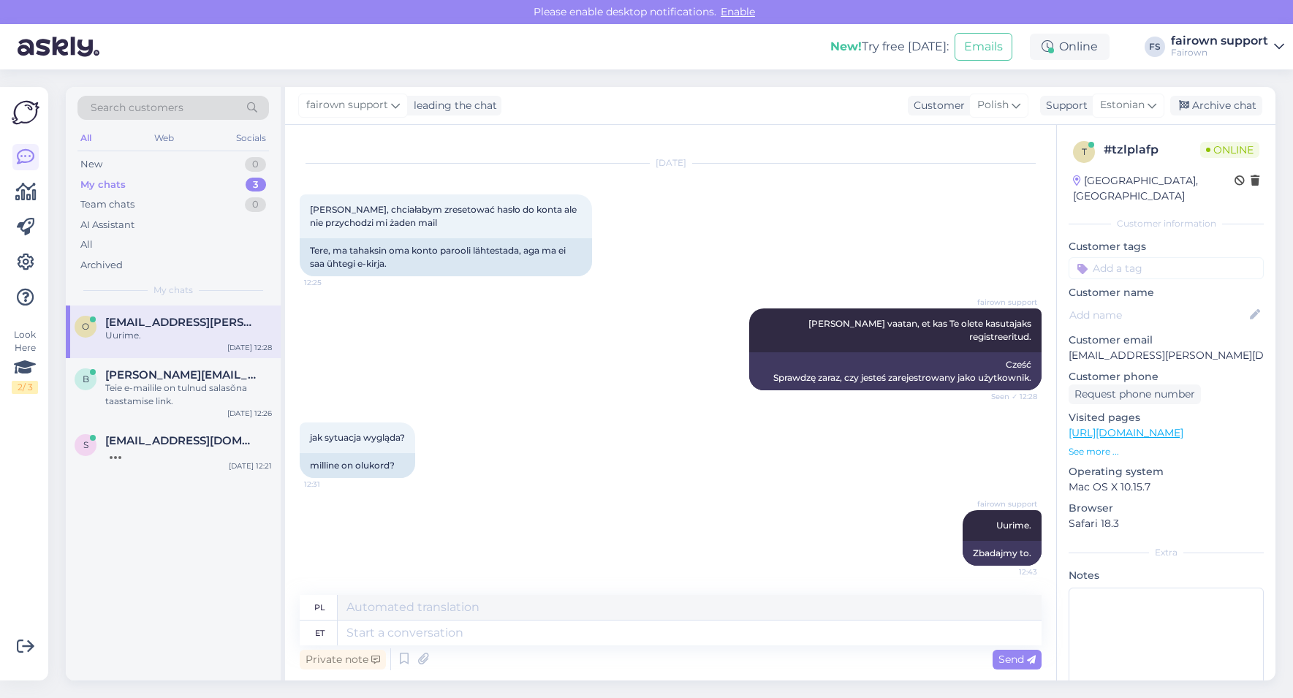
click at [1184, 348] on p "[EMAIL_ADDRESS][PERSON_NAME][DOMAIN_NAME]" at bounding box center [1165, 355] width 195 height 15
click at [142, 384] on div "Teie e-mailile on tulnud salasõna taastamise link." at bounding box center [188, 394] width 167 height 26
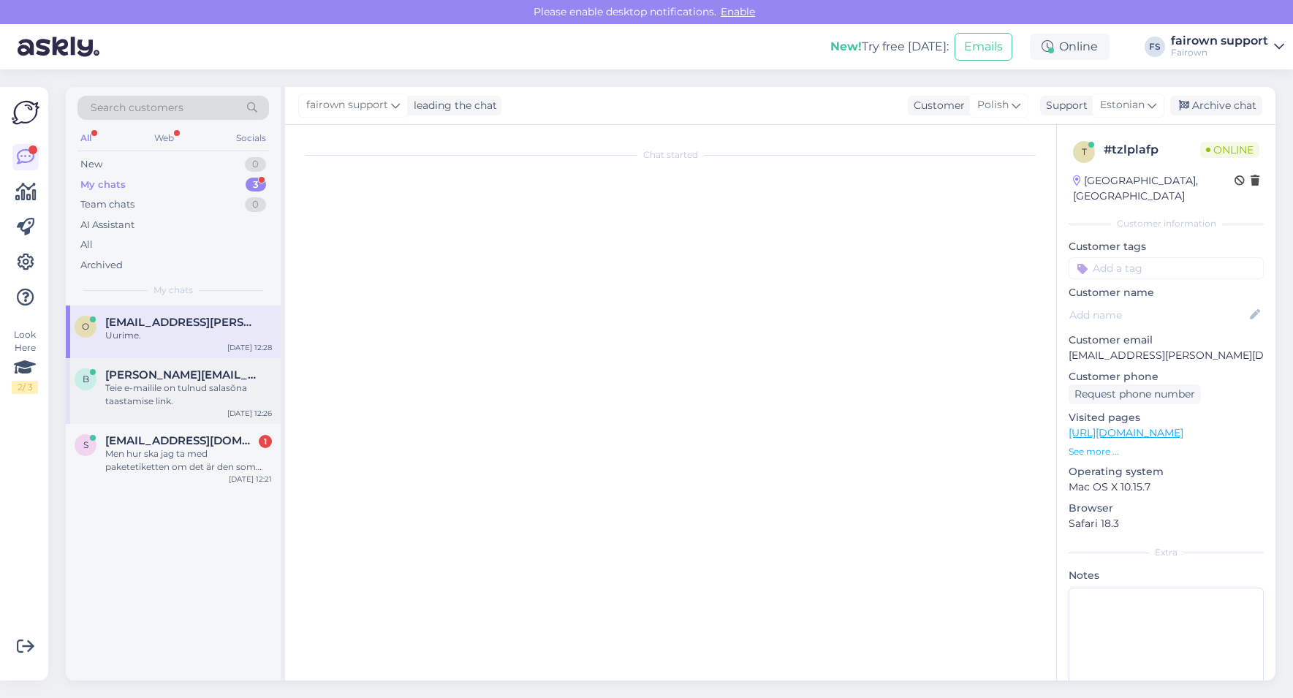
scroll to position [36, 0]
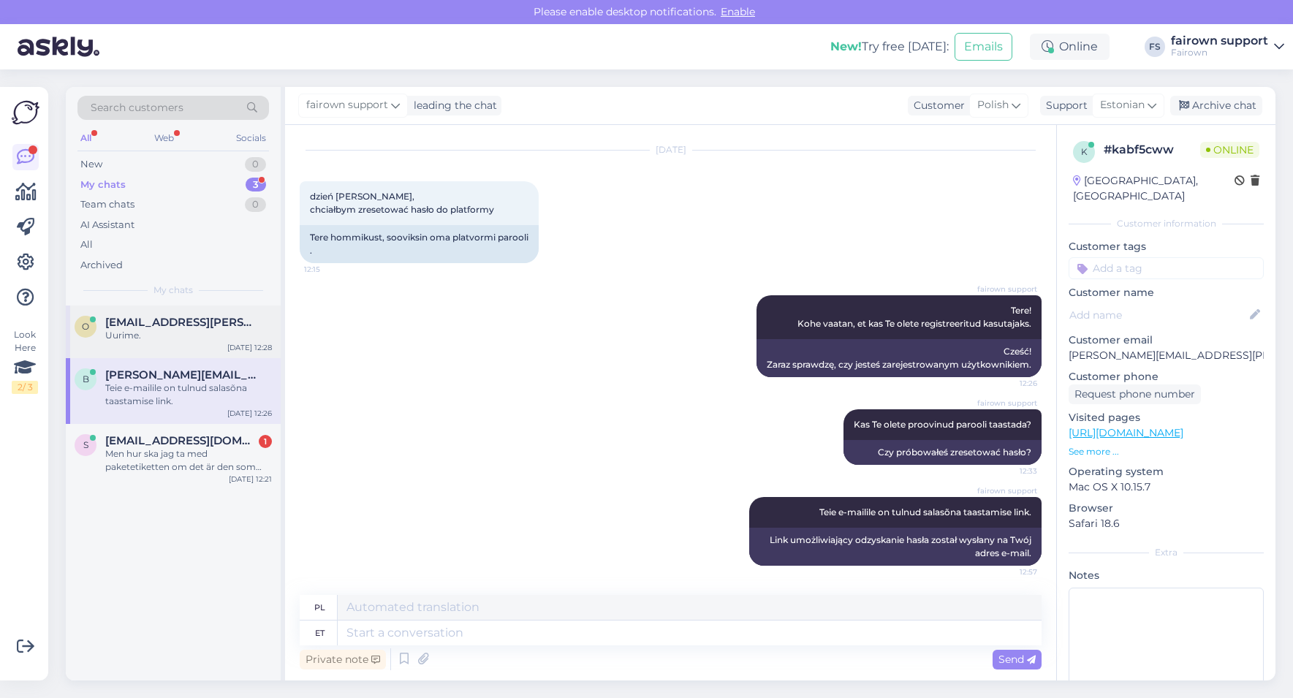
click at [189, 331] on div "Uurime." at bounding box center [188, 335] width 167 height 13
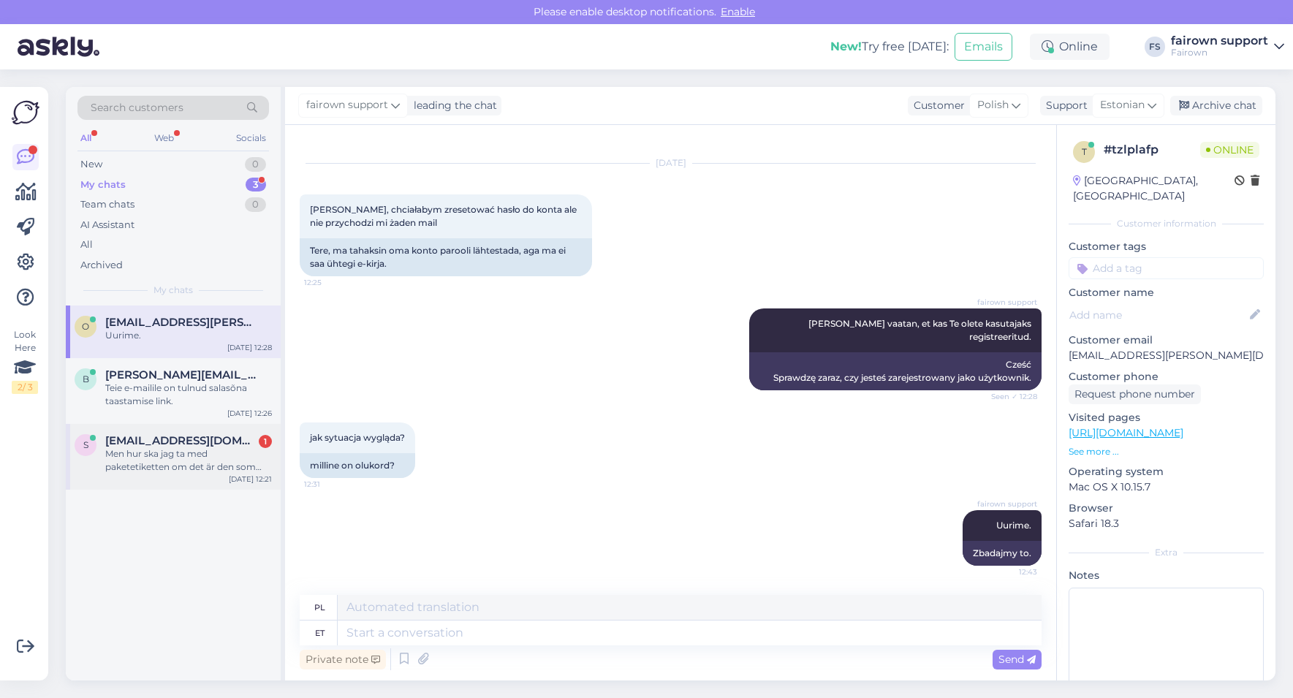
click at [186, 464] on div "Men hur ska jag ta med paketetiketten om det är den som ska skrivas ut hos ombu…" at bounding box center [188, 460] width 167 height 26
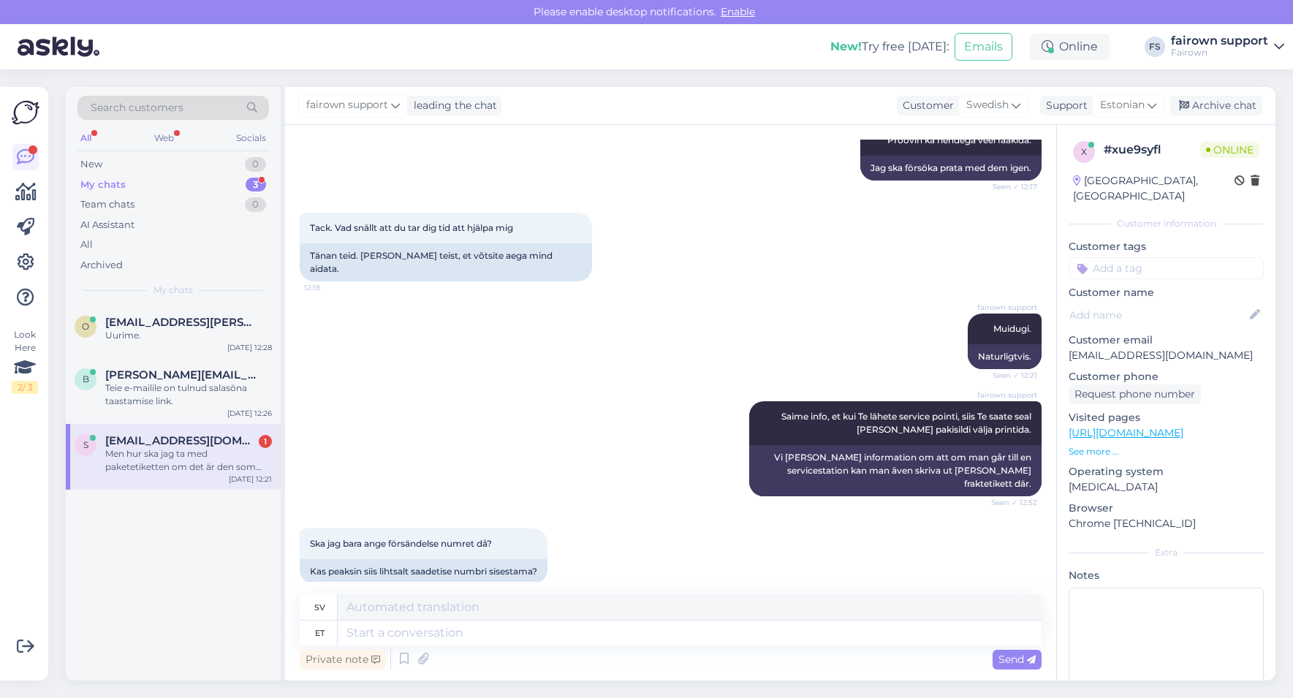
scroll to position [4049, 0]
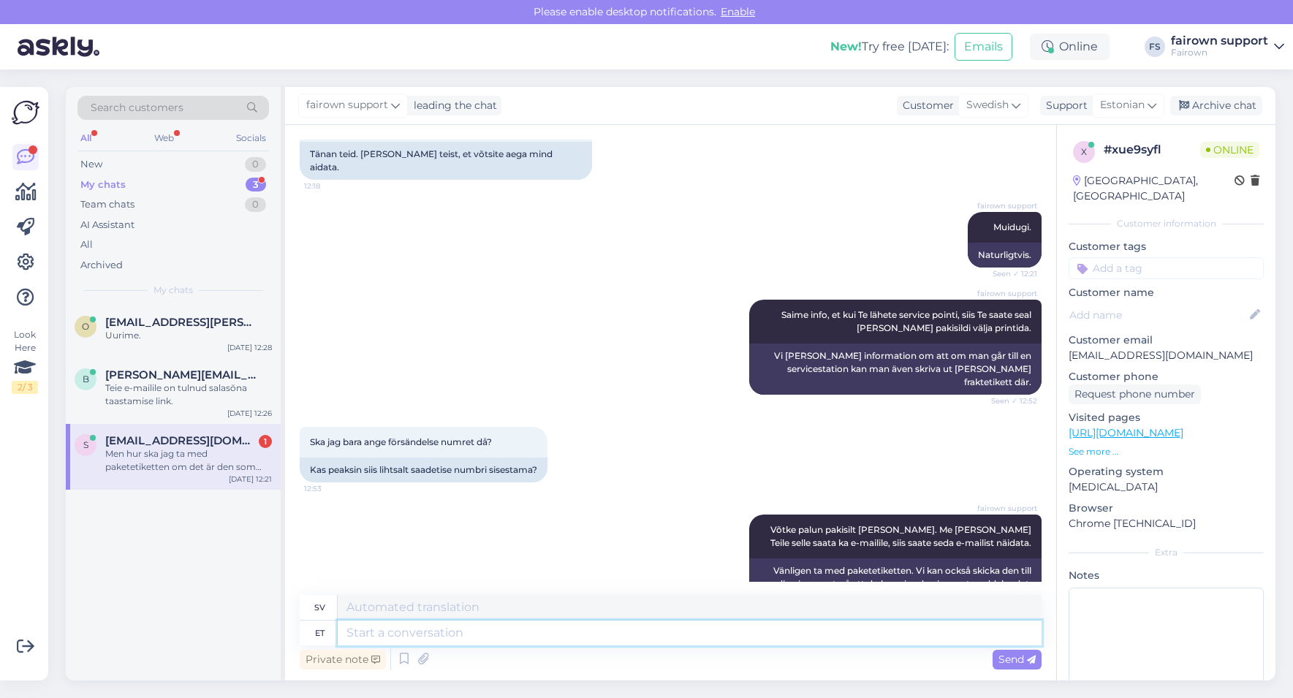
click at [508, 636] on textarea at bounding box center [690, 632] width 704 height 25
click at [185, 349] on div "o [EMAIL_ADDRESS][PERSON_NAME][DOMAIN_NAME] Uurime. [DATE] 12:28" at bounding box center [173, 331] width 215 height 53
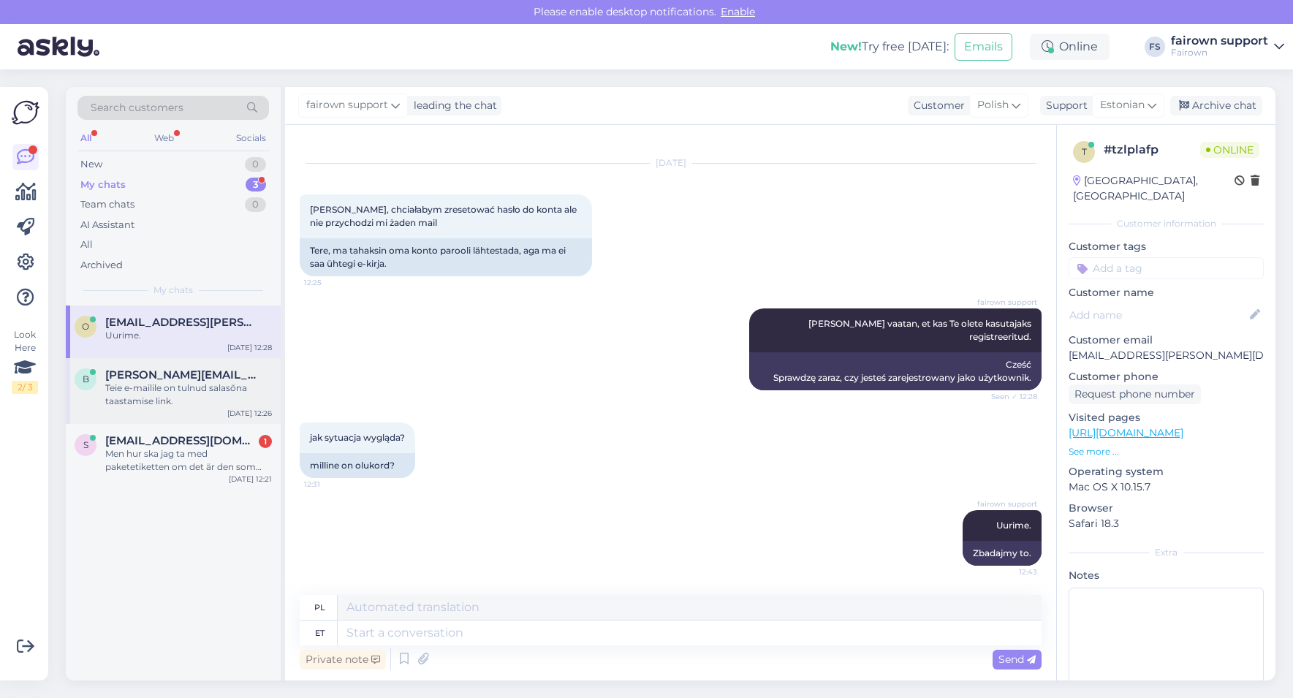
click at [188, 378] on span "[PERSON_NAME][EMAIL_ADDRESS][PERSON_NAME][DOMAIN_NAME]" at bounding box center [181, 374] width 152 height 13
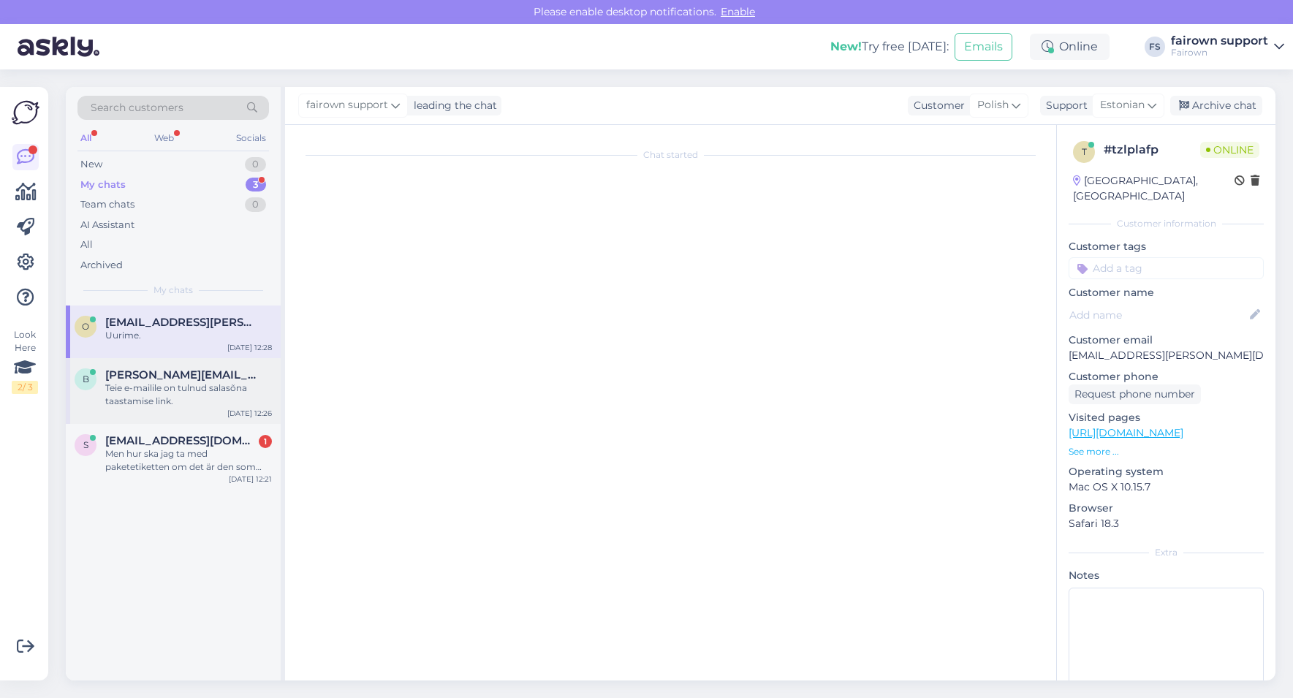
scroll to position [36, 0]
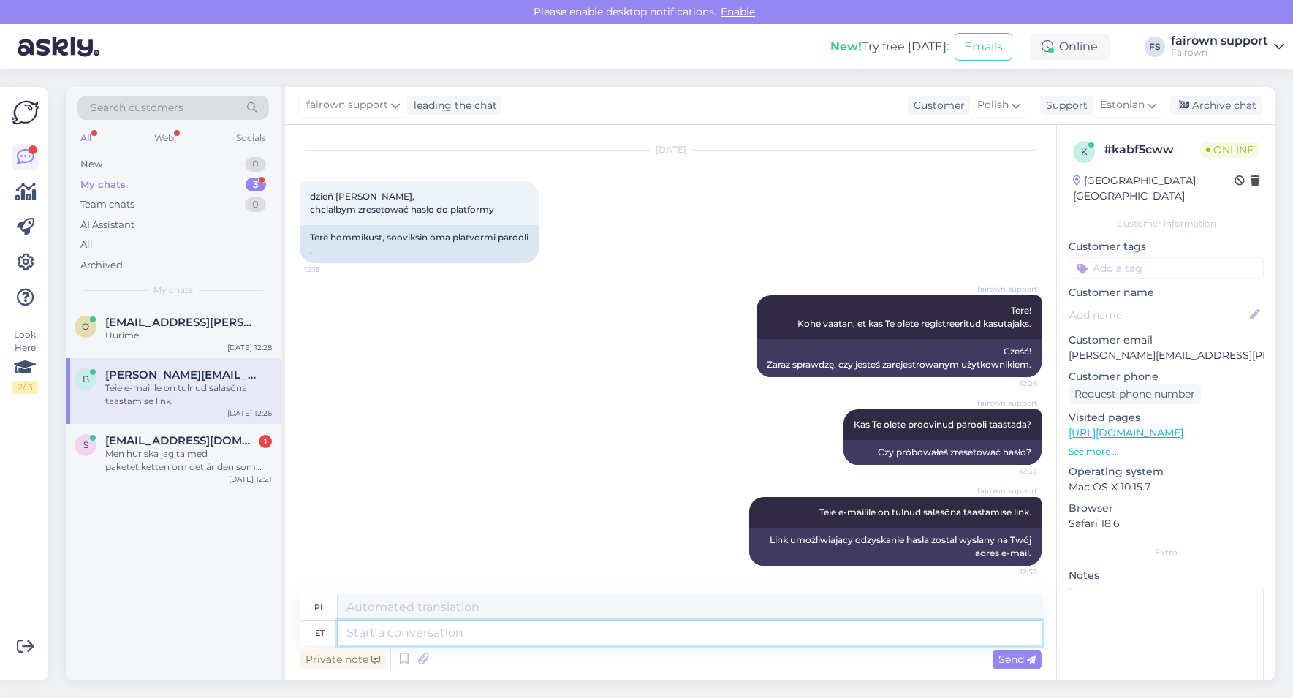
click at [471, 636] on textarea at bounding box center [690, 632] width 704 height 25
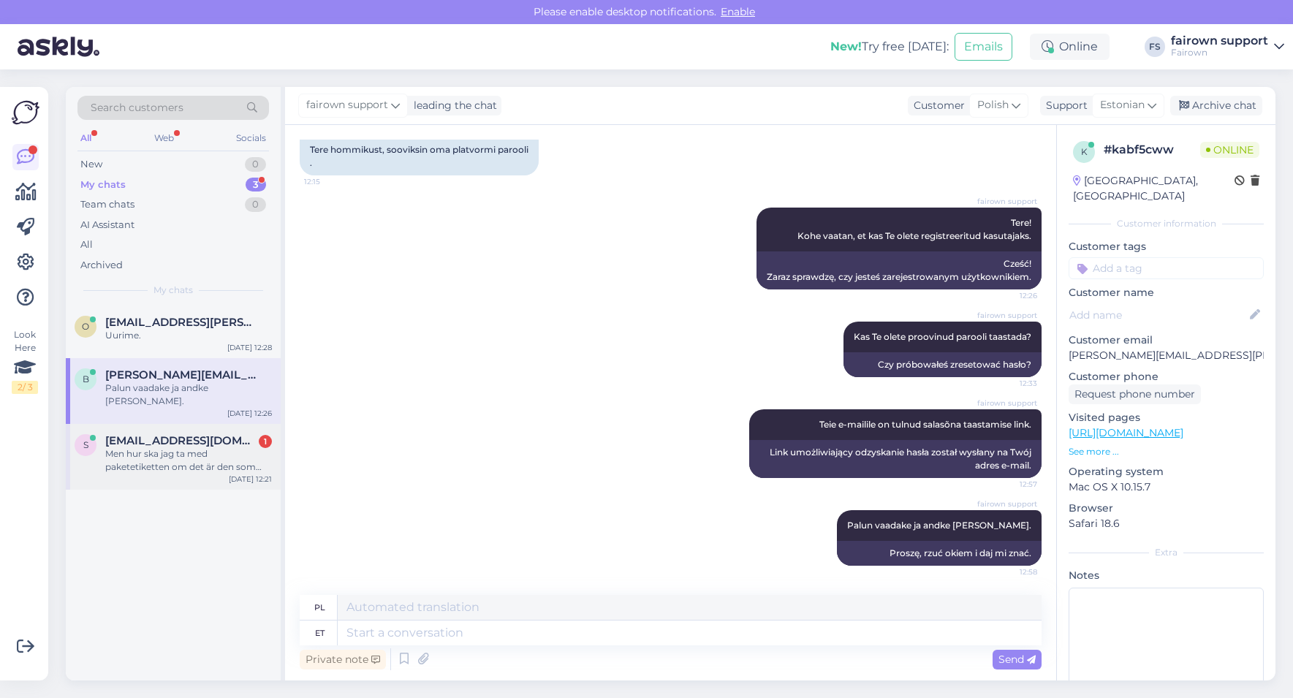
click at [123, 447] on div "Men hur ska jag ta med paketetiketten om det är den som ska skrivas ut hos ombu…" at bounding box center [188, 460] width 167 height 26
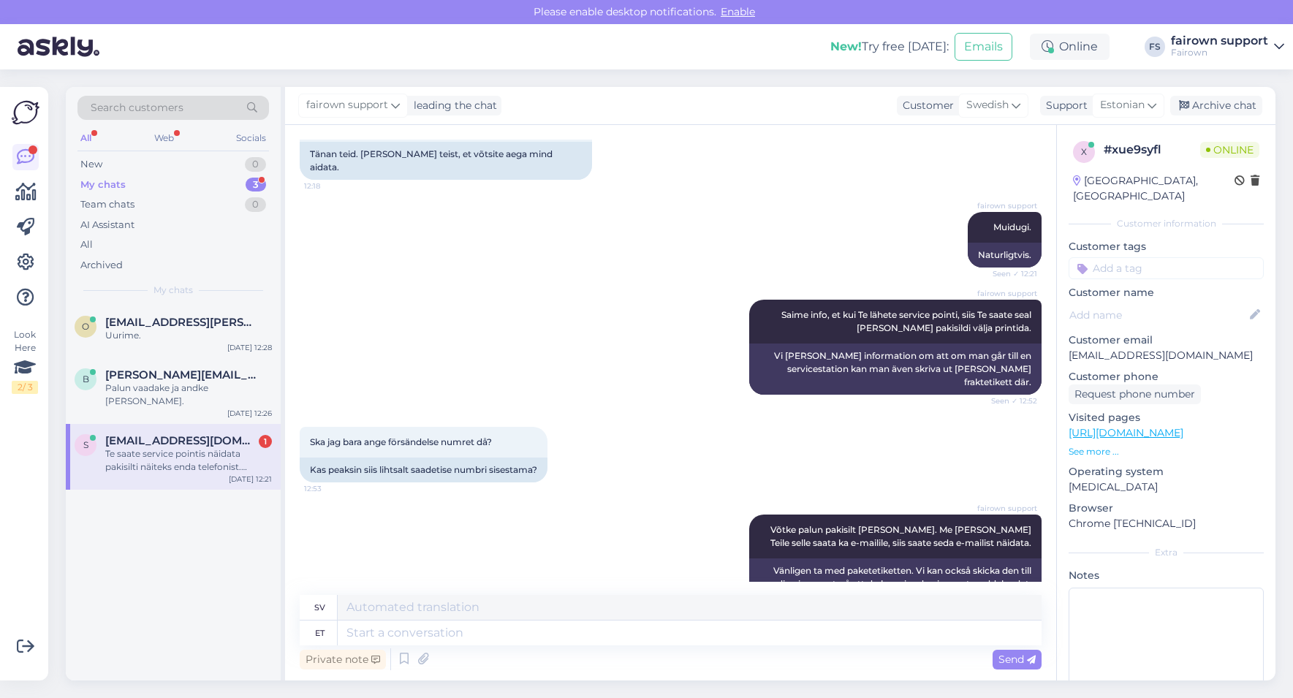
scroll to position [4163, 0]
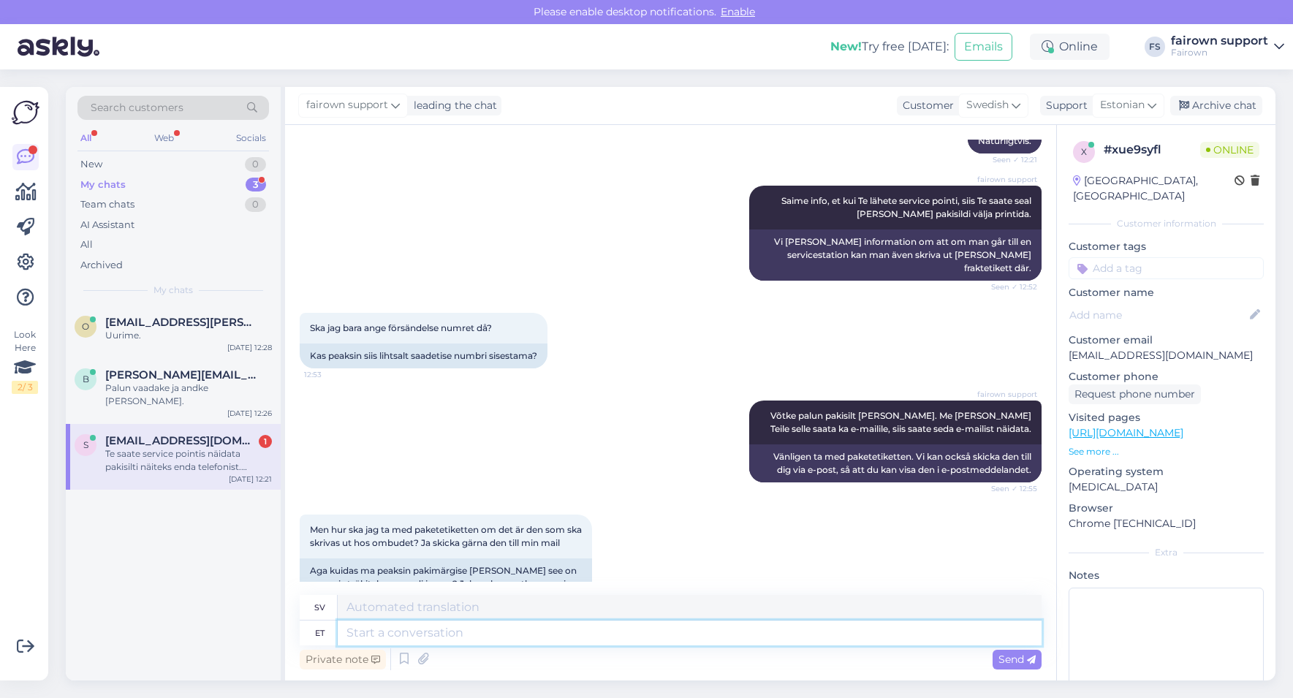
click at [396, 625] on textarea at bounding box center [690, 632] width 704 height 25
click at [170, 319] on span "[EMAIL_ADDRESS][PERSON_NAME][DOMAIN_NAME]" at bounding box center [181, 322] width 152 height 13
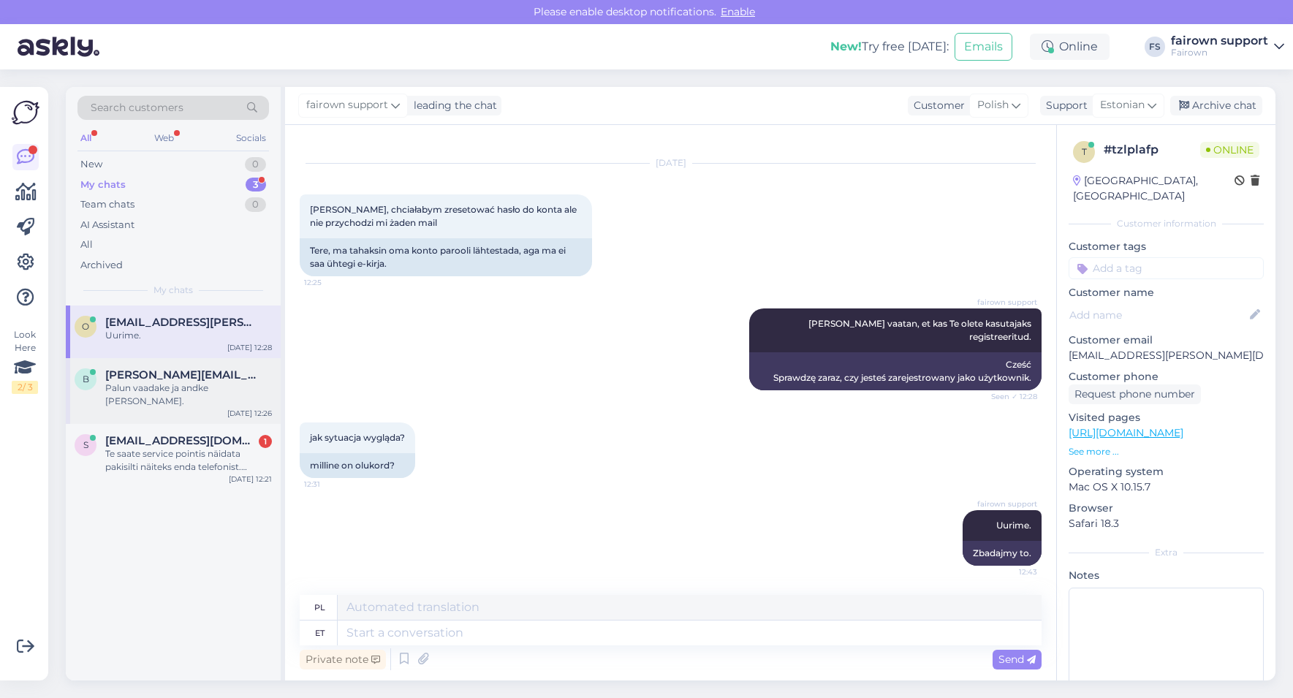
click at [151, 362] on div "B [PERSON_NAME][EMAIL_ADDRESS][PERSON_NAME][DOMAIN_NAME] Palun vaadake ja andke…" at bounding box center [173, 391] width 215 height 66
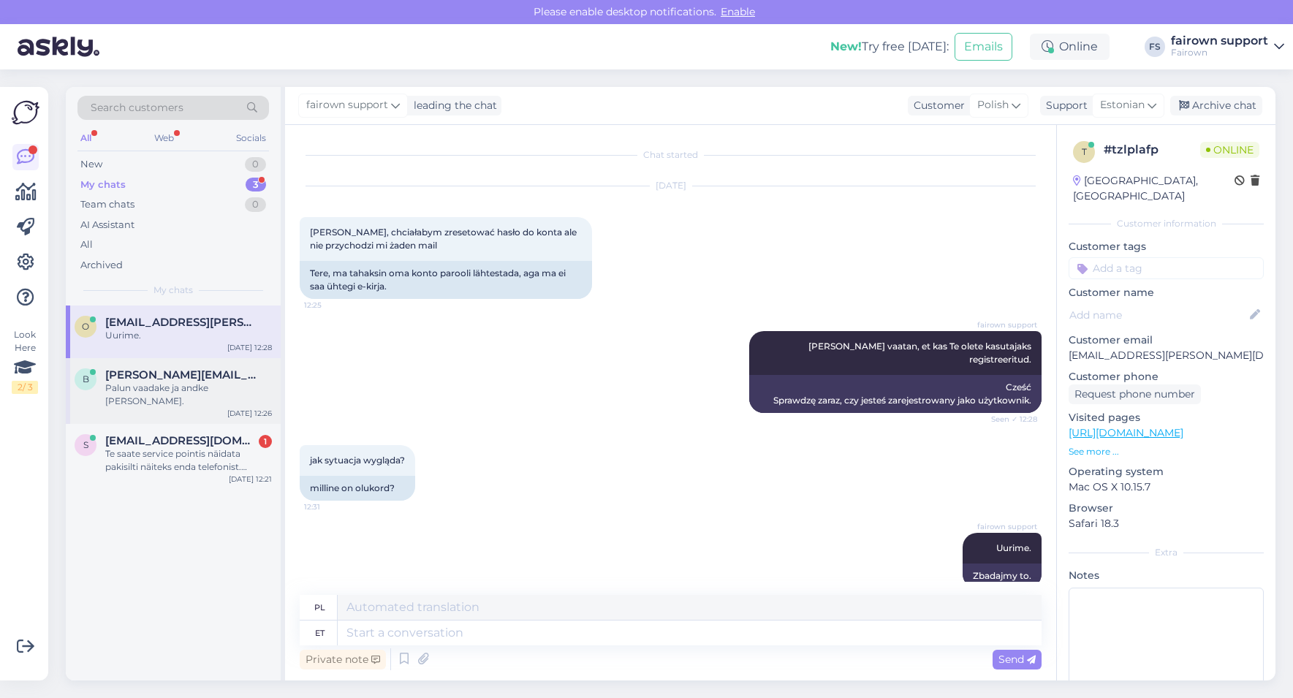
scroll to position [123, 0]
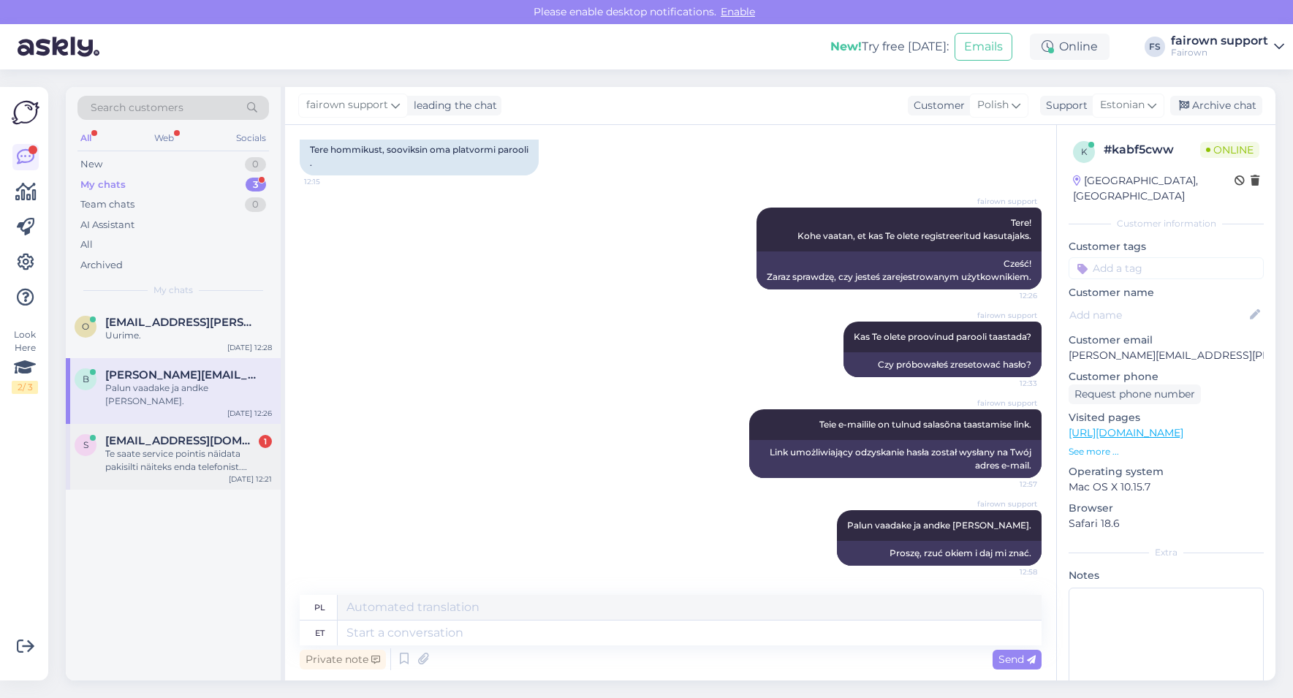
click at [154, 452] on div "s [EMAIL_ADDRESS][DOMAIN_NAME] 1 Te saate service pointis näidata pakisilti näi…" at bounding box center [173, 457] width 215 height 66
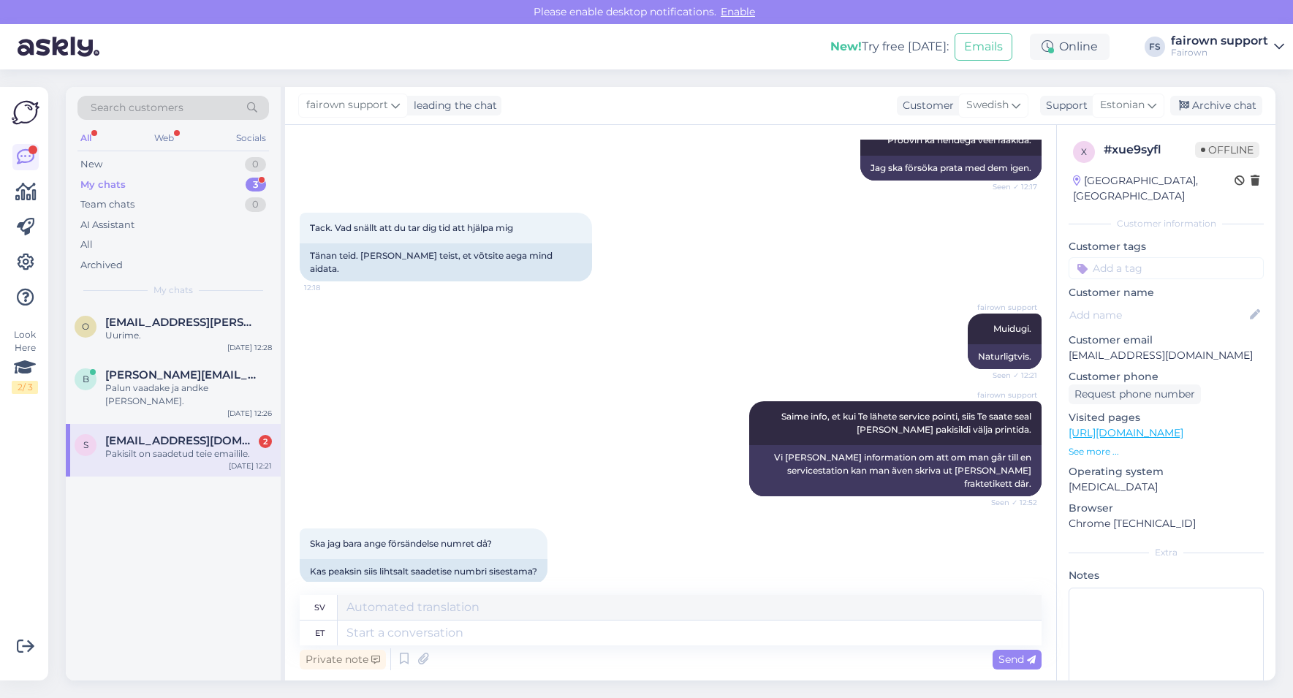
scroll to position [4453, 0]
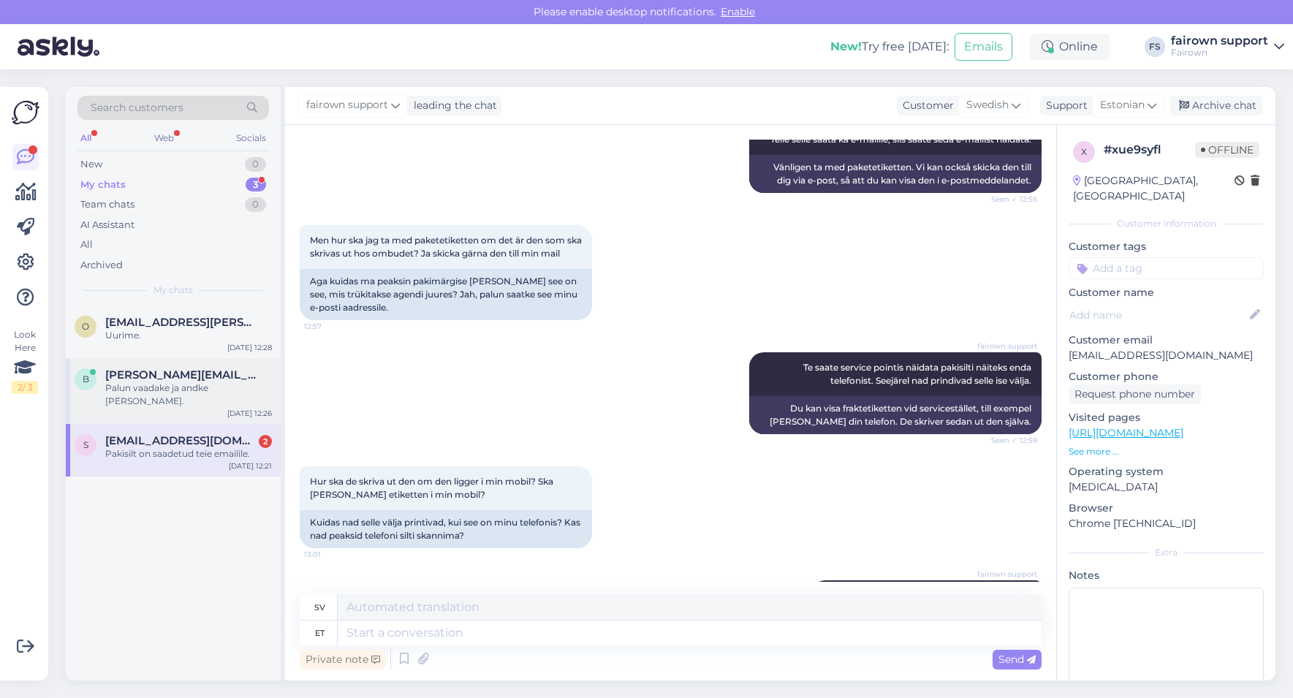
click at [164, 395] on div "B [PERSON_NAME][EMAIL_ADDRESS][PERSON_NAME][DOMAIN_NAME] Palun vaadake ja andke…" at bounding box center [173, 391] width 215 height 66
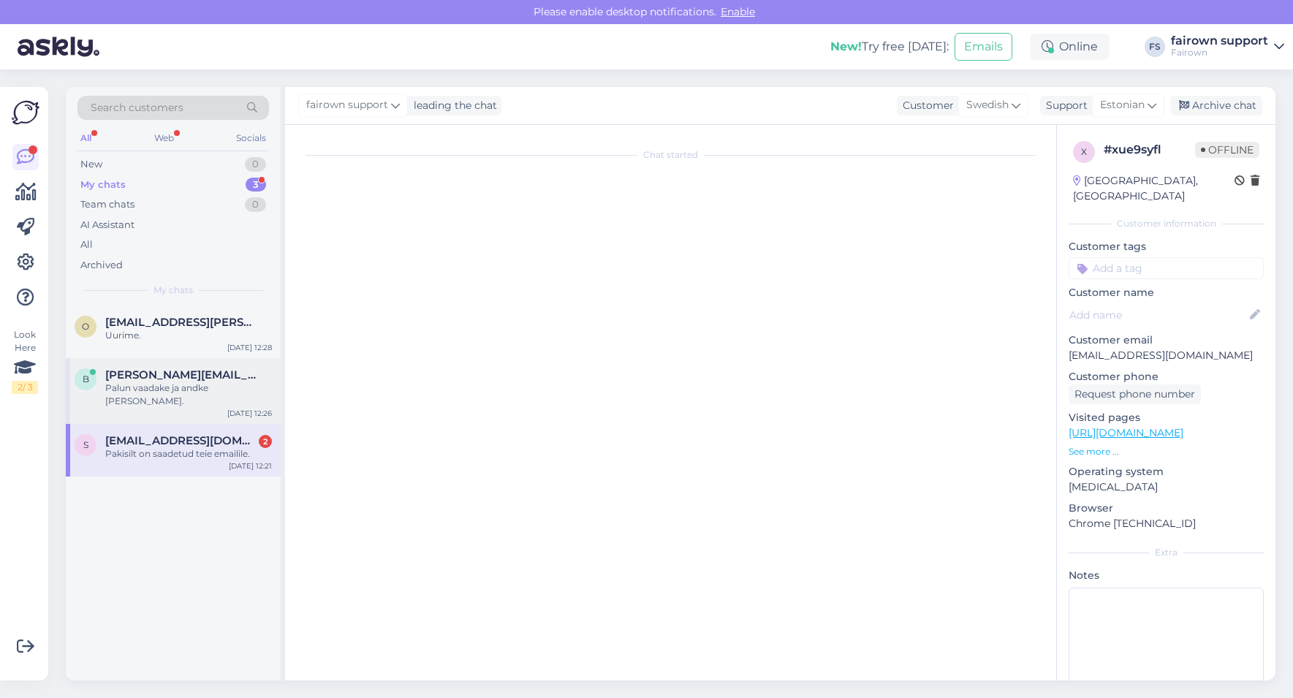
scroll to position [123, 0]
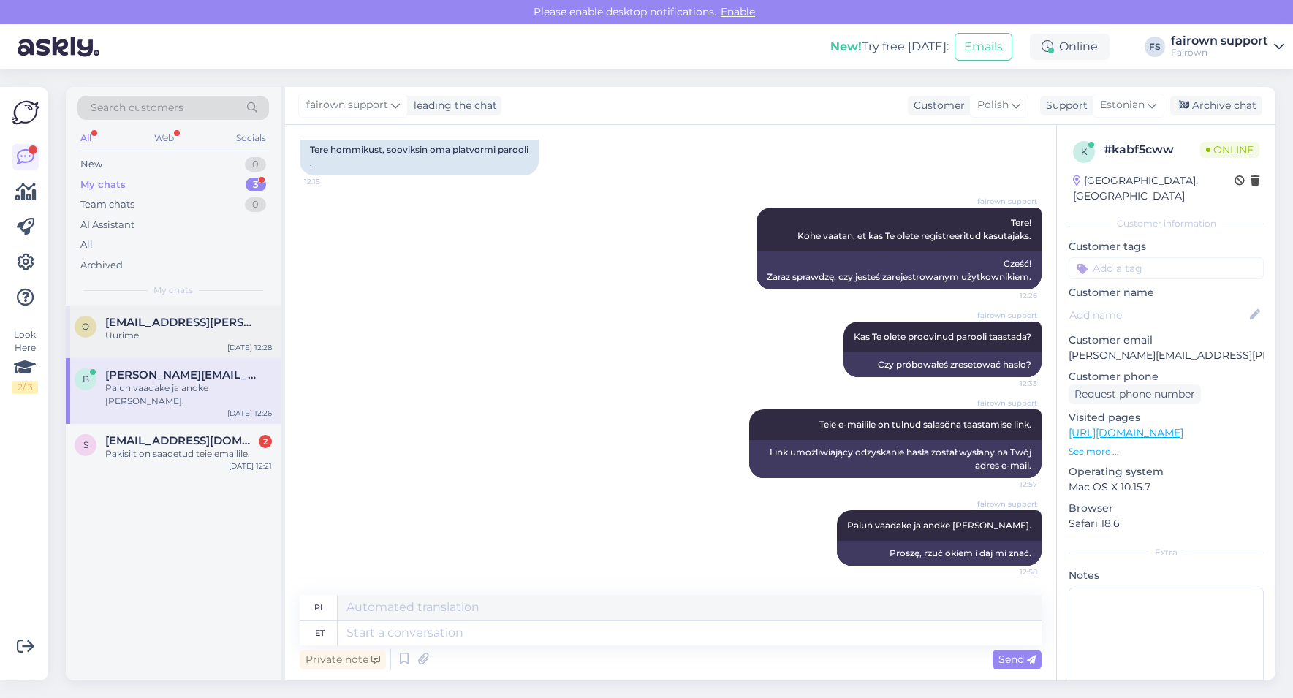
click at [181, 333] on div "Uurime." at bounding box center [188, 335] width 167 height 13
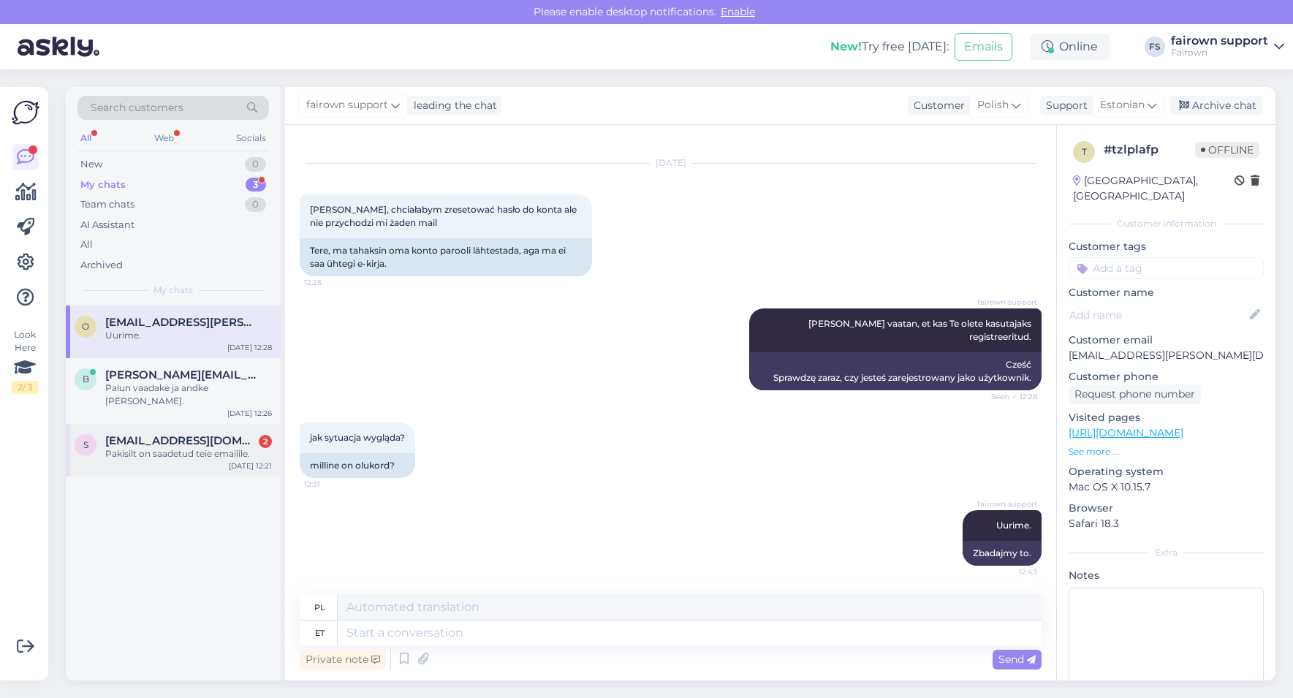
click at [164, 447] on div "Pakisilt on saadetud teie emailile." at bounding box center [188, 453] width 167 height 13
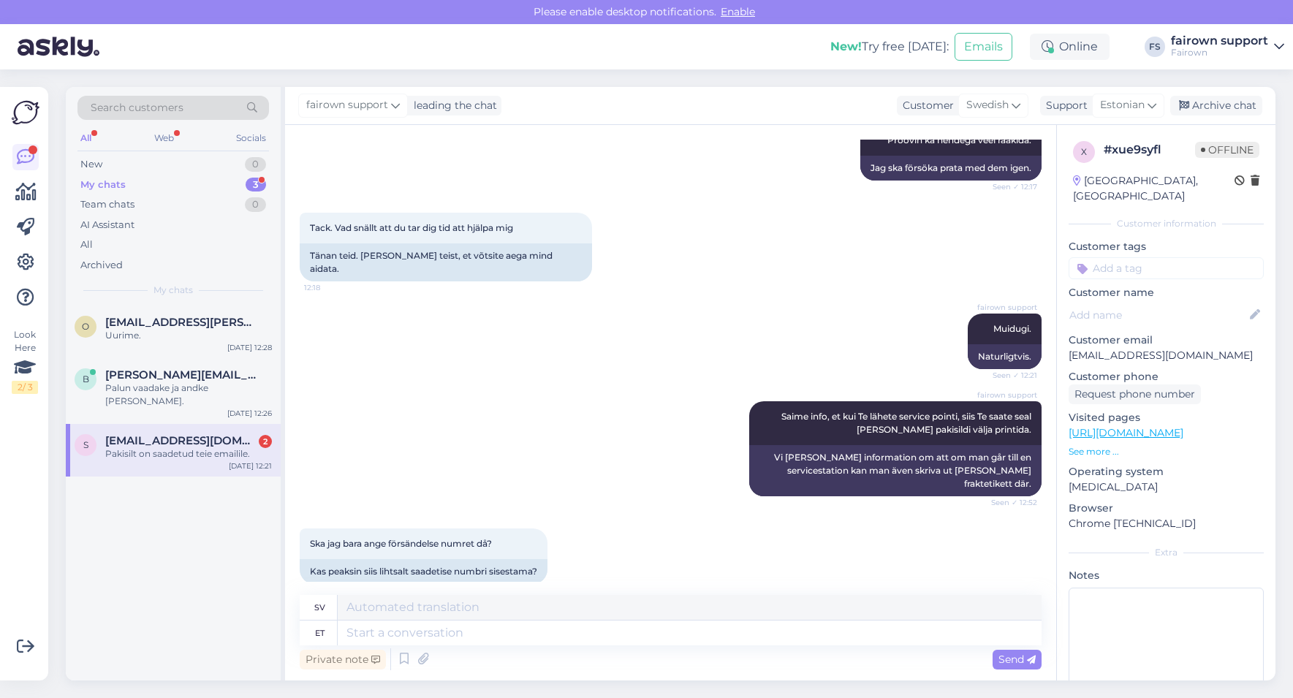
scroll to position [4453, 0]
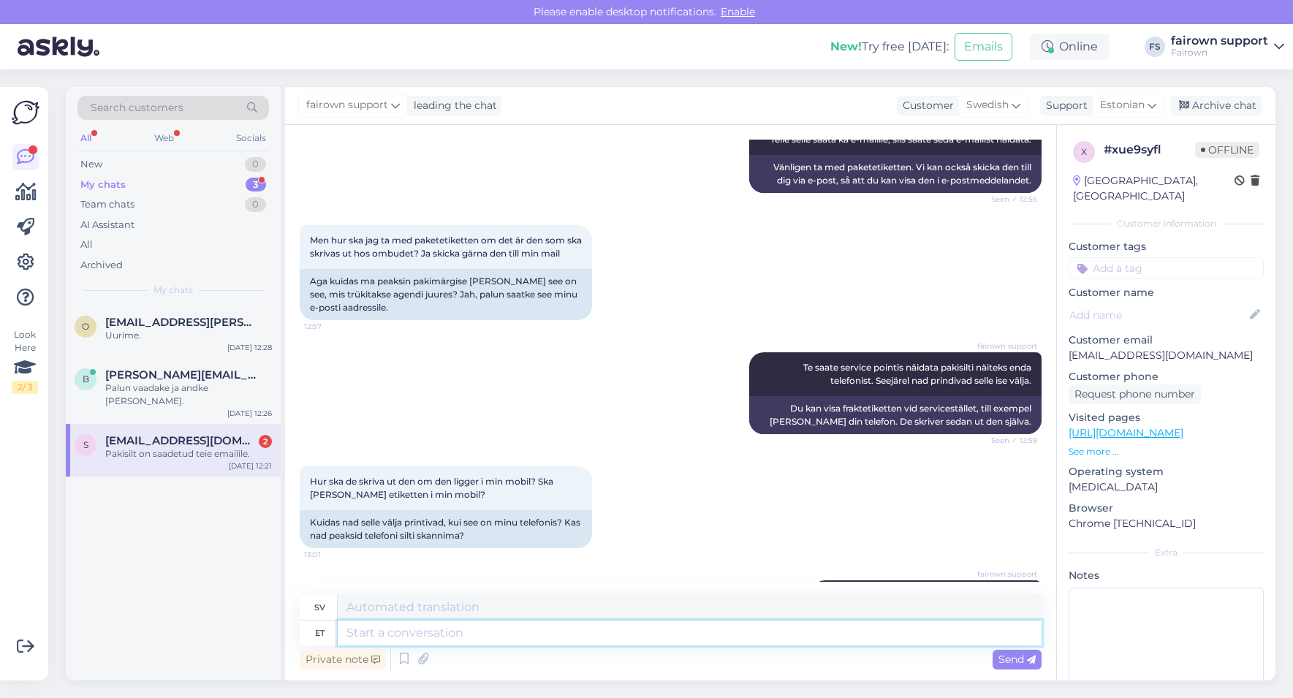
click at [500, 631] on textarea at bounding box center [690, 632] width 704 height 25
click at [188, 384] on div "Palun vaadake ja andke [PERSON_NAME]." at bounding box center [188, 394] width 167 height 26
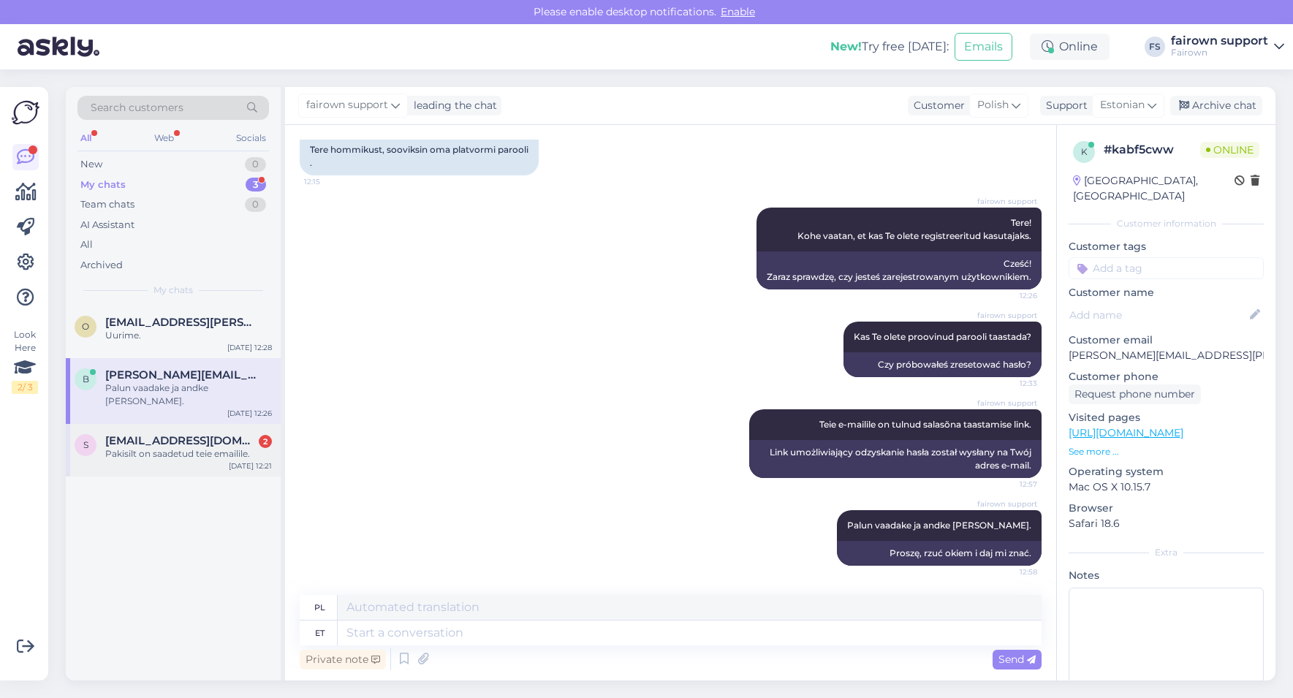
click at [174, 434] on span "[EMAIL_ADDRESS][DOMAIN_NAME]" at bounding box center [181, 440] width 152 height 13
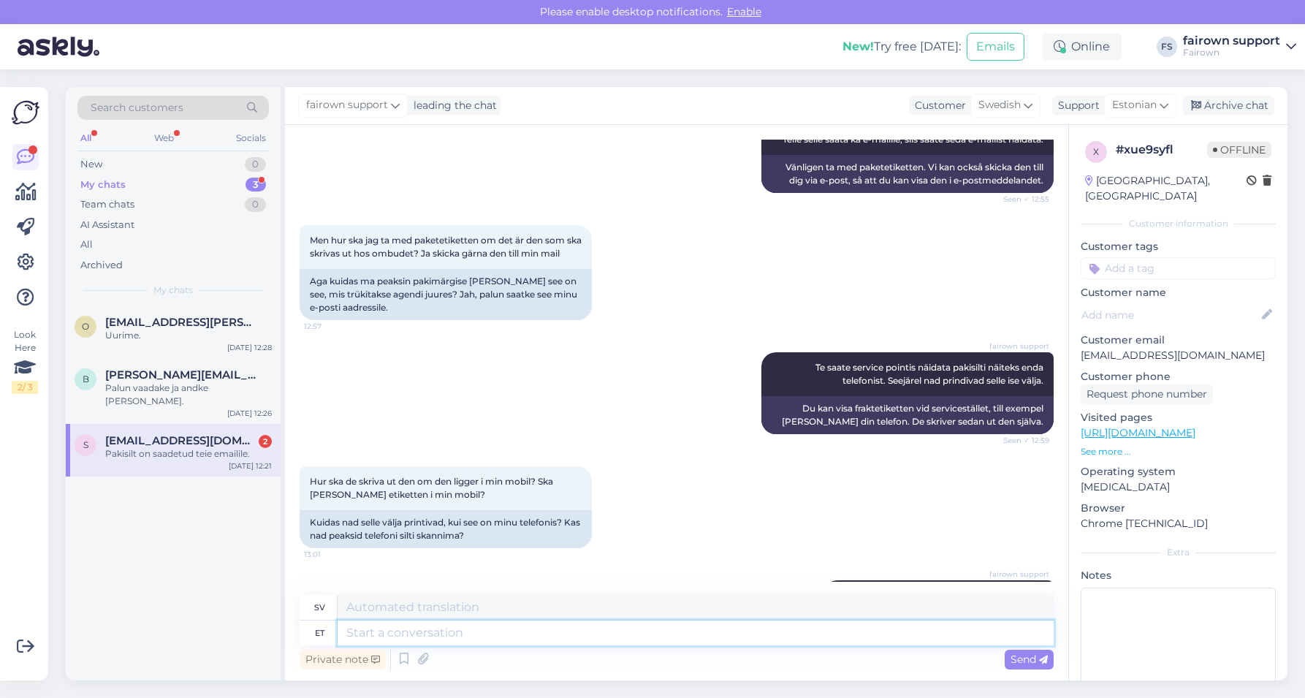
click at [414, 628] on textarea at bounding box center [696, 632] width 716 height 25
click at [204, 371] on span "[PERSON_NAME][EMAIL_ADDRESS][PERSON_NAME][DOMAIN_NAME]" at bounding box center [181, 374] width 152 height 13
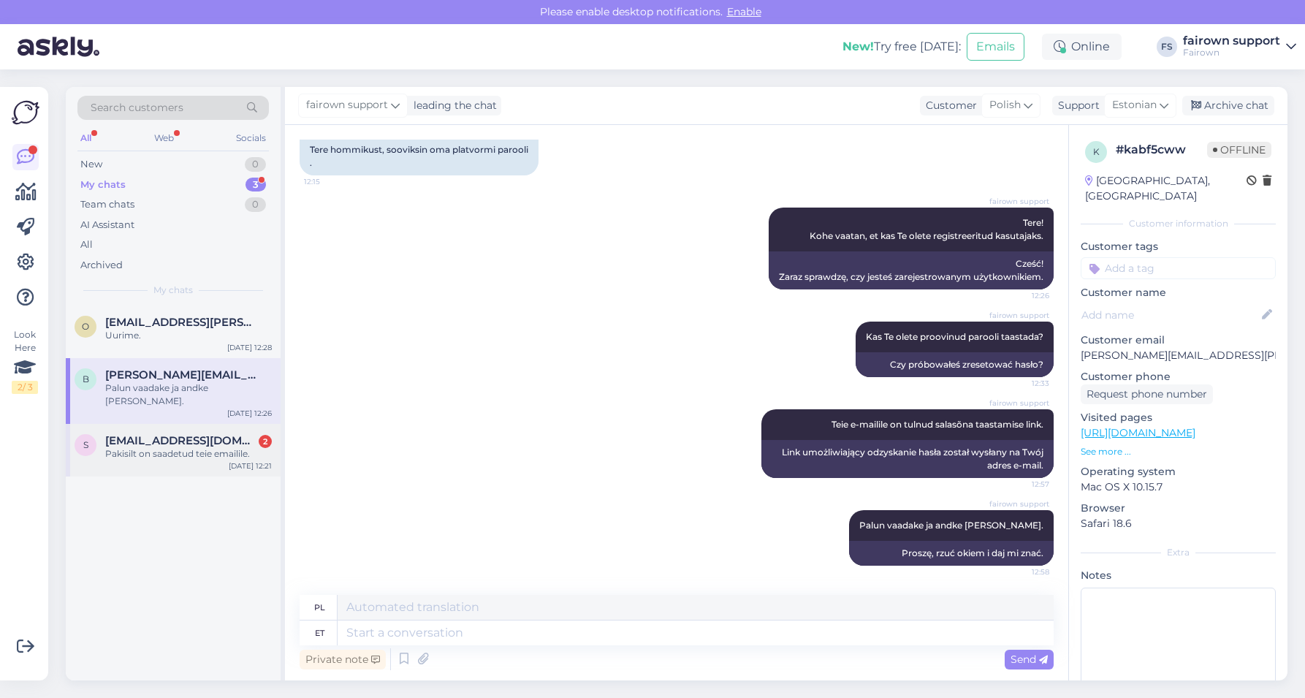
click at [160, 447] on div "Pakisilt on saadetud teie emailile." at bounding box center [188, 453] width 167 height 13
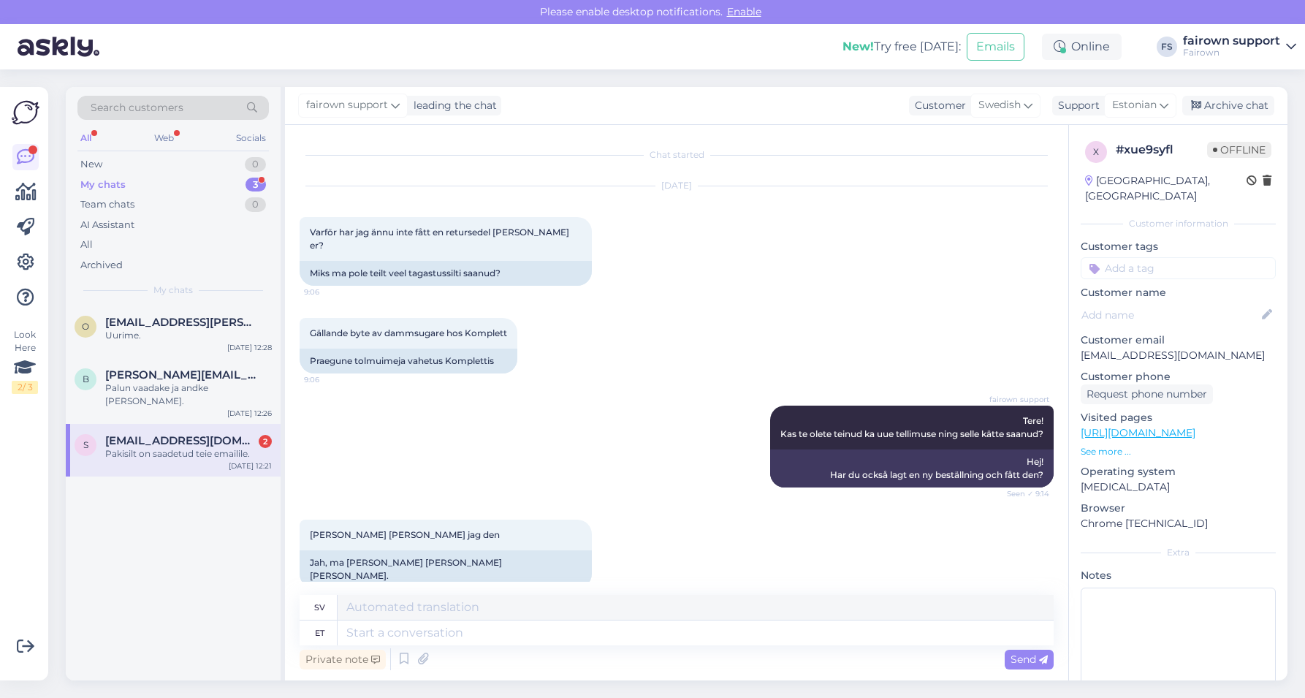
scroll to position [3948, 0]
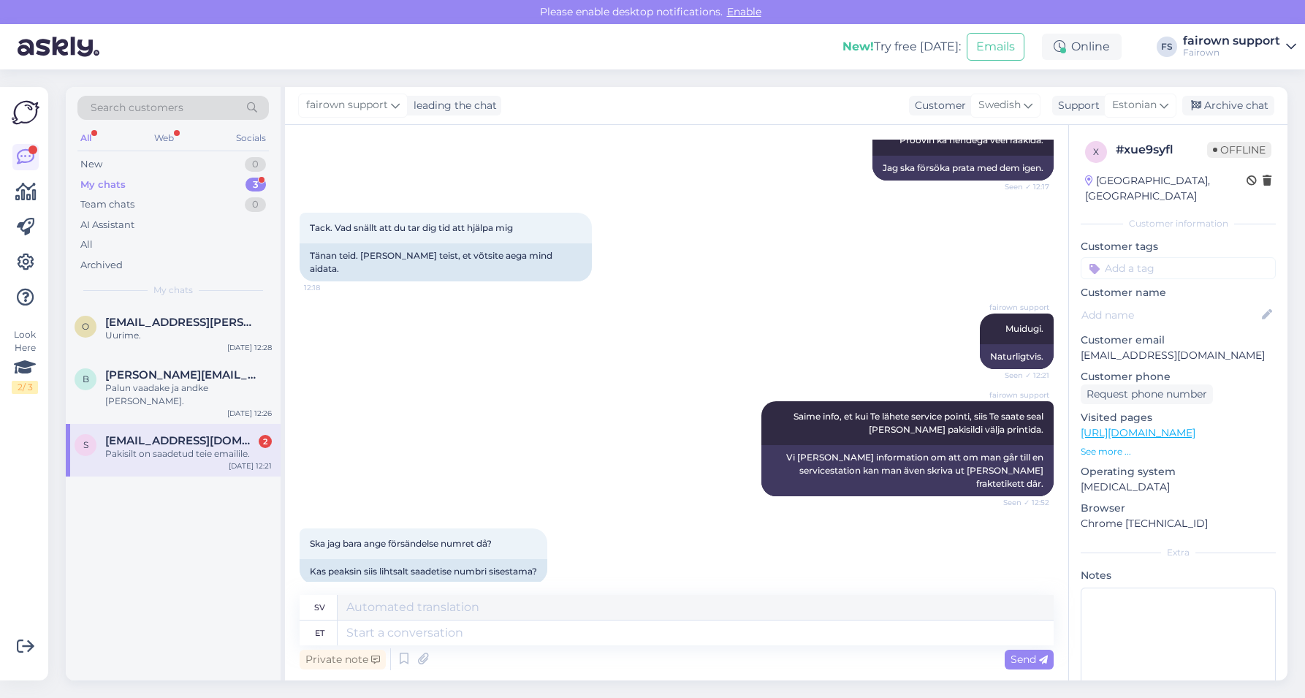
click at [272, 435] on div "s [EMAIL_ADDRESS][DOMAIN_NAME] 2 Pakisilt on saadetud teie emailile. [DATE] 12:…" at bounding box center [173, 450] width 215 height 53
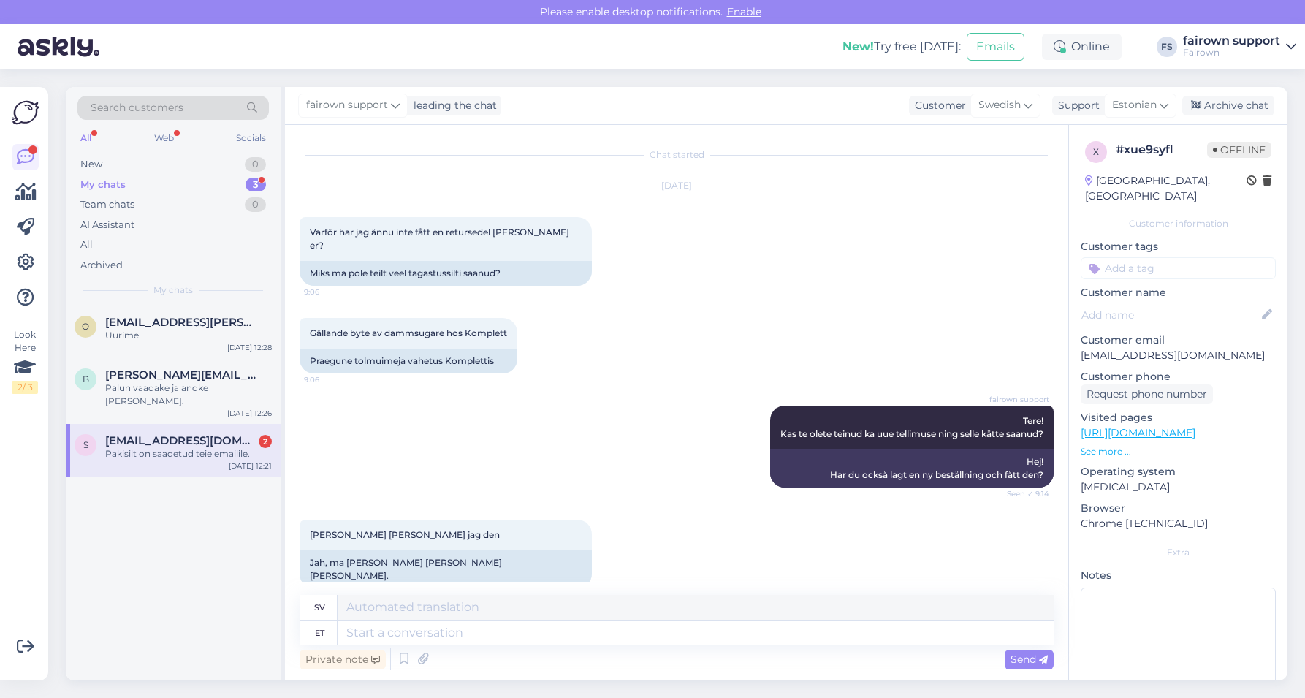
click at [182, 184] on div "My chats 3" at bounding box center [172, 185] width 191 height 20
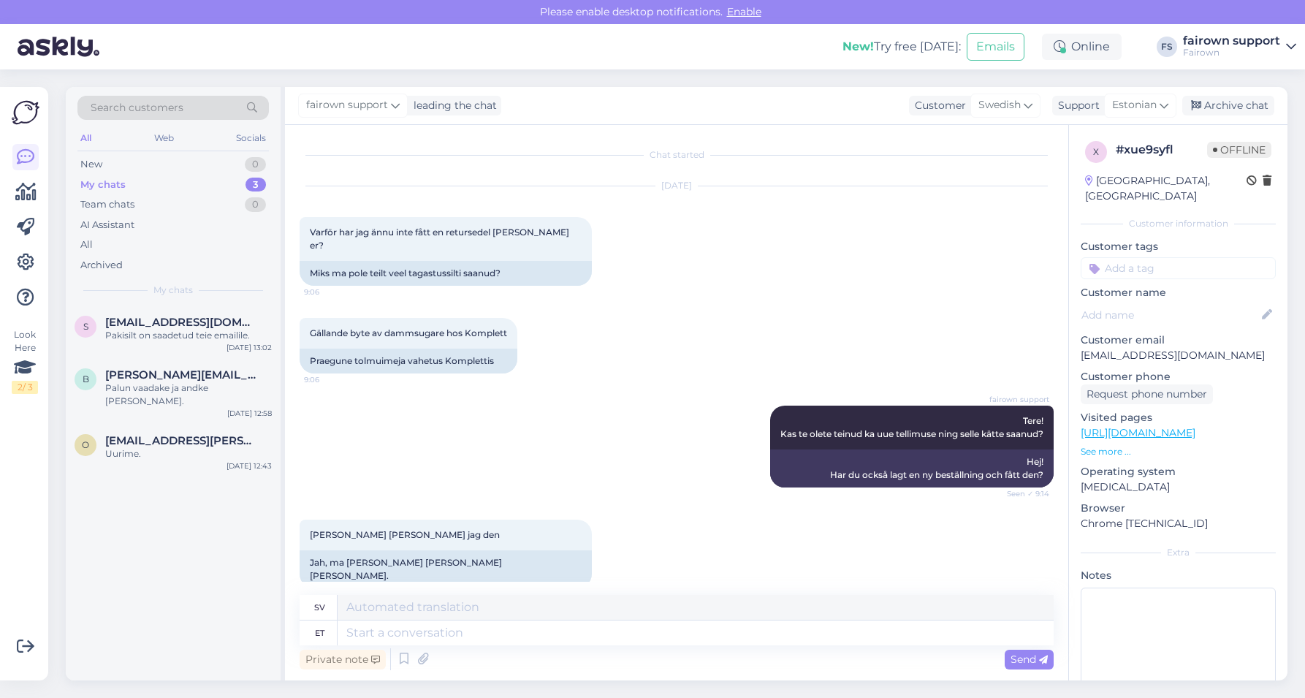
click at [180, 175] on div "My chats 3" at bounding box center [172, 185] width 191 height 20
click at [181, 330] on div "Pakisilt on saadetud teie emailile." at bounding box center [188, 335] width 167 height 13
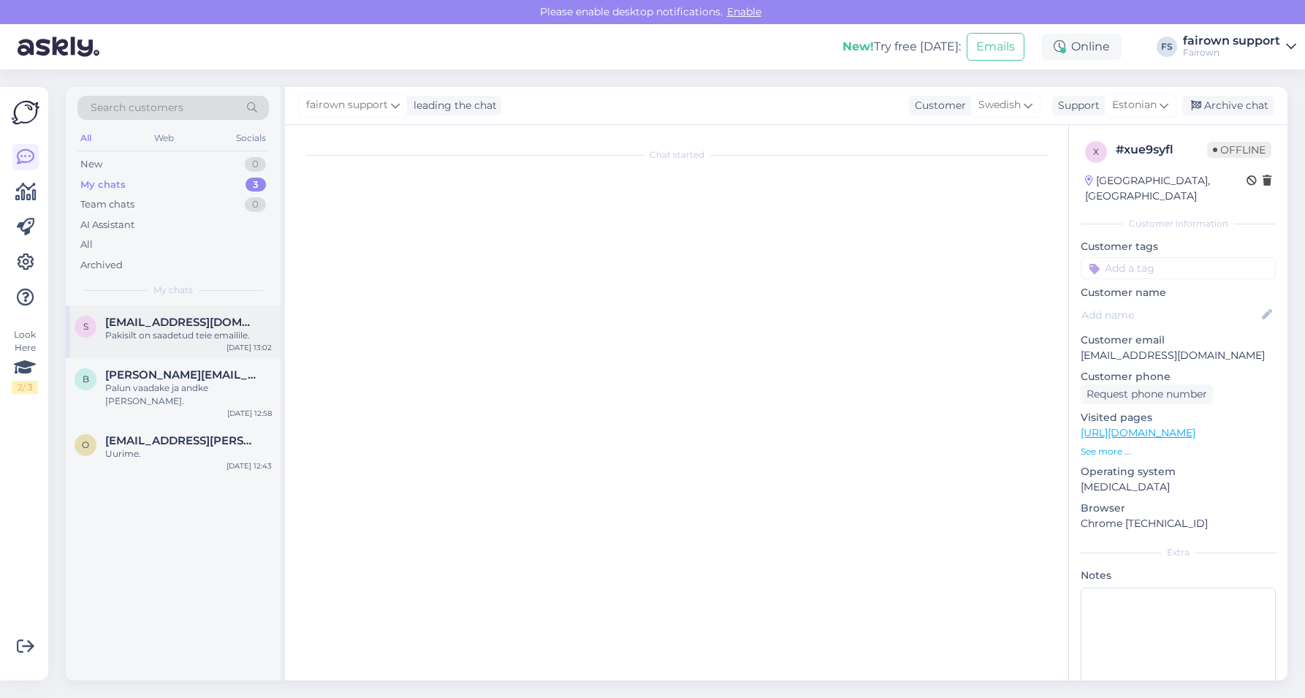
scroll to position [4453, 0]
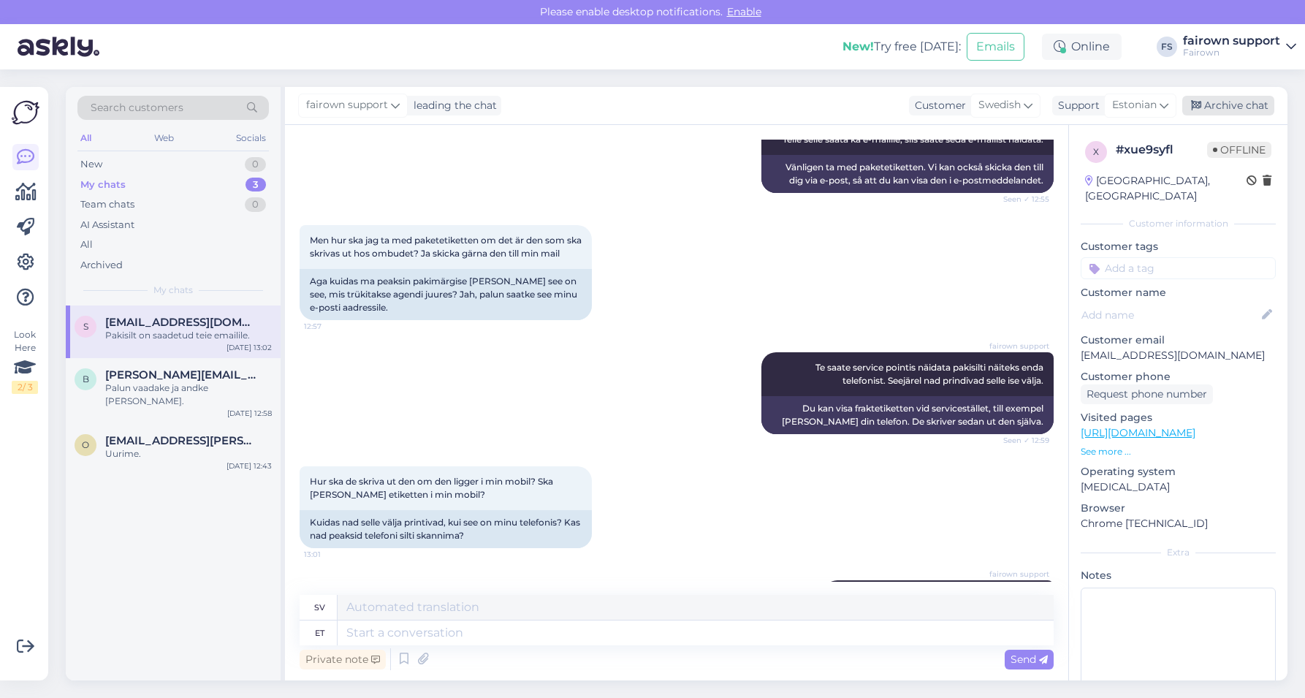
click at [1200, 113] on div "Archive chat" at bounding box center [1228, 106] width 92 height 20
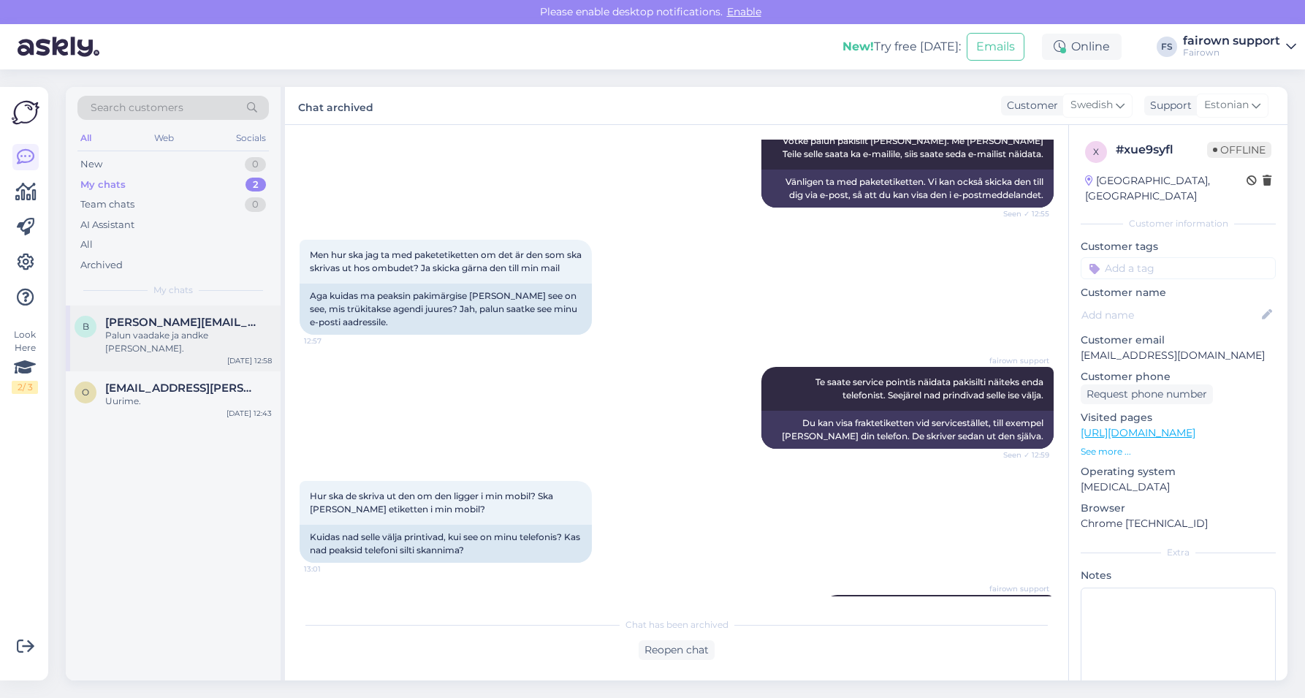
click at [157, 316] on span "[PERSON_NAME][EMAIL_ADDRESS][PERSON_NAME][DOMAIN_NAME]" at bounding box center [181, 322] width 152 height 13
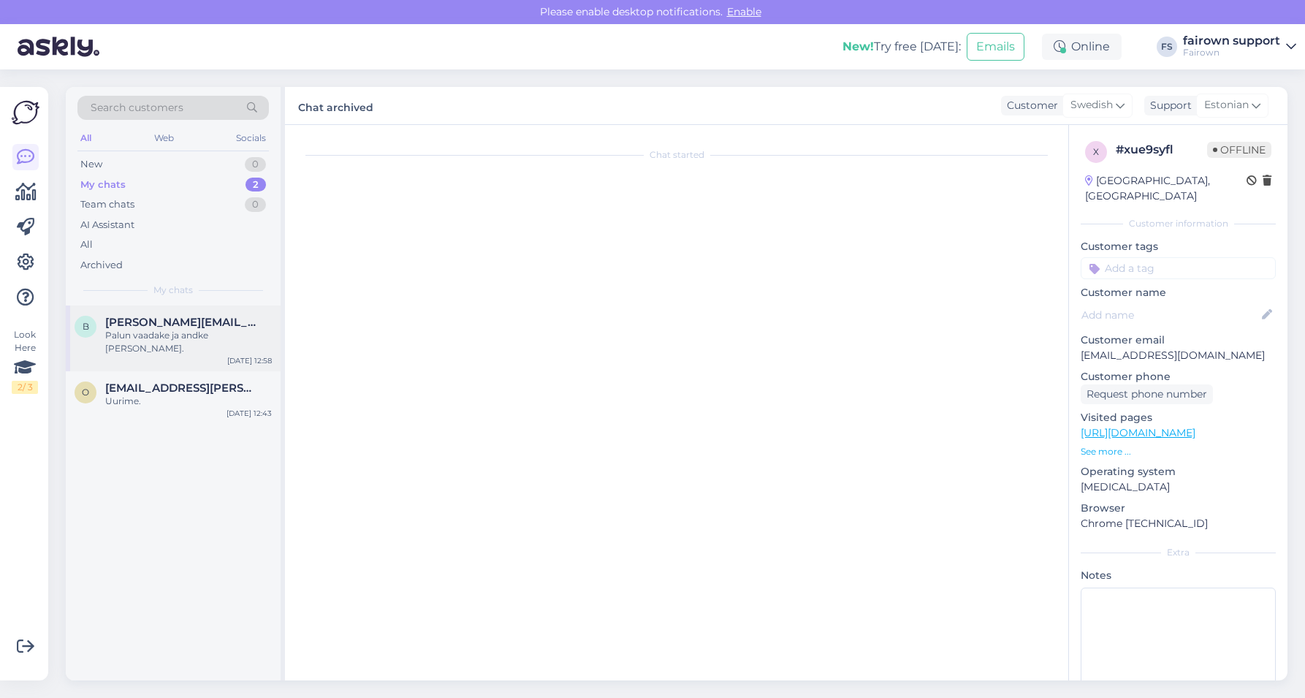
scroll to position [123, 0]
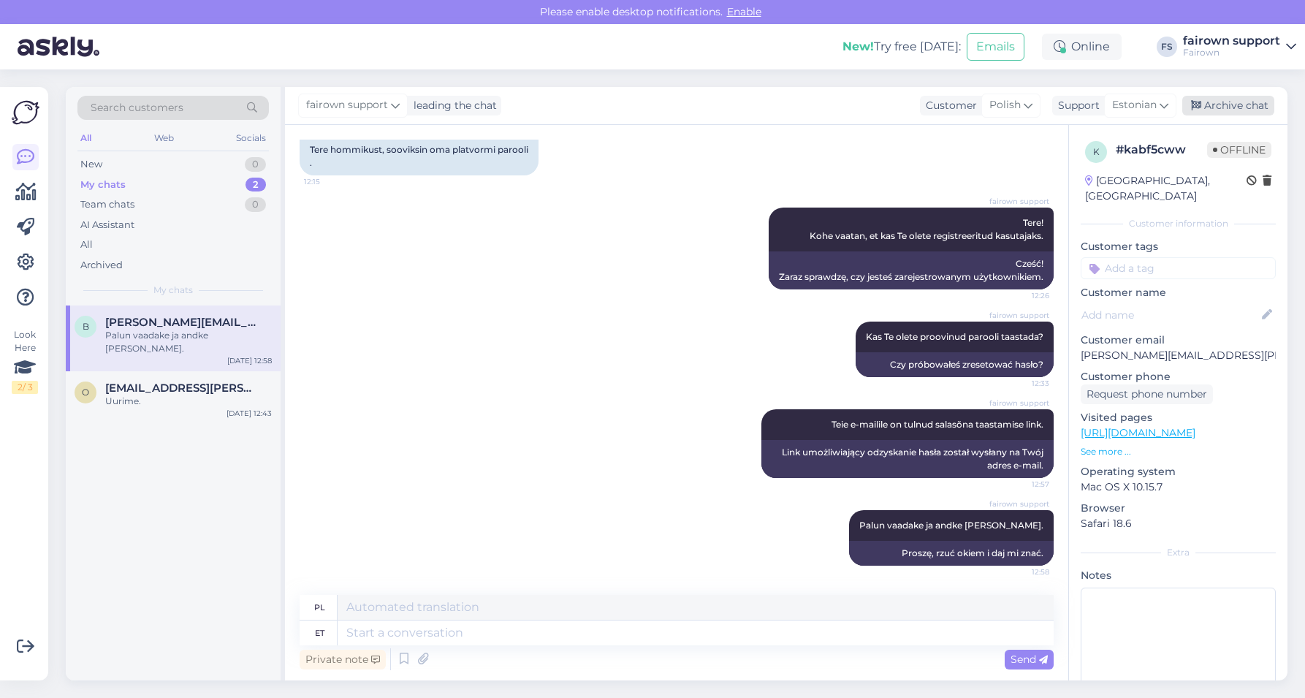
click at [1208, 102] on div "Archive chat" at bounding box center [1228, 106] width 92 height 20
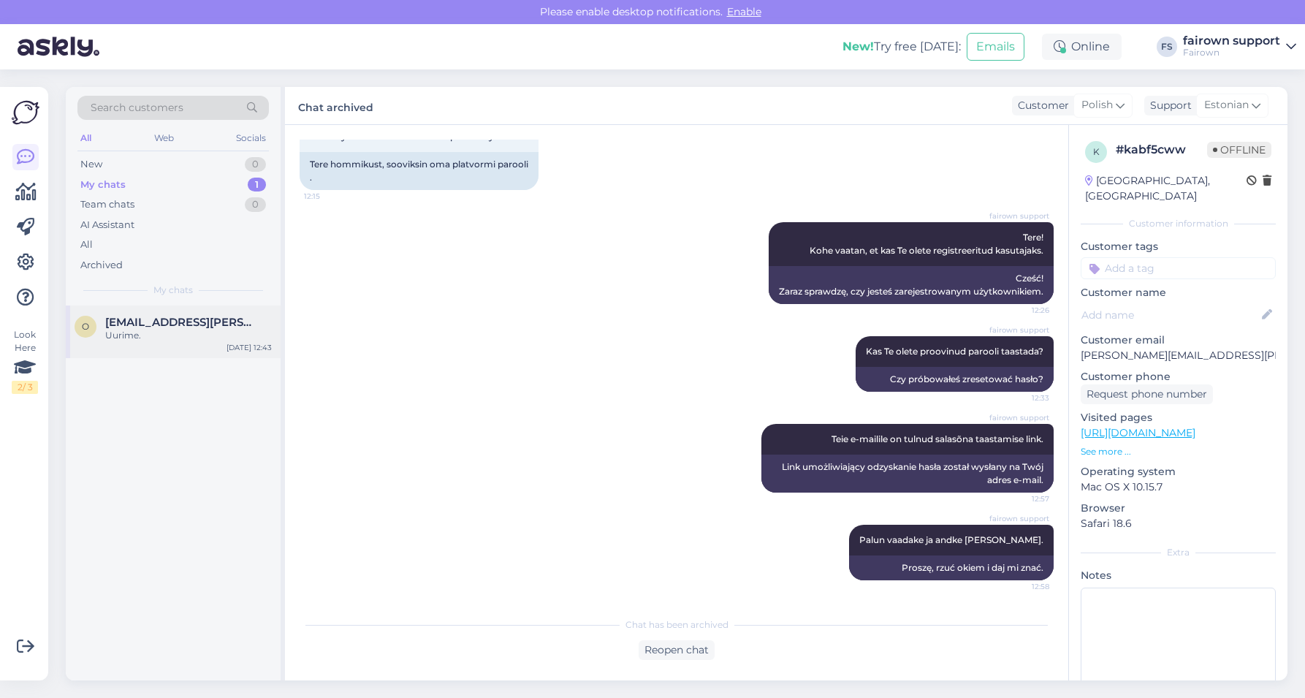
click at [137, 317] on span "[EMAIL_ADDRESS][PERSON_NAME][DOMAIN_NAME]" at bounding box center [181, 322] width 152 height 13
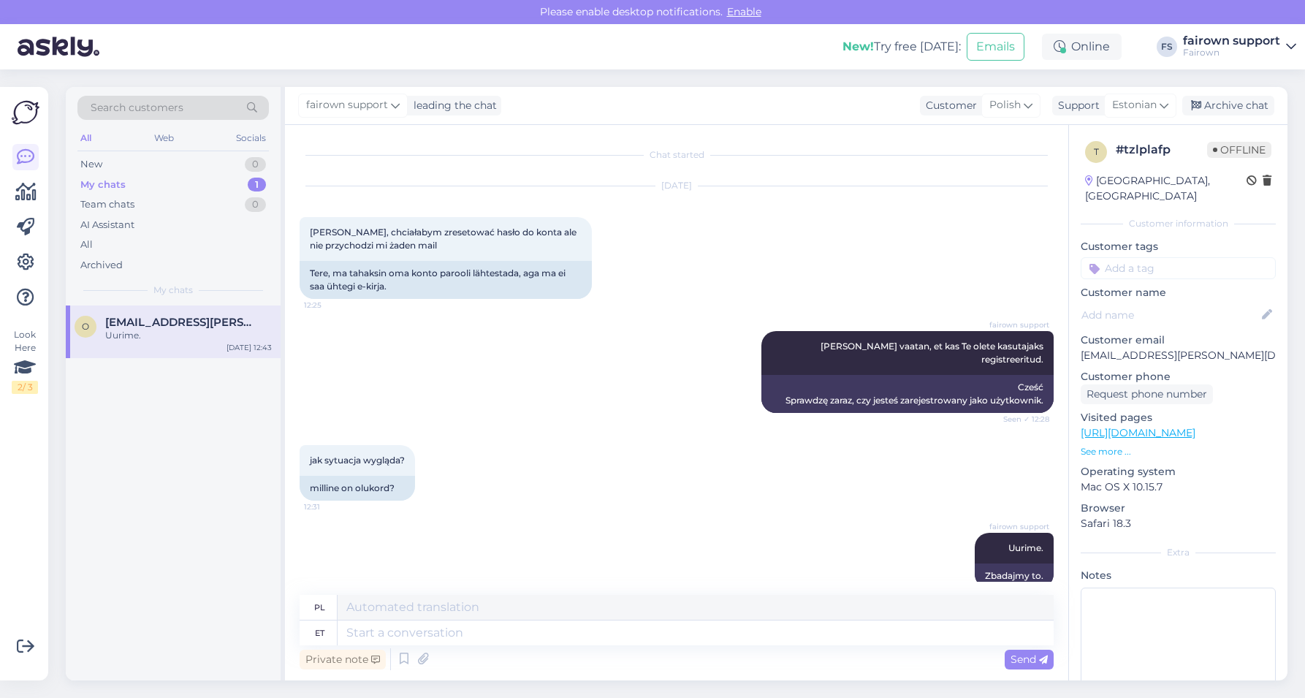
scroll to position [23, 0]
